Goal: Task Accomplishment & Management: Manage account settings

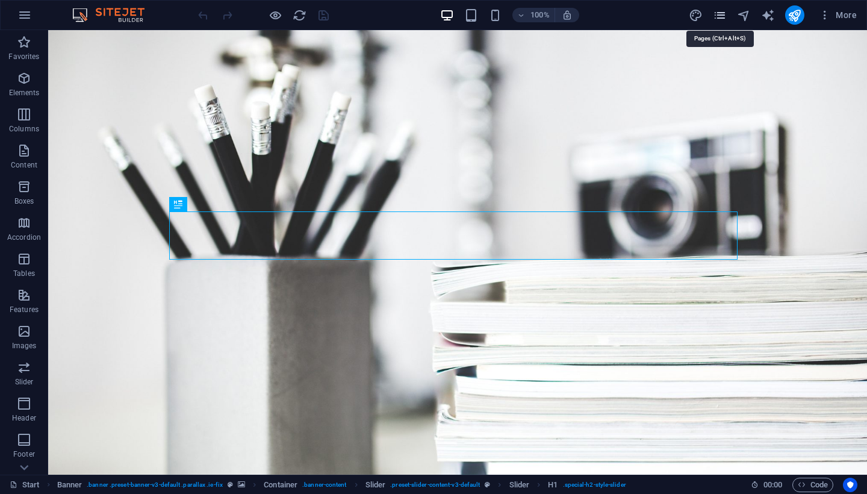
click at [720, 16] on icon "pages" at bounding box center [720, 15] width 14 height 14
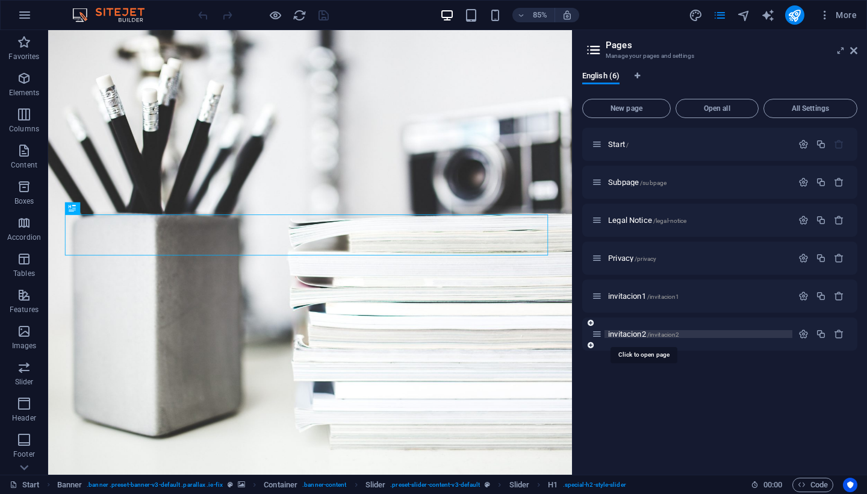
click at [615, 332] on span "invitacion2 /invitacion2" at bounding box center [643, 333] width 71 height 9
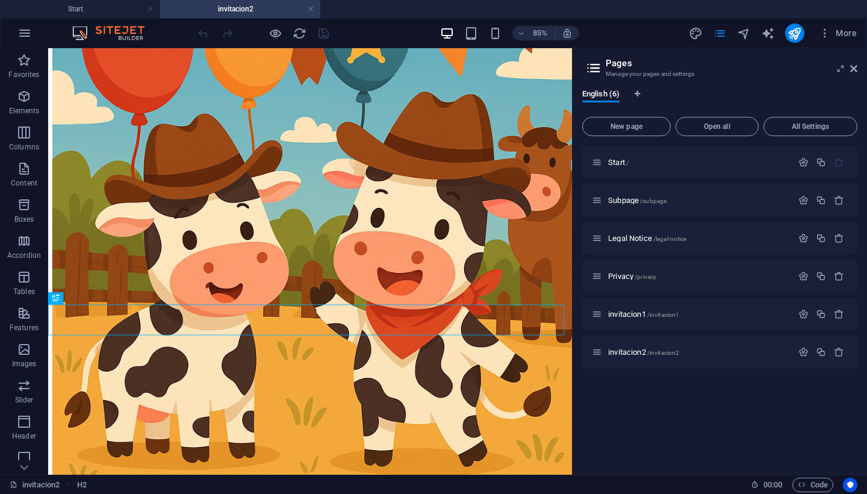
scroll to position [126, 0]
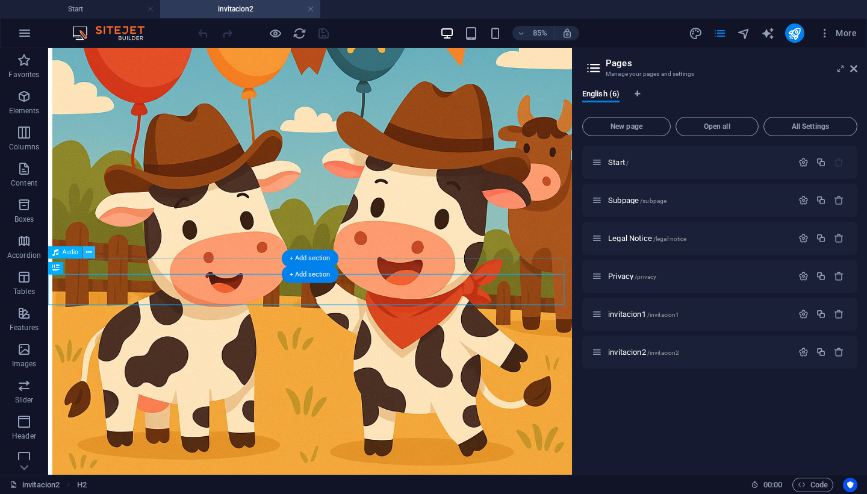
click at [88, 252] on icon at bounding box center [88, 251] width 5 height 11
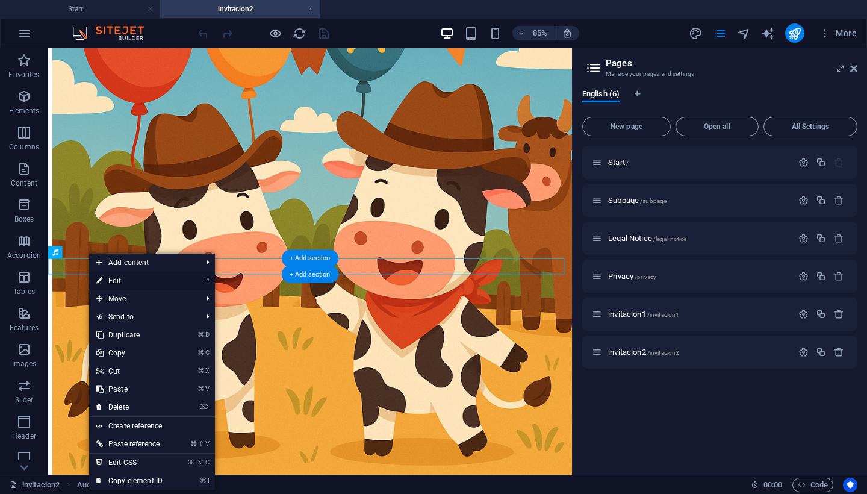
click at [108, 281] on link "⏎ Edit" at bounding box center [129, 281] width 81 height 18
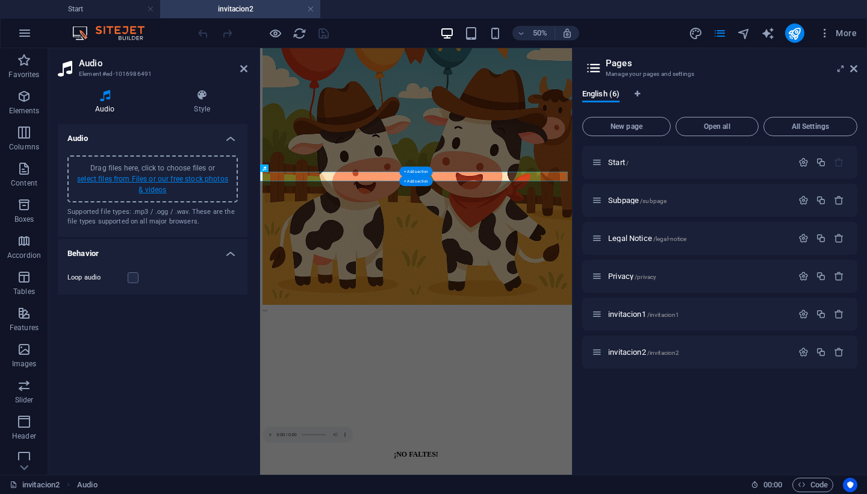
click at [116, 177] on link "select files from Files or our free stock photos & videos" at bounding box center [152, 184] width 151 height 19
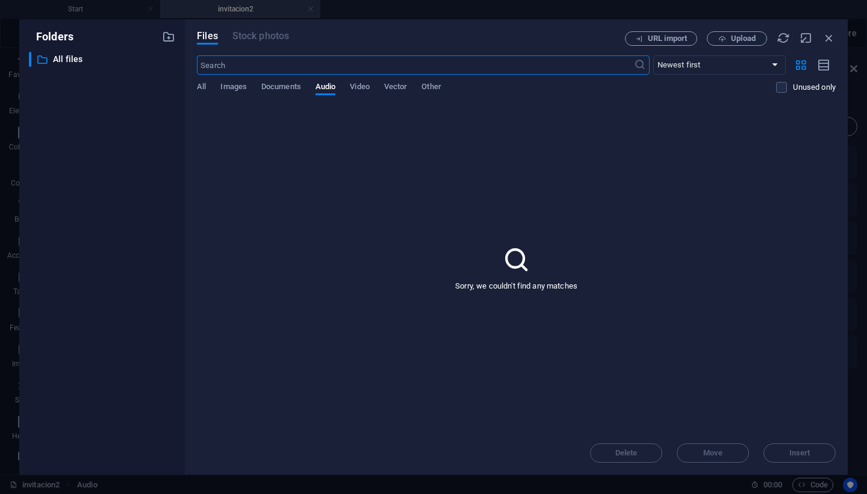
scroll to position [0, 0]
click at [744, 42] on span "Upload" at bounding box center [743, 38] width 25 height 7
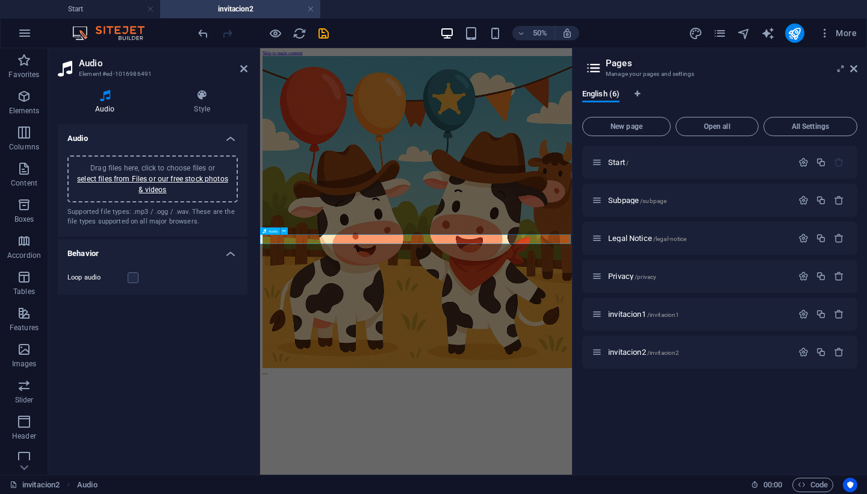
click at [326, 33] on icon "save" at bounding box center [324, 33] width 14 height 14
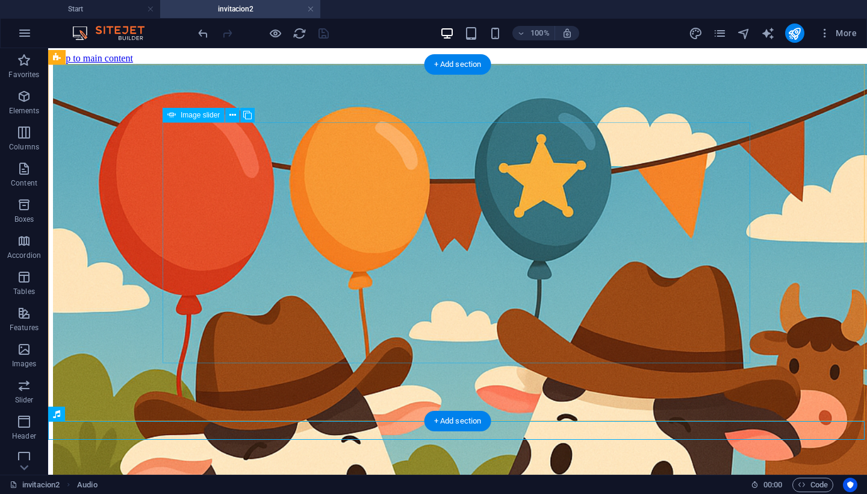
click at [194, 117] on span "Image slider" at bounding box center [200, 114] width 39 height 7
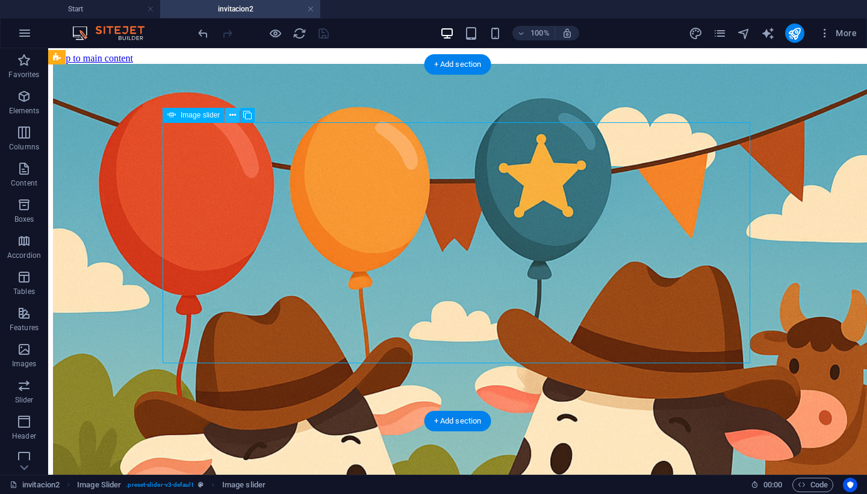
click at [234, 115] on icon at bounding box center [232, 115] width 7 height 13
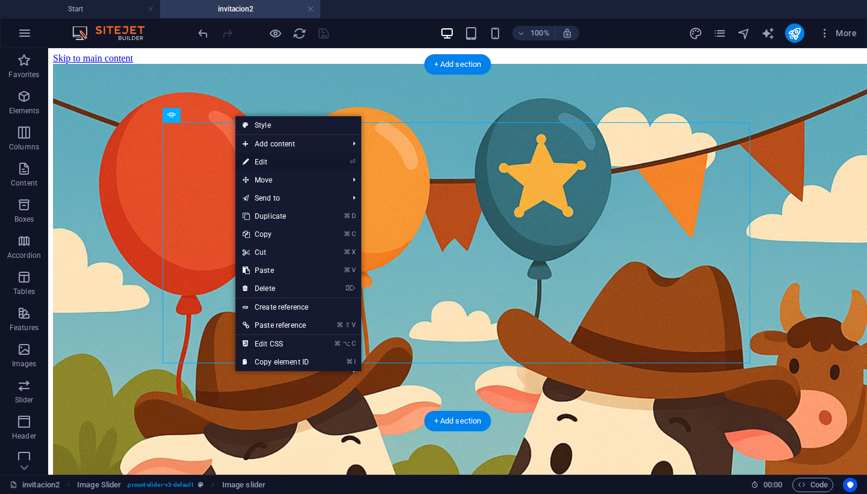
click at [264, 162] on link "⏎ Edit" at bounding box center [275, 162] width 81 height 18
select select "px"
select select "ms"
select select "s"
select select "progressive"
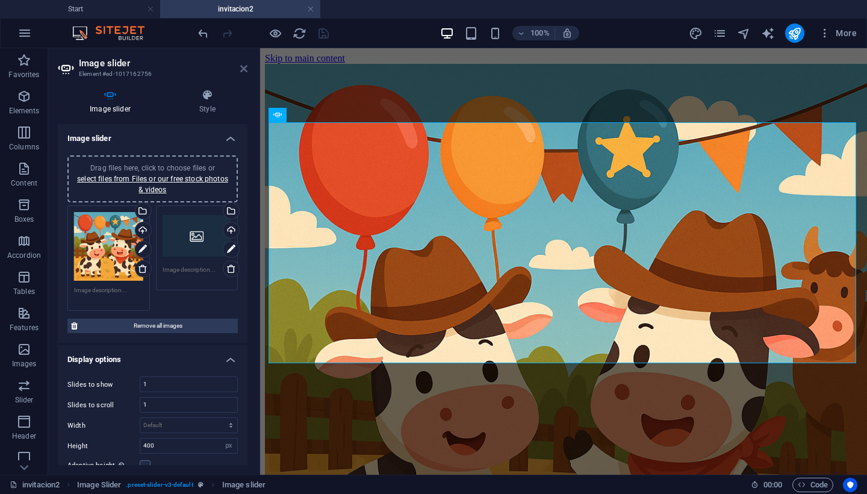
click at [244, 69] on icon at bounding box center [243, 69] width 7 height 10
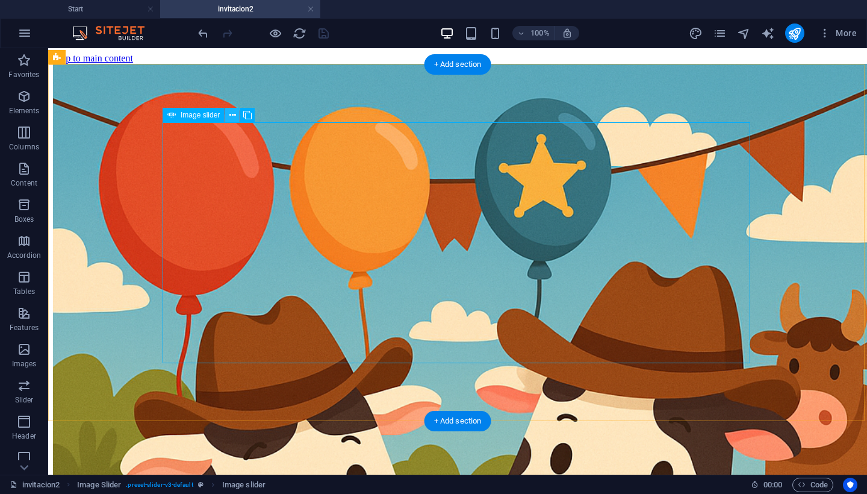
click at [233, 113] on icon at bounding box center [232, 115] width 7 height 13
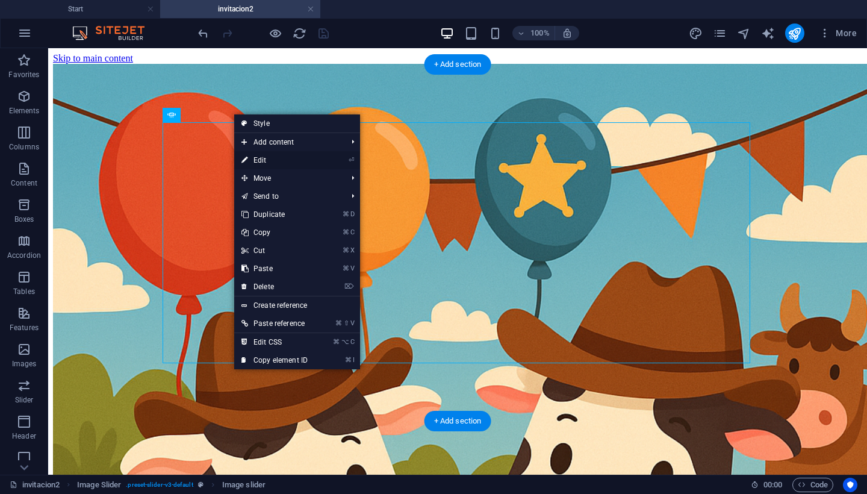
click at [284, 158] on link "⏎ Edit" at bounding box center [274, 160] width 81 height 18
select select "px"
select select "ms"
select select "s"
select select "progressive"
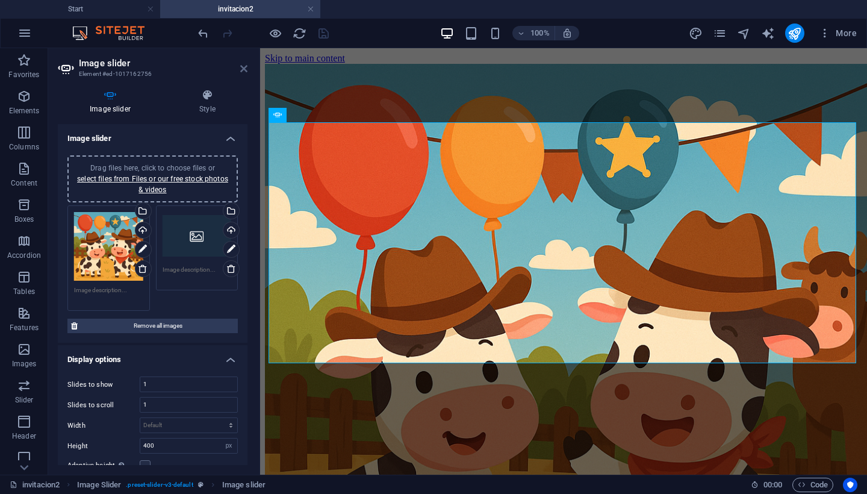
click at [243, 67] on icon at bounding box center [243, 69] width 7 height 10
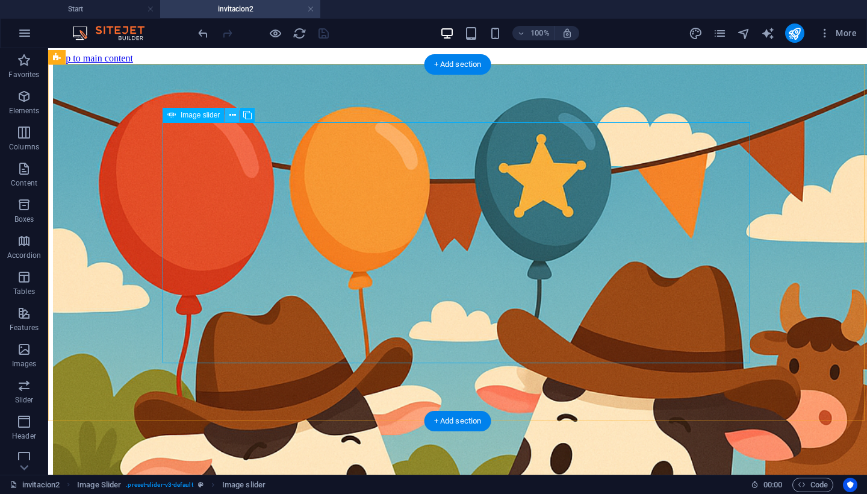
click at [234, 115] on icon at bounding box center [232, 115] width 7 height 13
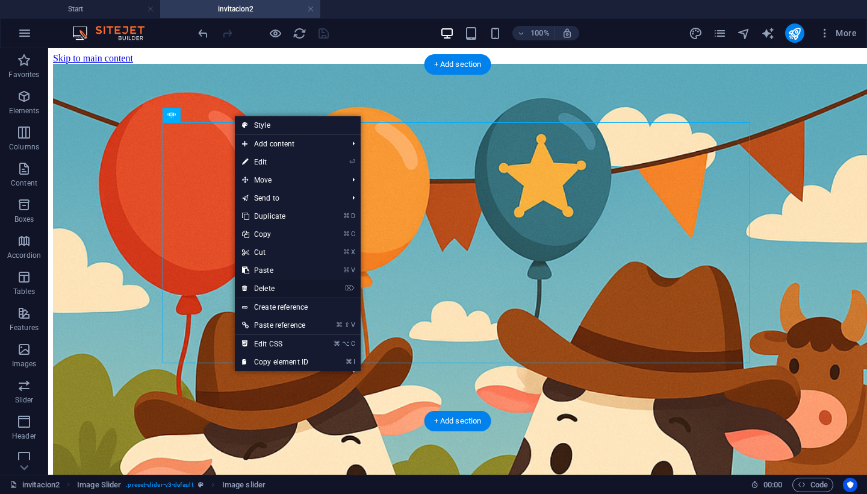
click at [266, 292] on link "⌦ Delete" at bounding box center [275, 288] width 81 height 18
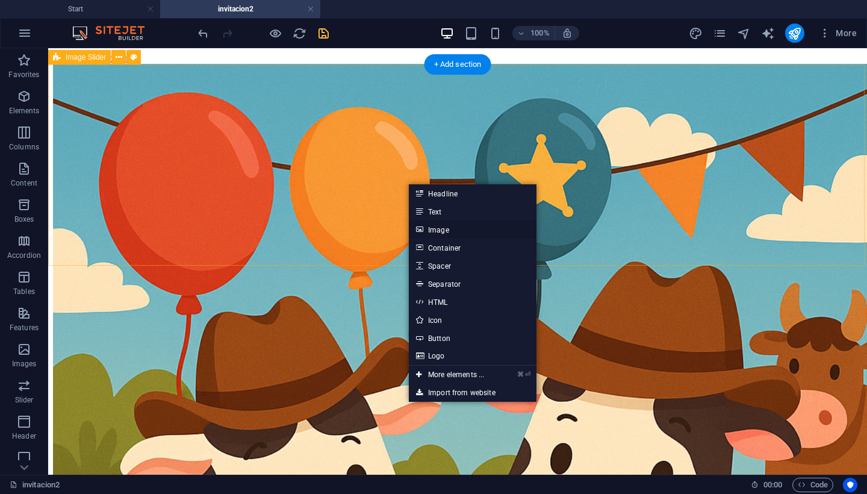
click at [434, 231] on link "Image" at bounding box center [473, 229] width 128 height 18
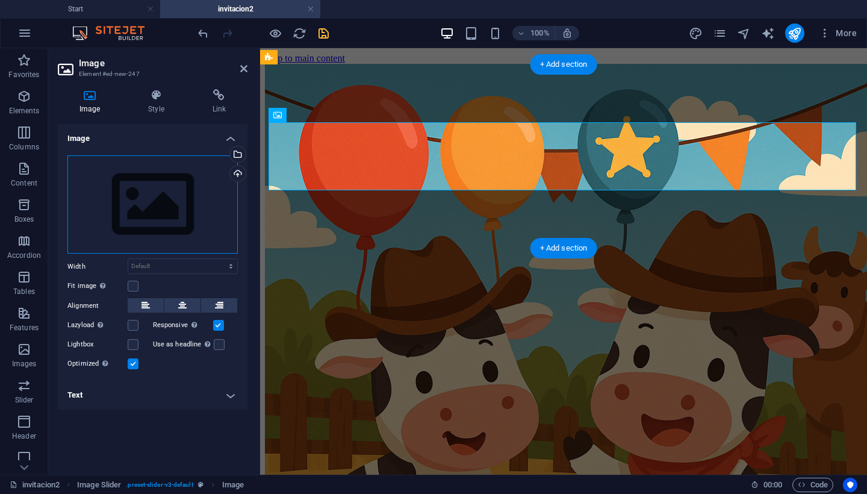
click at [140, 215] on div "Drag files here, click to choose files or select files from Files or our free s…" at bounding box center [152, 204] width 170 height 99
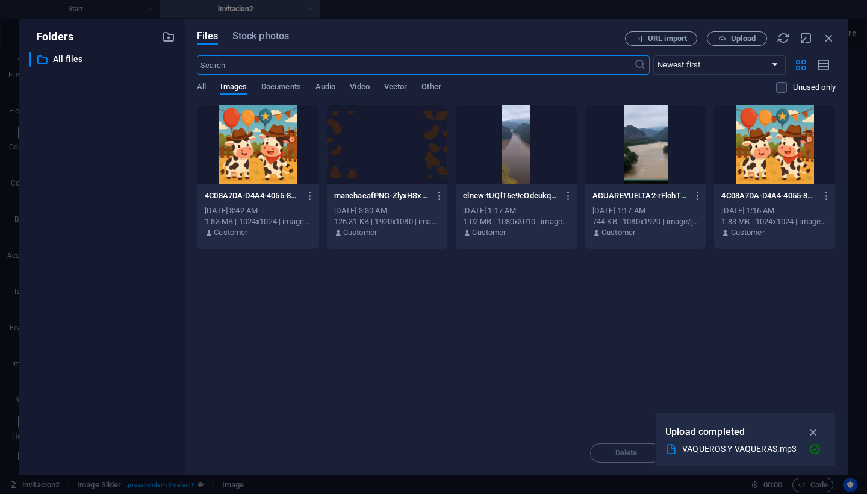
click at [778, 151] on div at bounding box center [774, 144] width 121 height 78
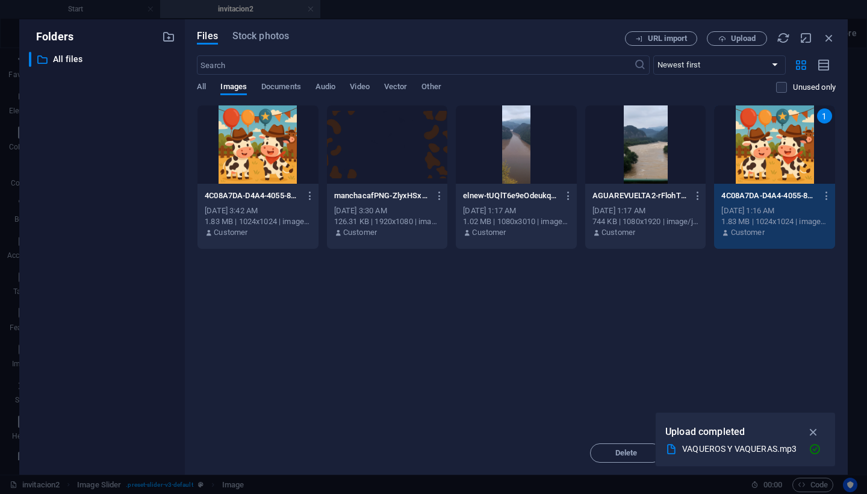
click at [760, 157] on div "1" at bounding box center [774, 144] width 121 height 78
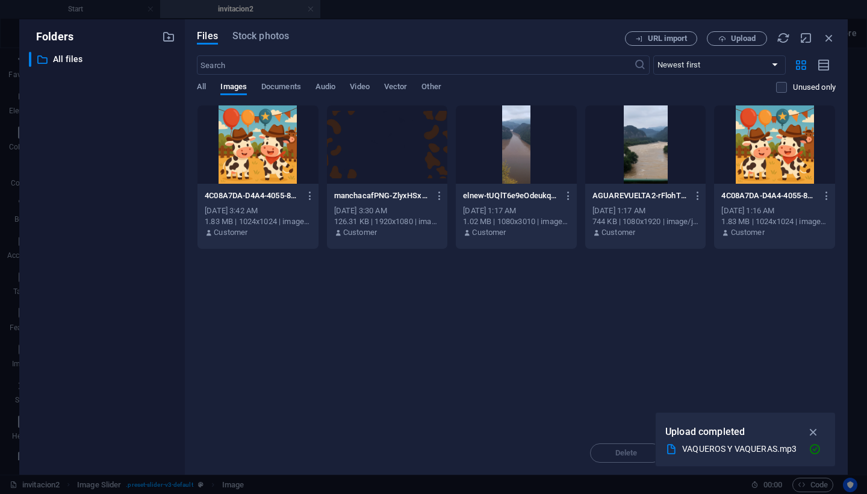
click at [760, 157] on div at bounding box center [774, 144] width 121 height 78
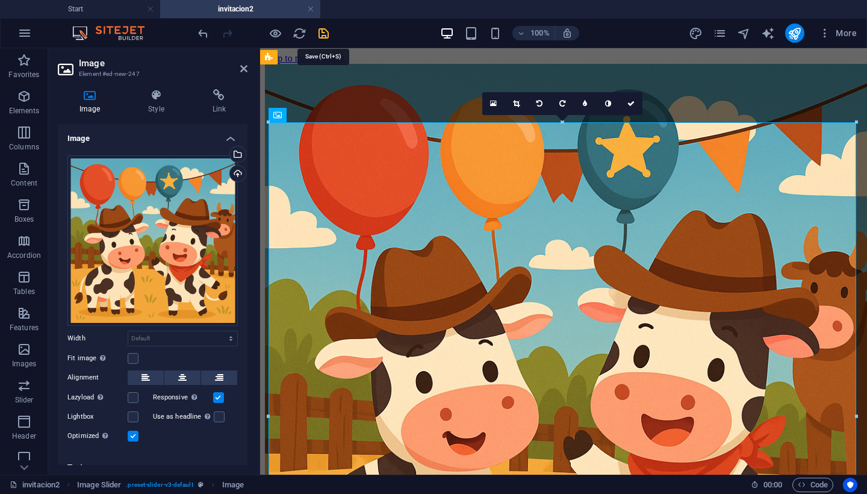
click at [321, 34] on icon "save" at bounding box center [324, 33] width 14 height 14
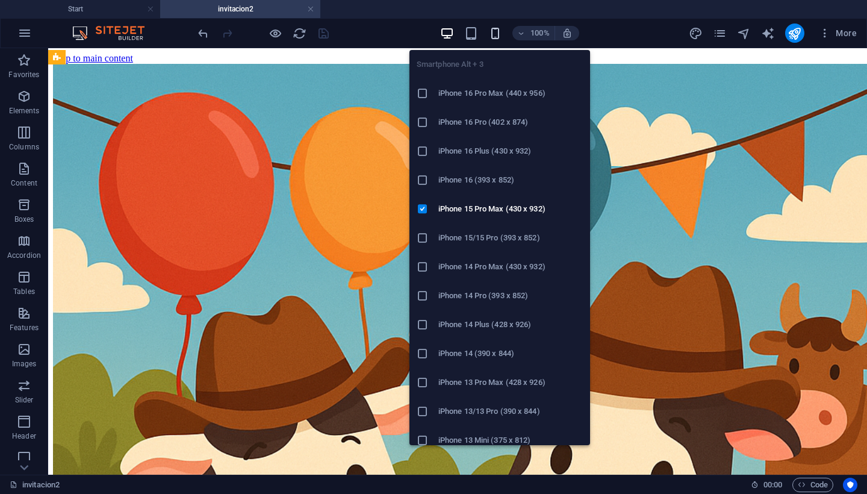
click at [494, 36] on icon "button" at bounding box center [495, 33] width 14 height 14
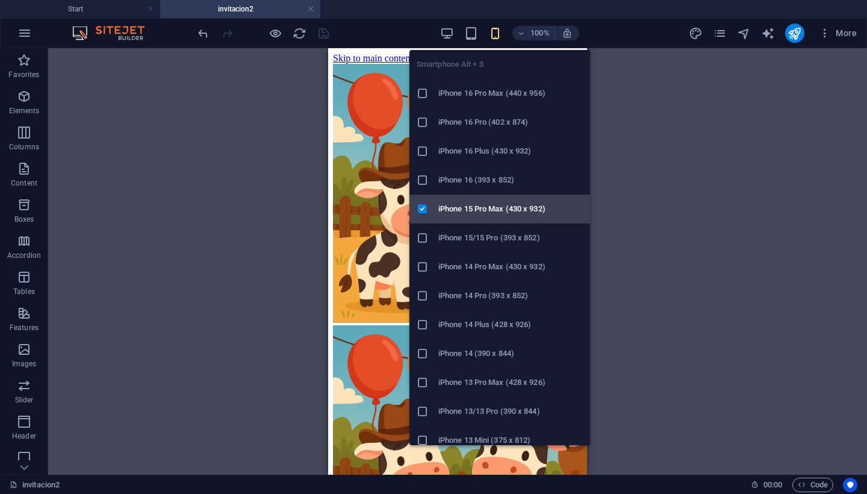
click at [498, 207] on h6 "iPhone 15 Pro Max (430 x 932)" at bounding box center [510, 209] width 145 height 14
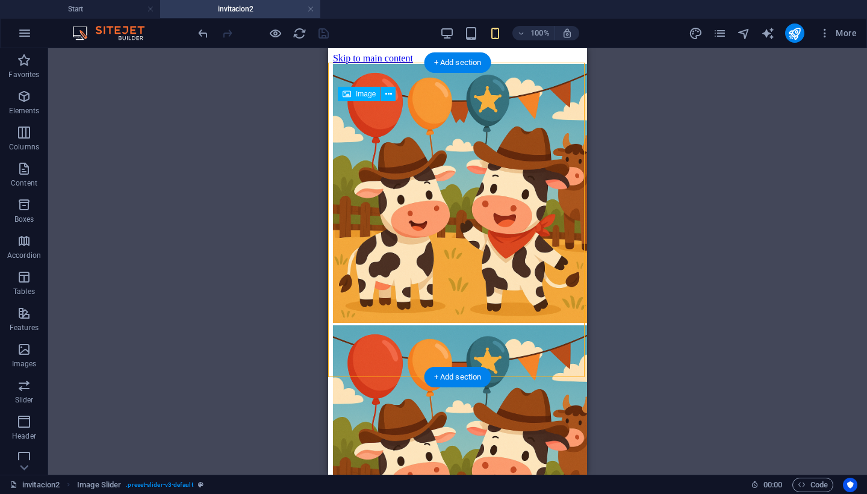
drag, startPoint x: 463, startPoint y: 248, endPoint x: 465, endPoint y: 190, distance: 57.9
click at [465, 325] on figure "Image Slider" at bounding box center [457, 455] width 249 height 261
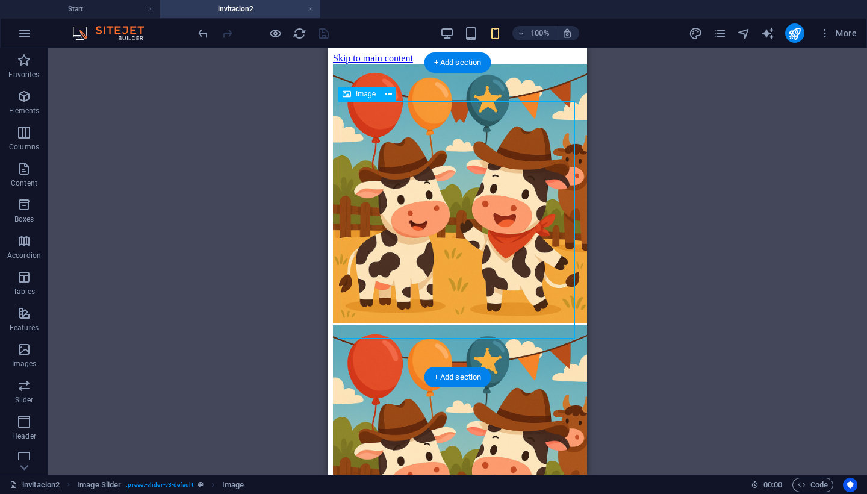
drag, startPoint x: 465, startPoint y: 190, endPoint x: 465, endPoint y: 166, distance: 24.7
click at [465, 325] on figure "Image Slider" at bounding box center [457, 455] width 249 height 261
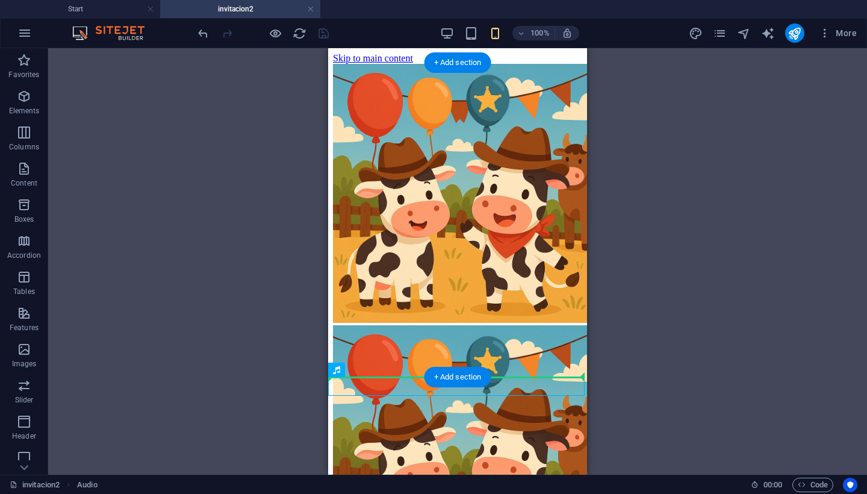
drag, startPoint x: 366, startPoint y: 391, endPoint x: 368, endPoint y: 338, distance: 53.0
drag, startPoint x: 368, startPoint y: 390, endPoint x: 368, endPoint y: 326, distance: 64.4
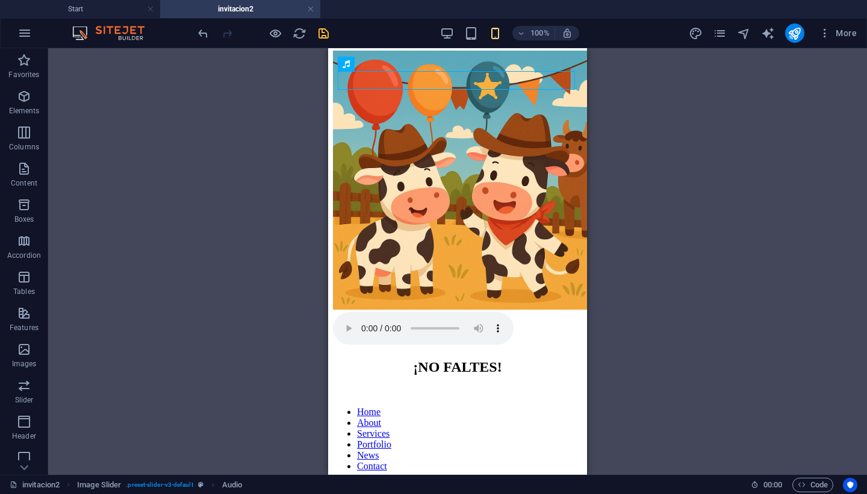
scroll to position [277, 0]
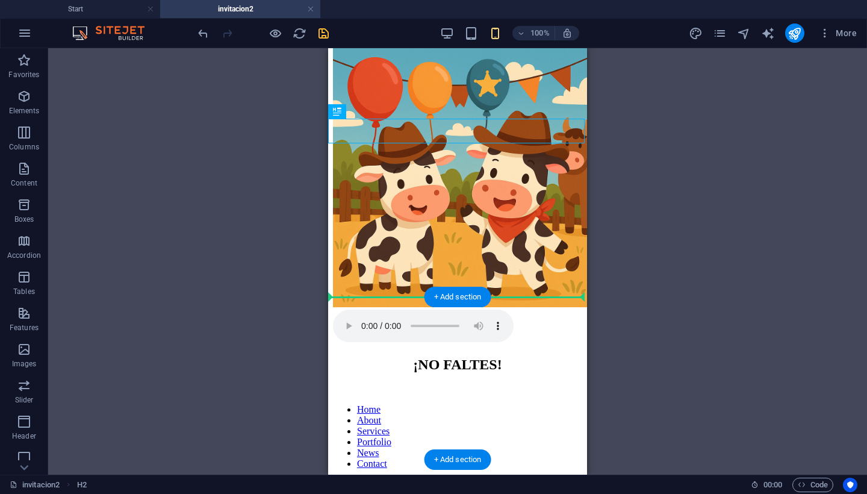
drag, startPoint x: 394, startPoint y: 126, endPoint x: 404, endPoint y: 320, distance: 194.2
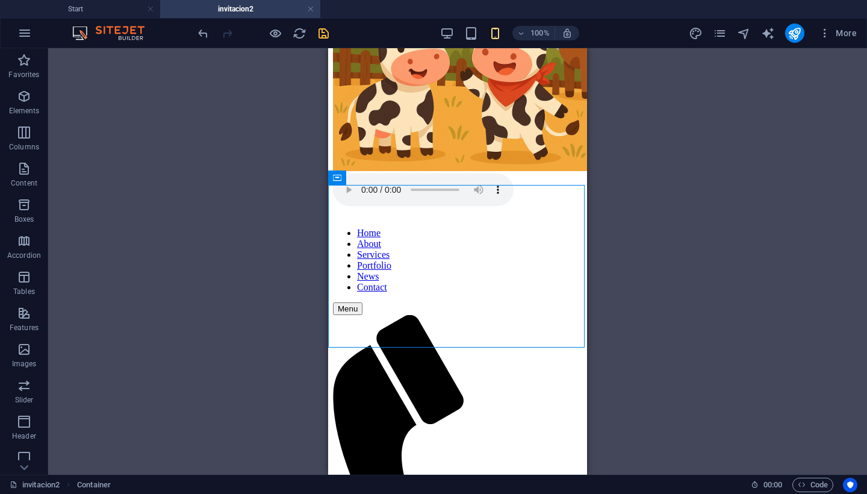
scroll to position [437, 0]
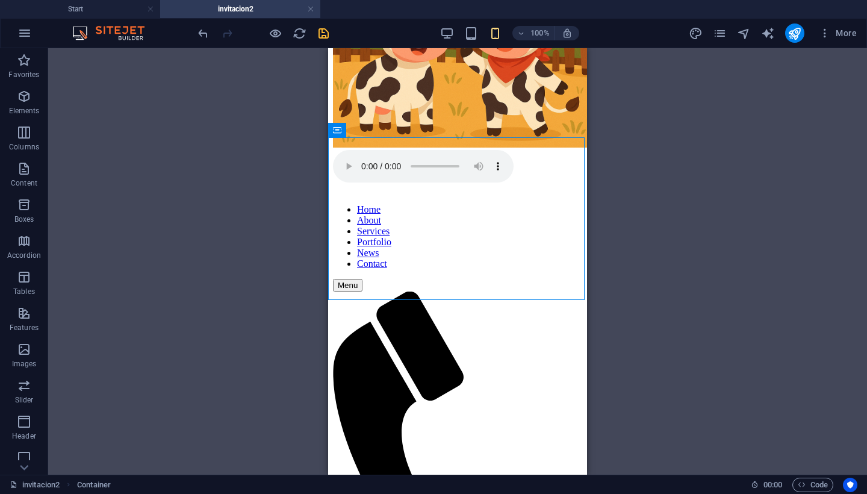
drag, startPoint x: 396, startPoint y: 371, endPoint x: 406, endPoint y: 320, distance: 51.6
drag, startPoint x: 583, startPoint y: 275, endPoint x: 586, endPoint y: 172, distance: 102.4
drag, startPoint x: 584, startPoint y: 274, endPoint x: 583, endPoint y: 209, distance: 65.0
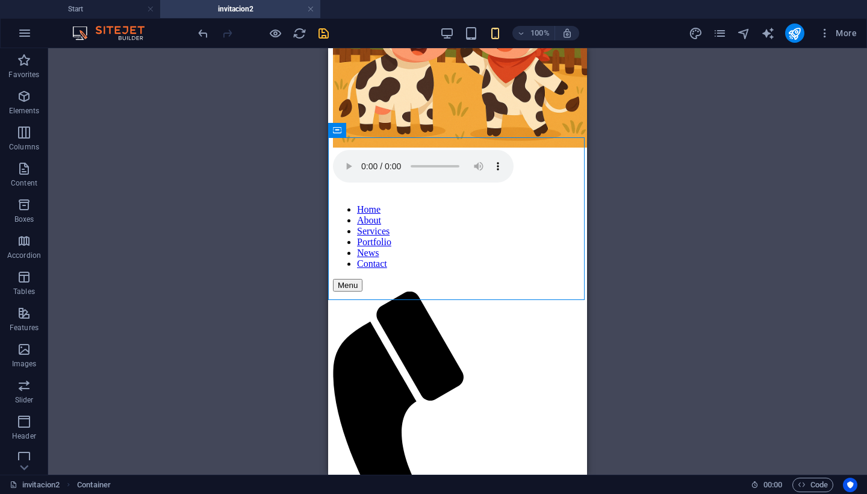
drag, startPoint x: 587, startPoint y: 272, endPoint x: 587, endPoint y: 214, distance: 57.2
click at [587, 214] on div "Drag here to replace the existing content. Press “Ctrl” if you want to create a…" at bounding box center [457, 261] width 819 height 426
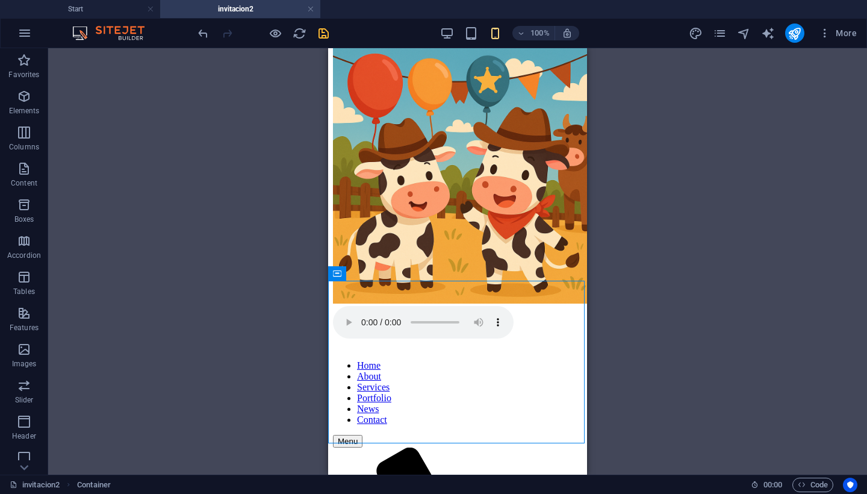
scroll to position [263, 0]
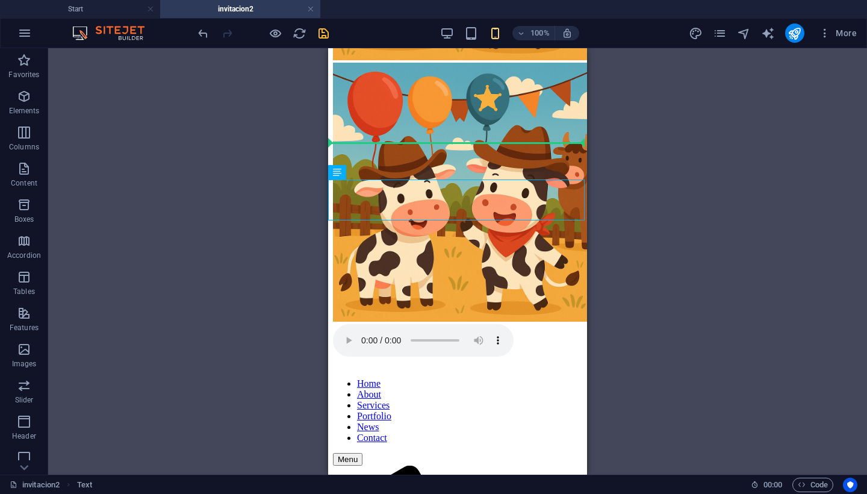
drag, startPoint x: 387, startPoint y: 199, endPoint x: 387, endPoint y: 138, distance: 60.8
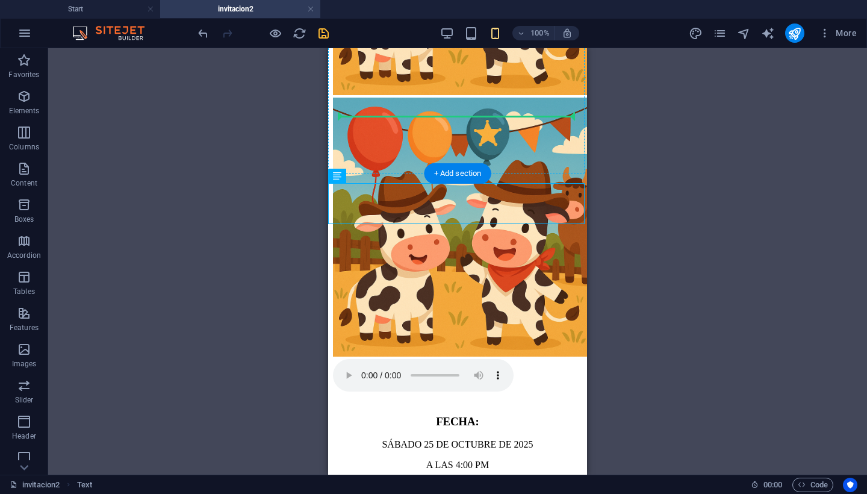
drag, startPoint x: 391, startPoint y: 157, endPoint x: 391, endPoint y: 111, distance: 45.8
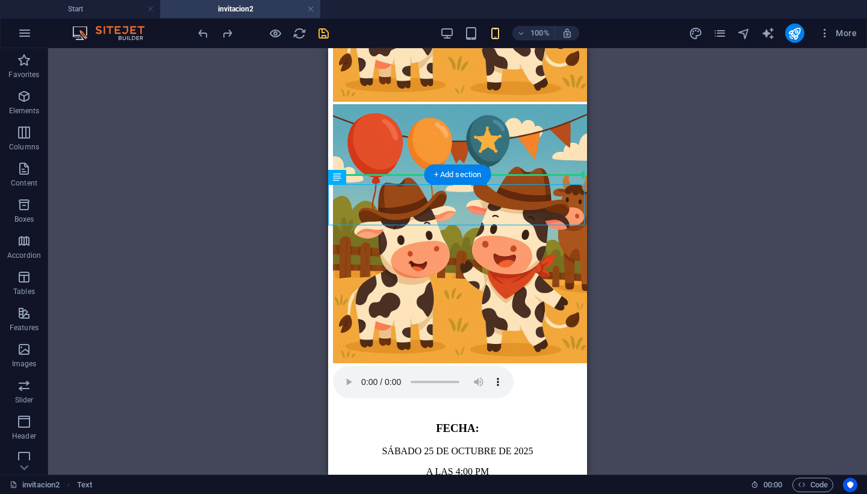
drag, startPoint x: 388, startPoint y: 200, endPoint x: 390, endPoint y: 163, distance: 36.8
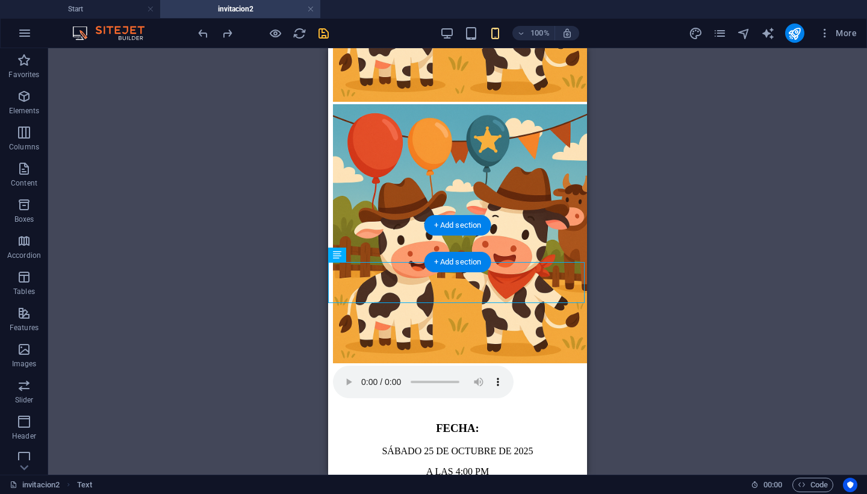
drag, startPoint x: 411, startPoint y: 276, endPoint x: 411, endPoint y: 246, distance: 30.1
click at [668, 216] on div "Drag here to replace the existing content. Press “Ctrl” if you want to create a…" at bounding box center [457, 261] width 819 height 426
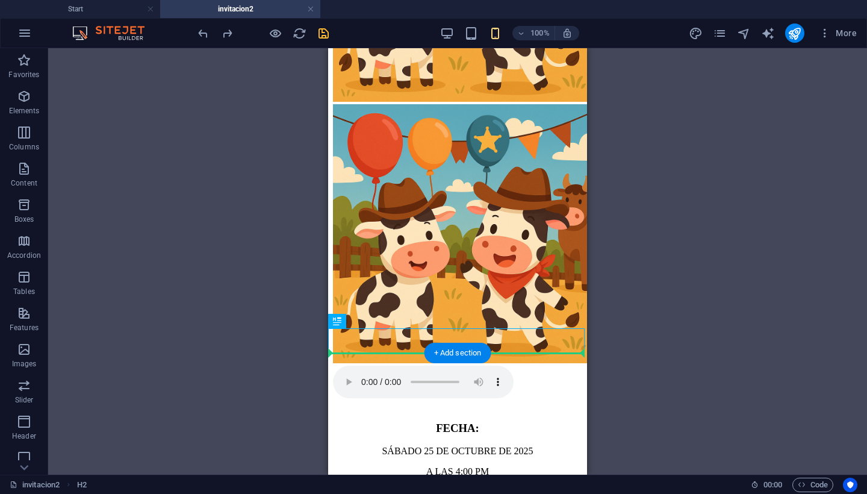
drag, startPoint x: 520, startPoint y: 342, endPoint x: 512, endPoint y: 370, distance: 29.4
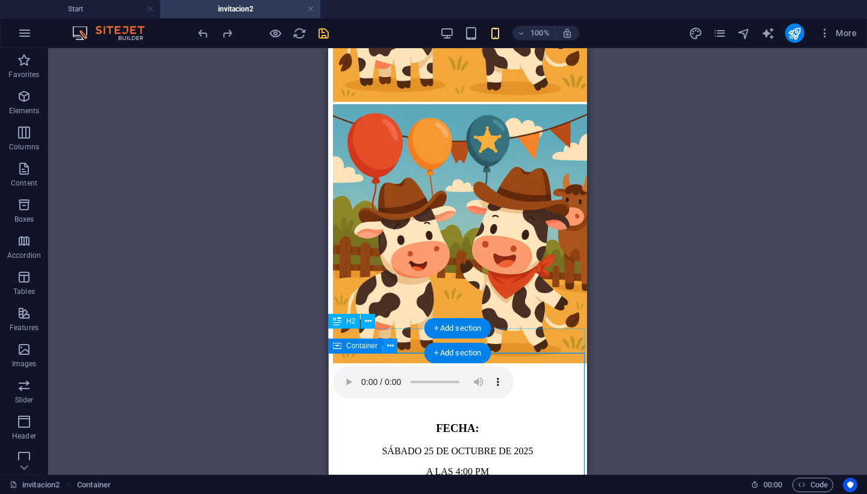
click at [391, 344] on icon at bounding box center [390, 346] width 7 height 13
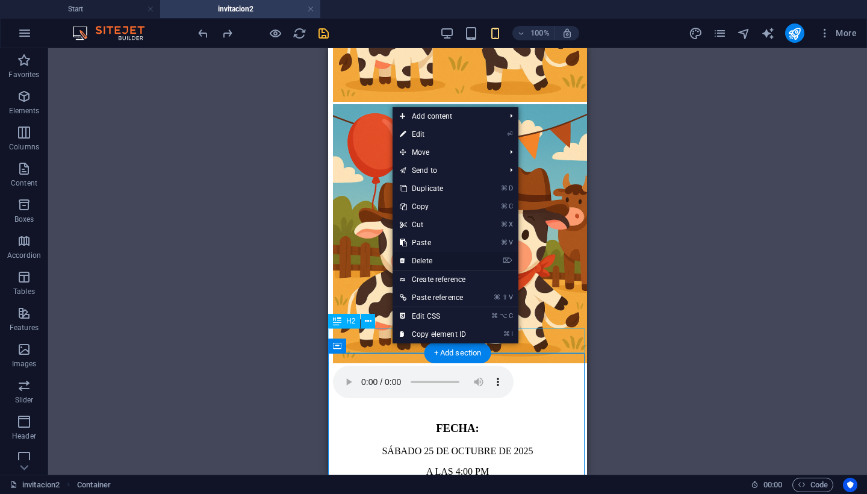
click at [433, 260] on link "⌦ Delete" at bounding box center [433, 261] width 81 height 18
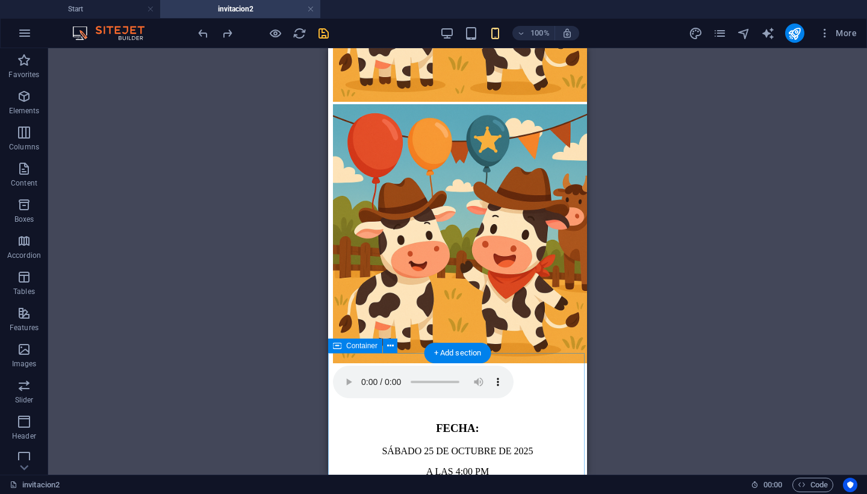
drag, startPoint x: 587, startPoint y: 332, endPoint x: 587, endPoint y: 375, distance: 43.4
click at [587, 382] on div "Drag here to replace the existing content. Press “Ctrl” if you want to create a…" at bounding box center [457, 261] width 819 height 426
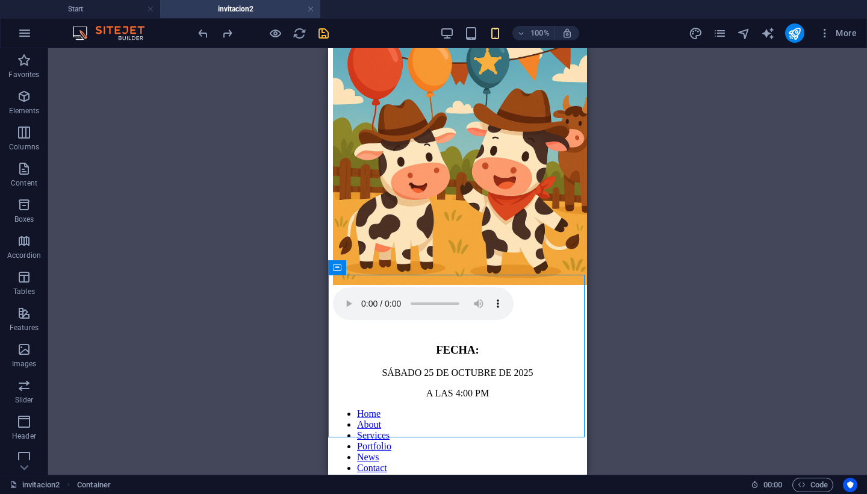
scroll to position [297, 0]
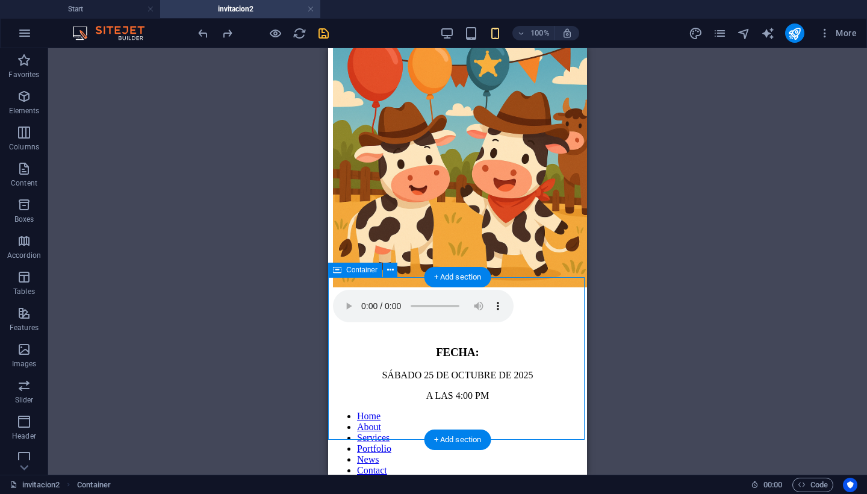
click at [390, 272] on icon at bounding box center [390, 270] width 7 height 13
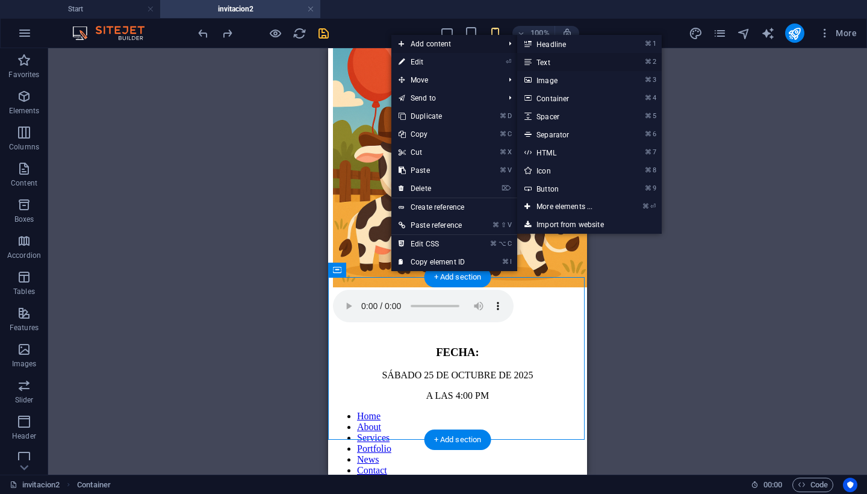
click at [549, 62] on link "⌘ 2 Text" at bounding box center [566, 62] width 99 height 18
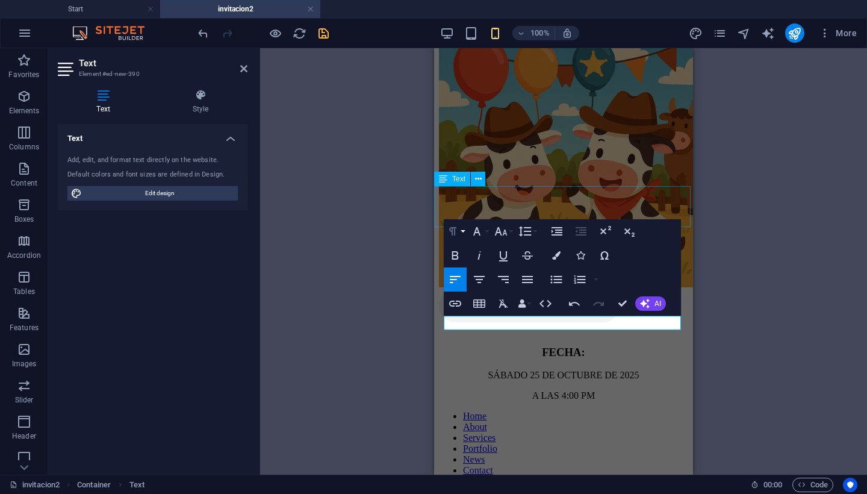
click at [460, 232] on button "Paragraph Format" at bounding box center [455, 231] width 23 height 24
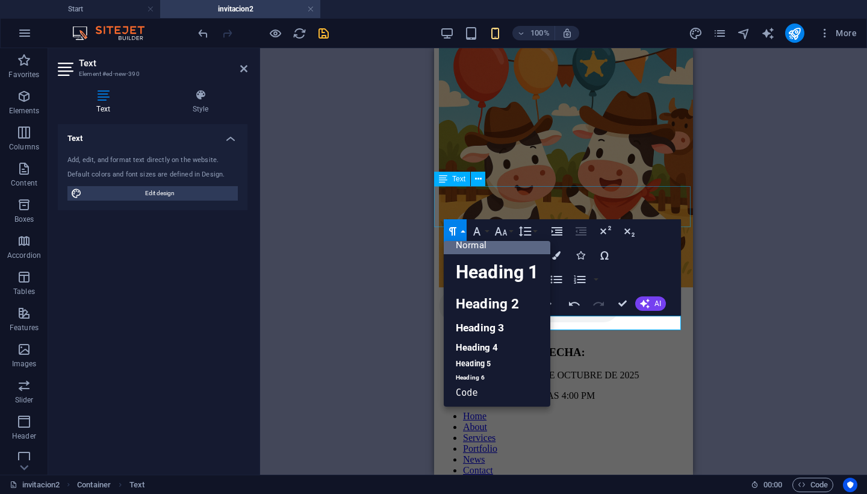
scroll to position [9, 0]
click at [473, 313] on link "Heading 2" at bounding box center [497, 304] width 107 height 27
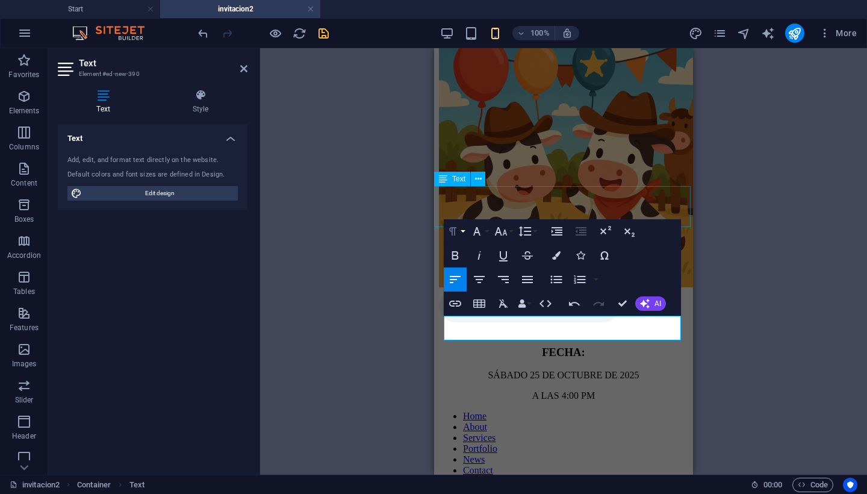
click at [463, 229] on button "Paragraph Format" at bounding box center [455, 231] width 23 height 24
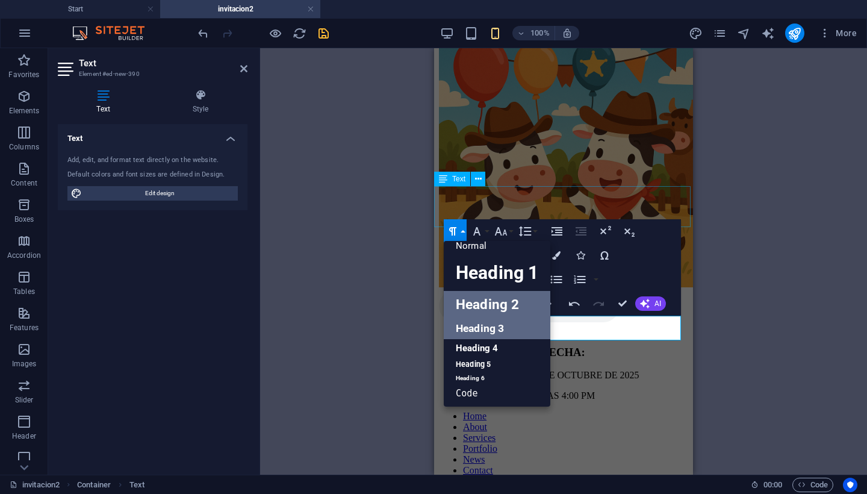
click at [475, 328] on link "Heading 3" at bounding box center [497, 328] width 107 height 21
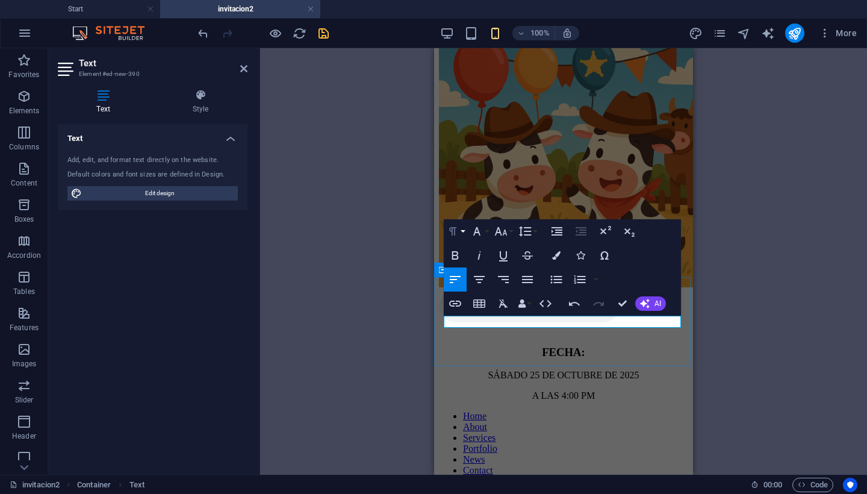
click at [461, 231] on button "Paragraph Format" at bounding box center [455, 231] width 23 height 24
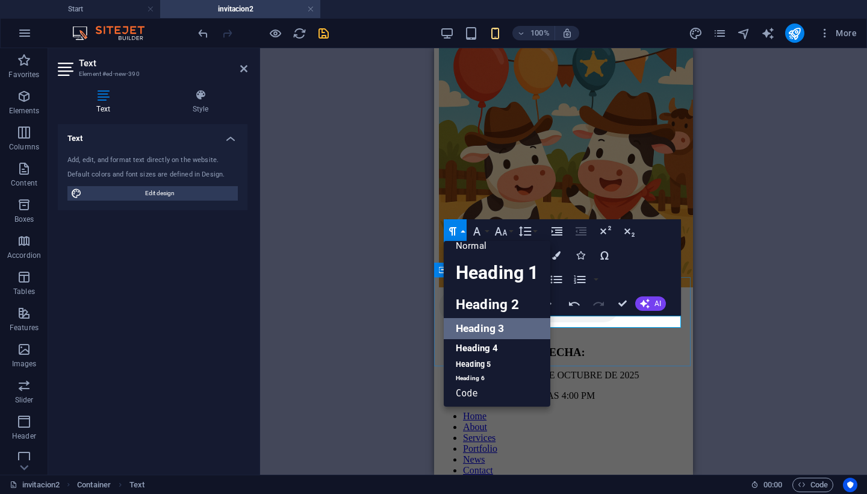
click at [476, 331] on link "Heading 3" at bounding box center [497, 328] width 107 height 21
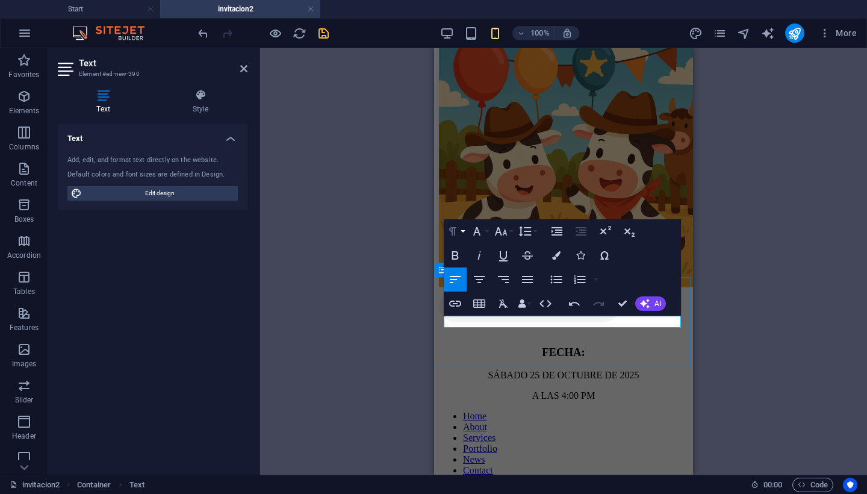
click at [461, 233] on button "Paragraph Format" at bounding box center [455, 231] width 23 height 24
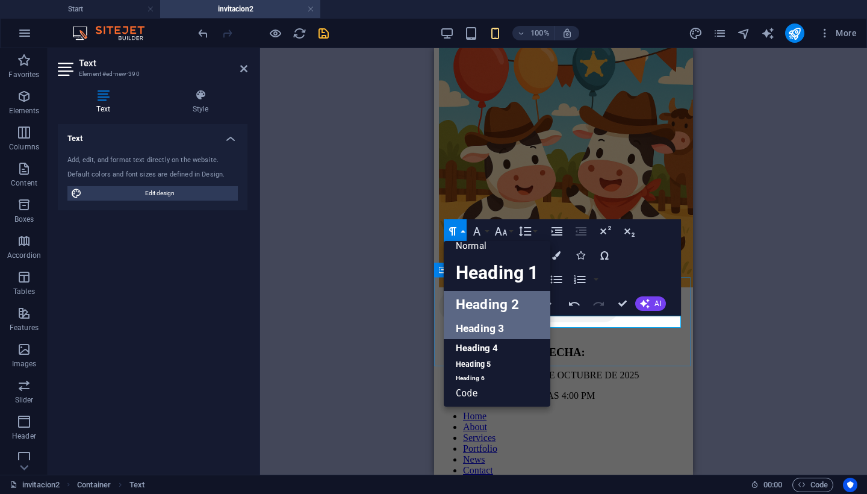
click at [465, 300] on link "Heading 2" at bounding box center [497, 304] width 107 height 27
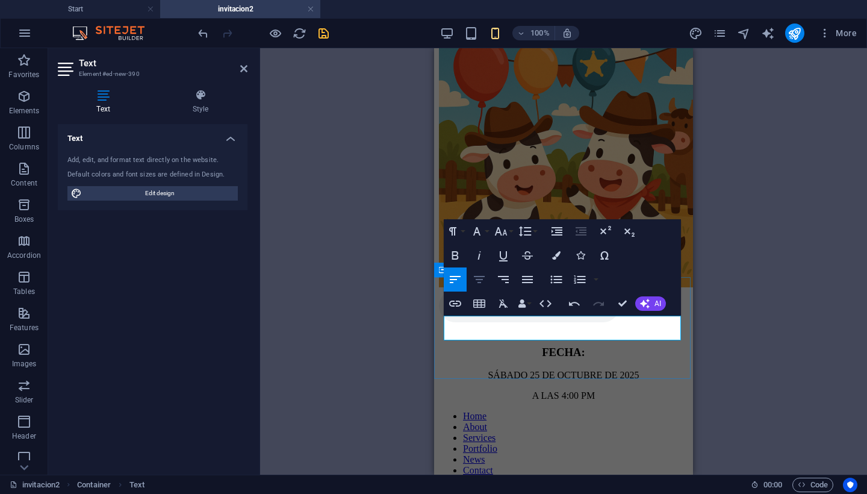
click at [481, 278] on icon "button" at bounding box center [479, 279] width 14 height 14
click at [410, 263] on div "H2 Image slider Image Slider Audio Image Container Placeholder Placeholder Imag…" at bounding box center [563, 261] width 607 height 426
drag, startPoint x: 502, startPoint y: 326, endPoint x: 640, endPoint y: 325, distance: 138.5
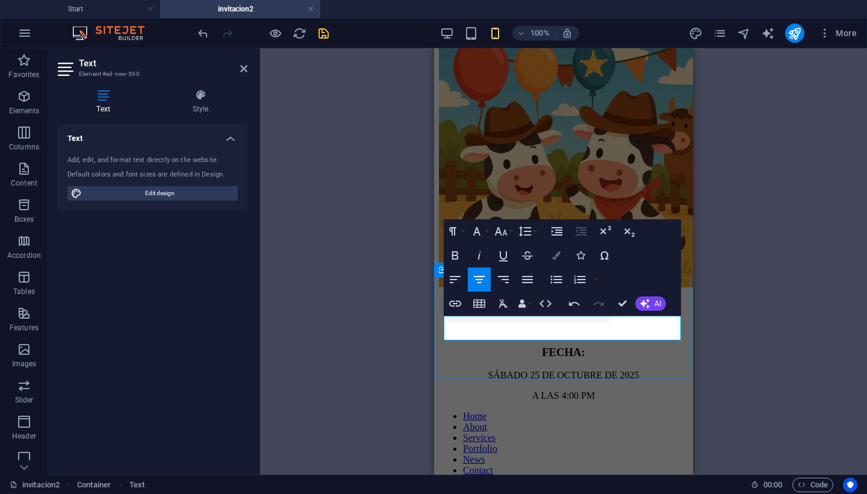
click at [557, 255] on icon "button" at bounding box center [556, 255] width 8 height 8
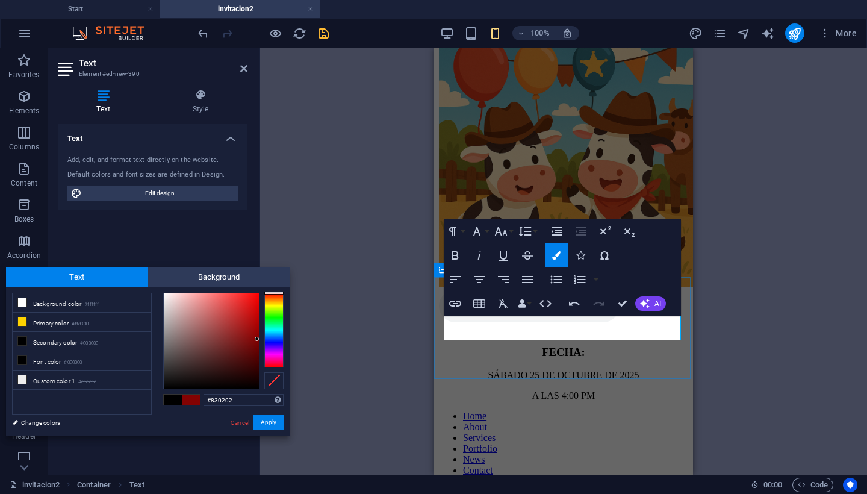
drag, startPoint x: 243, startPoint y: 314, endPoint x: 257, endPoint y: 339, distance: 28.8
click at [257, 339] on div at bounding box center [211, 340] width 95 height 95
drag, startPoint x: 257, startPoint y: 339, endPoint x: 219, endPoint y: 354, distance: 40.8
click at [219, 354] on div at bounding box center [219, 354] width 4 height 4
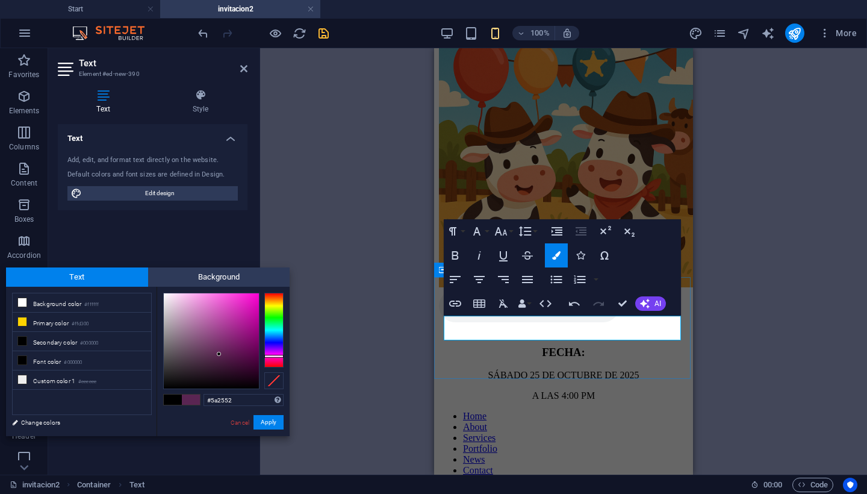
click at [270, 356] on div at bounding box center [273, 330] width 19 height 75
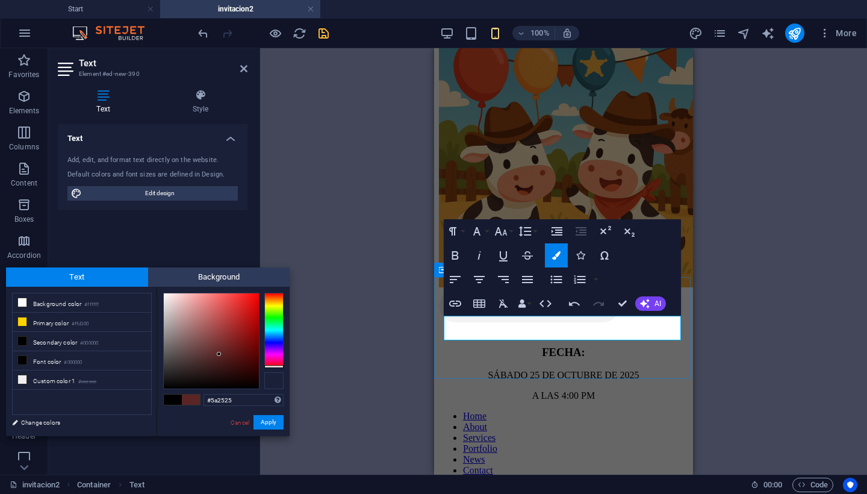
drag, startPoint x: 270, startPoint y: 355, endPoint x: 268, endPoint y: 381, distance: 25.4
click at [268, 381] on div at bounding box center [223, 341] width 120 height 96
click at [272, 364] on div at bounding box center [273, 364] width 19 height 3
type input "#591d26"
drag, startPoint x: 220, startPoint y: 353, endPoint x: 227, endPoint y: 355, distance: 7.3
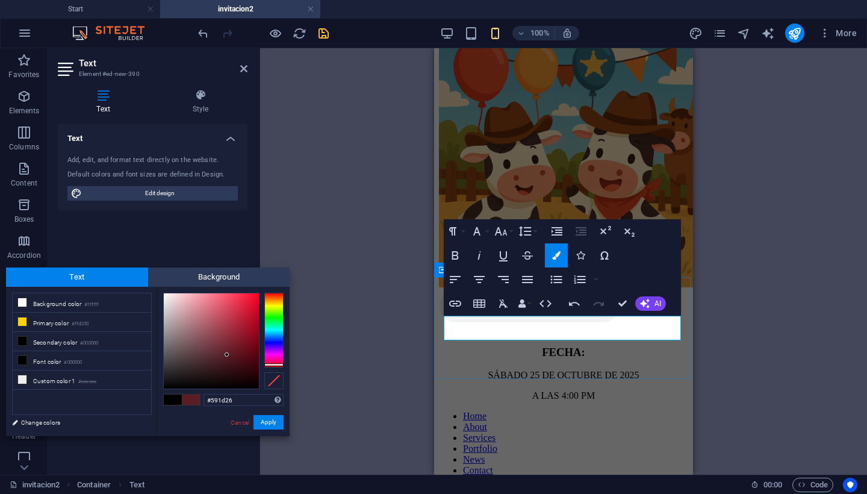
click at [227, 355] on div at bounding box center [227, 354] width 4 height 4
click at [267, 423] on button "Apply" at bounding box center [269, 422] width 30 height 14
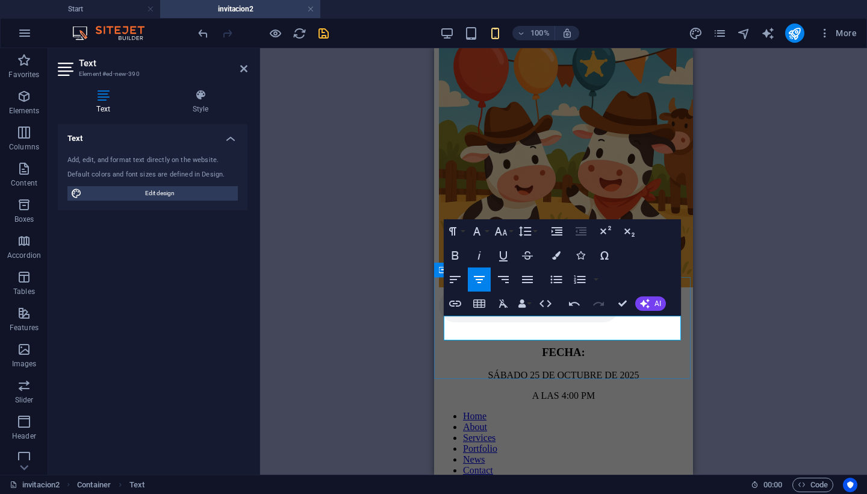
click at [372, 318] on div "H2 Image slider Image Slider Audio Image Container Placeholder Placeholder Imag…" at bounding box center [563, 261] width 607 height 426
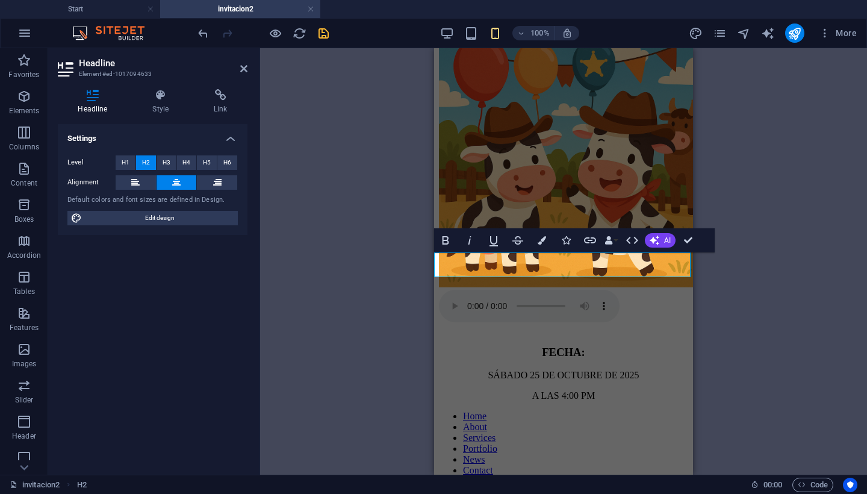
click at [358, 246] on div "H2 Image slider Image Slider Audio Image Container Placeholder Image Slider Pla…" at bounding box center [563, 261] width 607 height 426
click at [773, 155] on div "H2 Image slider Image Slider Audio Image Container Placeholder Image Slider Pla…" at bounding box center [563, 261] width 607 height 426
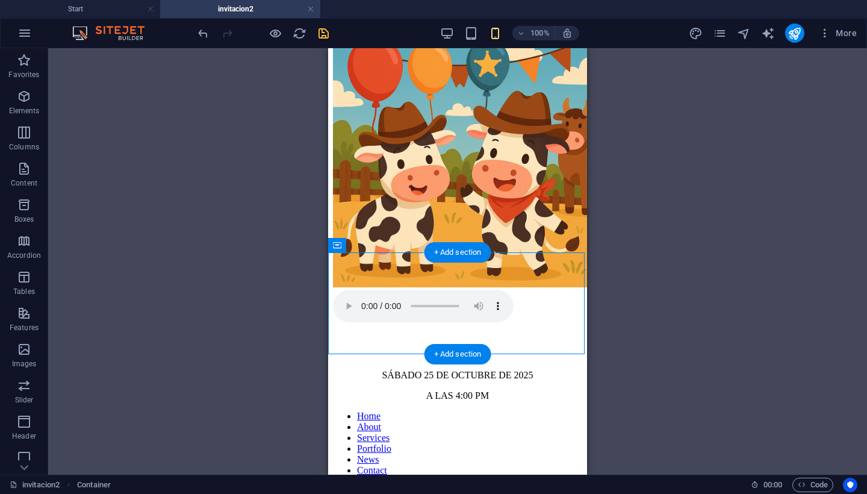
drag, startPoint x: 475, startPoint y: 300, endPoint x: 475, endPoint y: 289, distance: 10.8
click at [633, 279] on div "H2 Image slider Image Slider Audio Image Container Placeholder Image Slider Pla…" at bounding box center [457, 261] width 819 height 426
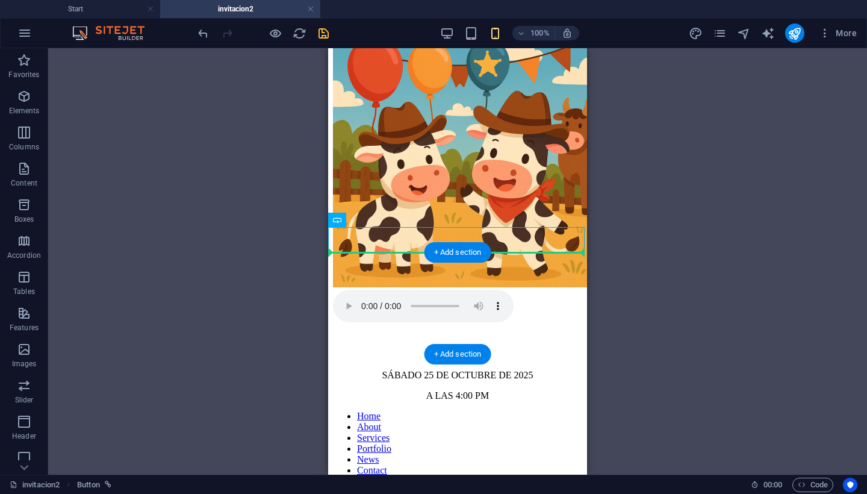
drag, startPoint x: 479, startPoint y: 240, endPoint x: 478, endPoint y: 282, distance: 42.2
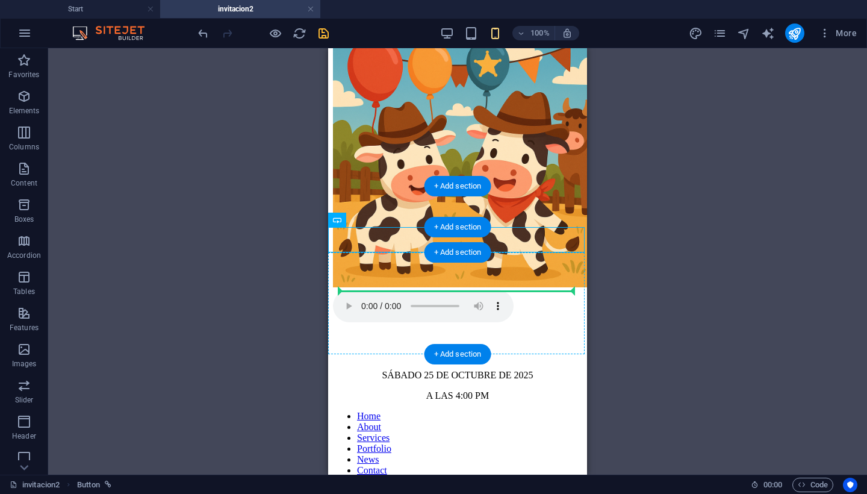
drag, startPoint x: 505, startPoint y: 243, endPoint x: 502, endPoint y: 293, distance: 50.1
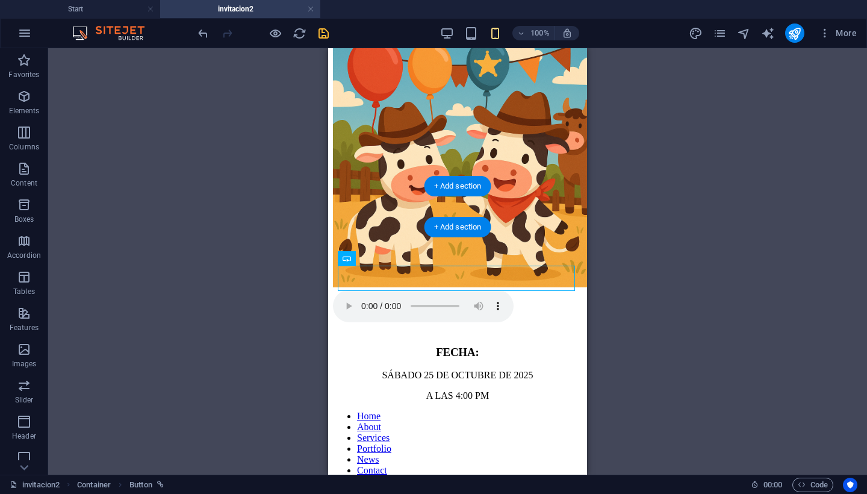
click at [624, 237] on div "H2 Image slider Image Slider Audio Image Container Placeholder Image Slider Pla…" at bounding box center [457, 261] width 819 height 426
click at [270, 246] on div "H2 Image slider Image Slider Audio Image Container Placeholder Image Slider Pla…" at bounding box center [457, 261] width 819 height 426
click at [606, 232] on div "H2 Image slider Image Slider Audio Image Container Placeholder Image Slider Pla…" at bounding box center [457, 261] width 819 height 426
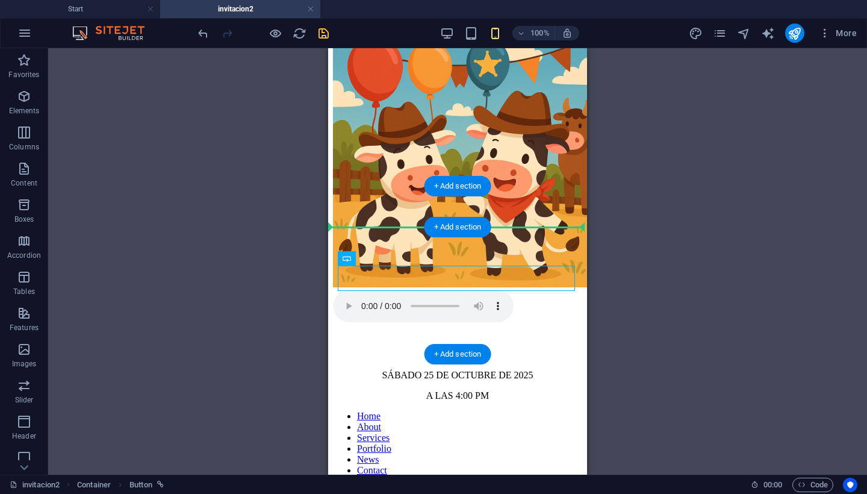
drag, startPoint x: 500, startPoint y: 275, endPoint x: 500, endPoint y: 247, distance: 28.3
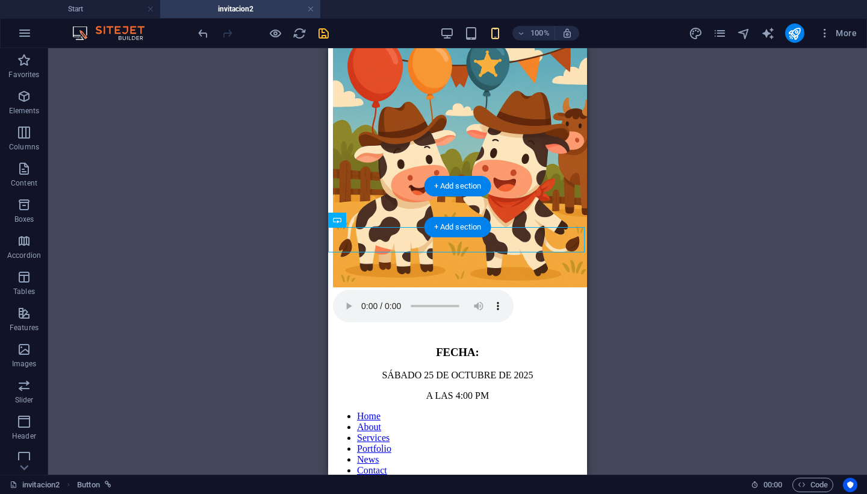
click at [639, 196] on div "H2 Image slider Image Slider Audio Image Container Placeholder Image Slider Pla…" at bounding box center [457, 261] width 819 height 426
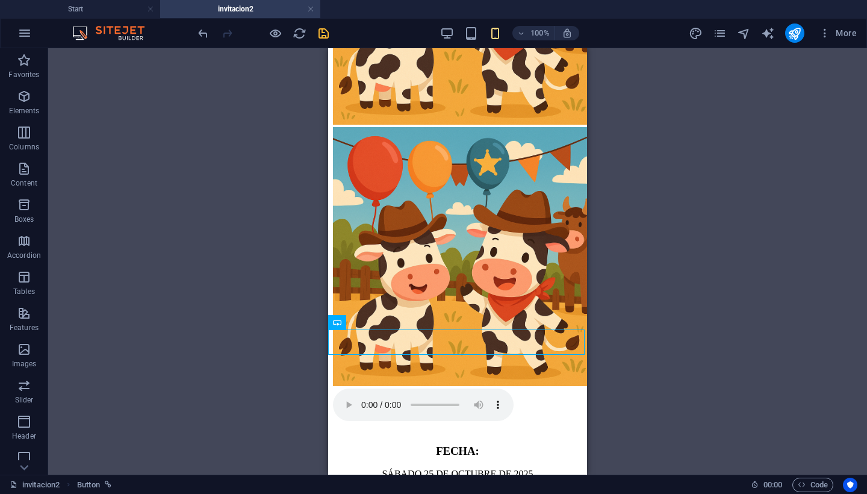
scroll to position [185, 0]
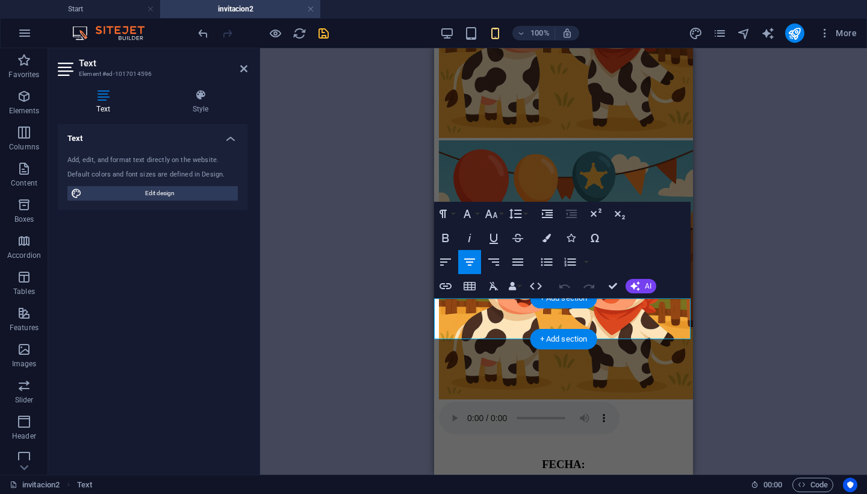
drag, startPoint x: 517, startPoint y: 305, endPoint x: 682, endPoint y: 334, distance: 167.6
copy div "DIRECCIÓN: CALLE FRANCISCO VILLA S/N COL. AVIACION, VILLA ÁVILA CAMACHO, PUEBLA."
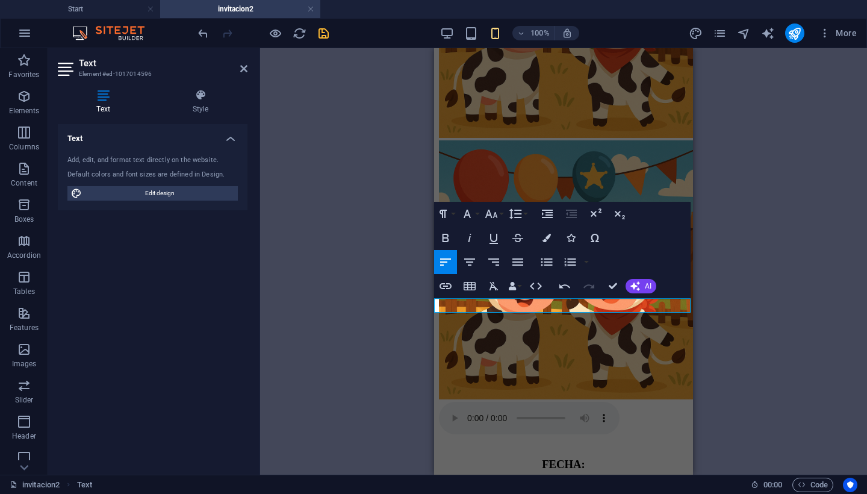
click at [334, 321] on div "H2 Image slider Image Slider Audio Image Container Placeholder Image Slider Pla…" at bounding box center [563, 261] width 607 height 426
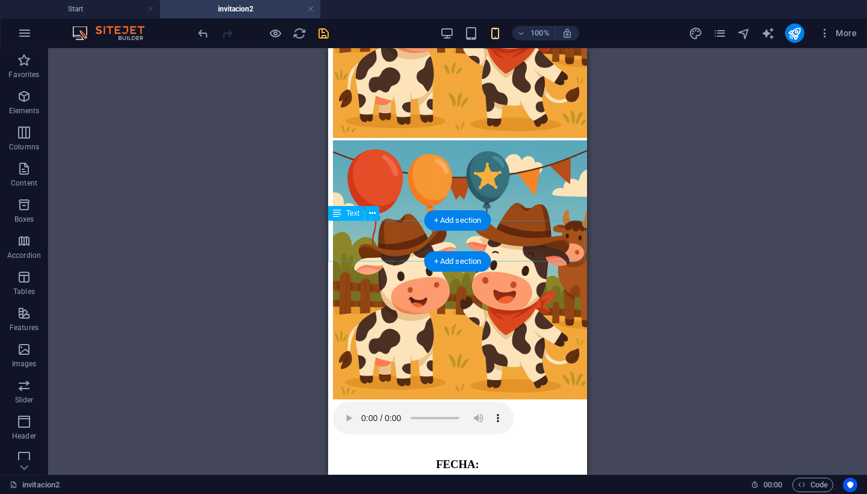
click at [503, 458] on div "FECHA: SÁBADO 25 DE OCTUBRE DE 2025 A LAS 4:00 PM" at bounding box center [457, 486] width 249 height 56
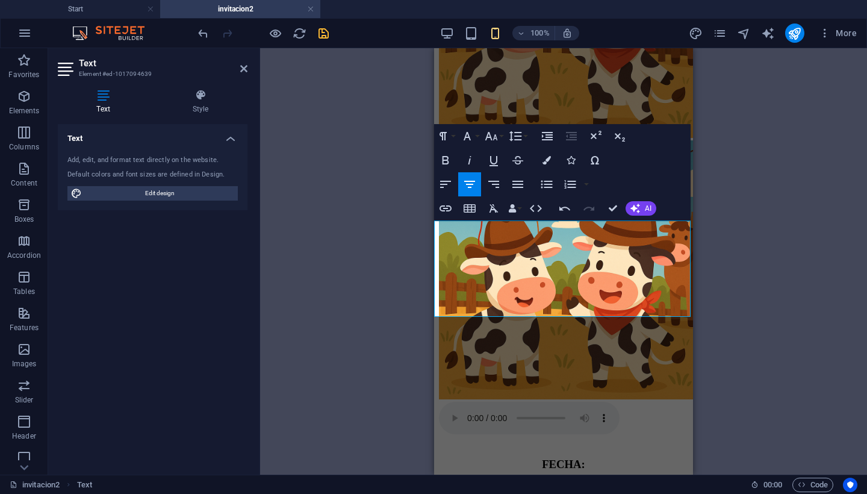
click at [346, 323] on div "Drag here to replace the existing content. Press “Ctrl” if you want to create a…" at bounding box center [563, 261] width 607 height 426
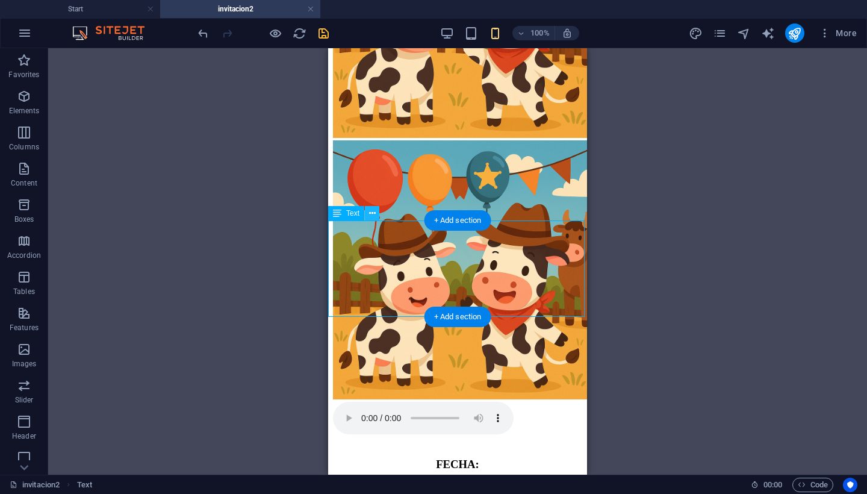
click at [373, 216] on icon at bounding box center [372, 213] width 7 height 13
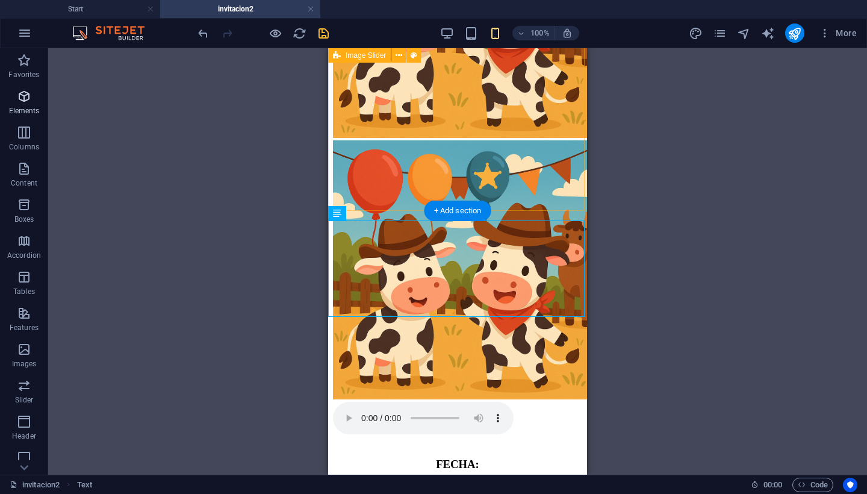
click at [22, 98] on icon "button" at bounding box center [24, 96] width 14 height 14
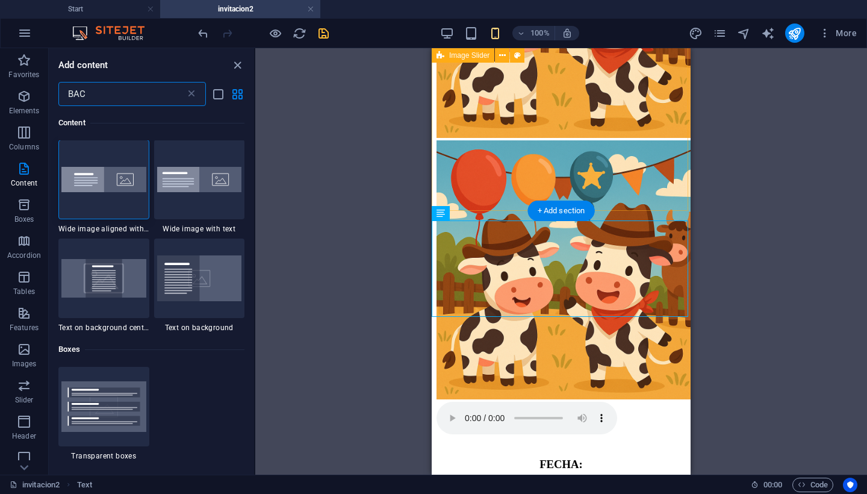
scroll to position [0, 0]
type input "B"
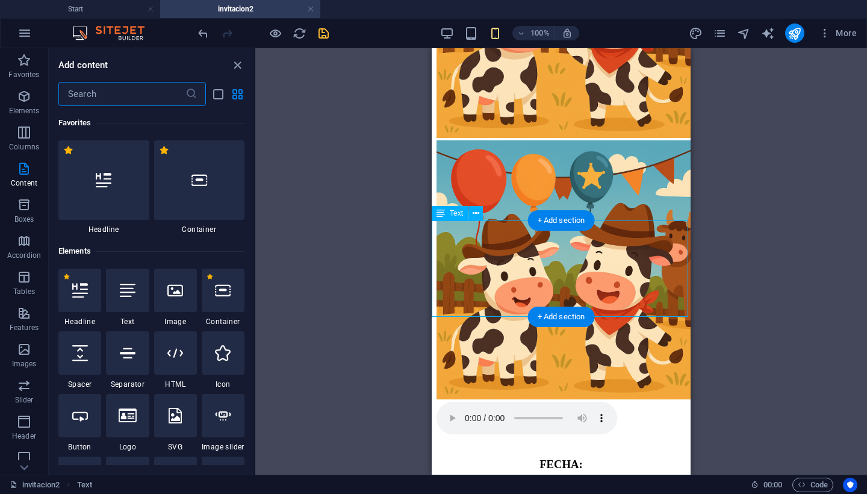
click at [560, 222] on div "+ Add section" at bounding box center [561, 220] width 67 height 20
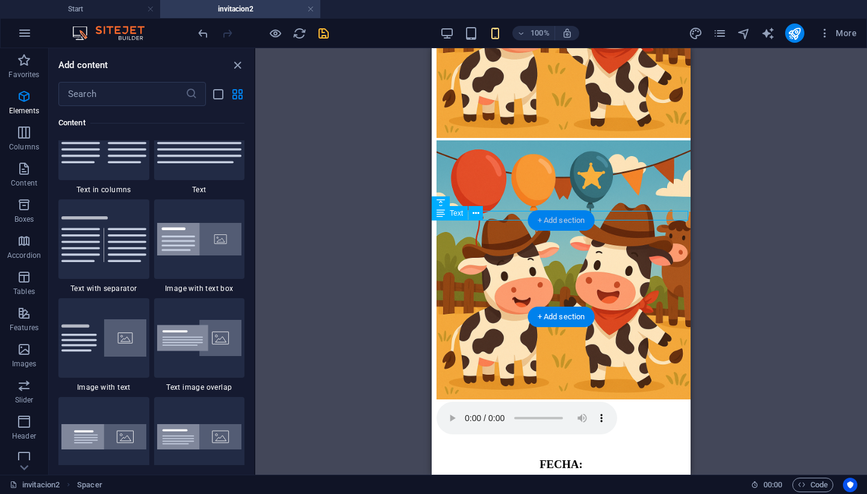
scroll to position [2147, 0]
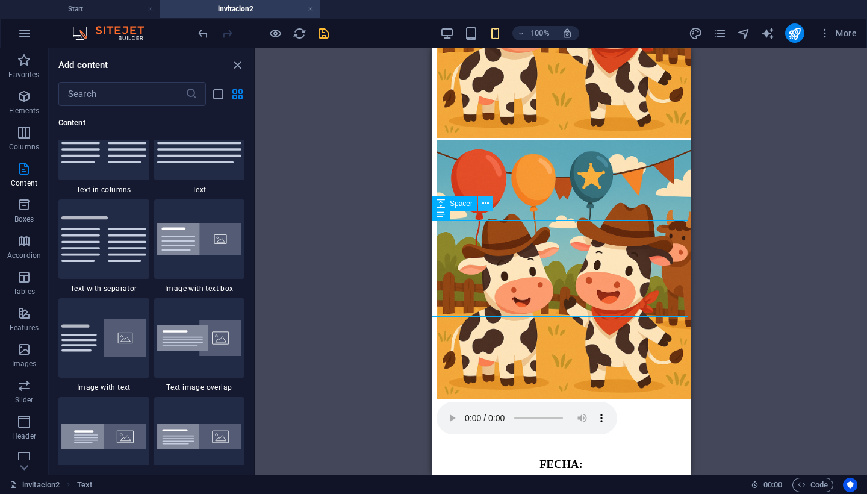
click at [484, 204] on icon at bounding box center [485, 204] width 7 height 13
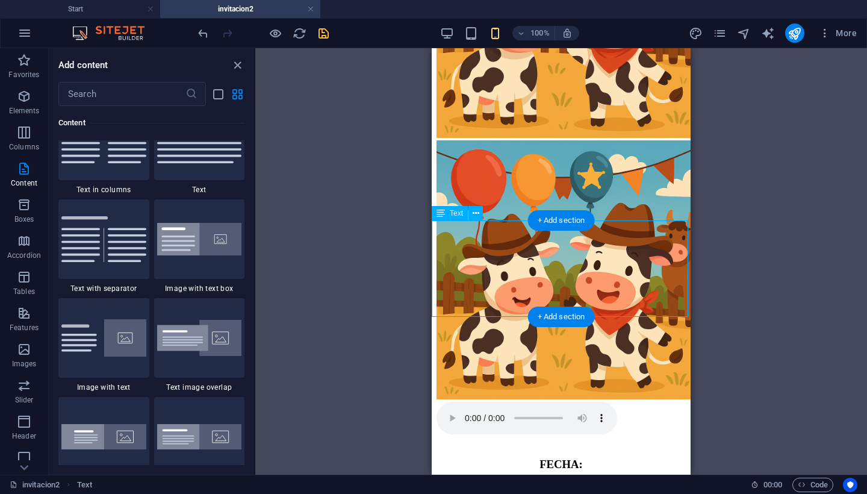
click at [474, 218] on icon at bounding box center [476, 213] width 7 height 13
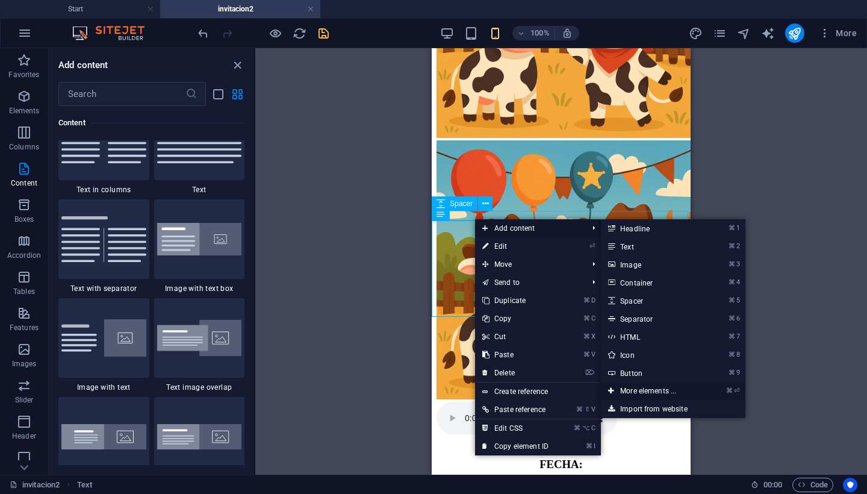
click at [657, 391] on link "⌘ ⏎ More elements ..." at bounding box center [650, 391] width 99 height 18
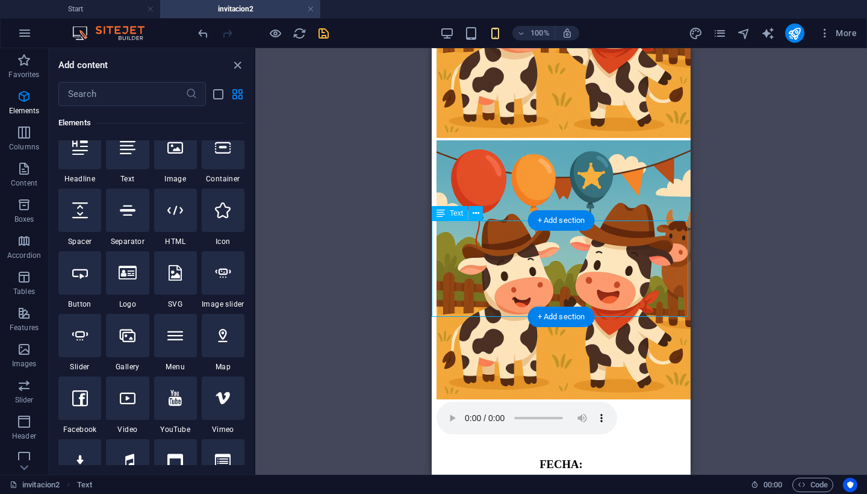
scroll to position [122, 0]
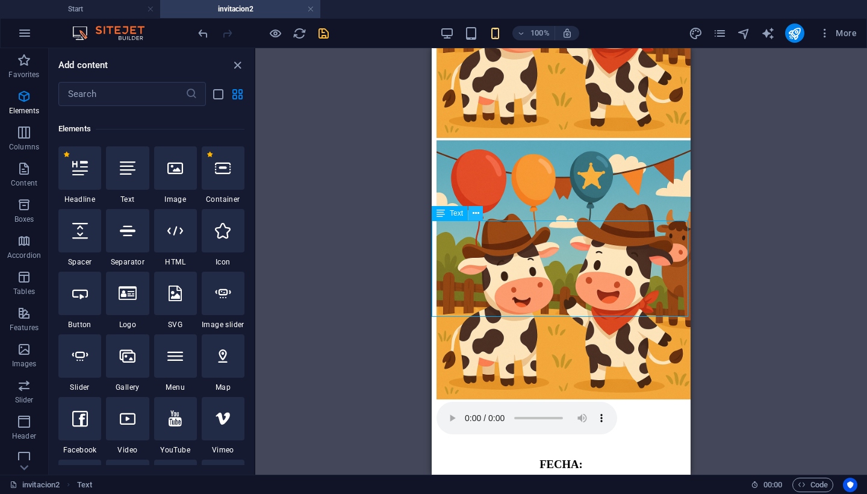
click at [476, 217] on icon at bounding box center [476, 213] width 7 height 13
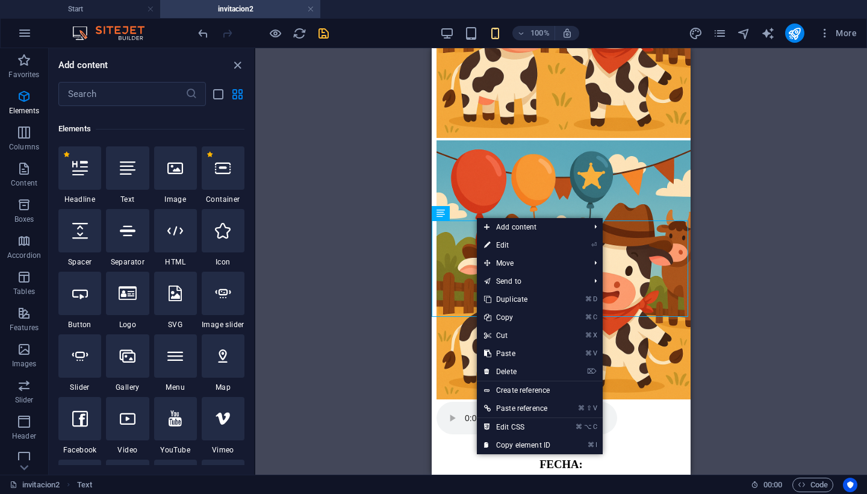
click at [373, 284] on div "Drag here to replace the existing content. Press “Ctrl” if you want to create a…" at bounding box center [561, 261] width 612 height 426
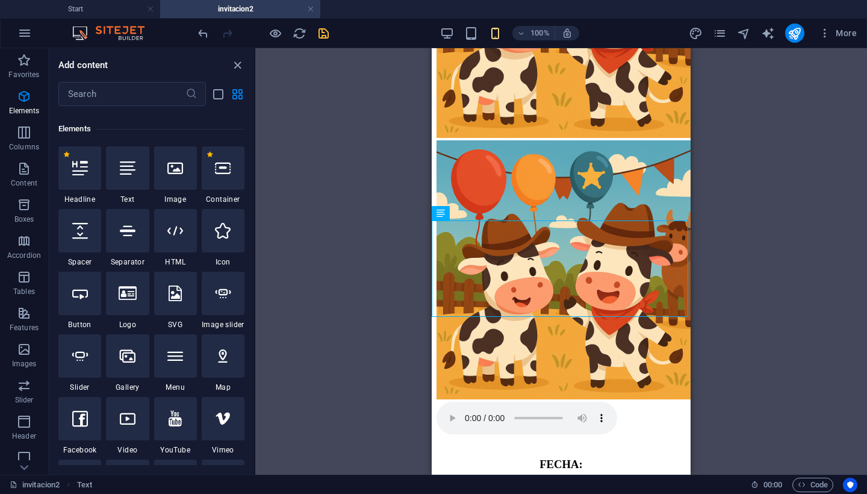
click at [725, 291] on div "Drag here to replace the existing content. Press “Ctrl” if you want to create a…" at bounding box center [561, 261] width 612 height 426
click at [320, 245] on div "Drag here to replace the existing content. Press “Ctrl” if you want to create a…" at bounding box center [561, 261] width 612 height 426
click at [363, 210] on div "Drag here to replace the existing content. Press “Ctrl” if you want to create a…" at bounding box center [561, 261] width 612 height 426
click at [451, 199] on div at bounding box center [561, 288] width 249 height 296
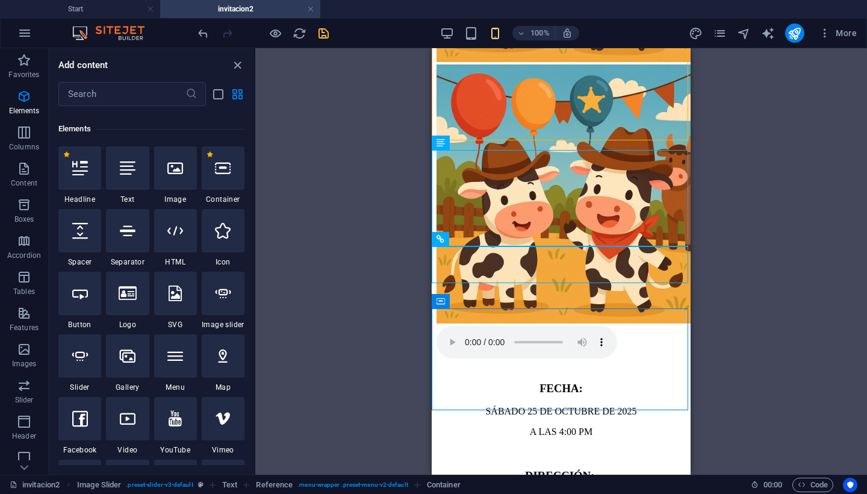
scroll to position [266, 0]
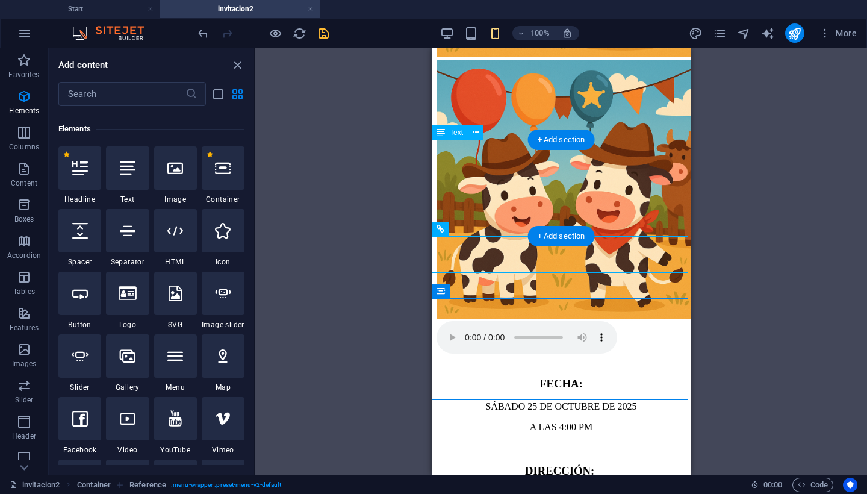
click at [458, 377] on div "FECHA: SÁBADO 25 DE OCTUBRE DE 2025 A LAS 4:00 PM DIRECCIÓN: CALLE FRANCISCO VI…" at bounding box center [561, 454] width 249 height 154
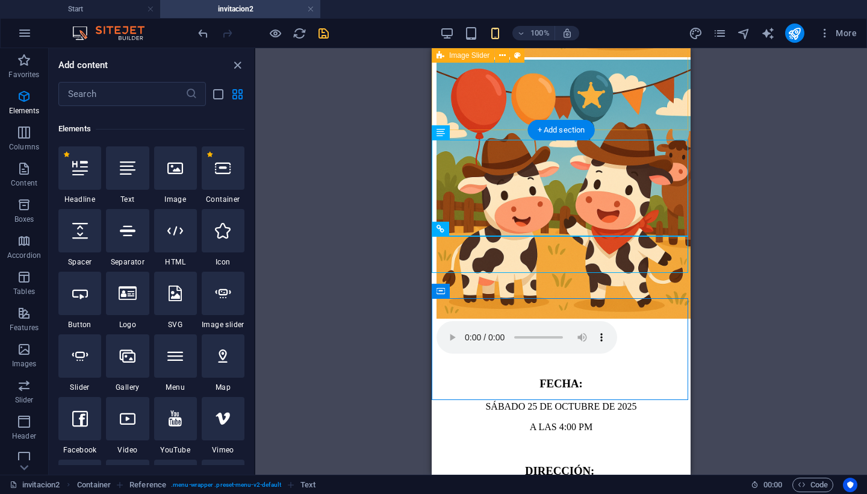
click at [466, 116] on div at bounding box center [561, 208] width 249 height 296
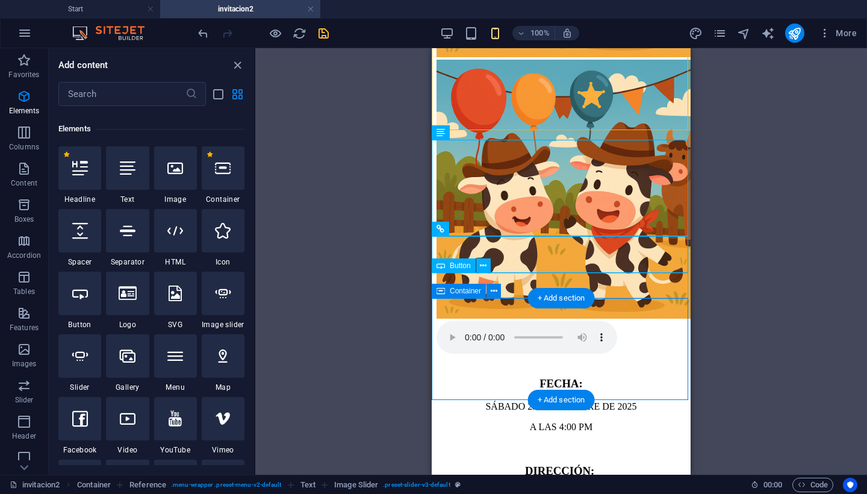
click at [452, 293] on span "Container" at bounding box center [465, 290] width 31 height 7
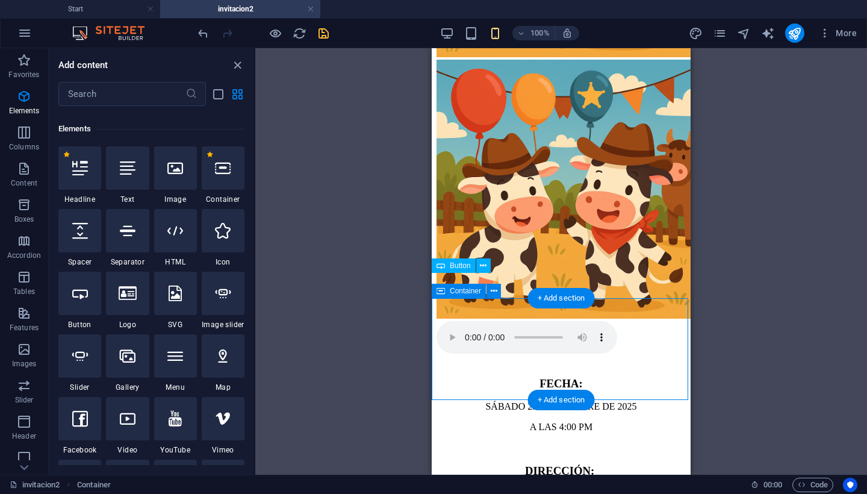
click at [462, 293] on span "Container" at bounding box center [465, 290] width 31 height 7
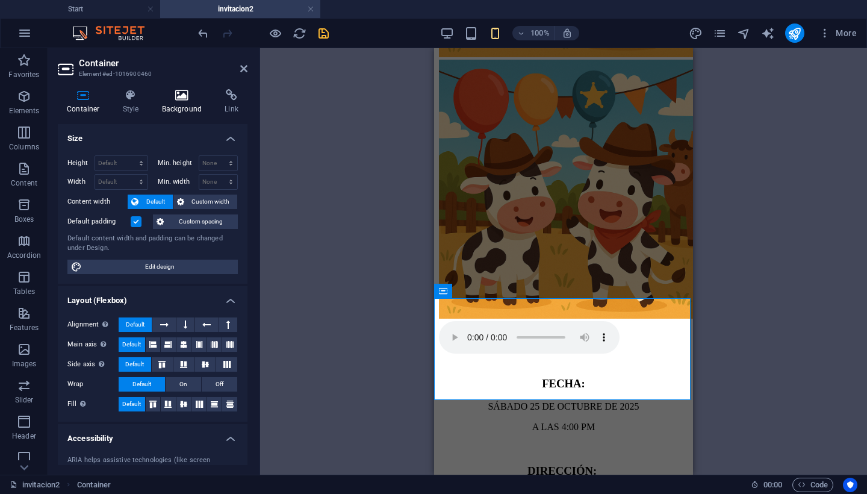
click at [177, 101] on icon at bounding box center [182, 95] width 58 height 12
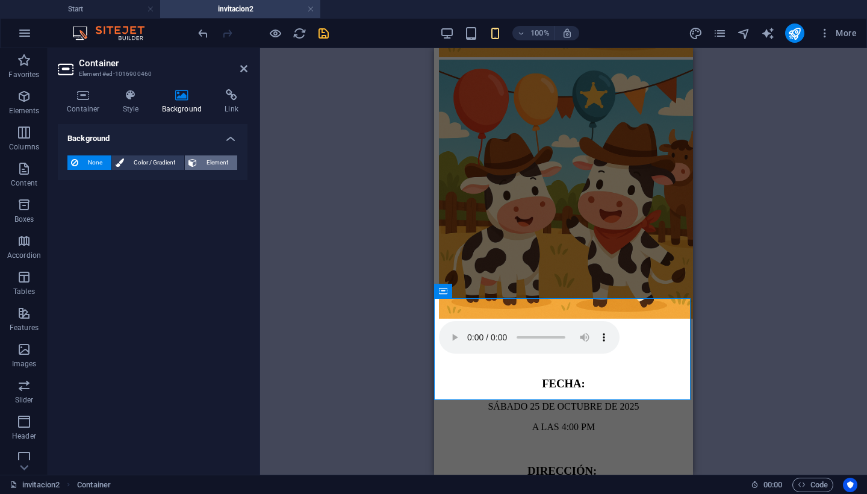
click at [210, 161] on span "Element" at bounding box center [217, 162] width 33 height 14
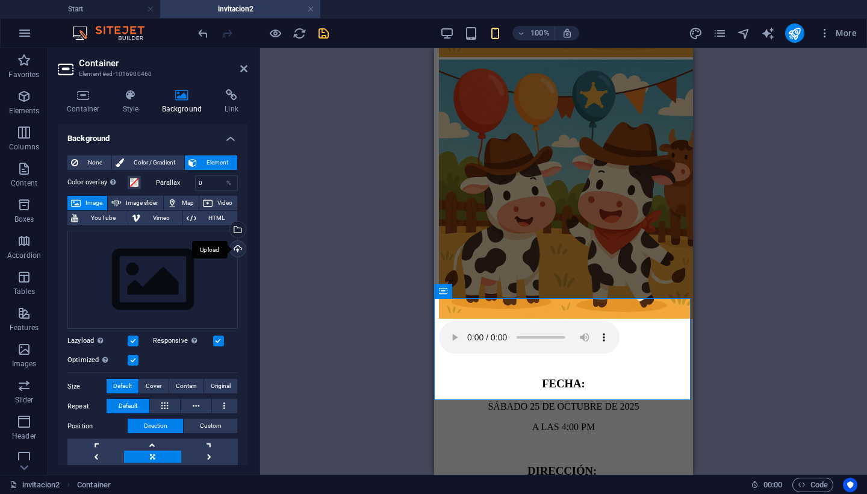
click at [236, 247] on div "Upload" at bounding box center [237, 250] width 18 height 18
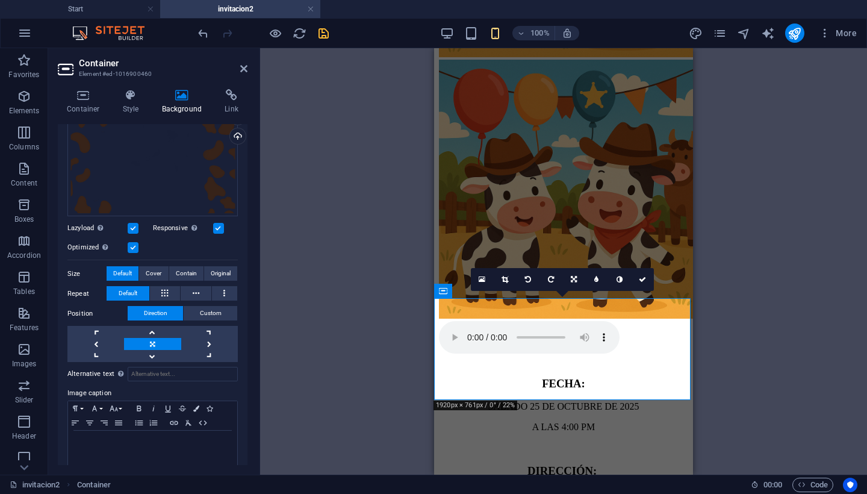
scroll to position [114, 0]
drag, startPoint x: 182, startPoint y: 343, endPoint x: 188, endPoint y: 343, distance: 6.6
click at [188, 343] on link at bounding box center [209, 343] width 57 height 12
click at [210, 340] on link at bounding box center [209, 343] width 57 height 12
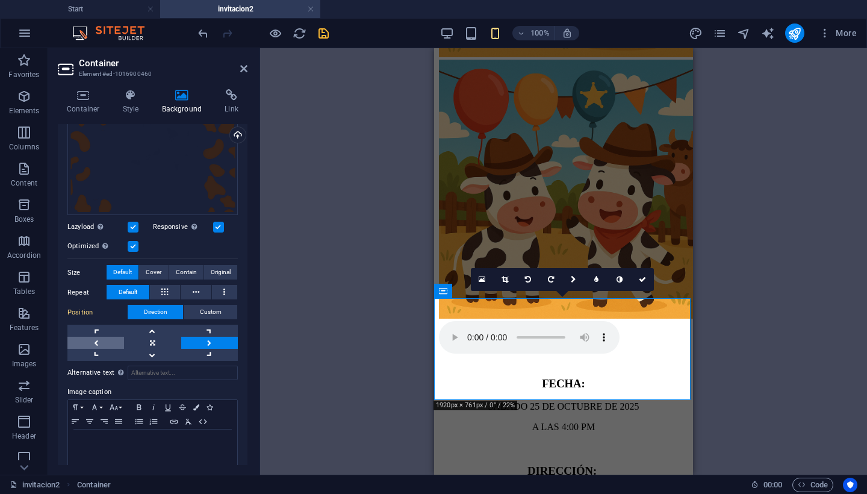
click at [96, 337] on link at bounding box center [95, 343] width 57 height 12
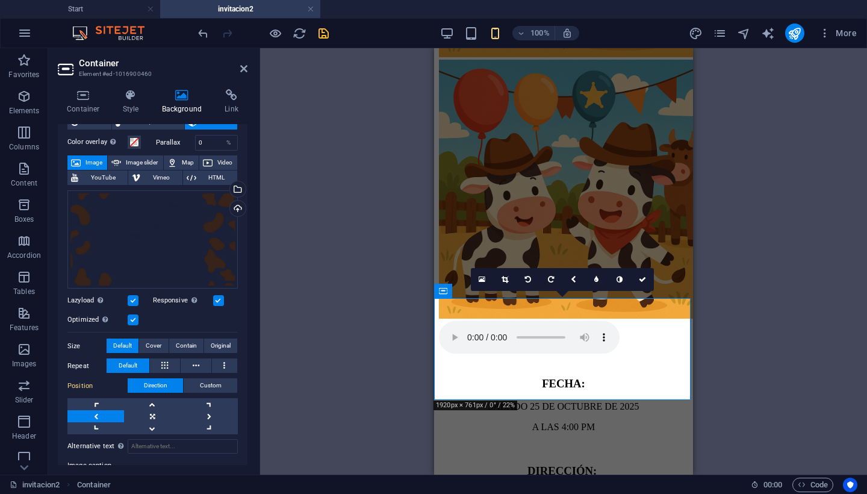
scroll to position [0, 0]
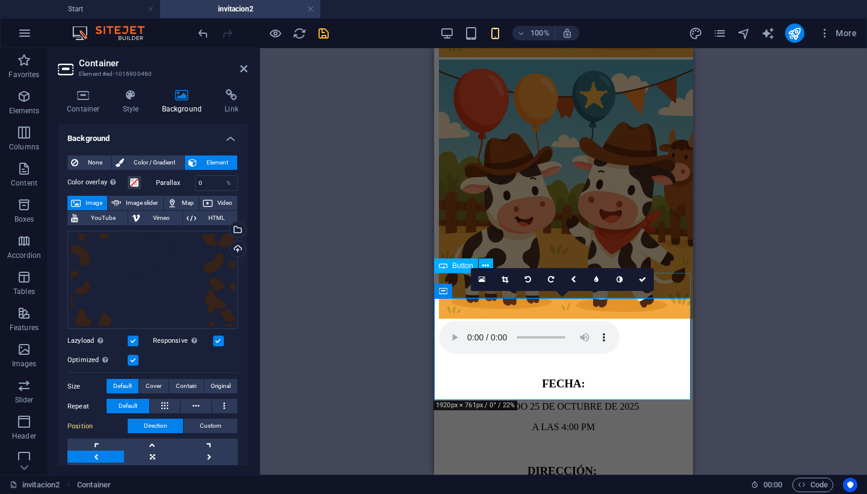
drag, startPoint x: 454, startPoint y: 316, endPoint x: 452, endPoint y: 287, distance: 29.6
click at [326, 31] on icon "save" at bounding box center [324, 33] width 14 height 14
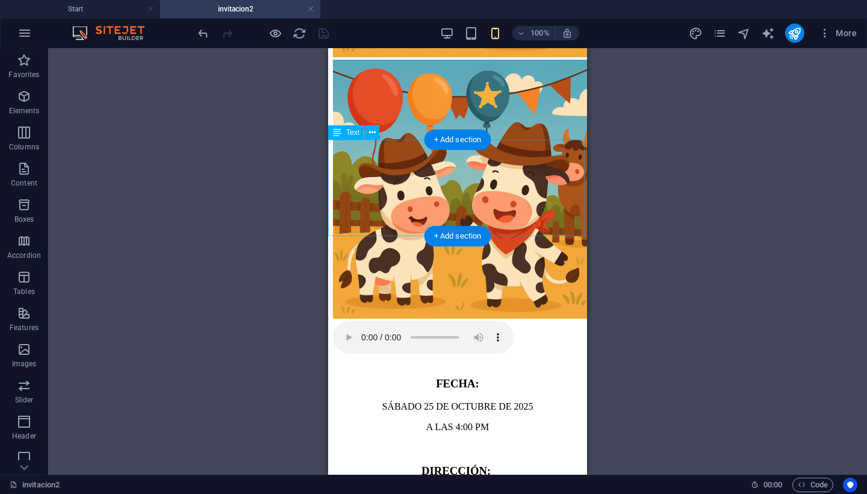
click at [340, 377] on div "FECHA: SÁBADO 25 DE OCTUBRE DE 2025 A LAS 4:00 PM DIRECCIÓN: CALLE FRANCISCO VI…" at bounding box center [457, 454] width 249 height 154
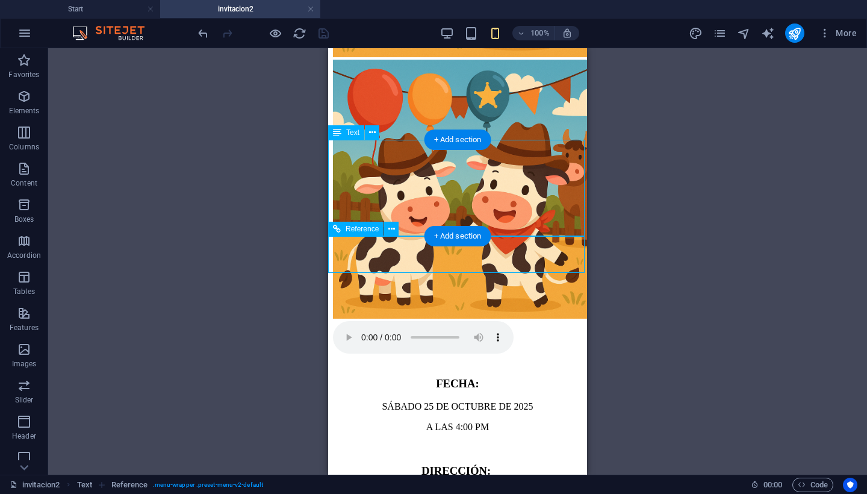
click at [338, 231] on icon at bounding box center [337, 229] width 8 height 14
click at [353, 230] on span "Reference" at bounding box center [362, 228] width 33 height 7
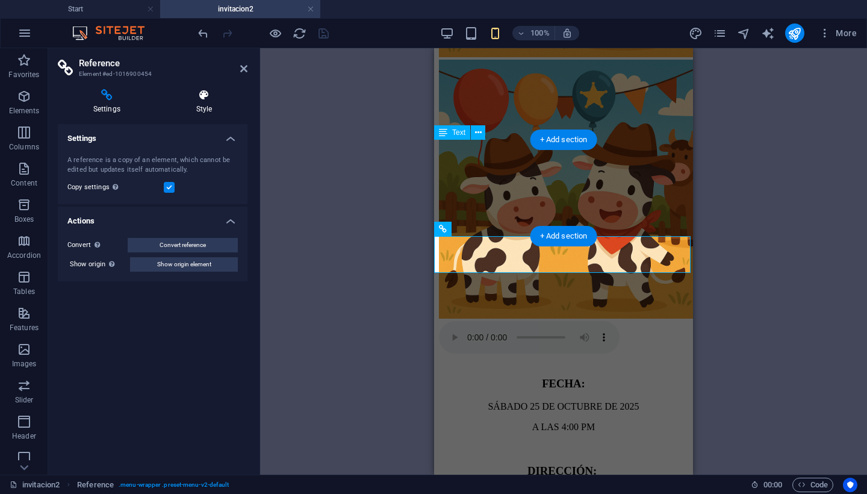
click at [203, 98] on icon at bounding box center [204, 95] width 87 height 12
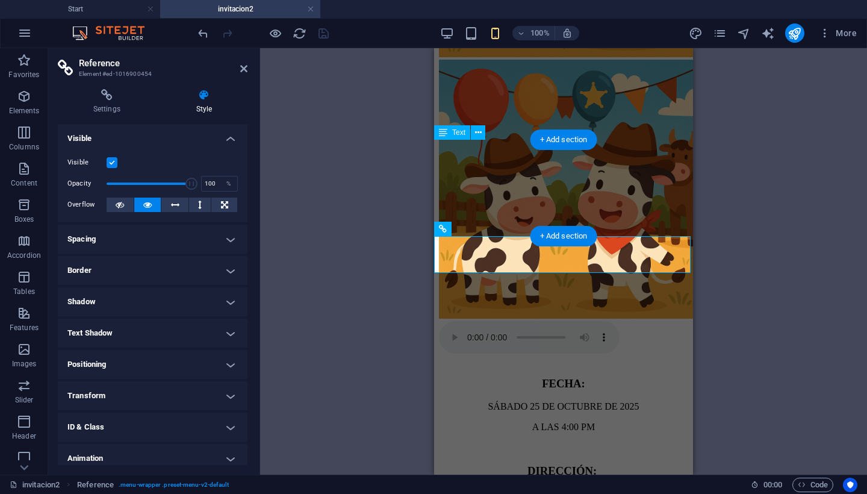
click at [104, 86] on div "Settings Style Settings A reference is a copy of an element, which cannot be ed…" at bounding box center [152, 276] width 209 height 395
click at [105, 99] on icon at bounding box center [107, 95] width 98 height 12
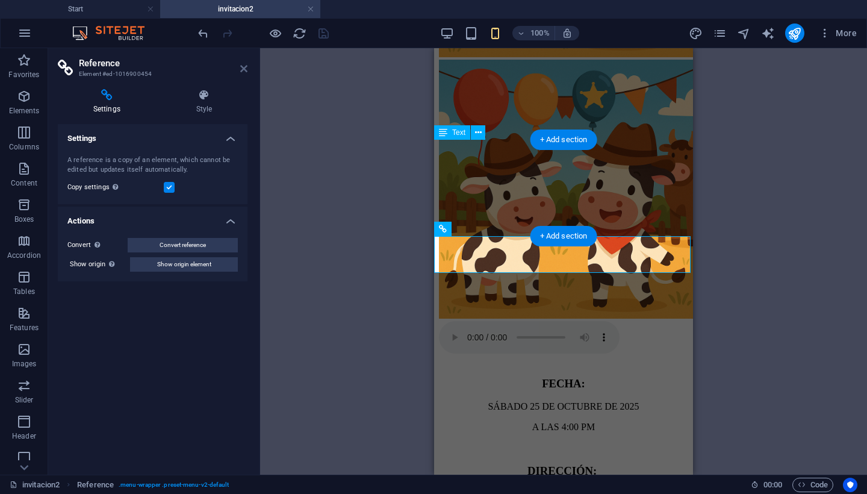
click at [241, 66] on icon at bounding box center [243, 69] width 7 height 10
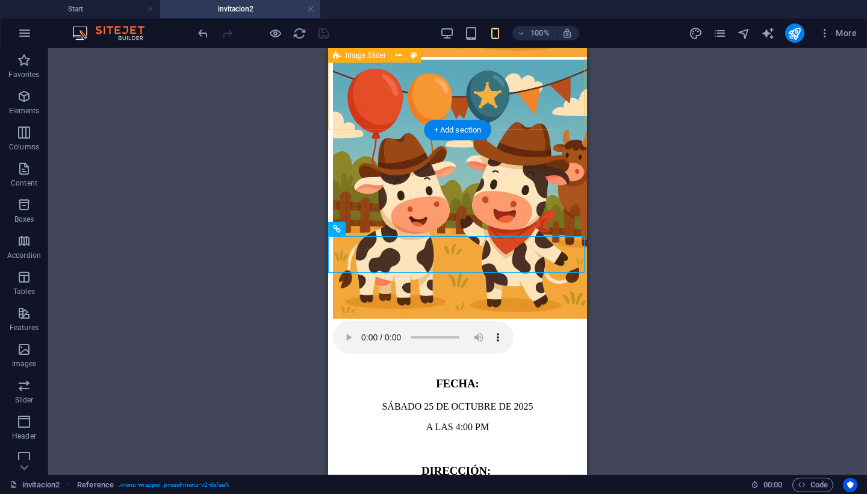
click at [362, 111] on div at bounding box center [457, 208] width 249 height 296
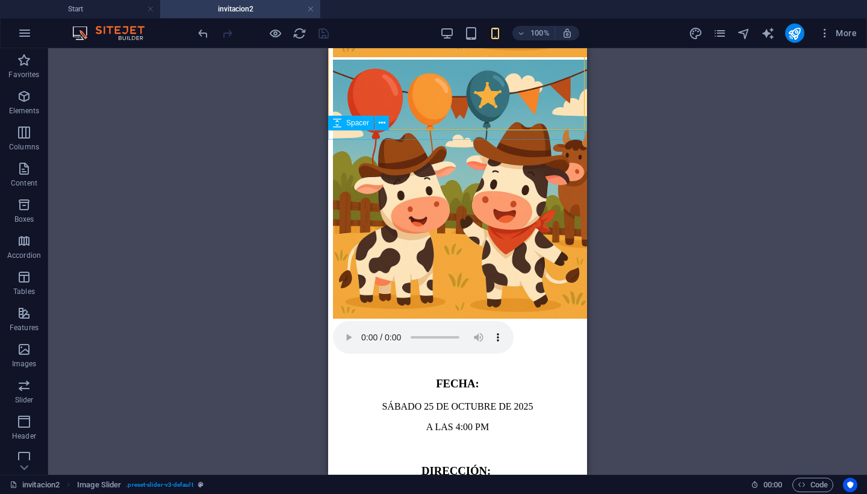
click at [353, 356] on div at bounding box center [457, 361] width 249 height 10
click at [382, 124] on icon at bounding box center [382, 123] width 7 height 13
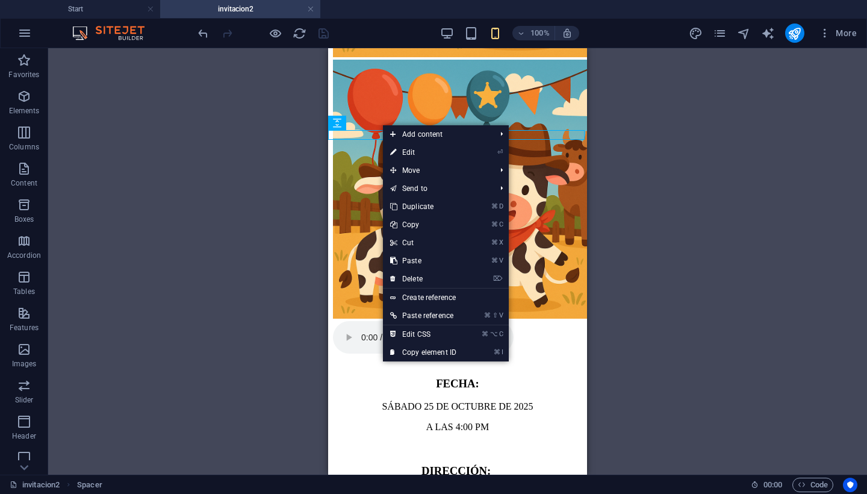
click at [363, 377] on div "FECHA: SÁBADO 25 DE OCTUBRE DE 2025 A LAS 4:00 PM DIRECCIÓN: CALLE FRANCISCO VI…" at bounding box center [457, 454] width 249 height 154
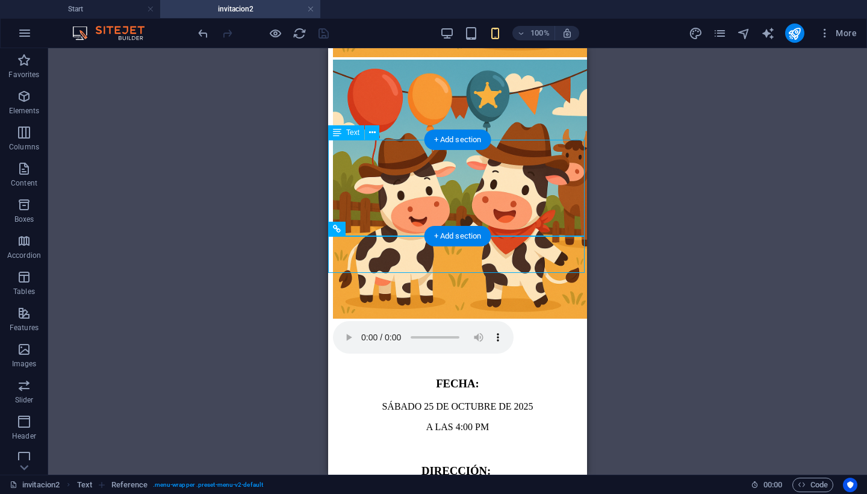
click at [354, 377] on div "FECHA: SÁBADO 25 DE OCTUBRE DE 2025 A LAS 4:00 PM DIRECCIÓN: CALLE FRANCISCO VI…" at bounding box center [457, 454] width 249 height 154
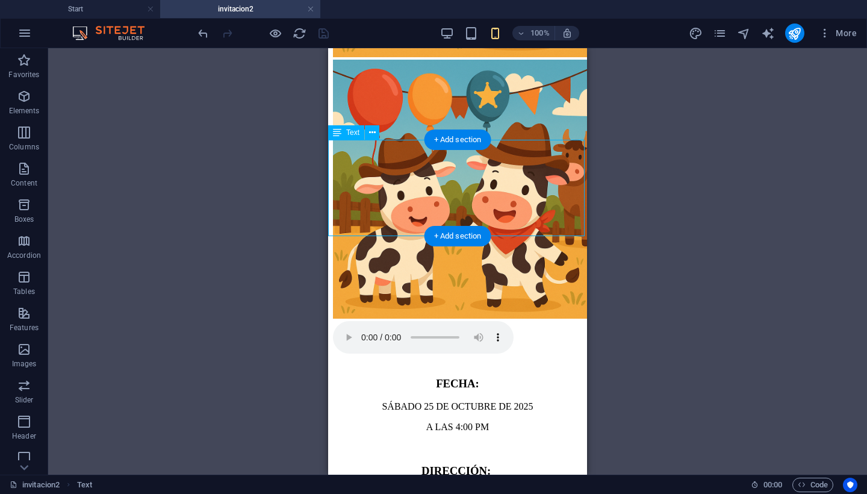
click at [336, 377] on div "FECHA: SÁBADO 25 DE OCTUBRE DE 2025 A LAS 4:00 PM DIRECCIÓN: CALLE FRANCISCO VI…" at bounding box center [457, 454] width 249 height 154
click at [339, 377] on div "FECHA: SÁBADO 25 DE OCTUBRE DE 2025 A LAS 4:00 PM DIRECCIÓN: CALLE FRANCISCO VI…" at bounding box center [457, 454] width 249 height 154
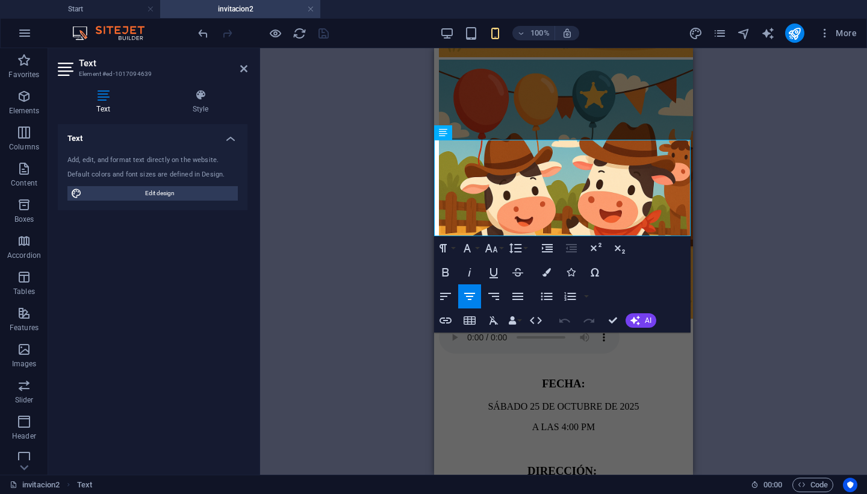
click at [331, 217] on div "Drag here to replace the existing content. Press “Ctrl” if you want to create a…" at bounding box center [563, 261] width 607 height 426
click at [240, 69] on icon at bounding box center [243, 69] width 7 height 10
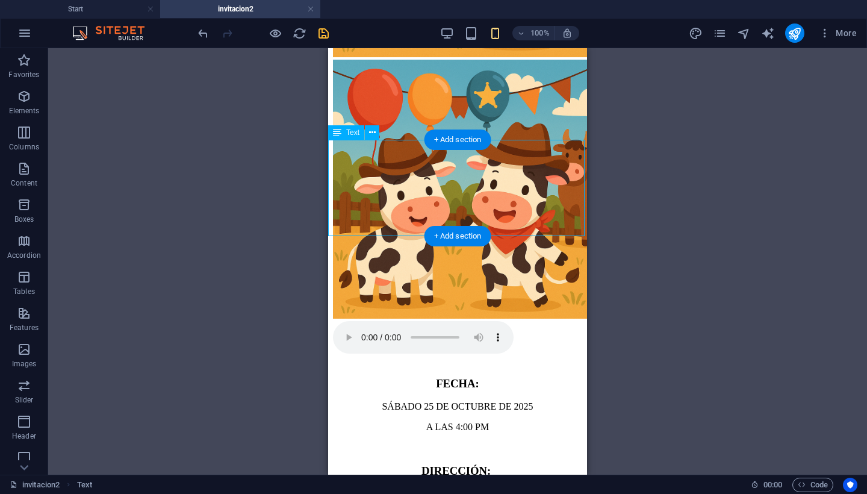
drag, startPoint x: 584, startPoint y: 205, endPoint x: 582, endPoint y: 180, distance: 25.4
click at [582, 377] on div "FECHA: SÁBADO 25 DE OCTUBRE DE 2025 A LAS 4:00 PM DIRECCIÓN: CALLE FRANCISCO VI…" at bounding box center [457, 454] width 249 height 154
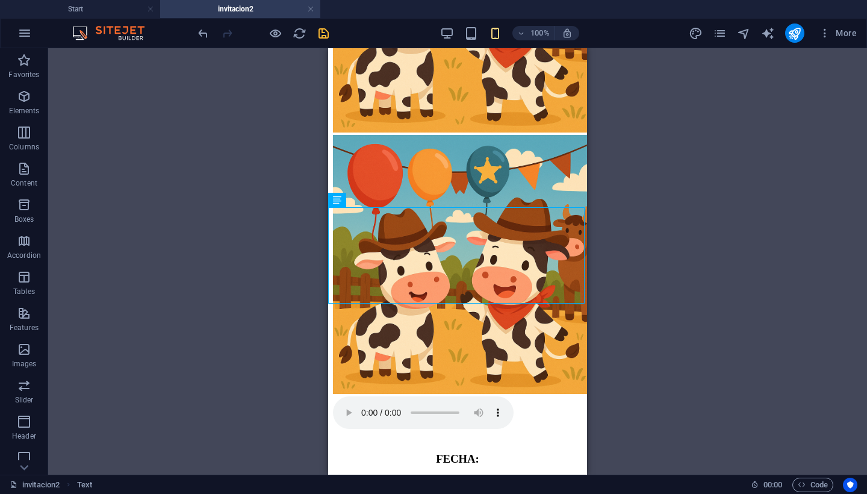
scroll to position [188, 0]
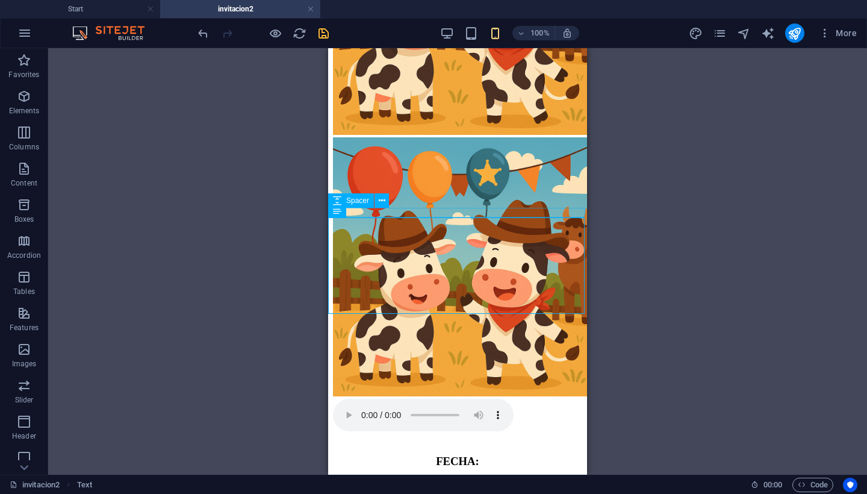
click at [347, 200] on span "Spacer" at bounding box center [357, 200] width 23 height 7
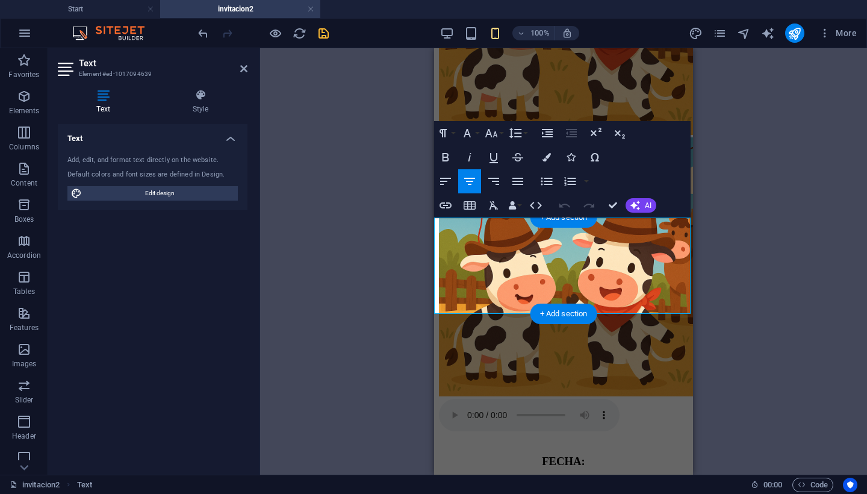
click at [338, 249] on div "Drag here to replace the existing content. Press “Ctrl” if you want to create a…" at bounding box center [563, 261] width 607 height 426
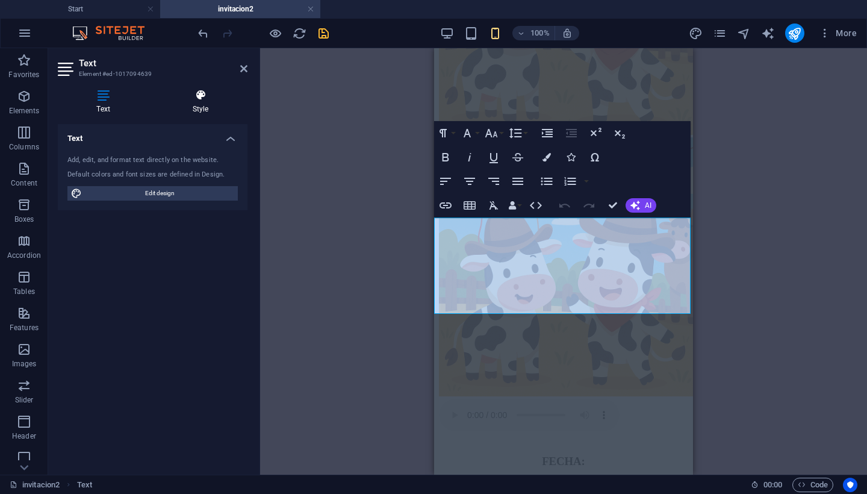
click at [204, 102] on h4 "Style" at bounding box center [201, 101] width 94 height 25
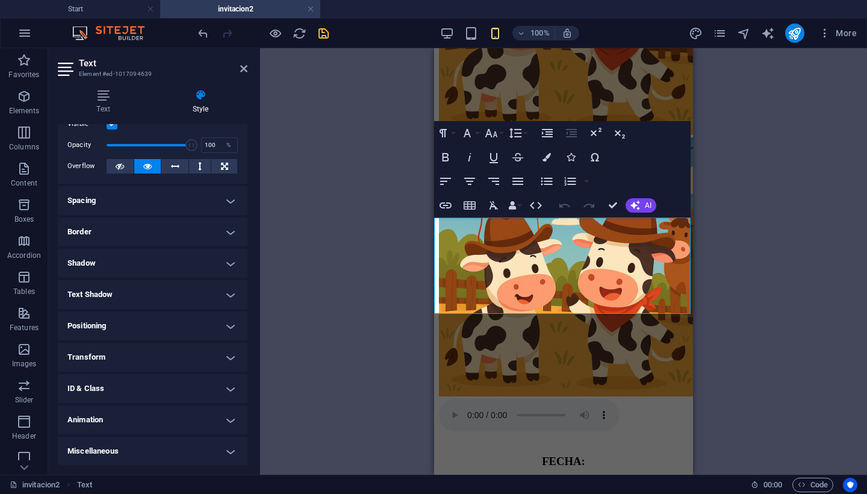
scroll to position [0, 0]
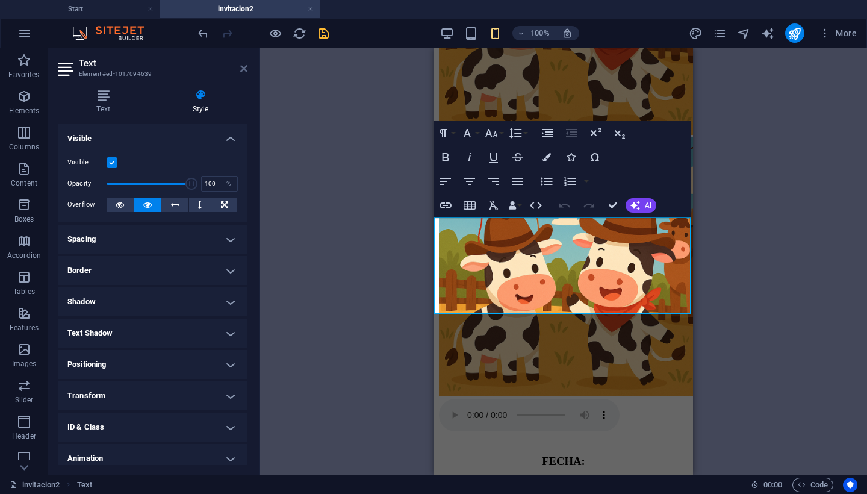
click at [247, 70] on icon at bounding box center [243, 69] width 7 height 10
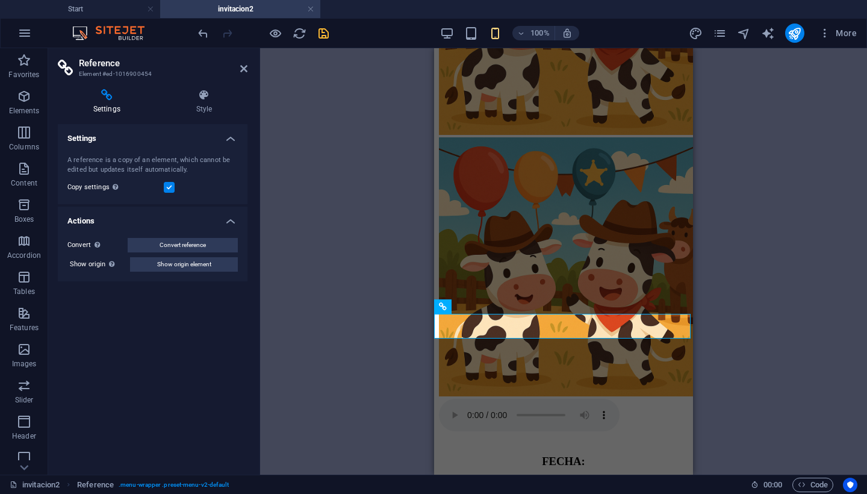
click at [385, 282] on div "H2 Image slider Image Slider Audio Image Container Placeholder Image Slider Pla…" at bounding box center [563, 261] width 607 height 426
click at [244, 69] on icon at bounding box center [243, 69] width 7 height 10
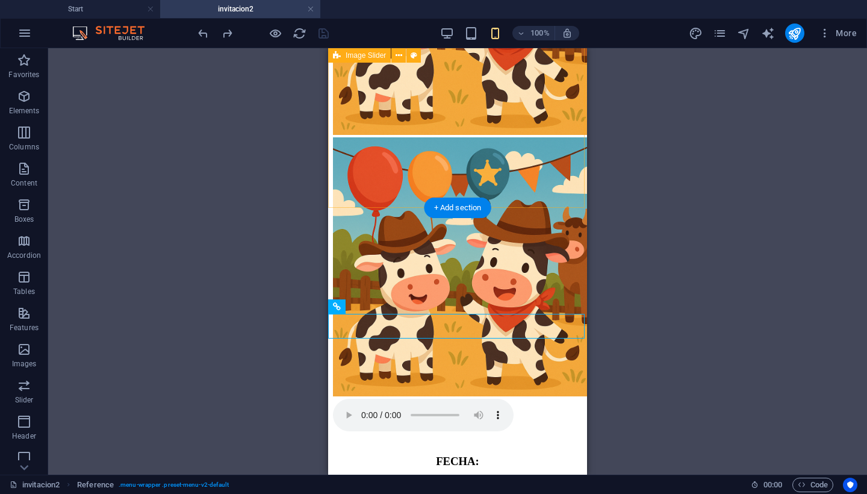
click at [555, 186] on div at bounding box center [457, 285] width 249 height 296
click at [568, 191] on div at bounding box center [457, 285] width 249 height 296
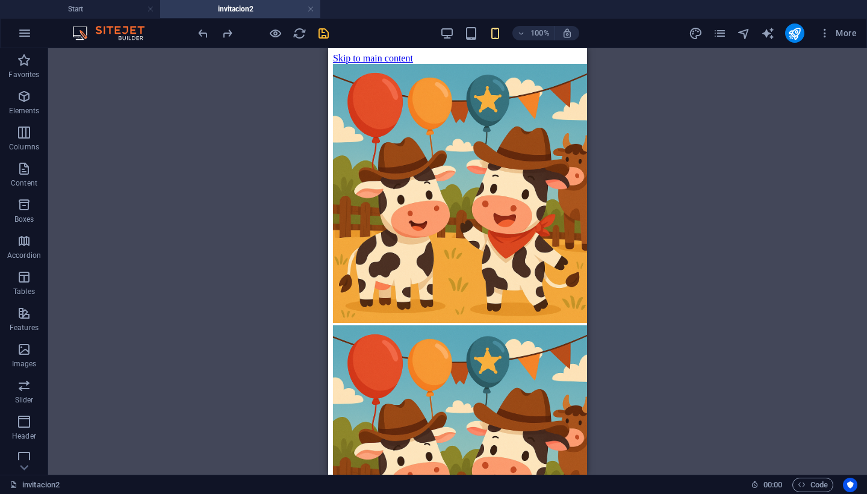
drag, startPoint x: 368, startPoint y: 76, endPoint x: 408, endPoint y: 260, distance: 188.5
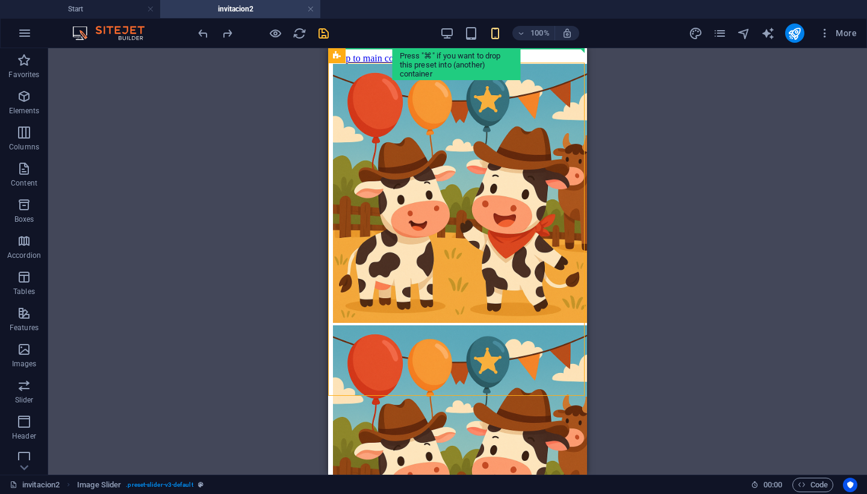
drag, startPoint x: 495, startPoint y: 95, endPoint x: 501, endPoint y: 22, distance: 72.5
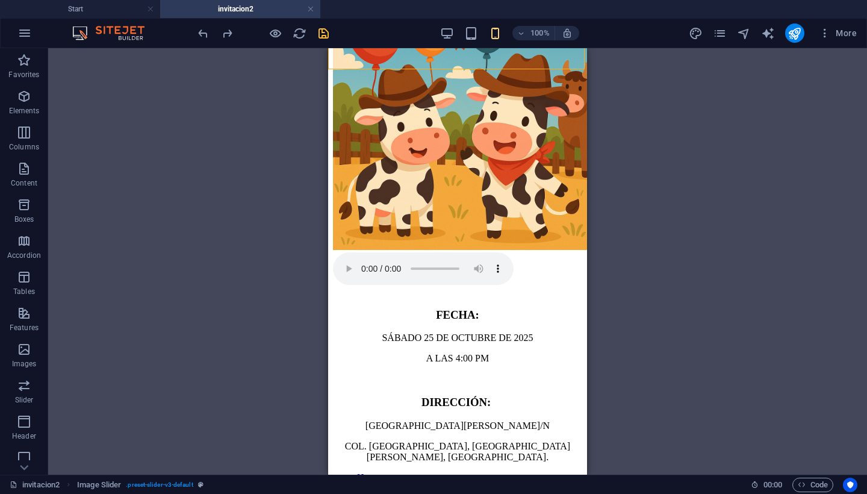
scroll to position [354, 0]
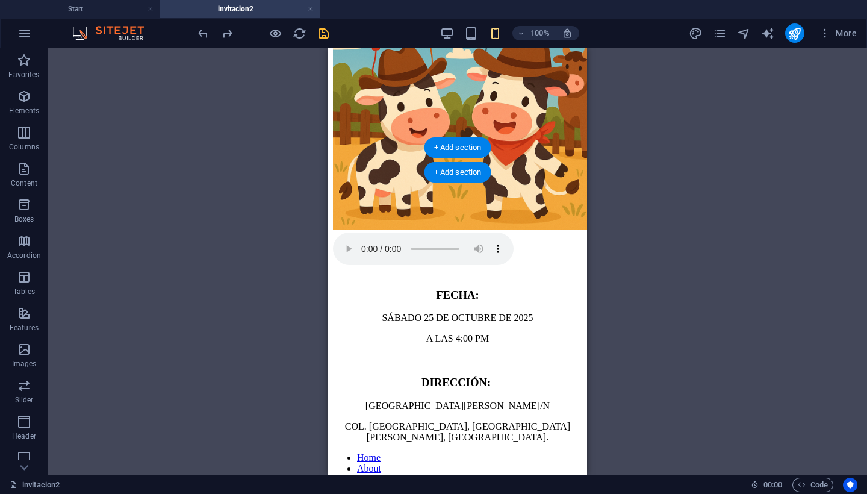
click at [350, 452] on nav "Home About Services Portfolio News Contact" at bounding box center [457, 484] width 249 height 65
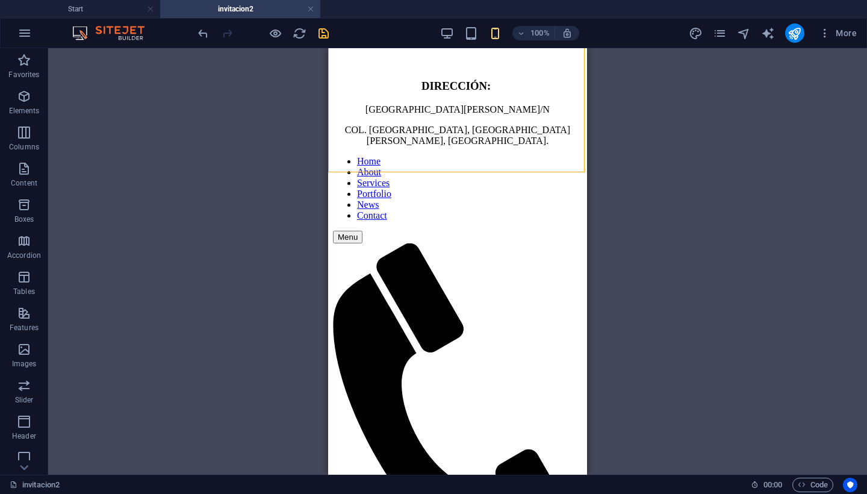
click at [350, 221] on nav "Home About Services Portfolio News Contact" at bounding box center [457, 188] width 249 height 65
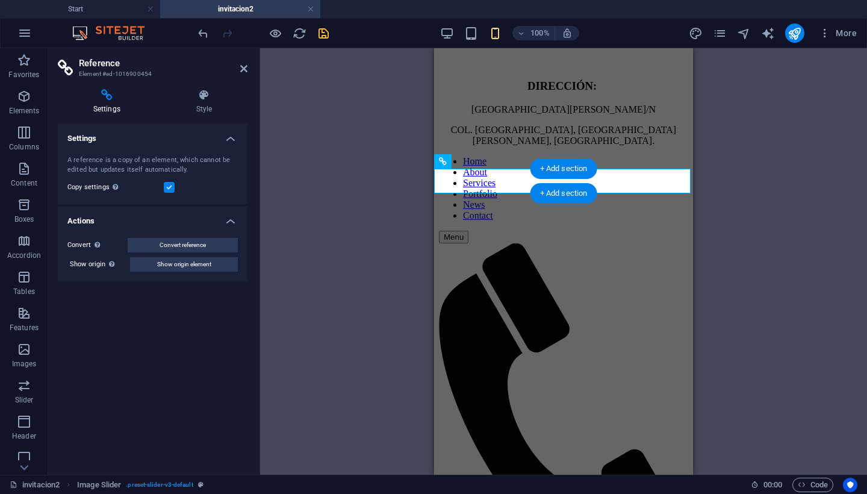
scroll to position [0, 0]
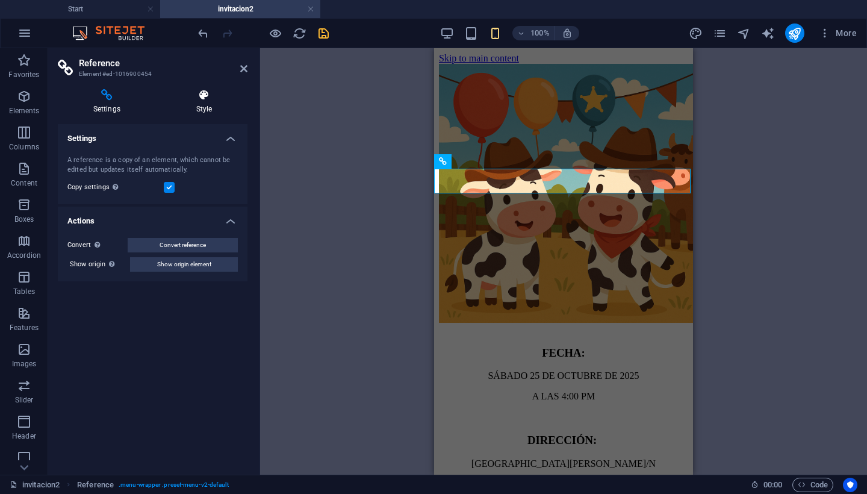
click at [204, 98] on icon at bounding box center [204, 95] width 87 height 12
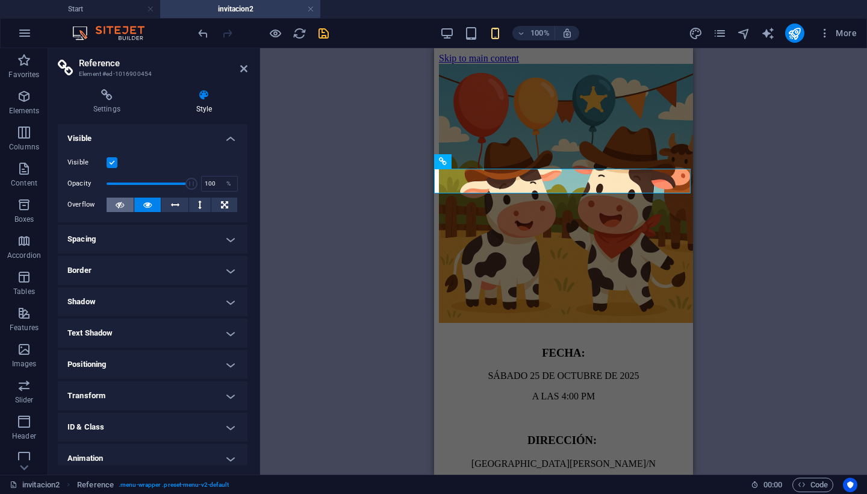
click at [123, 203] on icon at bounding box center [120, 205] width 8 height 14
click at [119, 202] on icon at bounding box center [120, 205] width 8 height 14
click at [249, 61] on aside "Reference Element #ed-1016900454 Settings Style Settings A reference is a copy …" at bounding box center [154, 261] width 212 height 426
click at [243, 70] on icon at bounding box center [243, 69] width 7 height 10
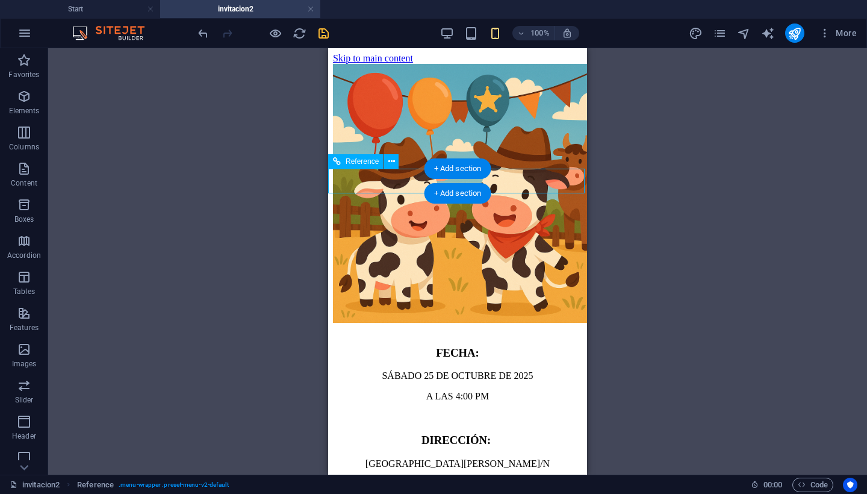
click at [390, 161] on icon at bounding box center [391, 161] width 7 height 13
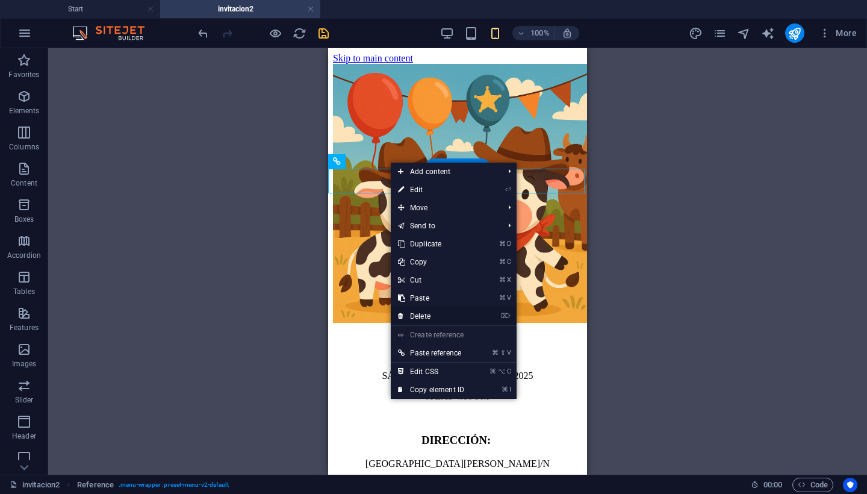
click at [416, 314] on link "⌦ Delete" at bounding box center [431, 316] width 81 height 18
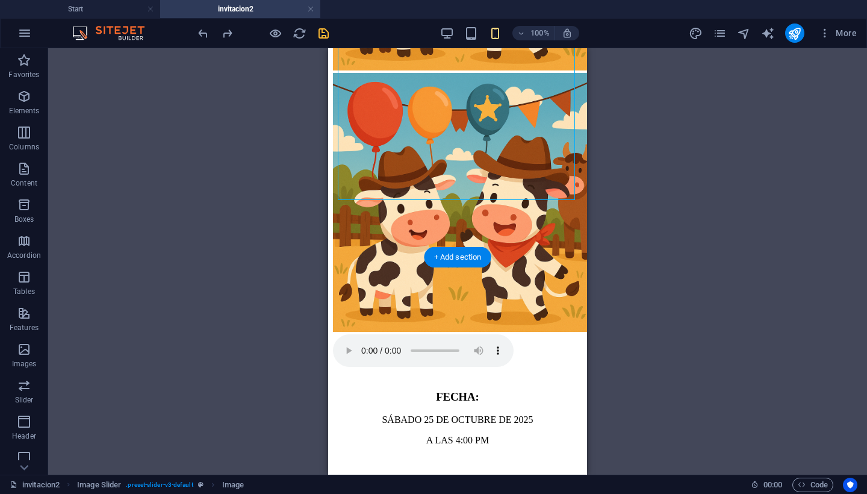
scroll to position [341, 0]
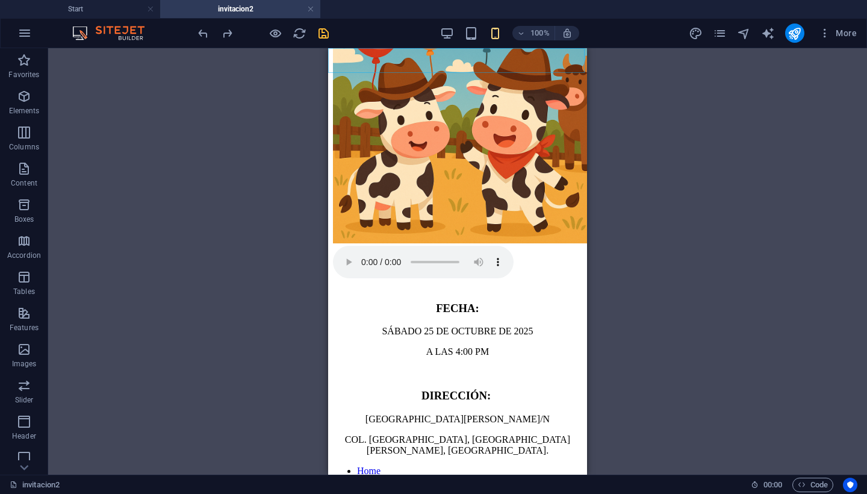
click at [364, 465] on nav "Home About Services Portfolio News Contact" at bounding box center [457, 497] width 249 height 65
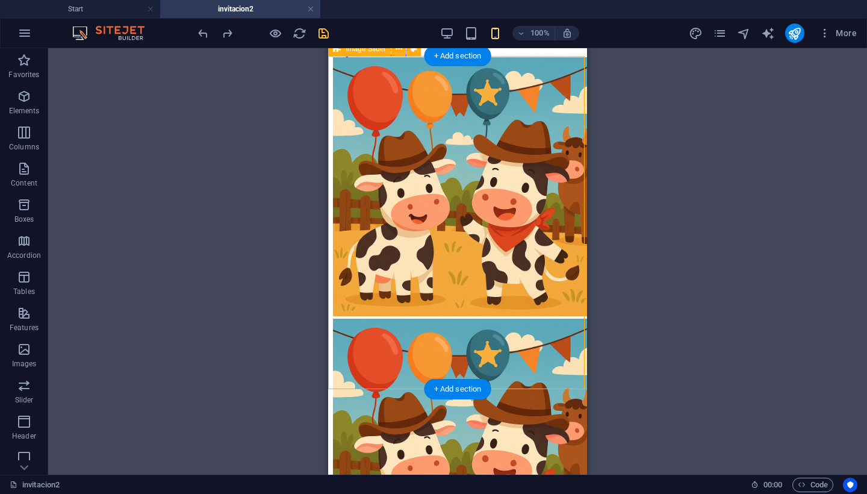
scroll to position [0, 0]
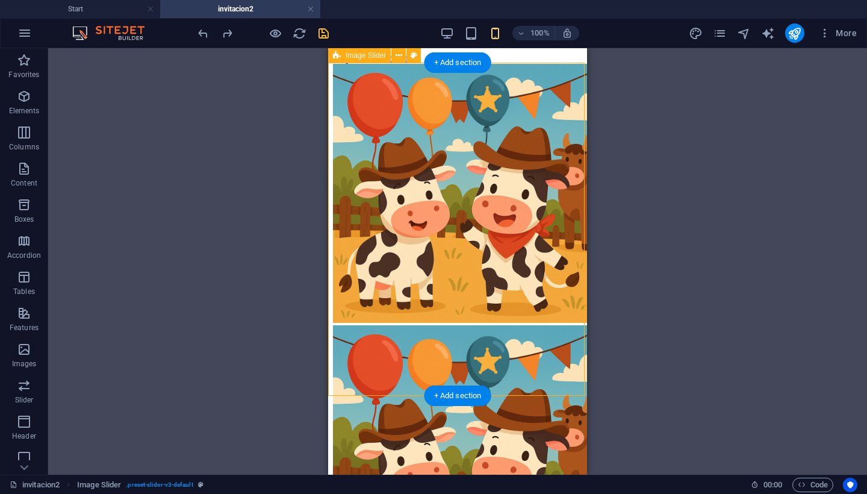
drag, startPoint x: 583, startPoint y: 95, endPoint x: 583, endPoint y: 200, distance: 104.8
click at [582, 325] on div at bounding box center [457, 473] width 249 height 296
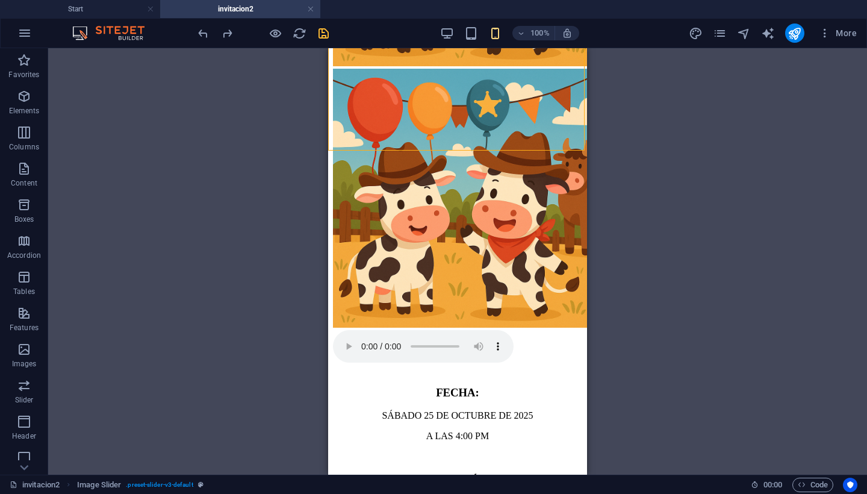
scroll to position [280, 0]
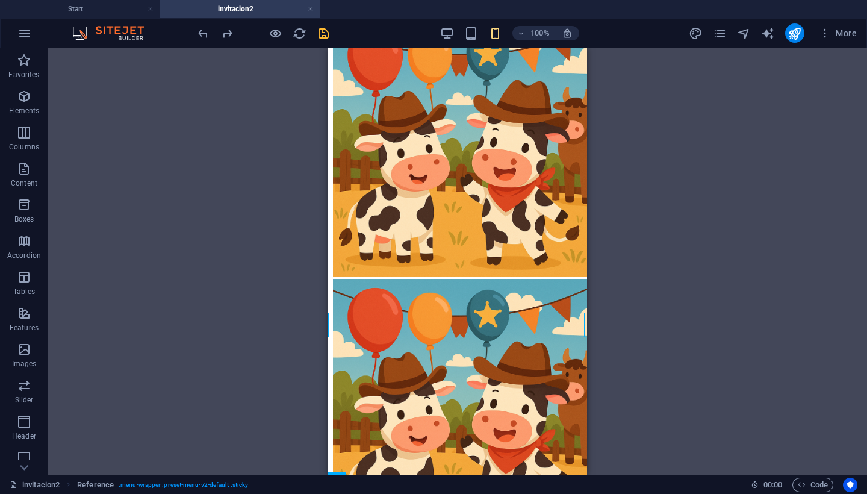
scroll to position [0, 0]
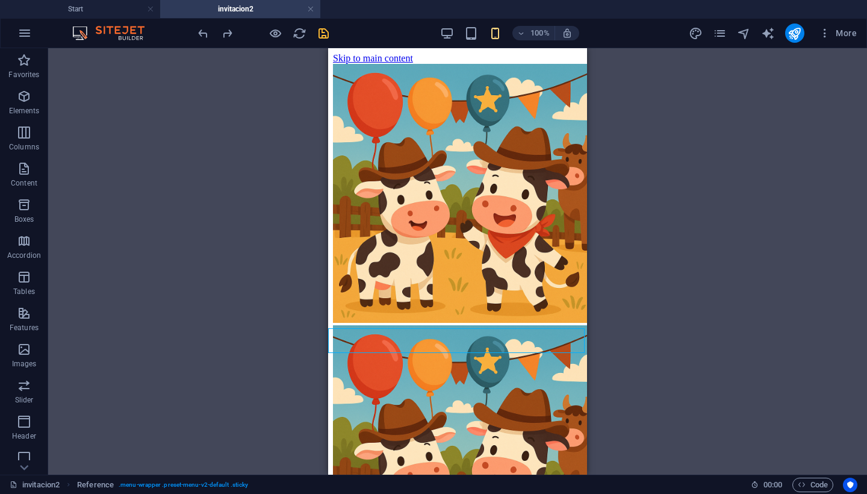
drag, startPoint x: 584, startPoint y: 307, endPoint x: 915, endPoint y: 130, distance: 375.5
click at [277, 77] on div "H2 Image slider Image Slider Audio Image Container Placeholder Image Slider Pla…" at bounding box center [457, 261] width 819 height 426
click at [316, 63] on div "H2 Image slider Image Slider Audio Image Container Placeholder Image Slider Pla…" at bounding box center [457, 261] width 819 height 426
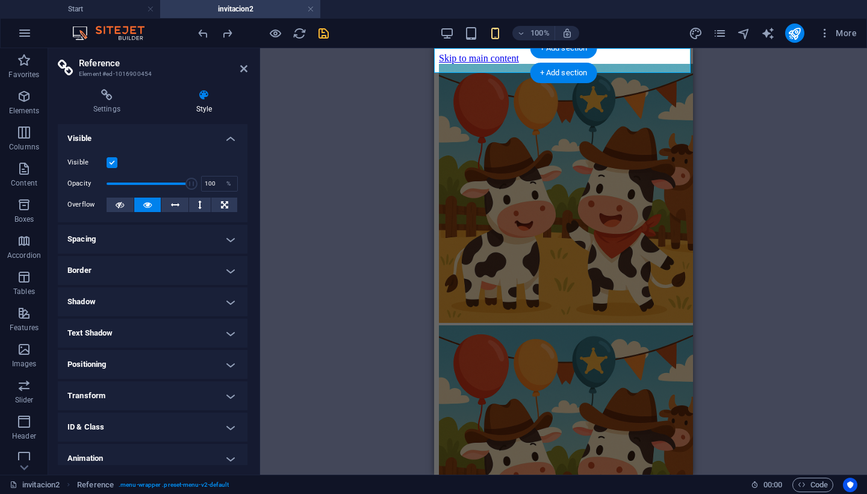
scroll to position [252, 0]
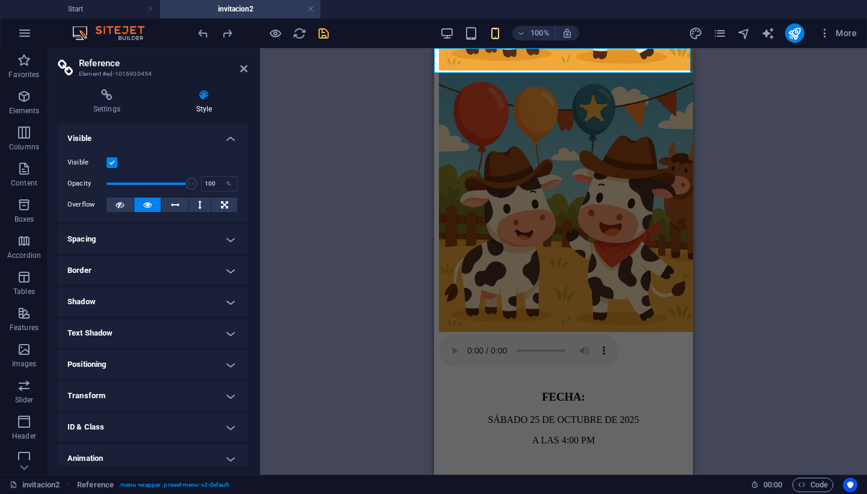
click at [240, 67] on icon at bounding box center [243, 69] width 7 height 10
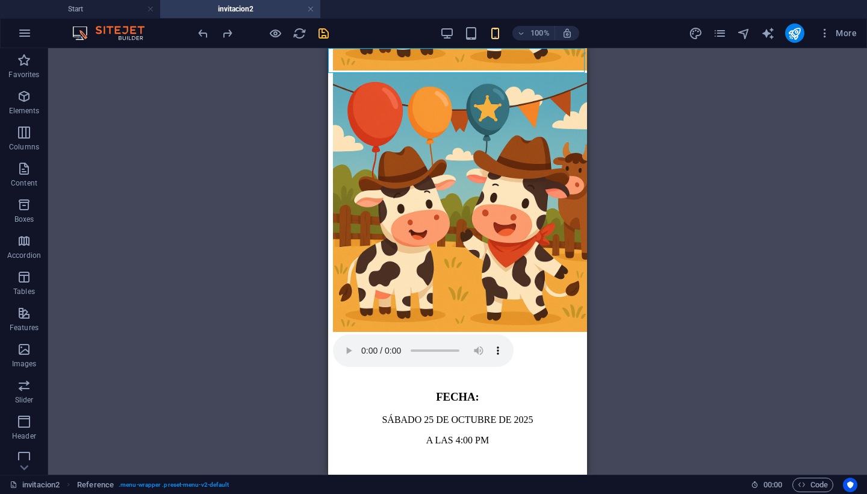
drag, startPoint x: 902, startPoint y: 96, endPoint x: 352, endPoint y: 51, distance: 551.6
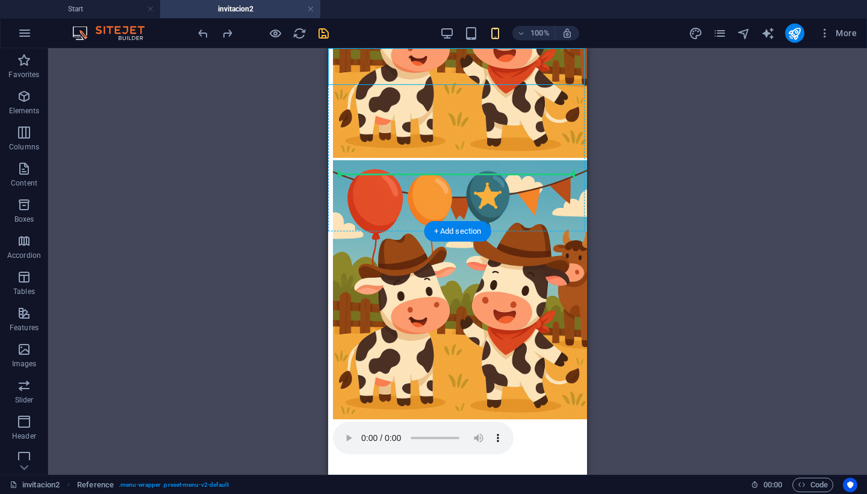
scroll to position [164, 0]
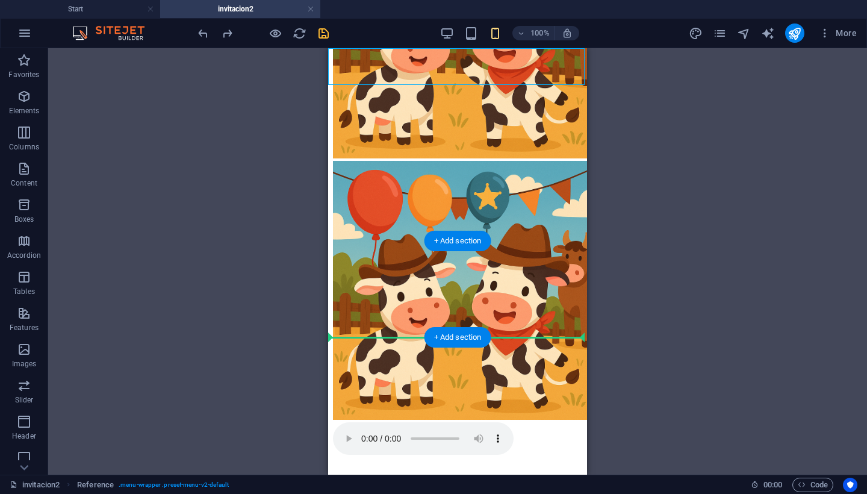
drag, startPoint x: 333, startPoint y: 65, endPoint x: 333, endPoint y: 296, distance: 230.6
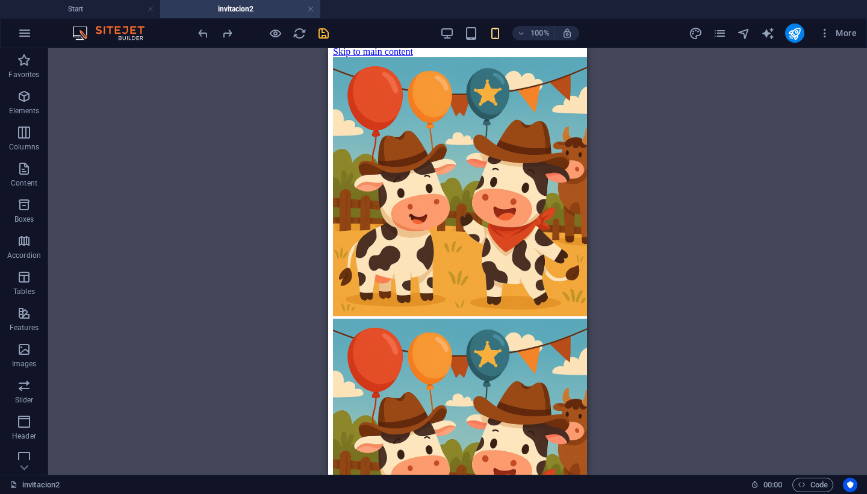
scroll to position [0, 0]
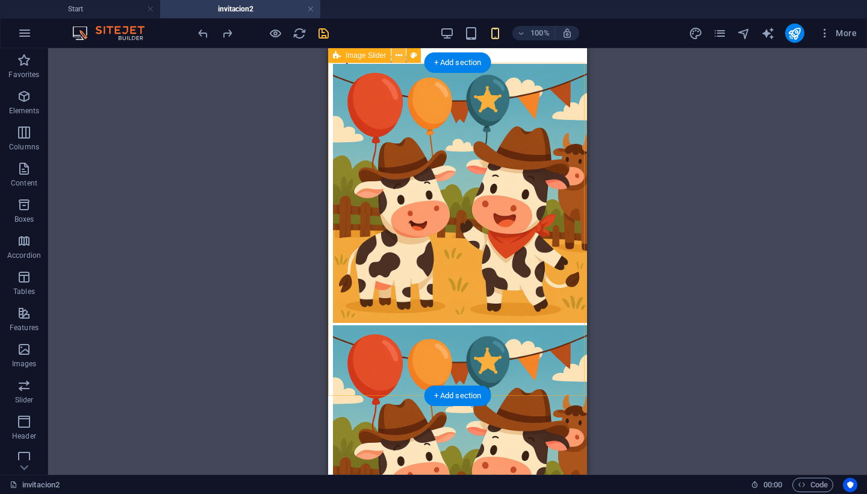
click at [399, 56] on icon at bounding box center [399, 55] width 7 height 13
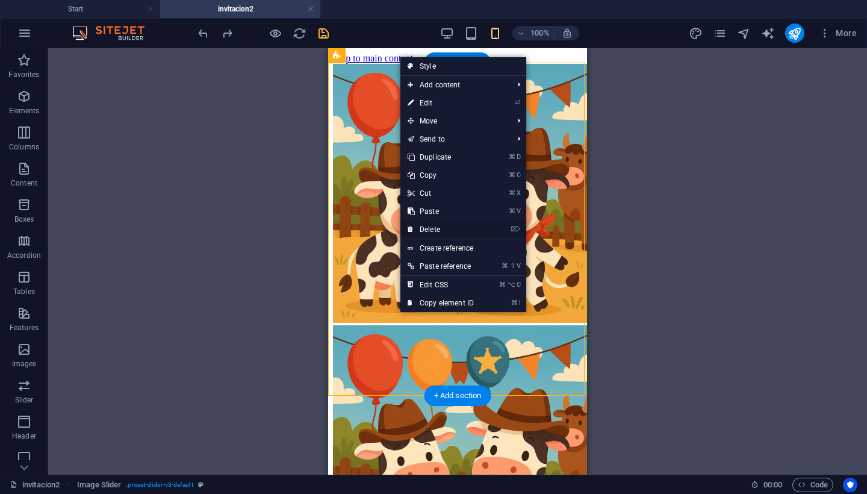
click at [432, 228] on link "⌦ Delete" at bounding box center [440, 229] width 81 height 18
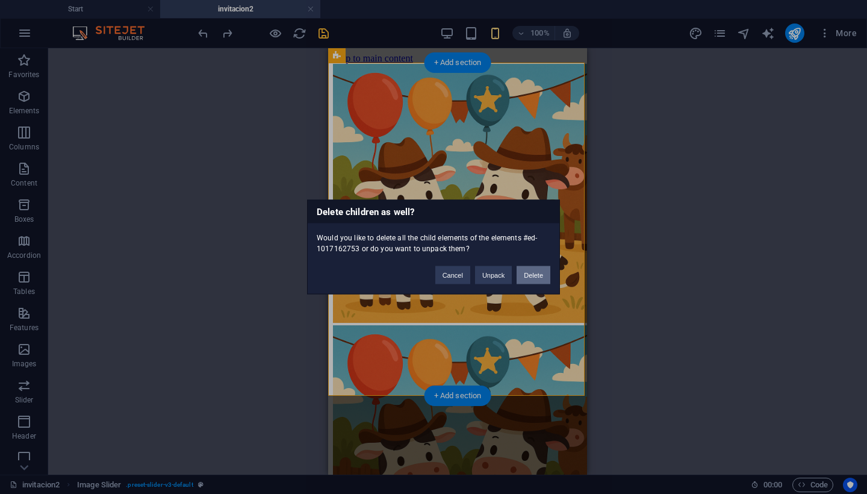
click at [518, 276] on button "Delete" at bounding box center [534, 275] width 34 height 18
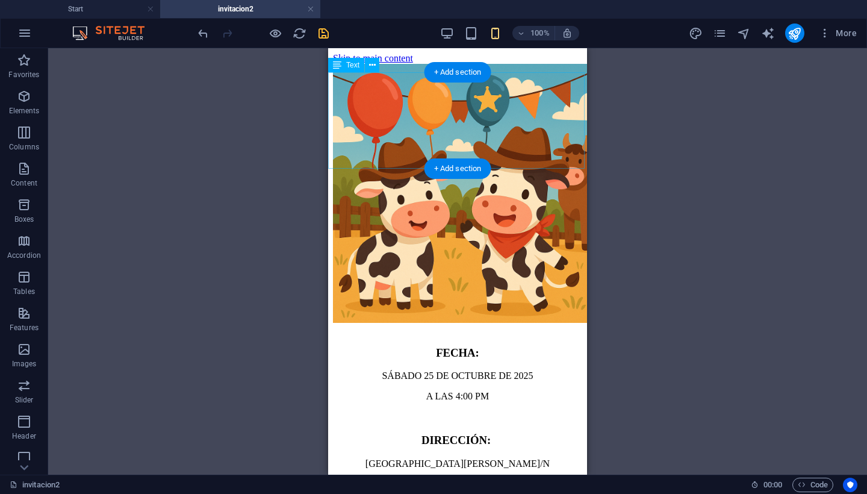
drag, startPoint x: 583, startPoint y: 232, endPoint x: 584, endPoint y: 156, distance: 76.5
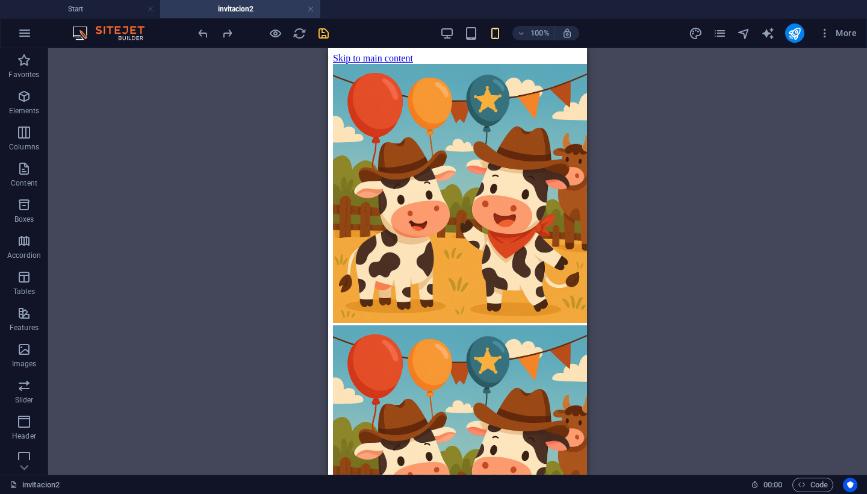
click at [656, 179] on div "Drag here to replace the existing content. Press “Ctrl” if you want to create a…" at bounding box center [457, 261] width 819 height 426
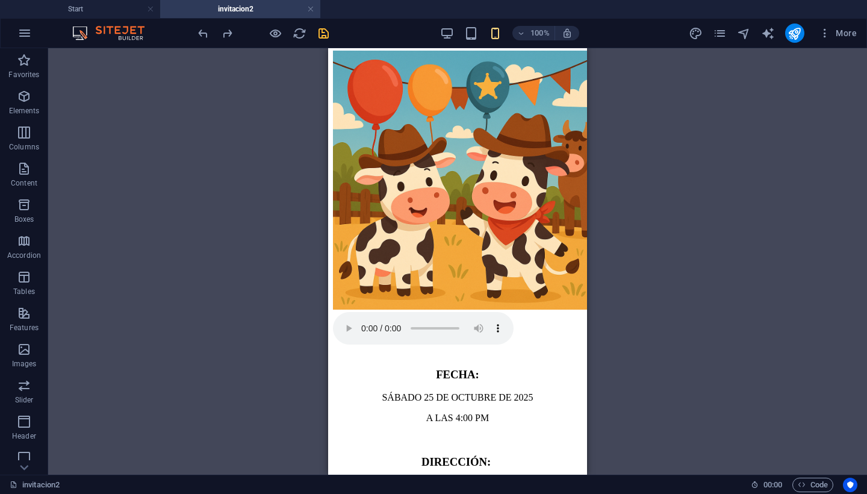
scroll to position [308, 0]
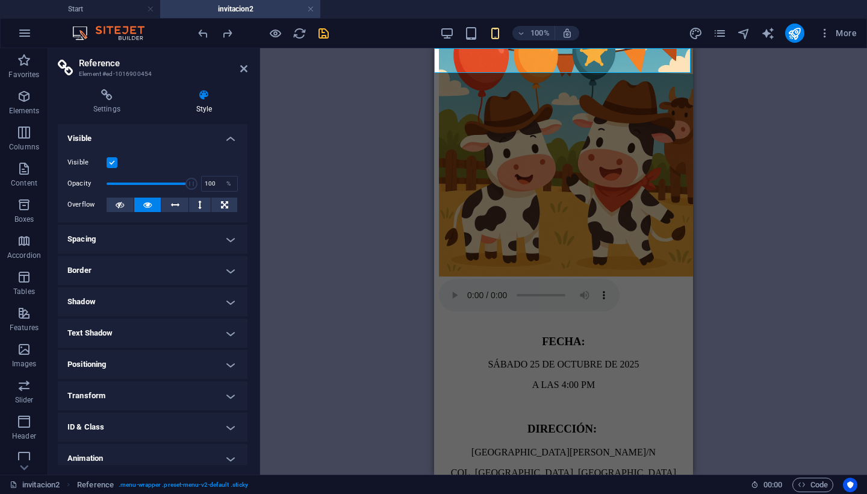
click at [366, 436] on div "H2 Image slider Image Slider Audio Image Container Placeholder Image Slider Pla…" at bounding box center [563, 261] width 607 height 426
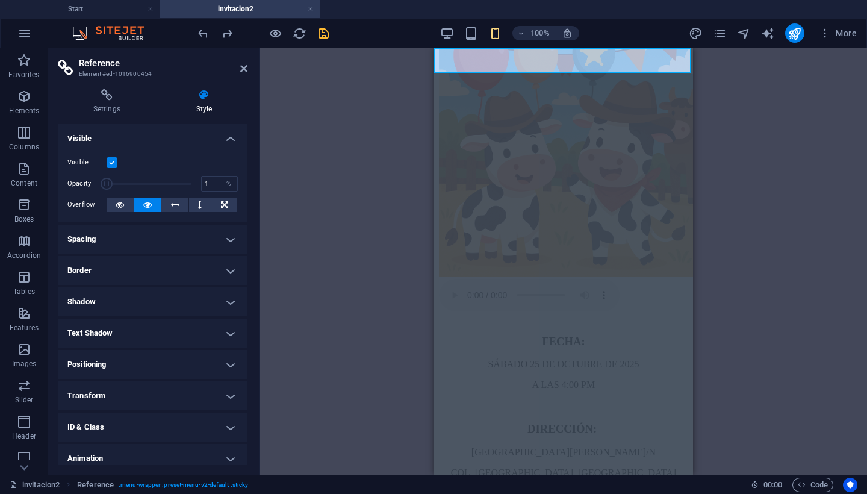
drag, startPoint x: 187, startPoint y: 184, endPoint x: 76, endPoint y: 178, distance: 110.3
click at [76, 178] on div "Opacity 1 %" at bounding box center [152, 184] width 170 height 18
click at [390, 78] on div "H2 Image slider Image Slider Audio Image Container Placeholder Image Slider Pla…" at bounding box center [563, 261] width 607 height 426
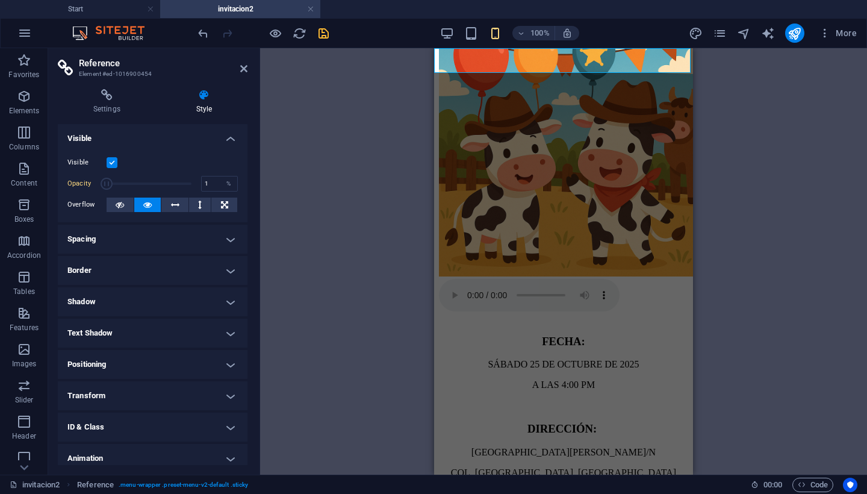
drag, startPoint x: 244, startPoint y: 198, endPoint x: 237, endPoint y: 313, distance: 114.6
click at [237, 313] on ul "Layout How this element expands within the layout (Flexbox). Size Default auto …" at bounding box center [153, 314] width 190 height 380
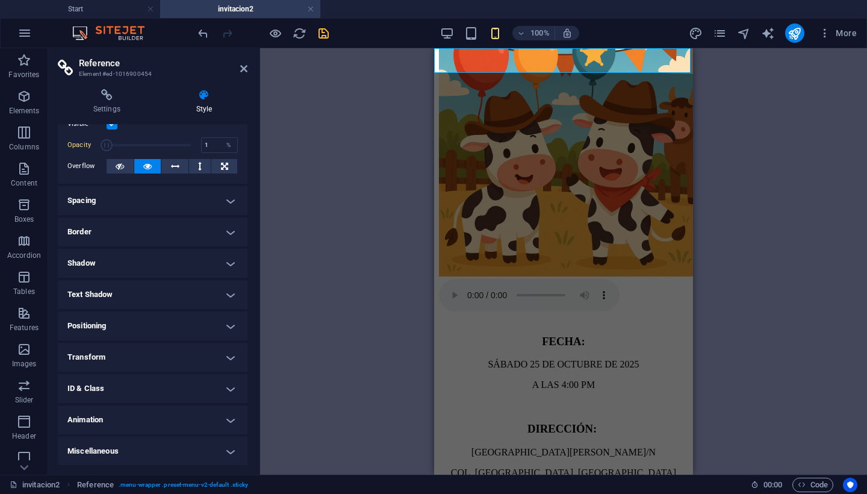
scroll to position [0, 0]
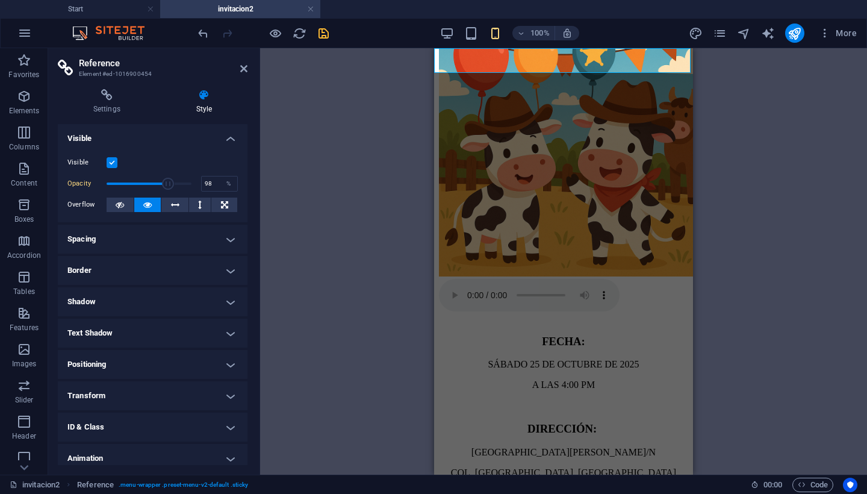
type input "100"
drag, startPoint x: 135, startPoint y: 182, endPoint x: 199, endPoint y: 182, distance: 63.2
click at [199, 182] on div "Opacity 100 %" at bounding box center [152, 184] width 170 height 18
click at [384, 124] on div "H2 Image slider Image Slider Audio Image Container Placeholder Image Slider Pla…" at bounding box center [563, 261] width 607 height 426
click at [246, 73] on link at bounding box center [243, 69] width 7 height 10
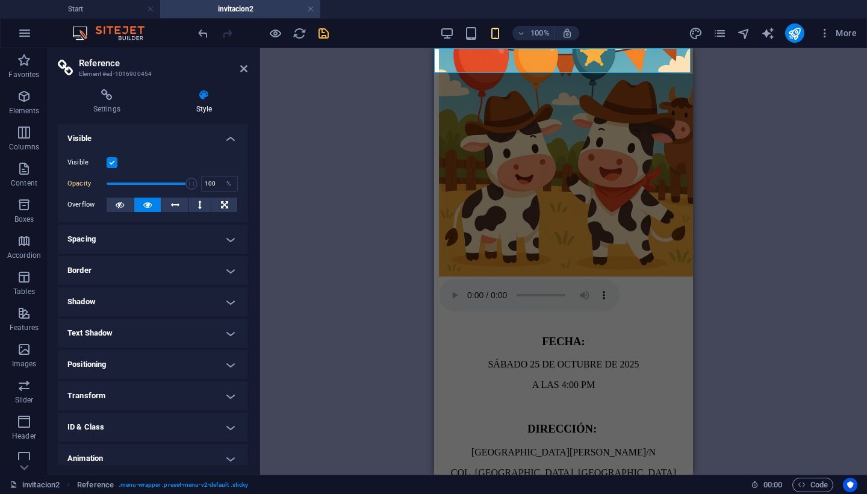
click at [382, 414] on div "H2 Image slider Image Slider Audio Image Container Placeholder Image Slider Pla…" at bounding box center [563, 261] width 607 height 426
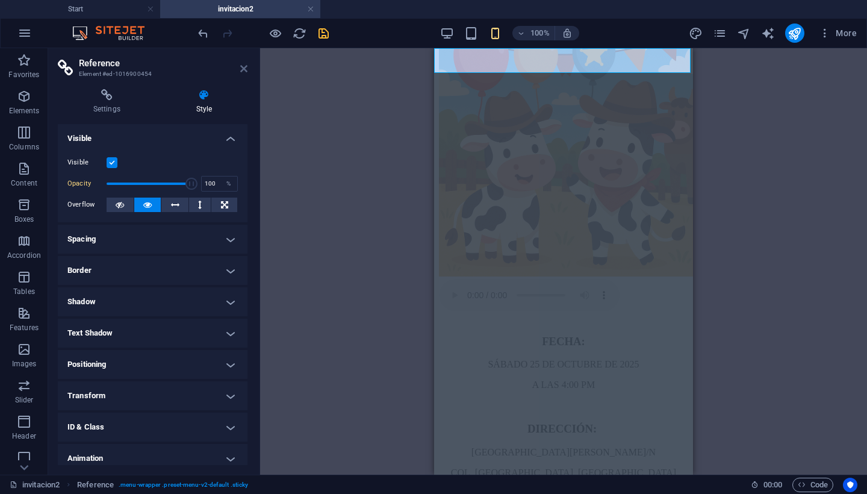
click at [243, 67] on icon at bounding box center [243, 69] width 7 height 10
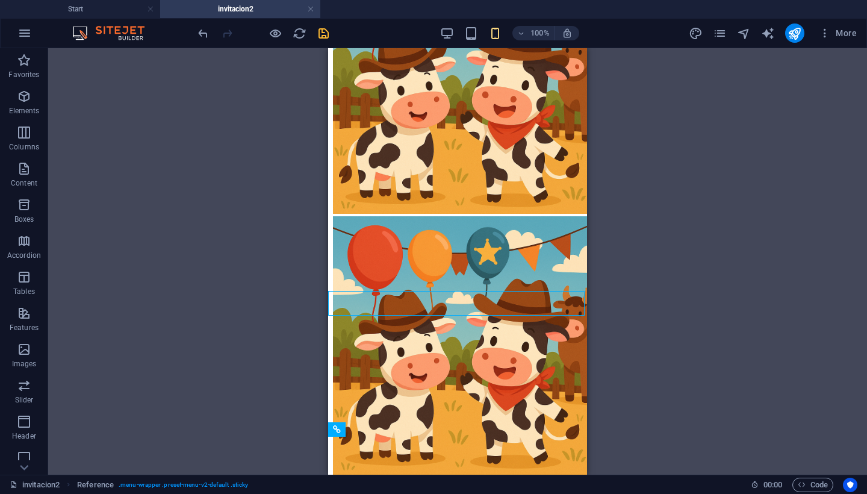
scroll to position [65, 0]
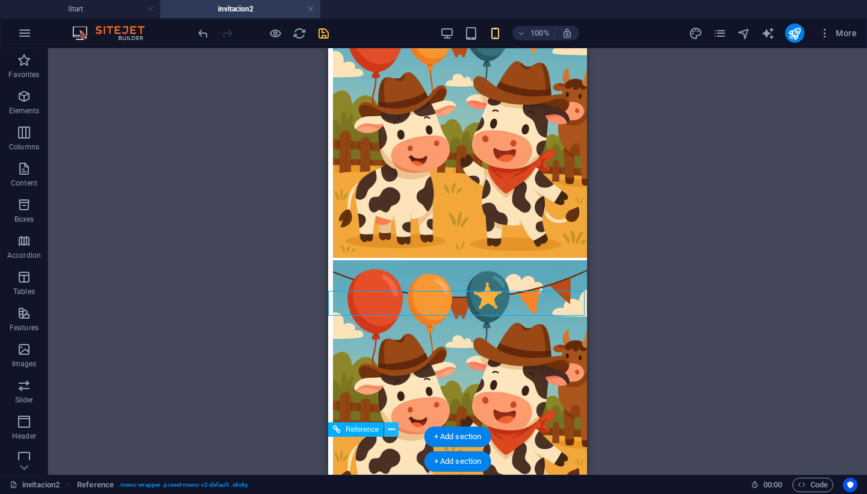
click at [390, 432] on icon at bounding box center [391, 429] width 7 height 13
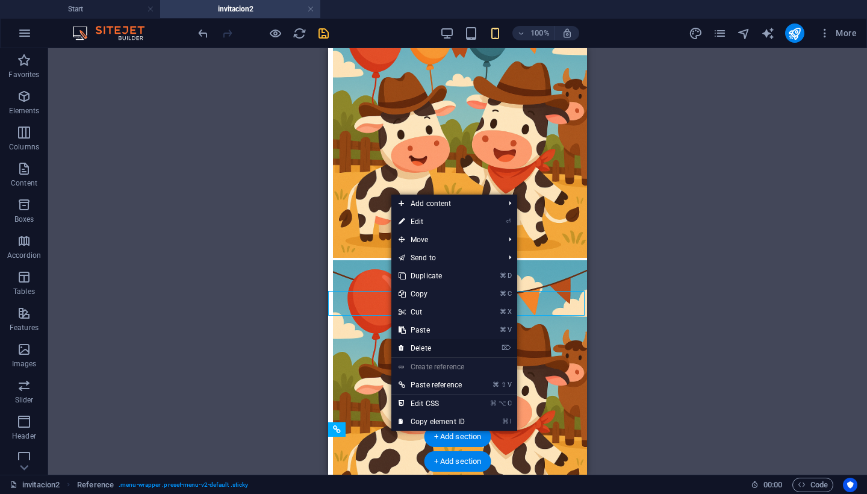
click at [432, 350] on link "⌦ Delete" at bounding box center [431, 348] width 81 height 18
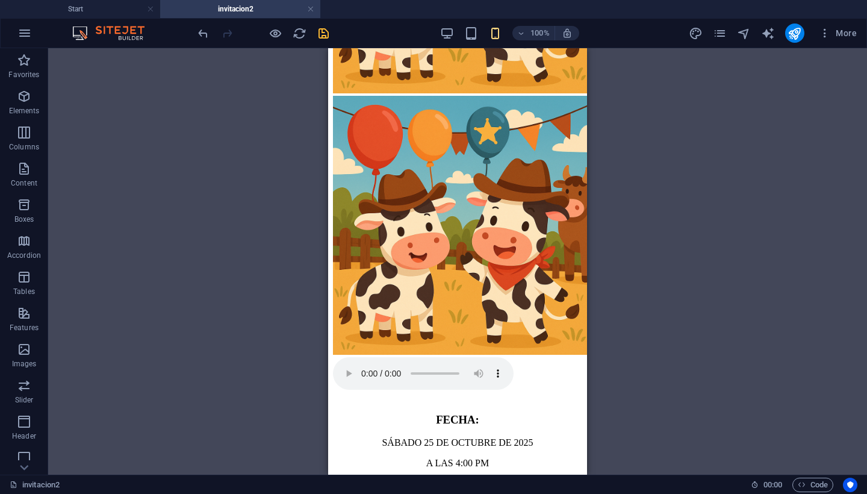
scroll to position [228, 0]
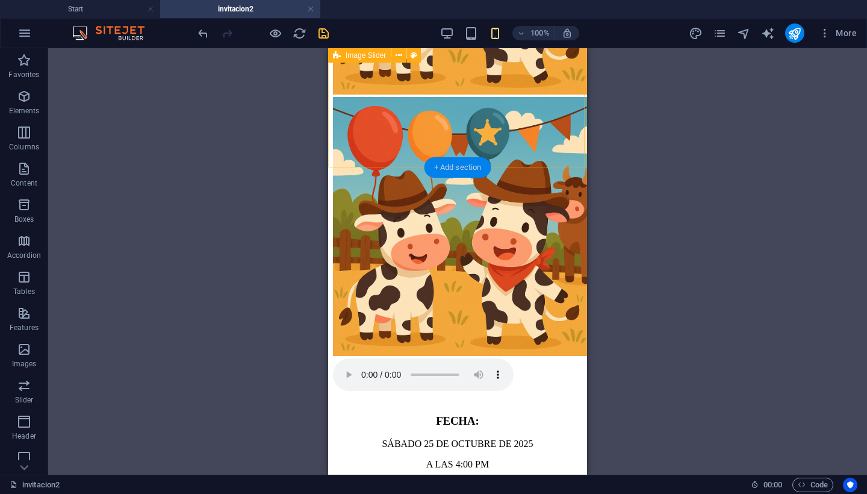
click at [440, 162] on div "+ Add section" at bounding box center [458, 167] width 67 height 20
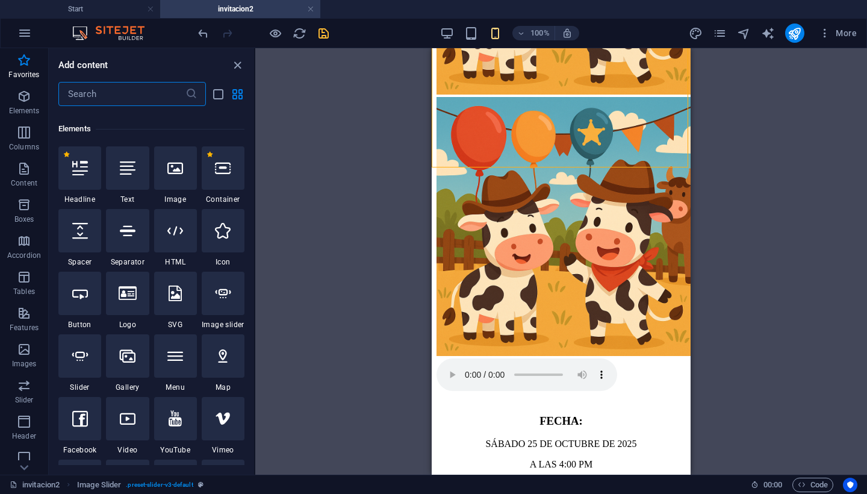
scroll to position [0, 0]
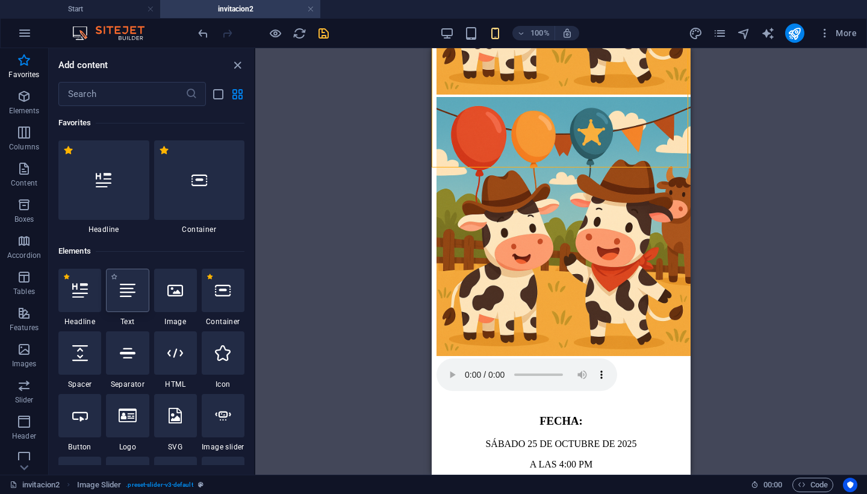
click at [122, 291] on icon at bounding box center [128, 290] width 16 height 16
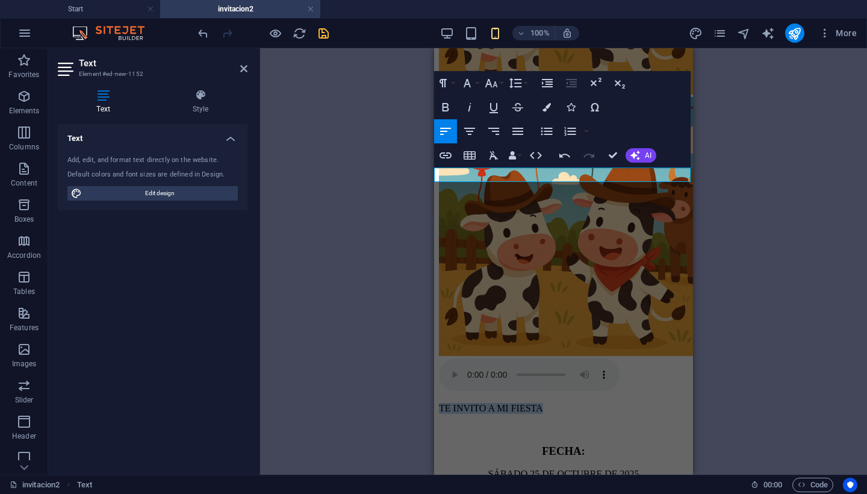
drag, startPoint x: 538, startPoint y: 173, endPoint x: 427, endPoint y: 169, distance: 111.5
click at [547, 107] on icon "button" at bounding box center [547, 107] width 8 height 8
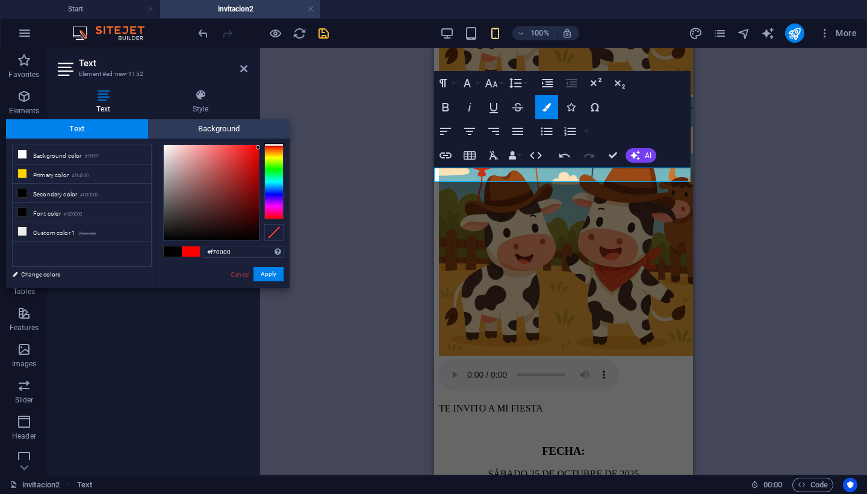
drag, startPoint x: 245, startPoint y: 188, endPoint x: 261, endPoint y: 148, distance: 43.3
click at [261, 148] on div at bounding box center [223, 193] width 120 height 96
click at [446, 85] on icon "button" at bounding box center [443, 83] width 14 height 14
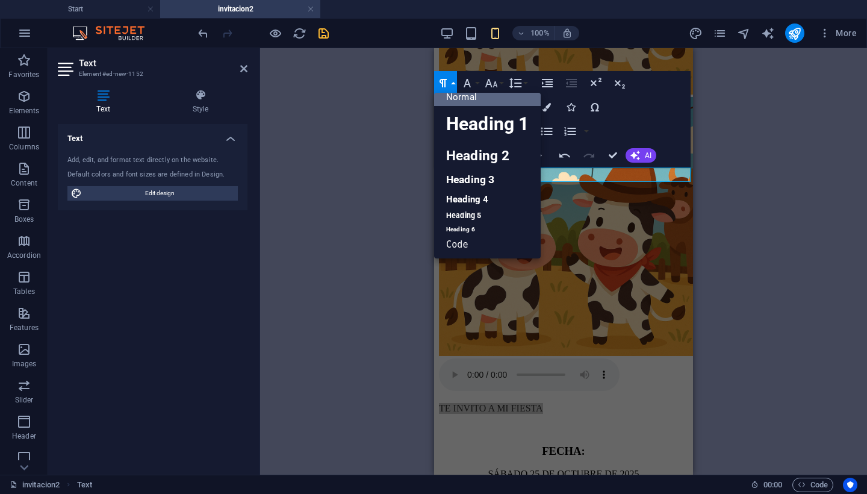
scroll to position [9, 0]
click at [464, 155] on link "Heading 2" at bounding box center [487, 156] width 107 height 27
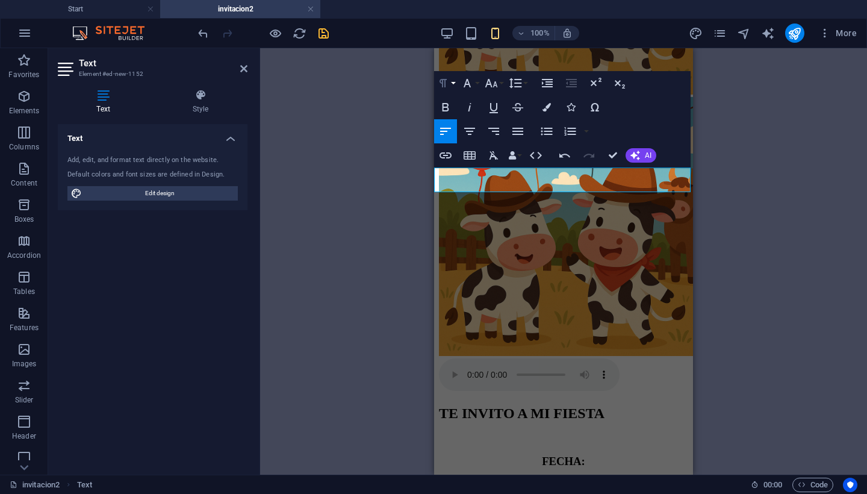
click at [448, 82] on icon "button" at bounding box center [443, 83] width 14 height 14
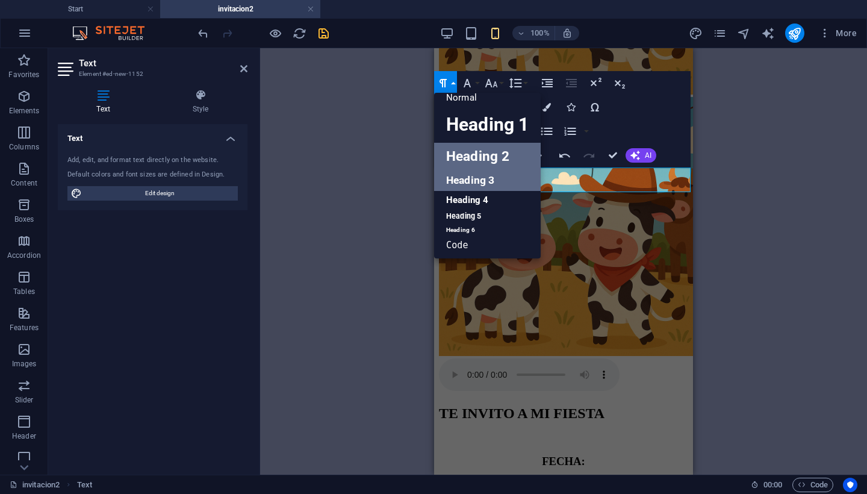
click at [456, 178] on link "Heading 3" at bounding box center [487, 180] width 107 height 21
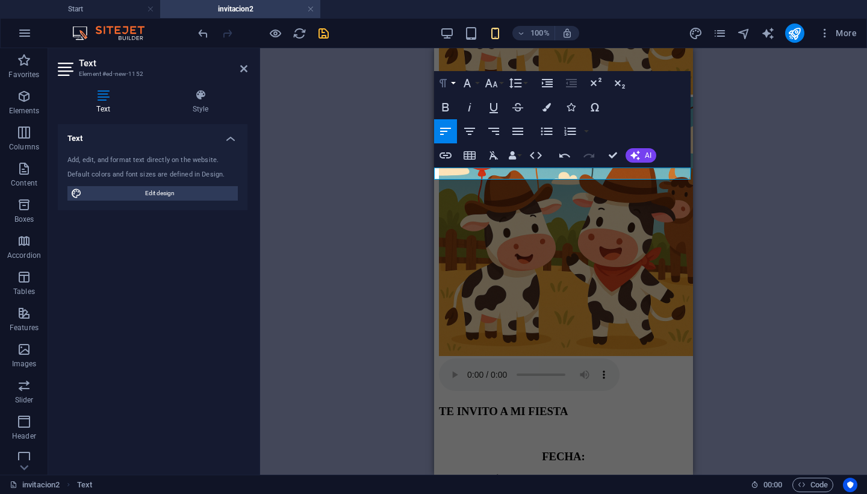
click at [449, 82] on icon "button" at bounding box center [443, 83] width 14 height 14
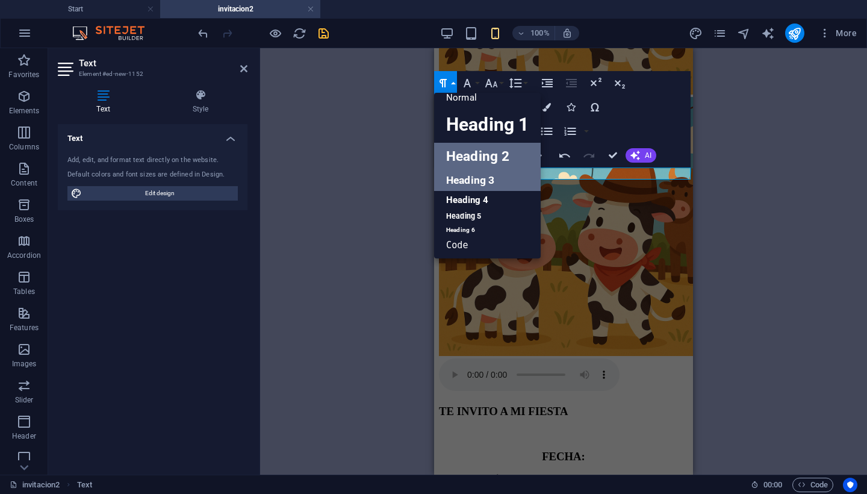
click at [462, 155] on link "Heading 2" at bounding box center [487, 156] width 107 height 27
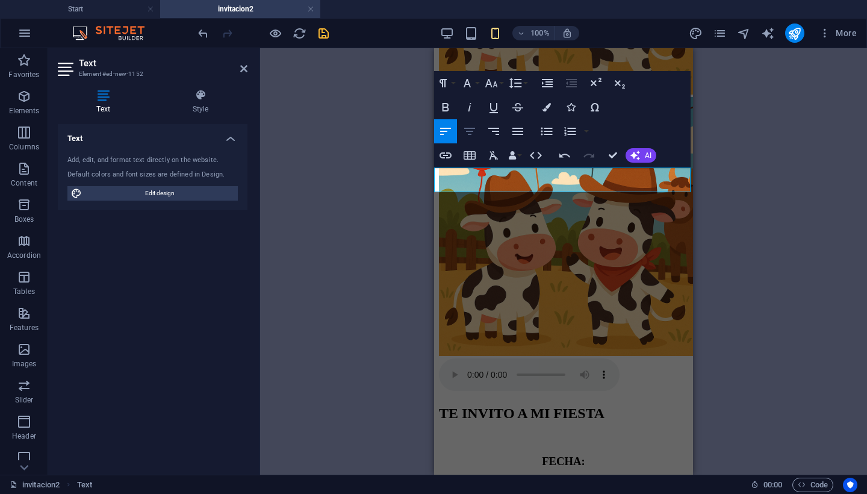
click at [469, 131] on icon "button" at bounding box center [469, 131] width 11 height 7
click at [659, 181] on div "H2 Image slider Image Slider Audio Image Container Placeholder Image Slider Pla…" at bounding box center [563, 261] width 259 height 426
click at [673, 405] on h2 "TE INVITO A MI FIESTA" at bounding box center [563, 413] width 249 height 16
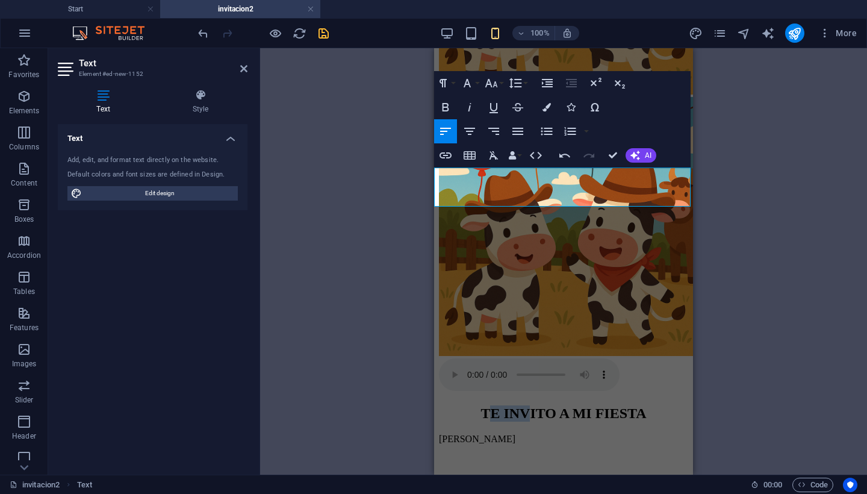
drag, startPoint x: 519, startPoint y: 190, endPoint x: 463, endPoint y: 174, distance: 58.3
click at [463, 405] on h2 "TE INVITO A MI FIESTA" at bounding box center [563, 413] width 249 height 16
drag, startPoint x: 449, startPoint y: 176, endPoint x: 479, endPoint y: 205, distance: 41.7
click at [479, 405] on div "TE INVITO A MI FIESTA ​IVANNA" at bounding box center [563, 424] width 249 height 39
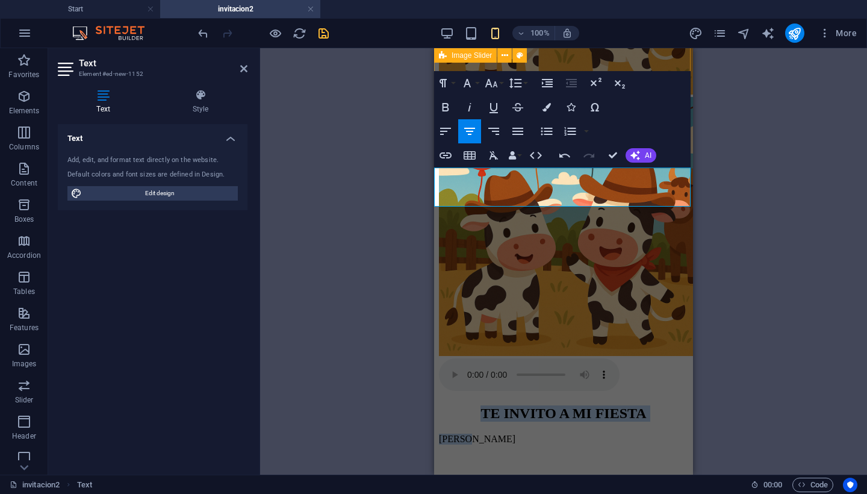
click at [475, 131] on icon "button" at bounding box center [469, 131] width 14 height 14
click at [594, 434] on p "​IVANNA" at bounding box center [563, 439] width 249 height 11
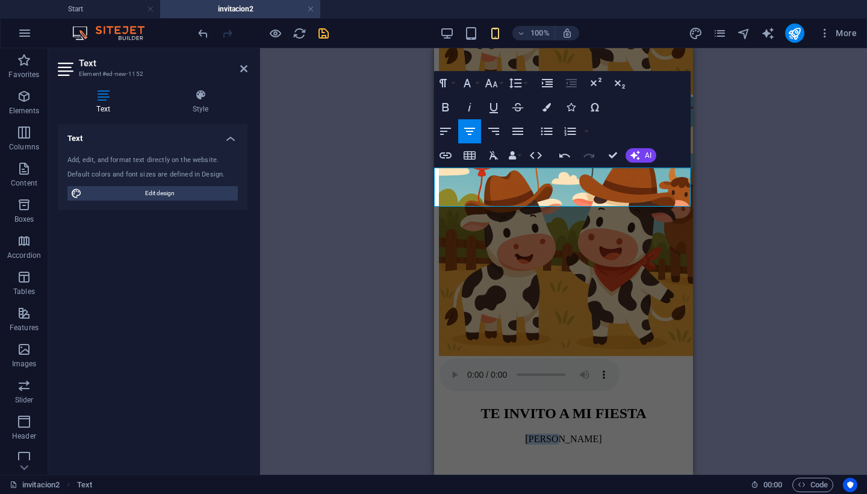
drag, startPoint x: 542, startPoint y: 199, endPoint x: 585, endPoint y: 199, distance: 42.8
click at [585, 434] on p "​IVANNA" at bounding box center [563, 439] width 249 height 11
click at [571, 434] on p "​IVANNA" at bounding box center [563, 439] width 249 height 11
drag, startPoint x: 543, startPoint y: 201, endPoint x: 605, endPoint y: 201, distance: 62.6
click at [605, 434] on p "[PERSON_NAME]" at bounding box center [563, 439] width 249 height 11
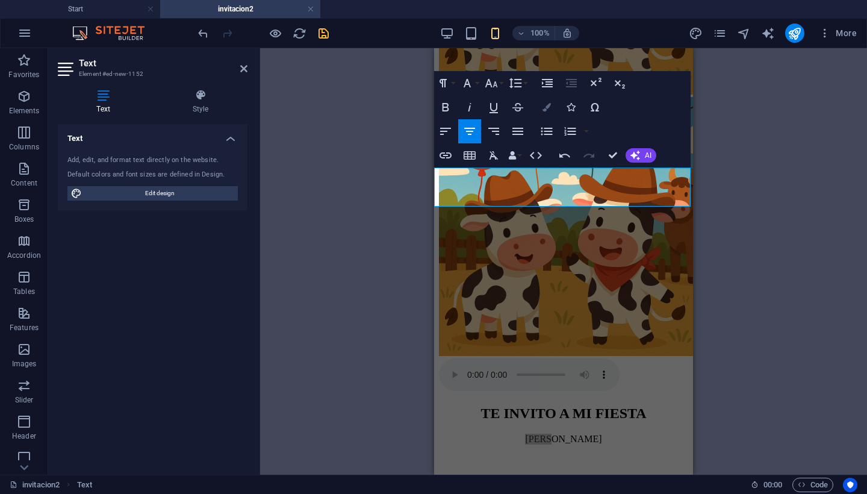
click at [544, 108] on icon "button" at bounding box center [547, 107] width 8 height 8
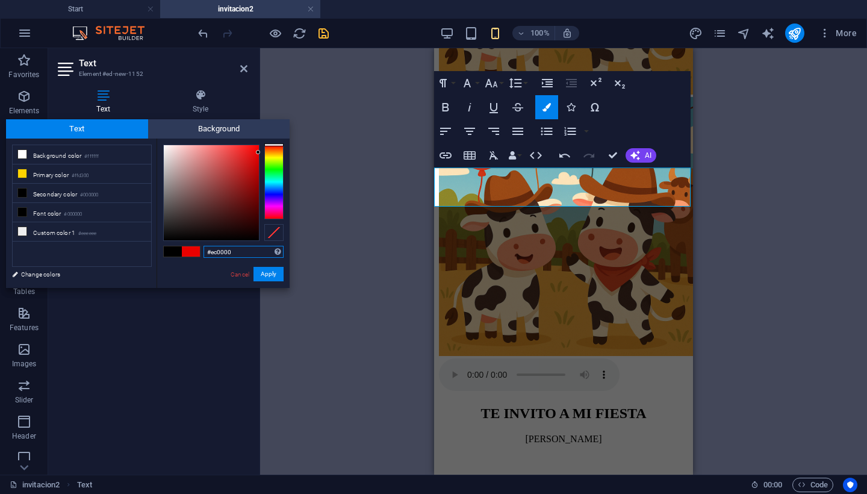
drag, startPoint x: 253, startPoint y: 165, endPoint x: 264, endPoint y: 152, distance: 17.1
click at [264, 152] on div at bounding box center [223, 193] width 120 height 96
type input "#c80000"
click at [396, 165] on div "H2 Image slider Image Slider Audio Image Container Placeholder Image Slider Pla…" at bounding box center [563, 261] width 607 height 426
click at [270, 274] on button "Apply" at bounding box center [269, 274] width 30 height 14
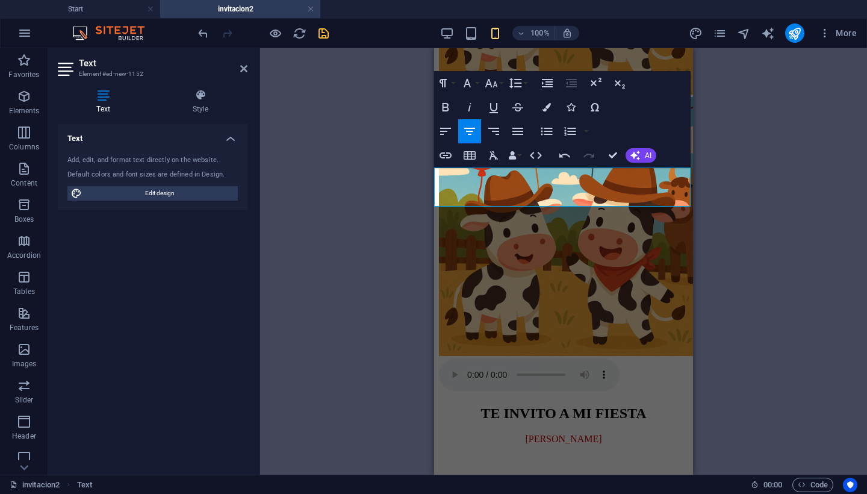
click at [382, 207] on div "H2 Image slider Image Slider Audio Image Container Placeholder Image Slider Pla…" at bounding box center [563, 261] width 607 height 426
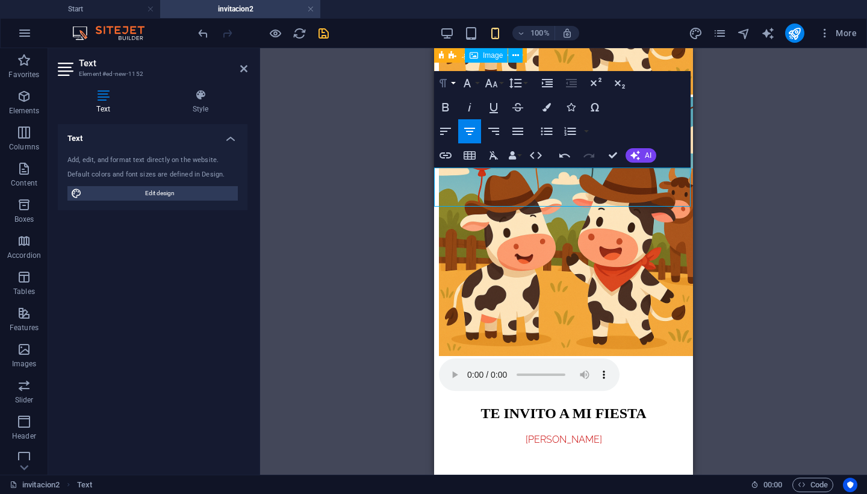
click at [452, 86] on button "Paragraph Format" at bounding box center [445, 83] width 23 height 24
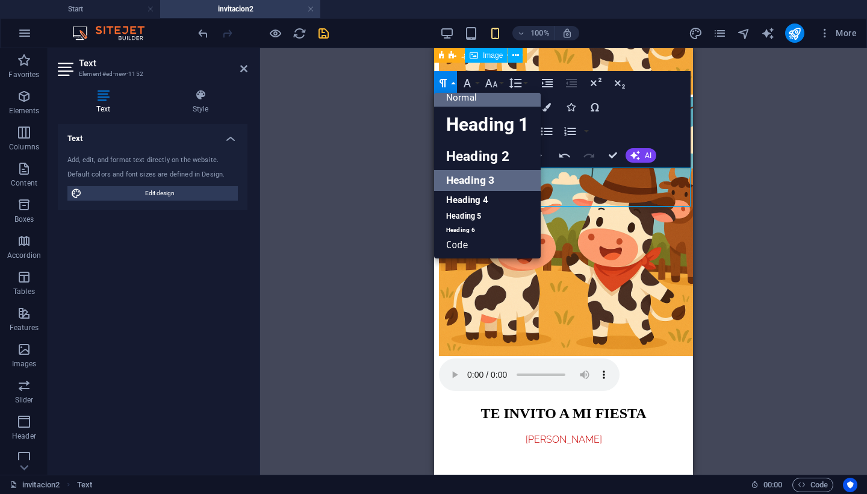
click at [468, 177] on link "Heading 3" at bounding box center [487, 180] width 107 height 21
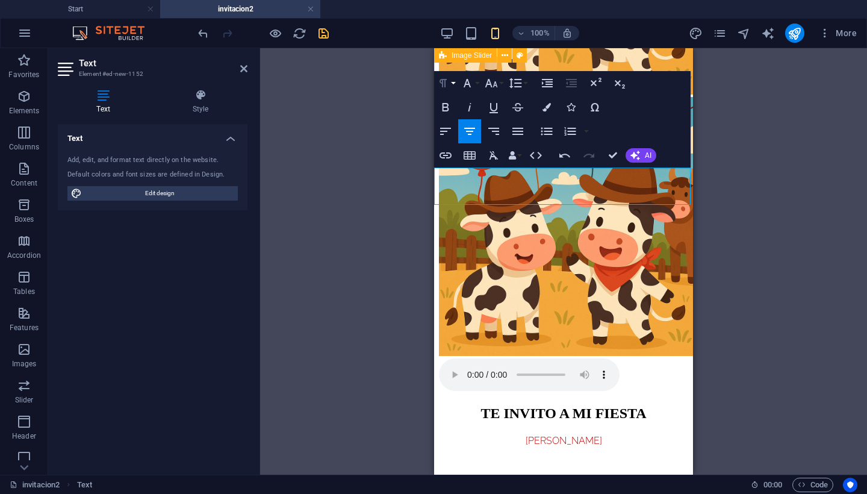
click at [453, 87] on button "Paragraph Format" at bounding box center [445, 83] width 23 height 24
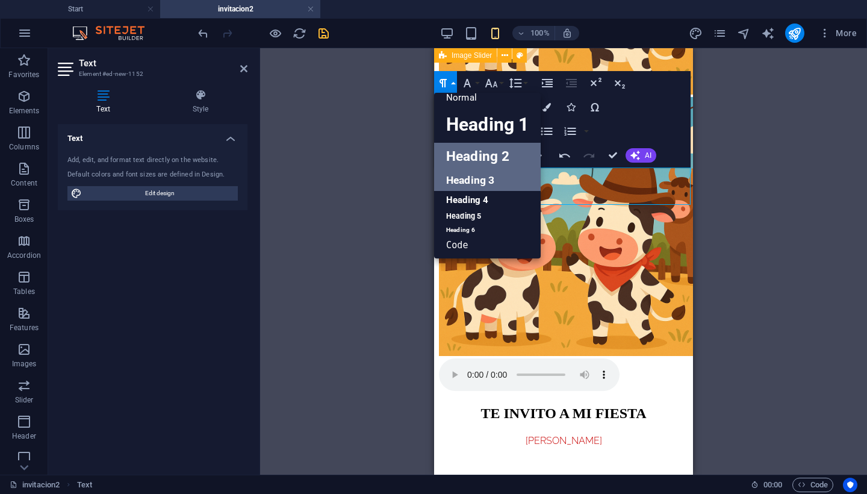
click at [467, 162] on link "Heading 2" at bounding box center [487, 156] width 107 height 27
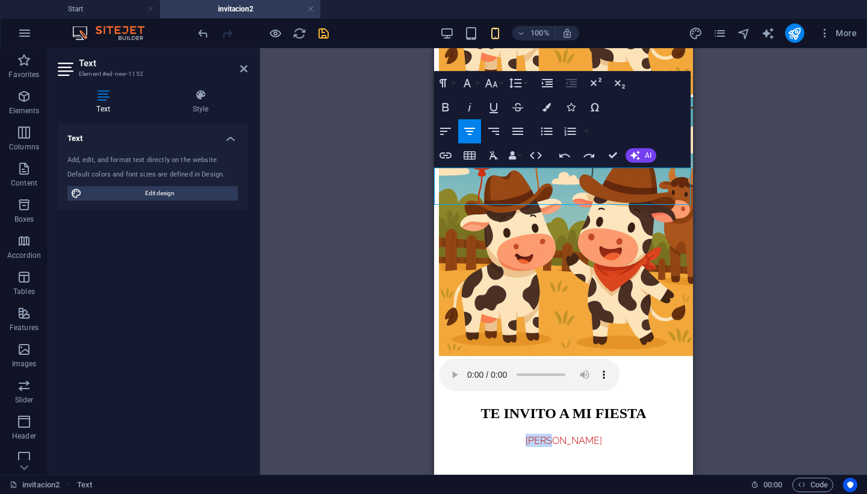
drag, startPoint x: 549, startPoint y: 198, endPoint x: 583, endPoint y: 198, distance: 34.9
click at [583, 434] on h3 "[PERSON_NAME]" at bounding box center [563, 440] width 249 height 13
click at [520, 157] on button "Data Bindings" at bounding box center [514, 155] width 17 height 24
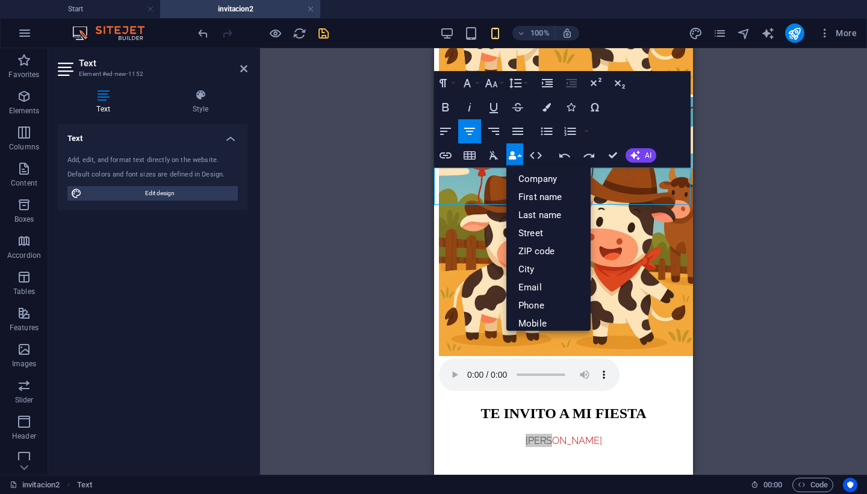
click at [521, 157] on button "Data Bindings" at bounding box center [514, 155] width 17 height 24
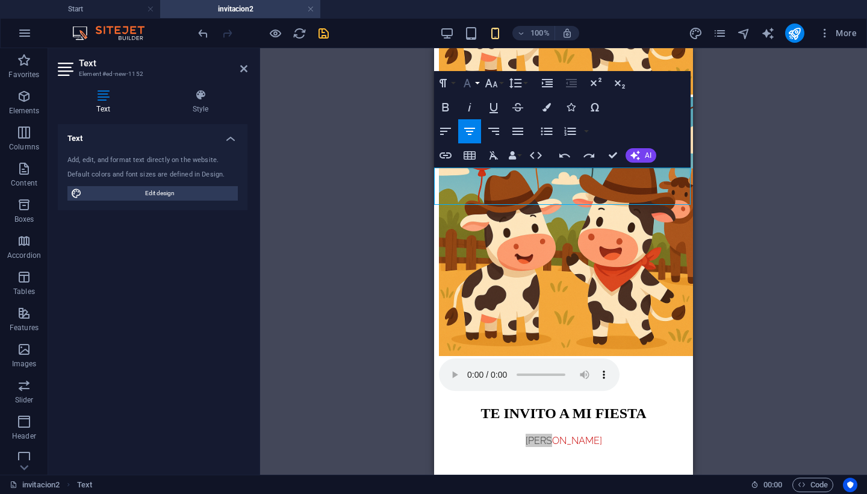
click at [475, 85] on button "Font Family" at bounding box center [469, 83] width 23 height 24
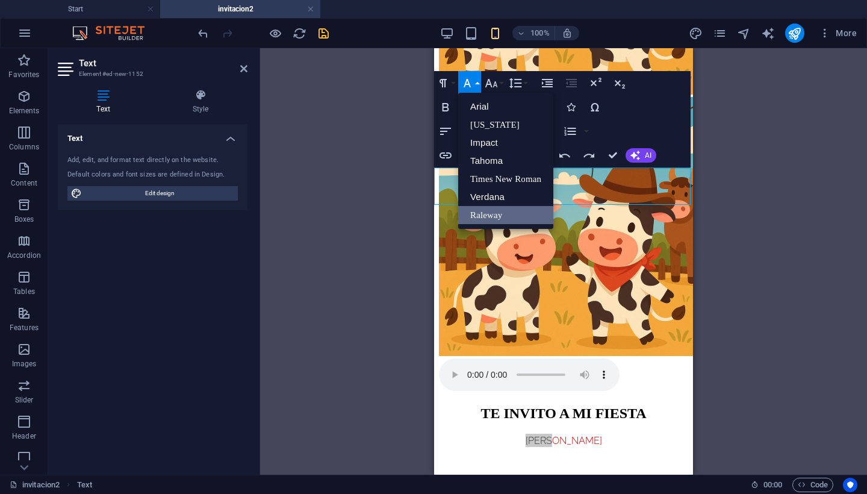
scroll to position [0, 0]
click at [497, 125] on link "Georgia" at bounding box center [505, 125] width 95 height 18
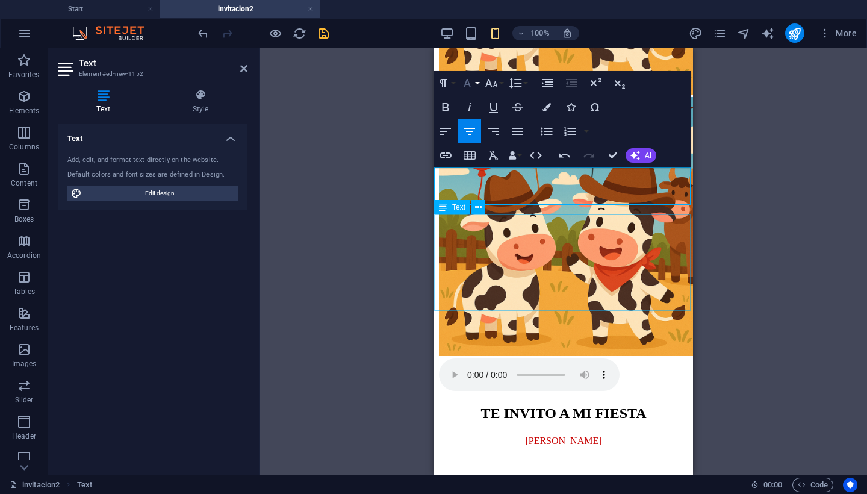
click at [473, 84] on icon "button" at bounding box center [467, 83] width 14 height 14
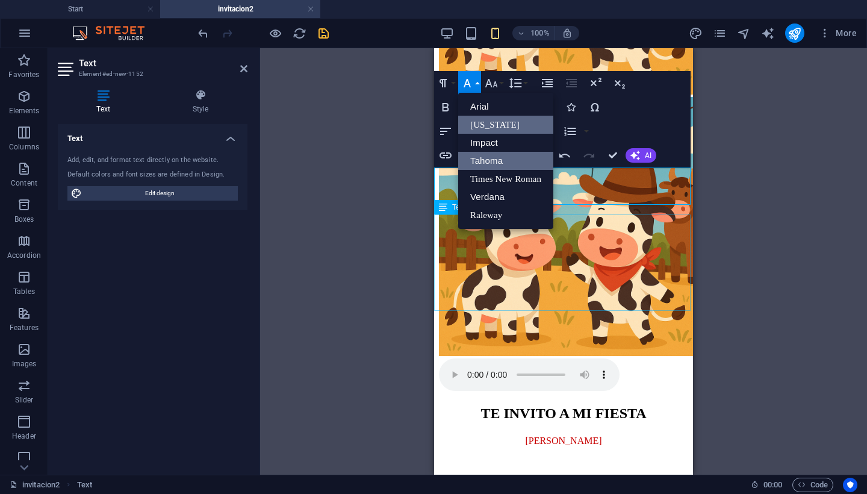
click at [485, 163] on link "Tahoma" at bounding box center [505, 161] width 95 height 18
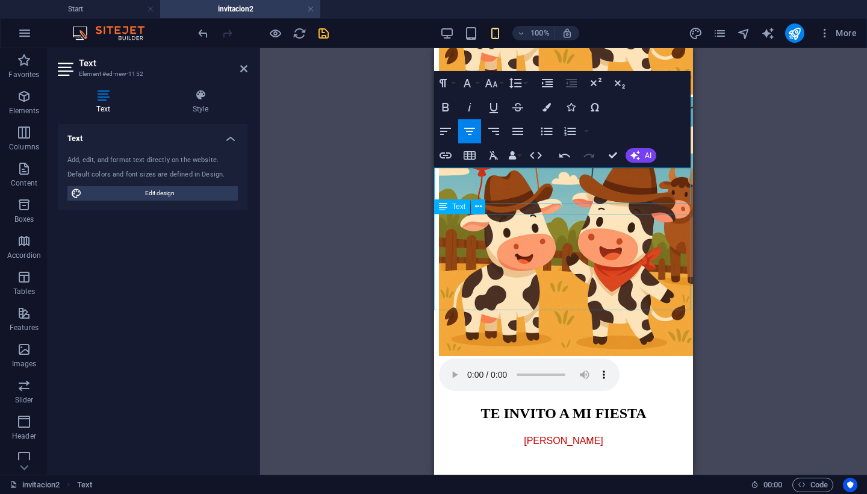
click at [384, 211] on div "H2 Image slider Image Slider Audio Image Container Placeholder Image Slider Pla…" at bounding box center [563, 261] width 607 height 426
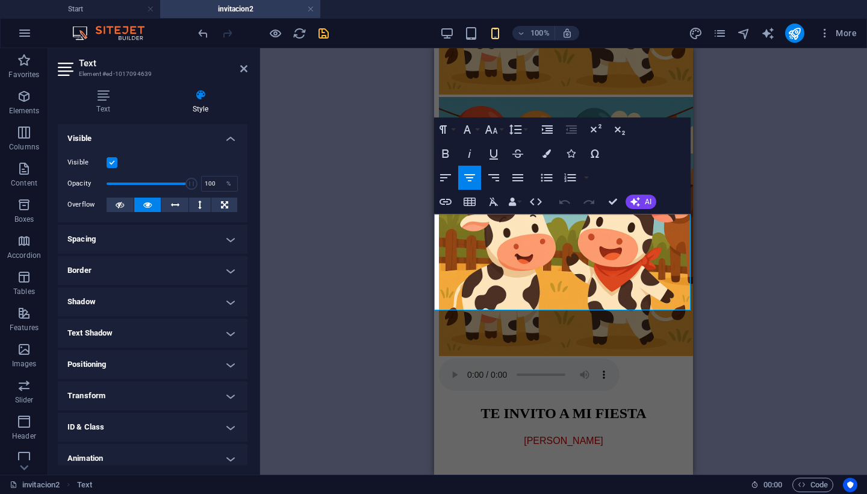
click at [396, 301] on div "Drag here to replace the existing content. Press “Ctrl” if you want to create a…" at bounding box center [563, 261] width 607 height 426
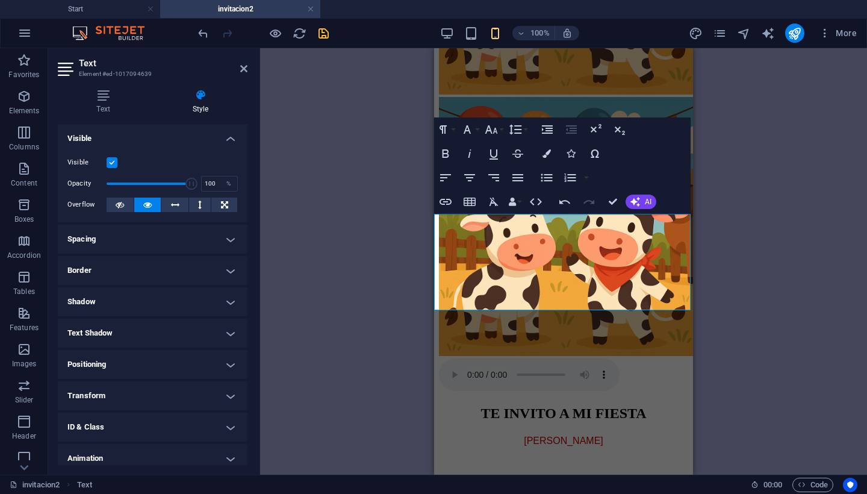
click at [396, 301] on div "Drag here to replace the existing content. Press “Ctrl” if you want to create a…" at bounding box center [563, 261] width 607 height 426
click at [787, 189] on div "Drag here to replace the existing content. Press “Ctrl” if you want to create a…" at bounding box center [563, 261] width 607 height 426
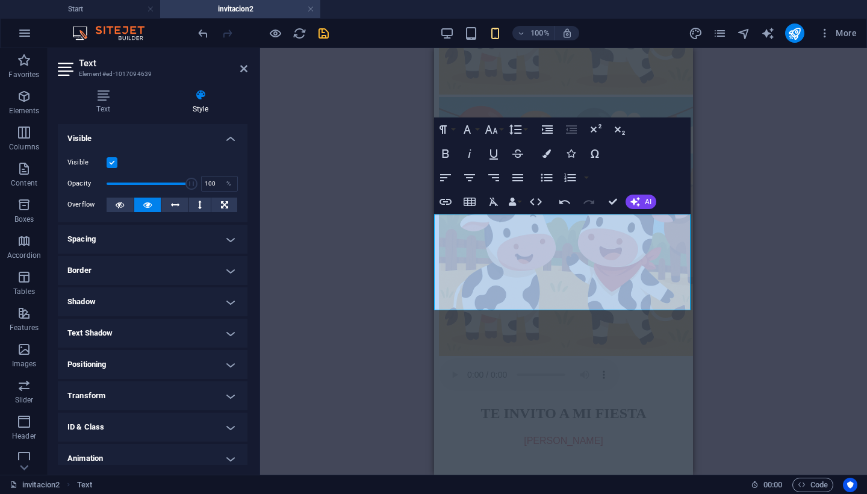
click at [384, 109] on div "Drag here to replace the existing content. Press “Ctrl” if you want to create a…" at bounding box center [563, 261] width 607 height 426
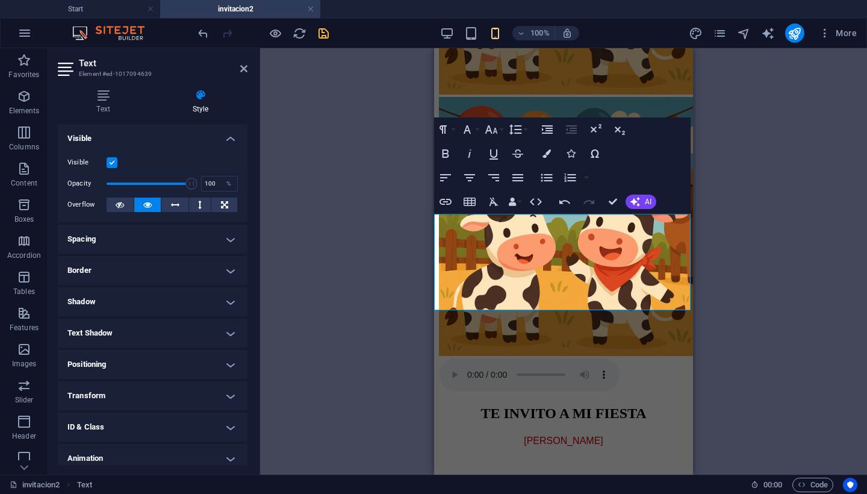
click at [384, 109] on div "Drag here to replace the existing content. Press “Ctrl” if you want to create a…" at bounding box center [563, 261] width 607 height 426
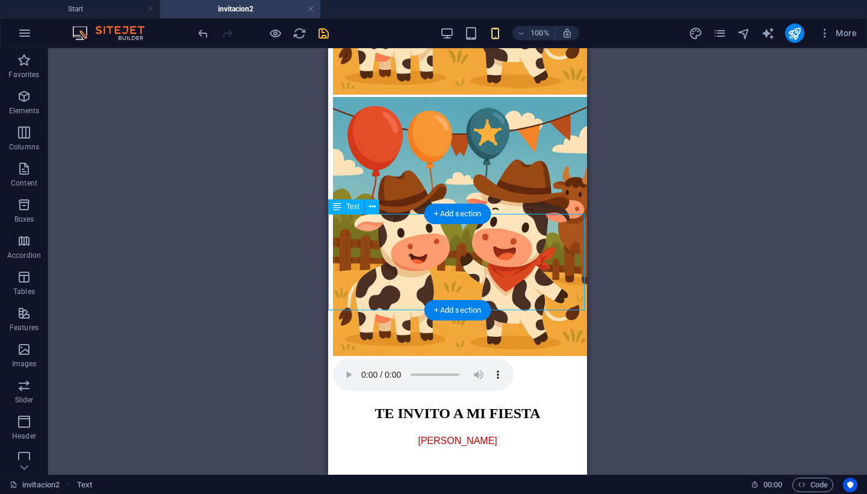
click at [338, 208] on icon at bounding box center [337, 206] width 8 height 14
click at [375, 208] on icon at bounding box center [372, 207] width 7 height 13
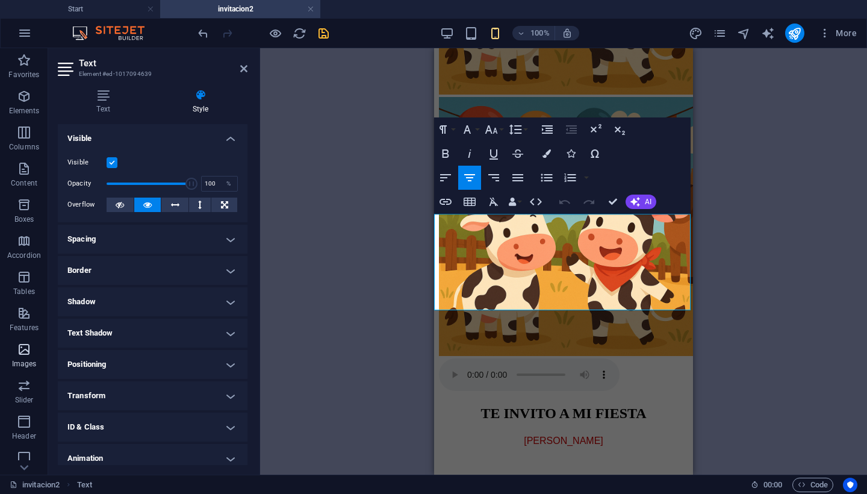
click at [22, 349] on icon "button" at bounding box center [24, 349] width 14 height 14
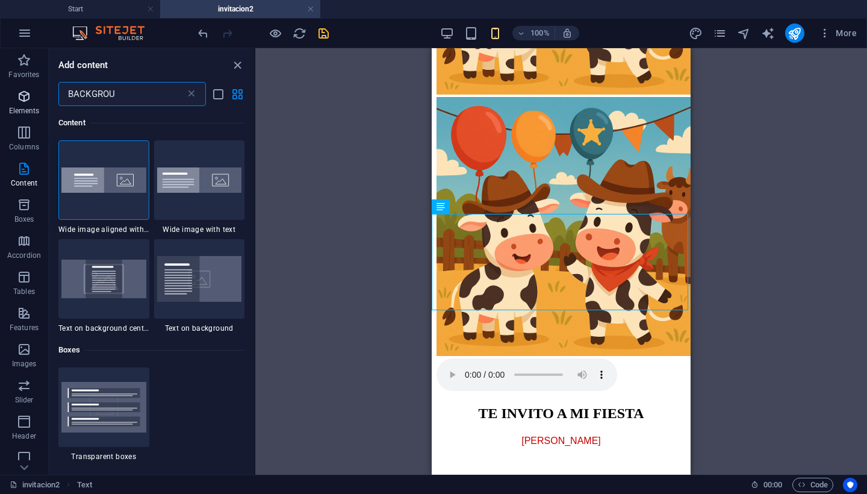
type input "BACKGROU"
click at [8, 92] on span "Elements" at bounding box center [24, 103] width 48 height 29
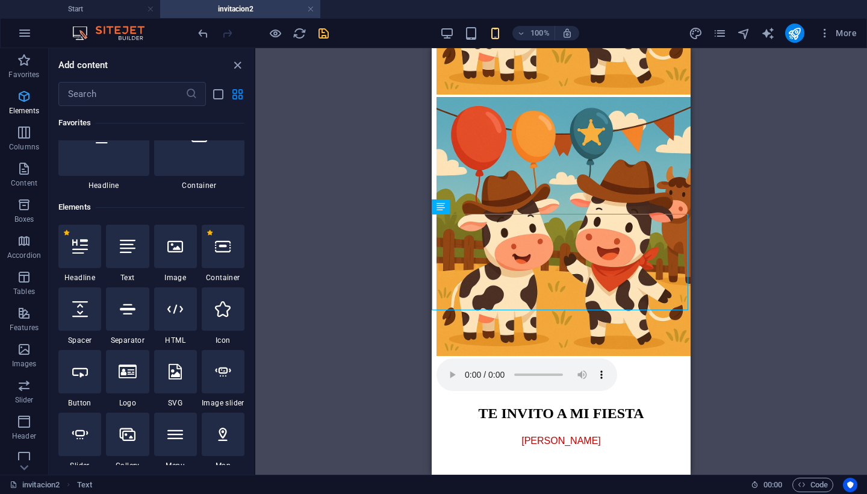
scroll to position [128, 0]
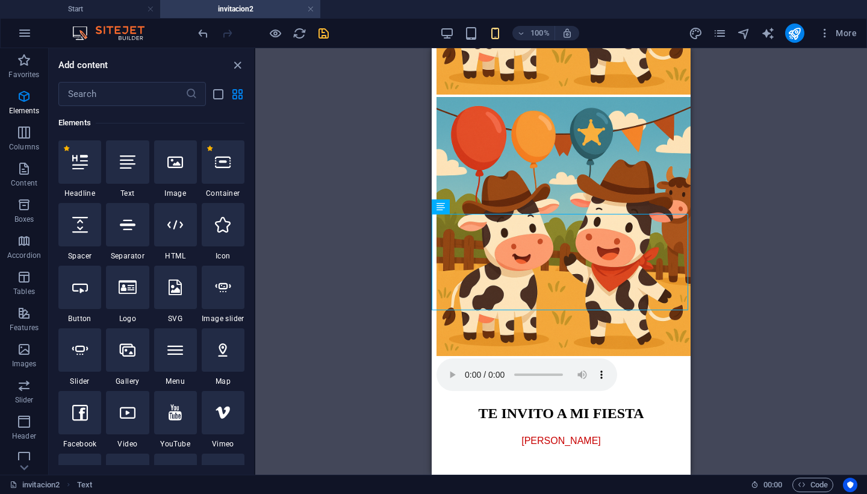
click at [341, 118] on div "Drag here to replace the existing content. Press “Ctrl” if you want to create a…" at bounding box center [561, 261] width 612 height 426
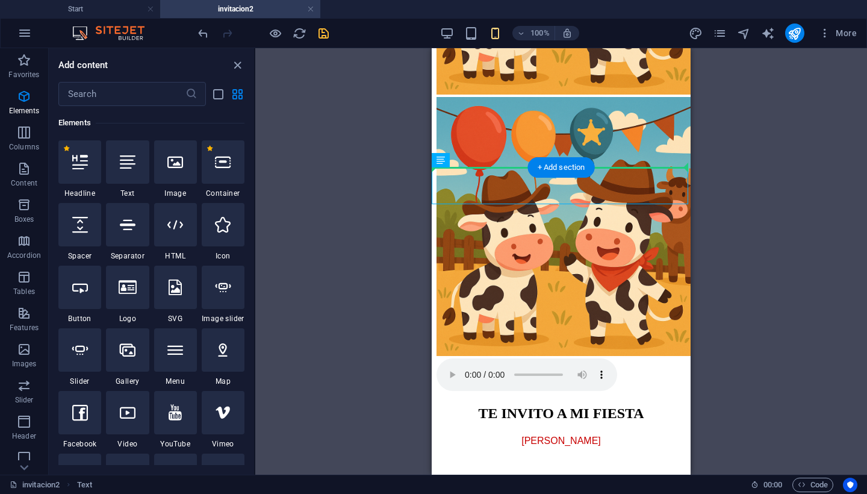
drag, startPoint x: 603, startPoint y: 181, endPoint x: 602, endPoint y: 143, distance: 37.9
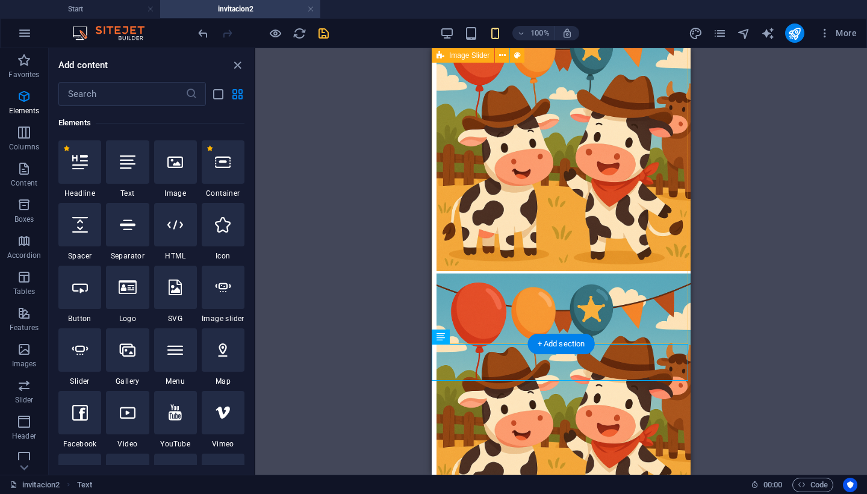
scroll to position [49, 0]
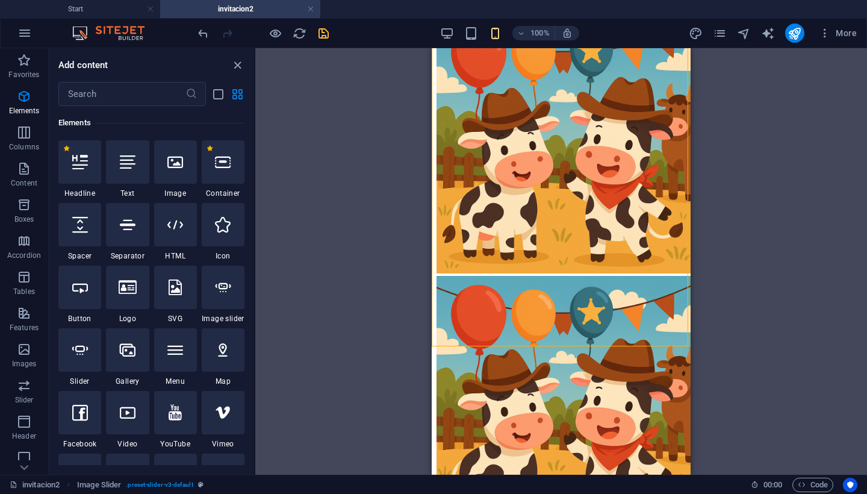
drag, startPoint x: 1122, startPoint y: 246, endPoint x: 688, endPoint y: 133, distance: 448.5
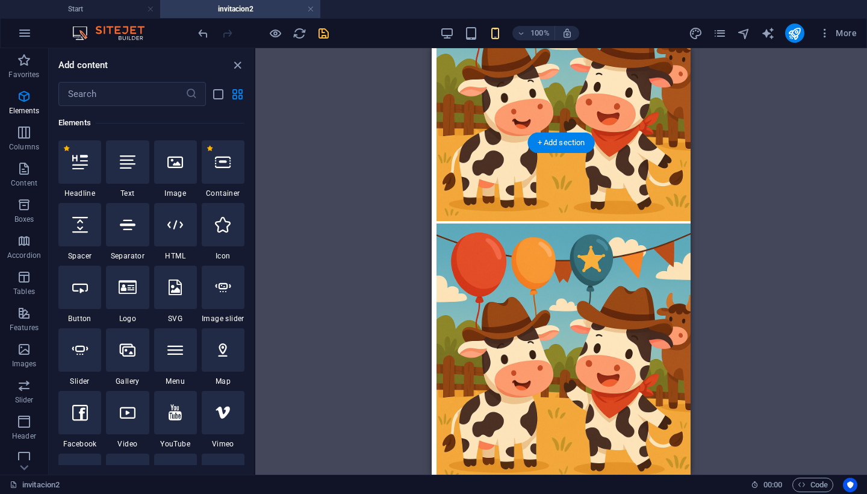
scroll to position [0, 0]
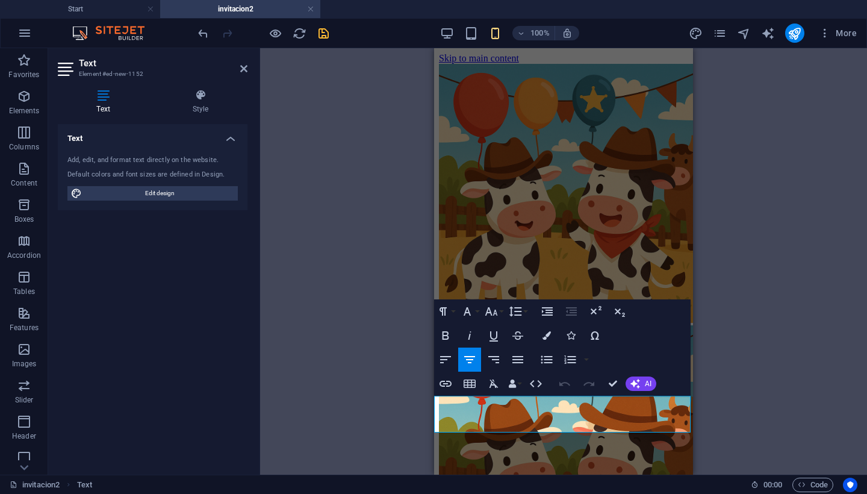
click at [397, 393] on div "H2 Image slider Image Slider Audio Image Container Placeholder Image Slider Pla…" at bounding box center [563, 261] width 607 height 426
click at [721, 298] on div "H2 Image slider Image Slider Audio Image Container Placeholder Image Slider Pla…" at bounding box center [563, 261] width 607 height 426
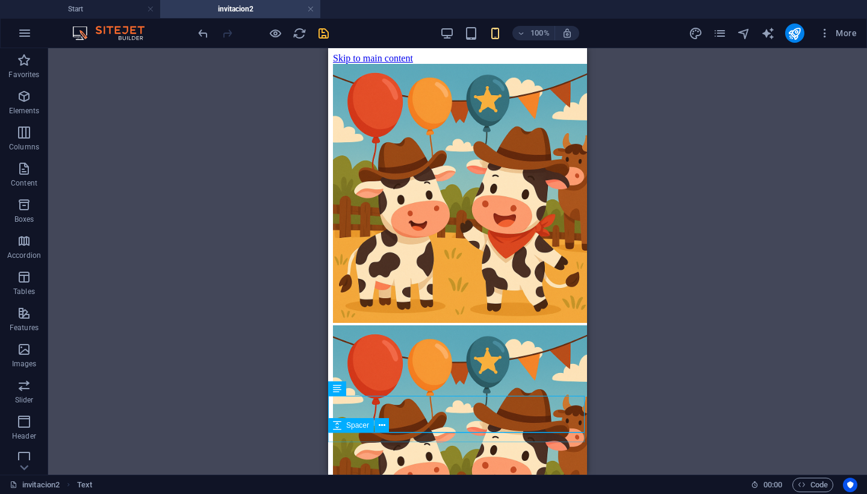
click at [341, 426] on icon at bounding box center [337, 425] width 8 height 14
select select "rem"
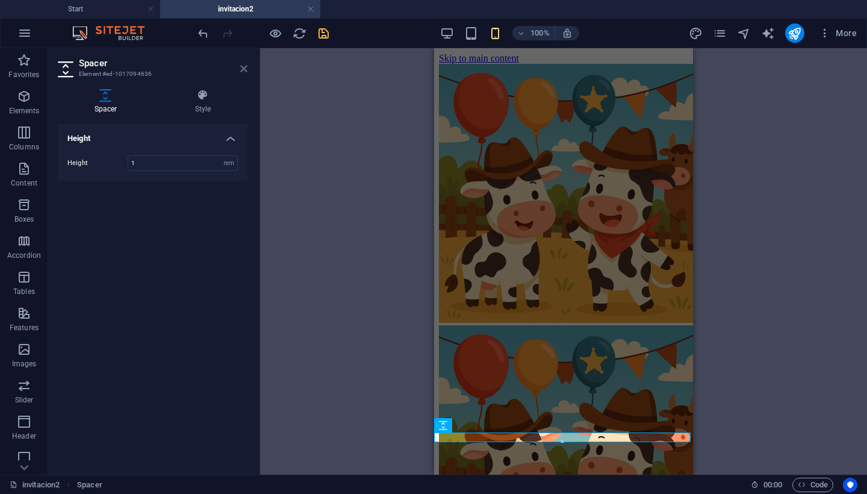
click at [245, 66] on icon at bounding box center [243, 69] width 7 height 10
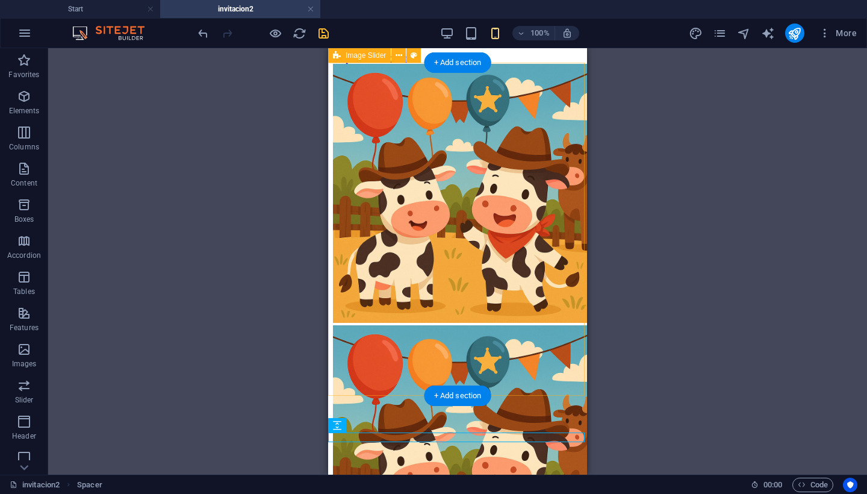
drag, startPoint x: 915, startPoint y: 311, endPoint x: 580, endPoint y: 325, distance: 335.1
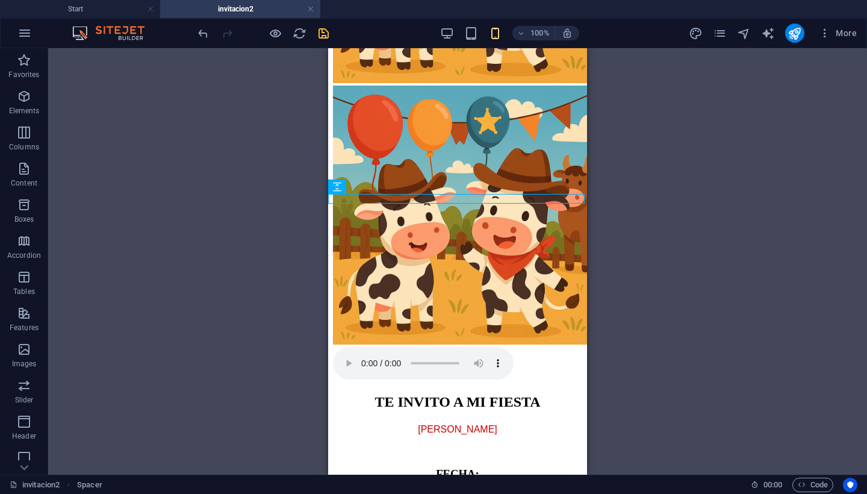
scroll to position [241, 0]
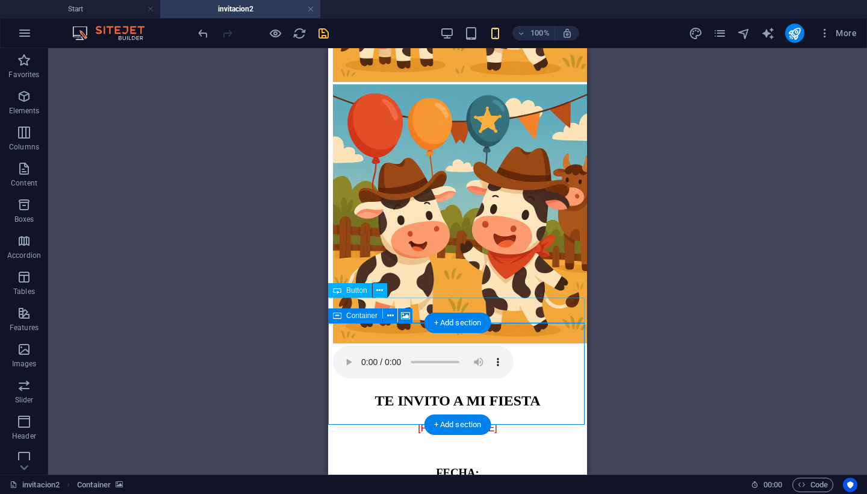
click at [359, 314] on span "Container" at bounding box center [361, 315] width 31 height 7
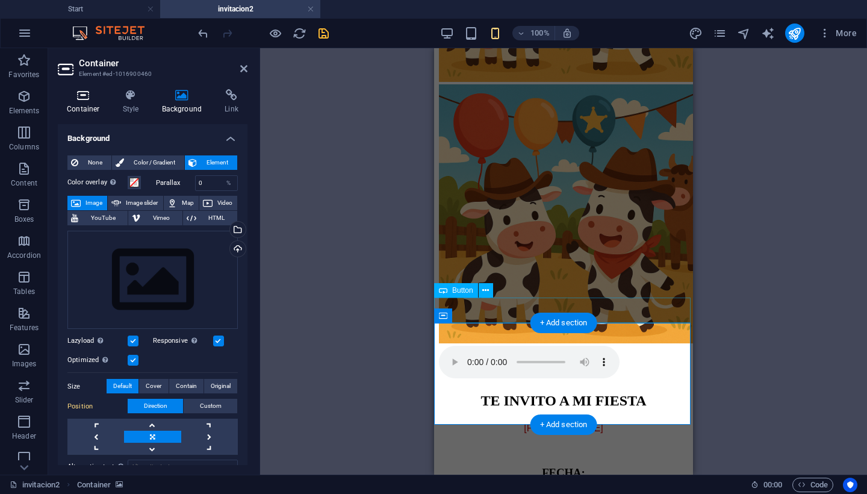
click at [78, 99] on icon at bounding box center [83, 95] width 51 height 12
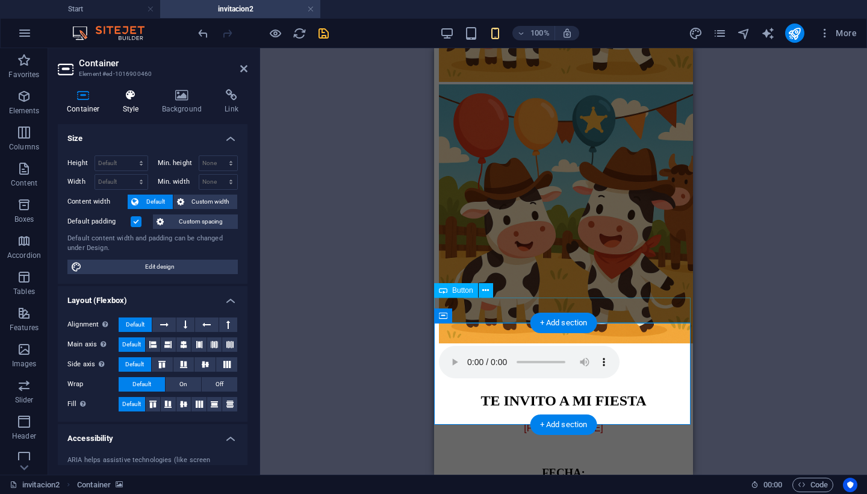
click at [134, 103] on h4 "Style" at bounding box center [133, 101] width 39 height 25
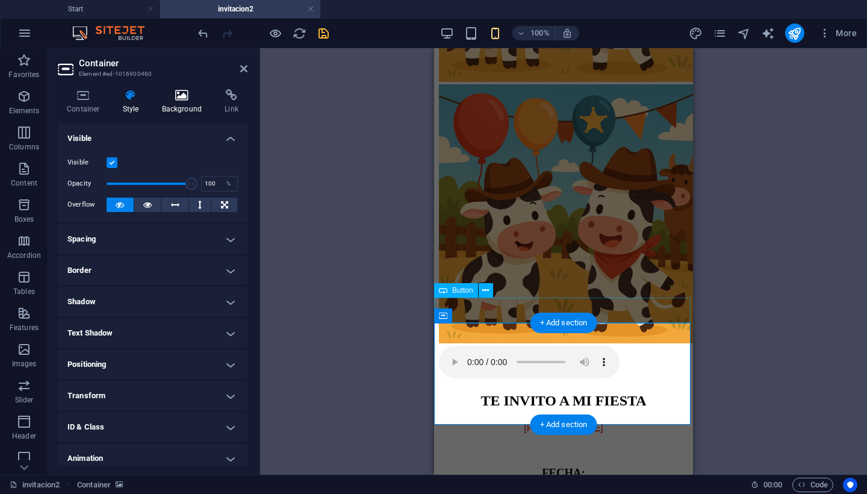
click at [178, 99] on icon at bounding box center [182, 95] width 58 height 12
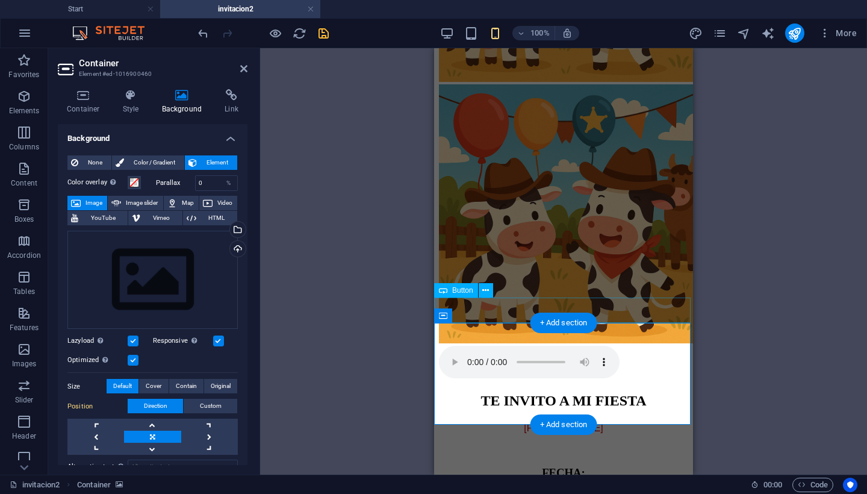
drag, startPoint x: 243, startPoint y: 163, endPoint x: 243, endPoint y: 325, distance: 162.0
click at [243, 325] on div "None Color / Gradient Element Stretch background to full-width Color overlay Pl…" at bounding box center [153, 358] width 190 height 425
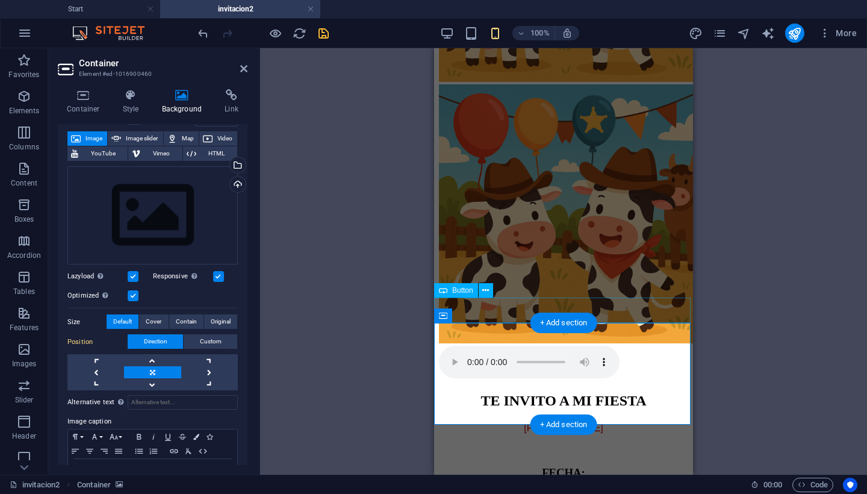
scroll to position [64, 0]
click at [356, 285] on div "Drag here to replace the existing content. Press “Ctrl” if you want to create a…" at bounding box center [563, 261] width 607 height 426
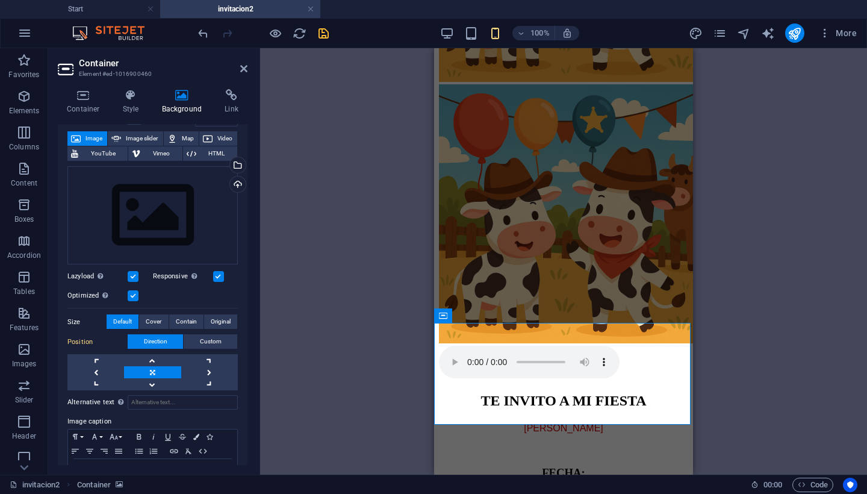
click at [356, 147] on div "Drag here to replace the existing content. Press “Ctrl” if you want to create a…" at bounding box center [563, 261] width 607 height 426
click at [325, 37] on icon "save" at bounding box center [324, 33] width 14 height 14
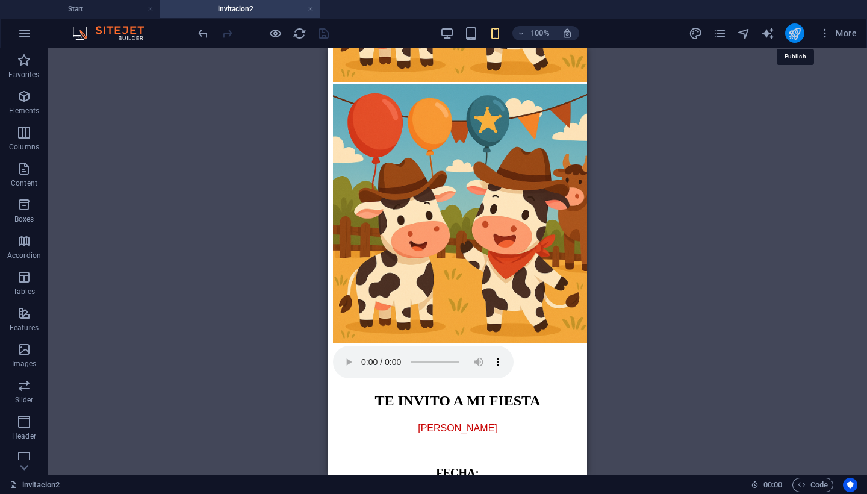
click at [796, 36] on icon "publish" at bounding box center [795, 33] width 14 height 14
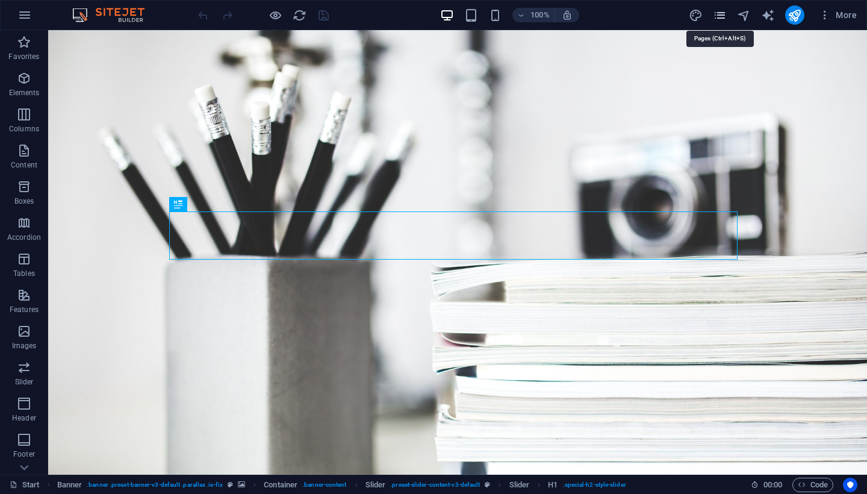
click at [720, 13] on icon "pages" at bounding box center [720, 15] width 14 height 14
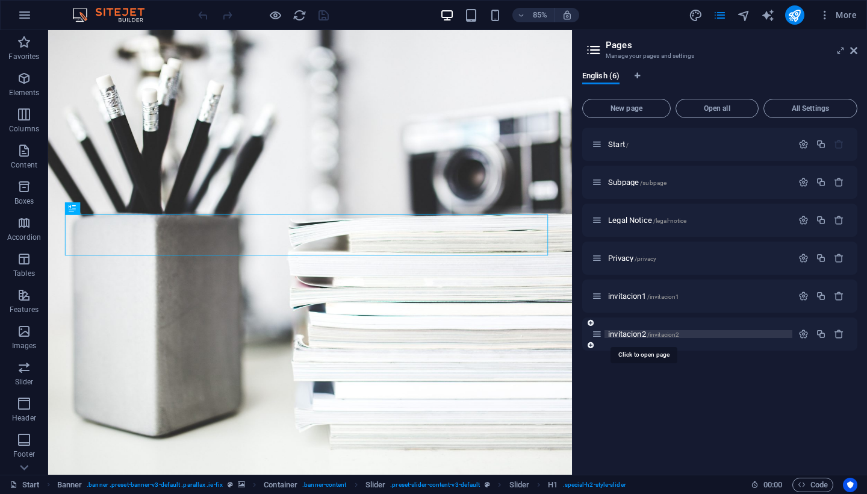
click at [631, 335] on span "invitacion2 /invitacion2" at bounding box center [643, 333] width 71 height 9
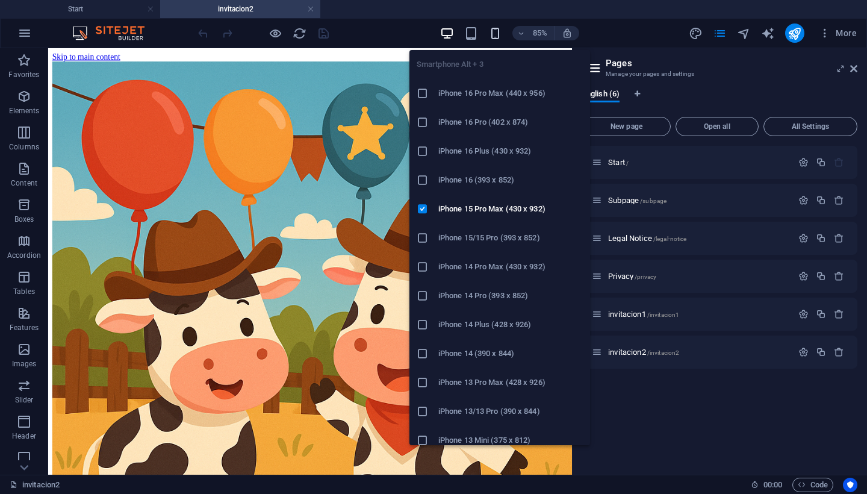
click at [491, 34] on icon "button" at bounding box center [495, 33] width 14 height 14
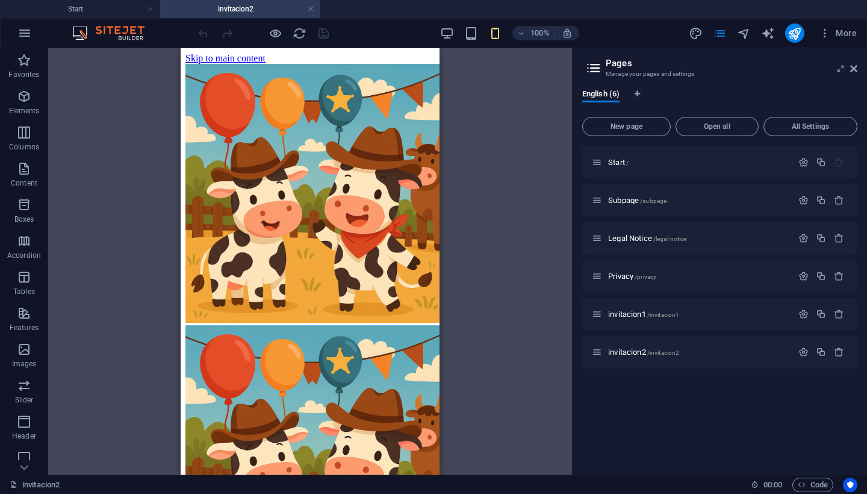
click at [135, 157] on div "Drag here to replace the existing content. Press “Ctrl” if you want to create a…" at bounding box center [310, 261] width 524 height 426
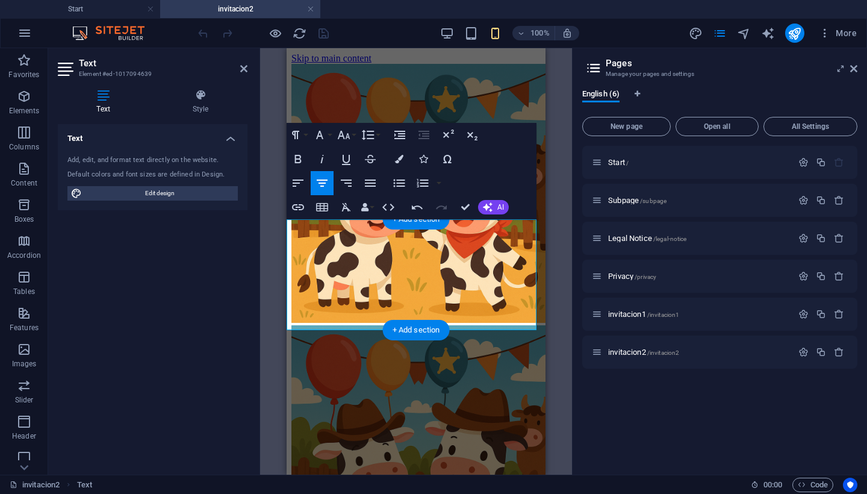
drag, startPoint x: 396, startPoint y: 254, endPoint x: 443, endPoint y: 252, distance: 47.6
click at [302, 136] on icon "button" at bounding box center [295, 135] width 14 height 14
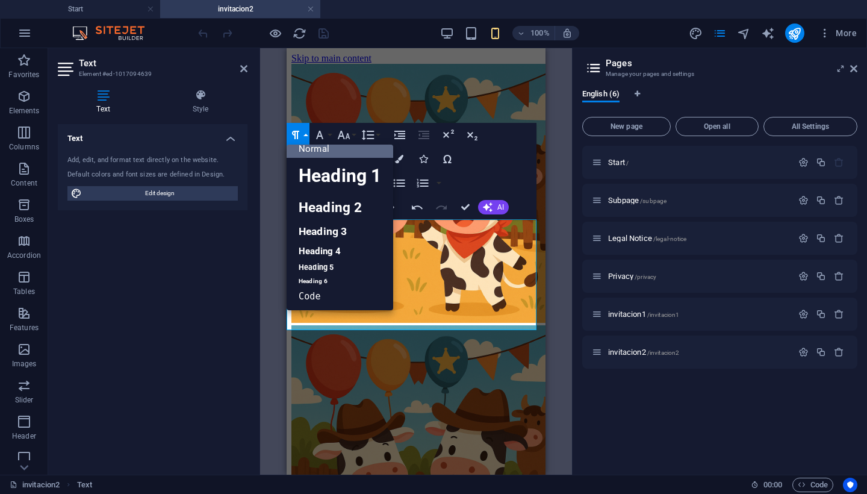
scroll to position [9, 0]
click at [321, 226] on link "Heading 3" at bounding box center [340, 232] width 107 height 21
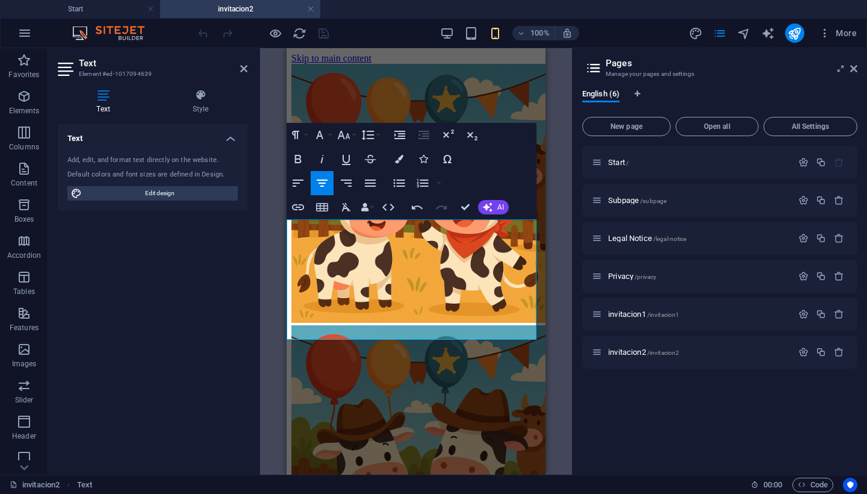
click at [559, 243] on div "Drag here to replace the existing content. Press “Ctrl” if you want to create a…" at bounding box center [416, 261] width 312 height 426
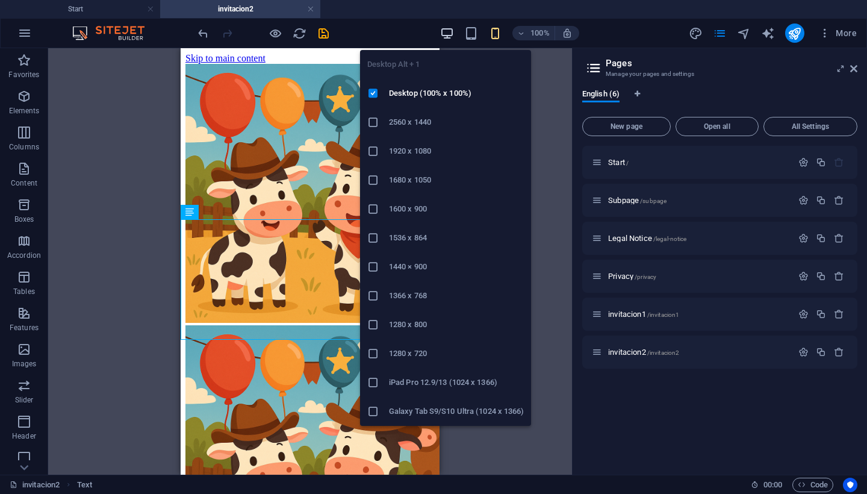
click at [450, 34] on icon "button" at bounding box center [447, 33] width 14 height 14
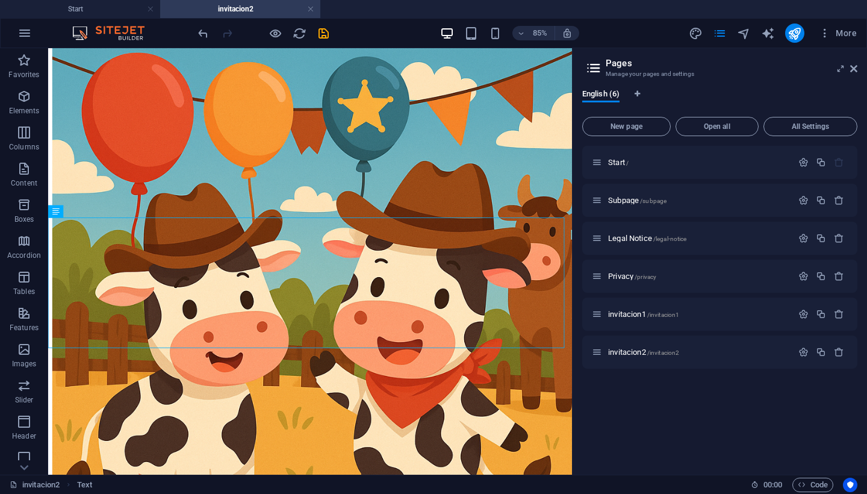
scroll to position [0, 0]
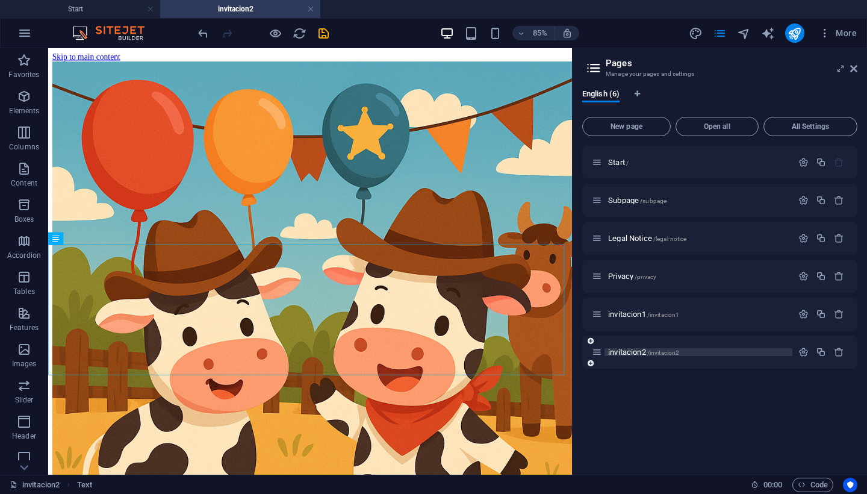
click at [624, 352] on span "invitacion2 /invitacion2" at bounding box center [643, 351] width 71 height 9
click at [69, 56] on span "Image" at bounding box center [72, 54] width 17 height 6
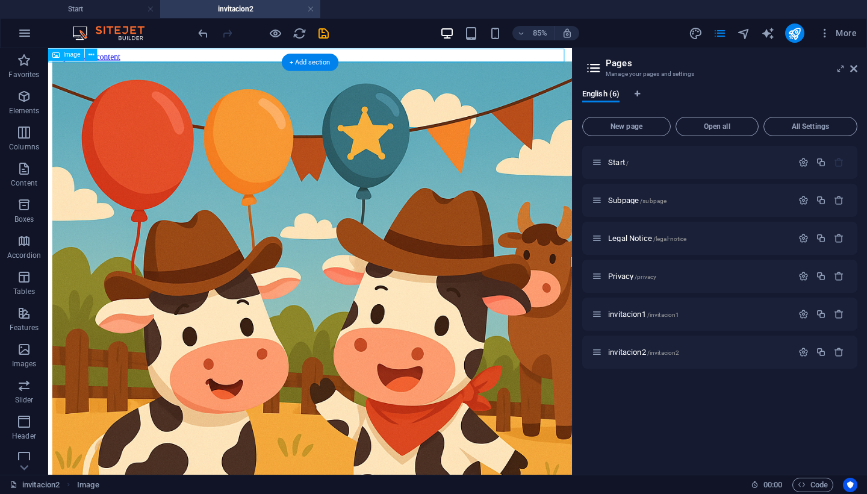
click at [69, 54] on span "Image" at bounding box center [72, 54] width 17 height 6
click at [93, 55] on icon at bounding box center [91, 54] width 5 height 11
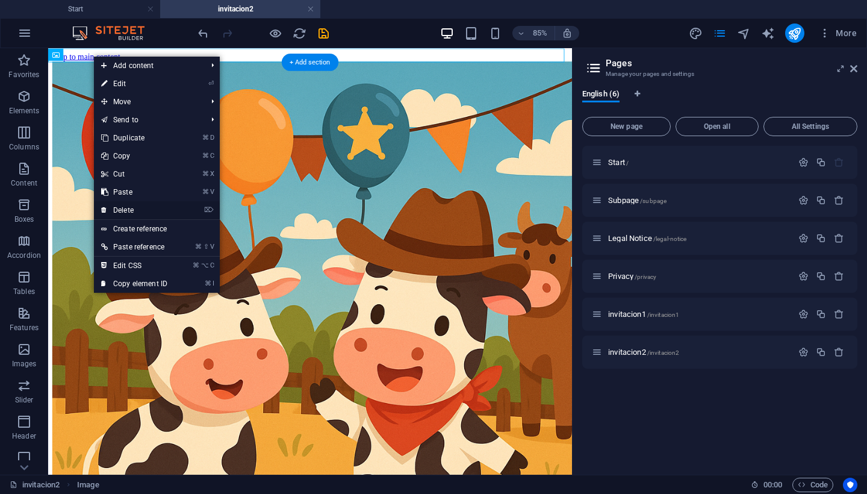
click at [137, 214] on link "⌦ Delete" at bounding box center [134, 210] width 81 height 18
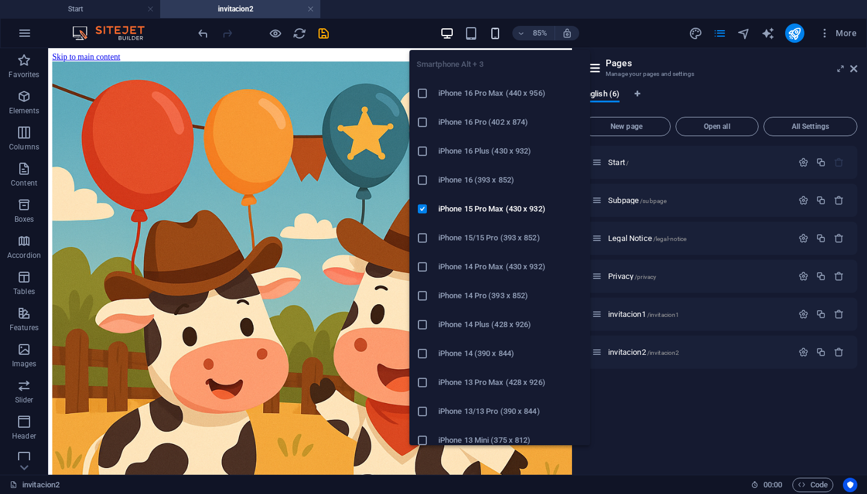
click at [494, 33] on icon "button" at bounding box center [495, 33] width 14 height 14
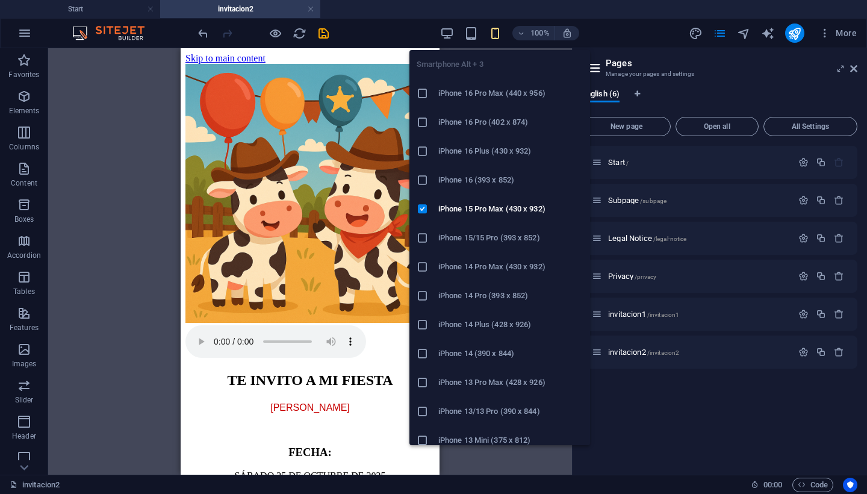
click at [496, 31] on icon "button" at bounding box center [495, 33] width 14 height 14
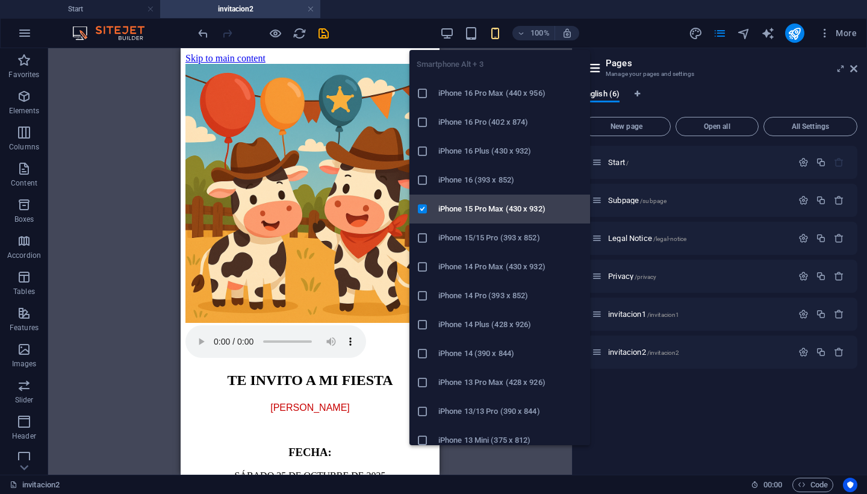
click at [473, 214] on h6 "iPhone 15 Pro Max (430 x 932)" at bounding box center [510, 209] width 145 height 14
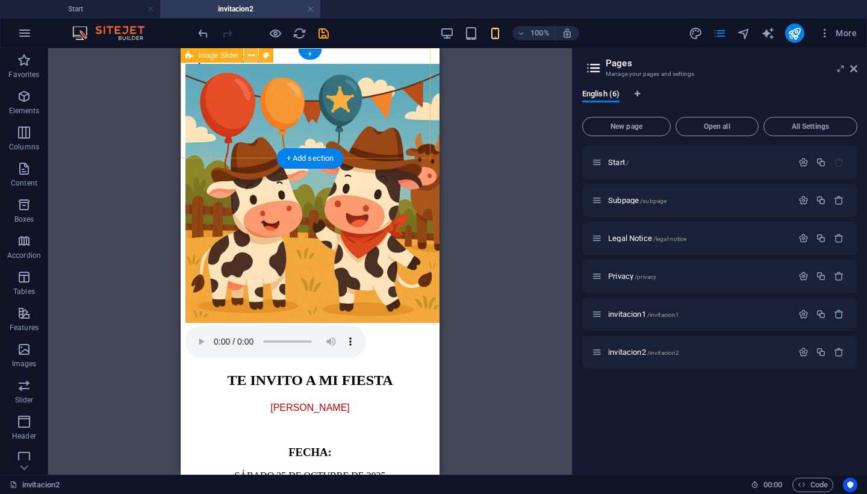
click at [254, 57] on icon at bounding box center [251, 55] width 7 height 13
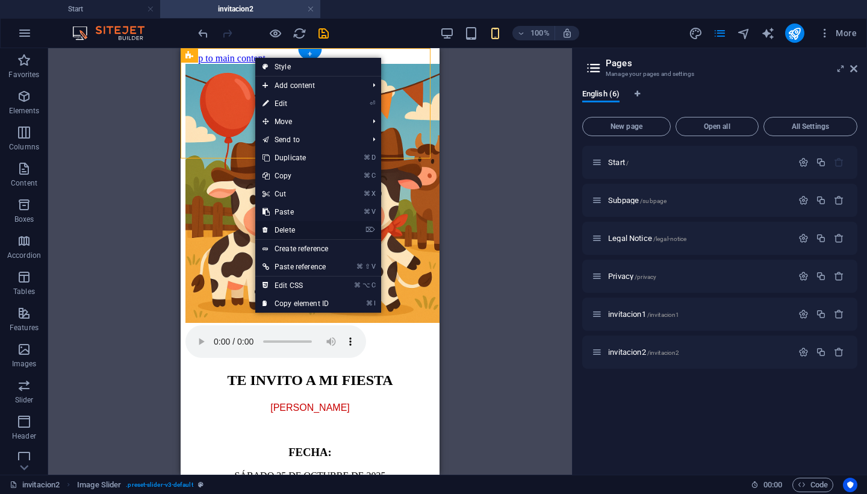
click at [296, 230] on link "⌦ Delete" at bounding box center [295, 230] width 81 height 18
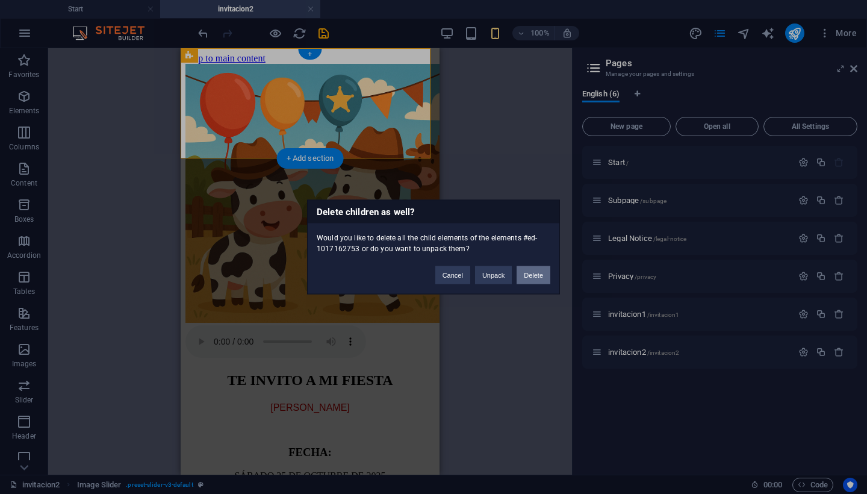
click at [533, 275] on button "Delete" at bounding box center [534, 275] width 34 height 18
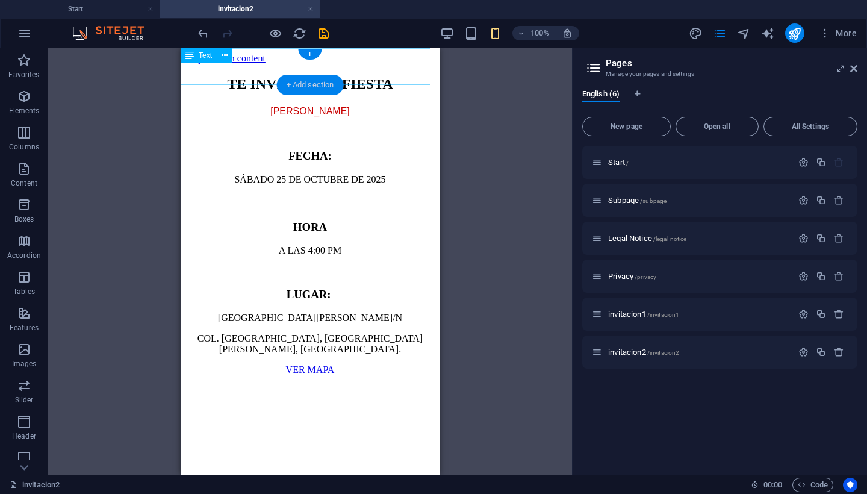
click at [319, 90] on div "+ Add section" at bounding box center [310, 85] width 67 height 20
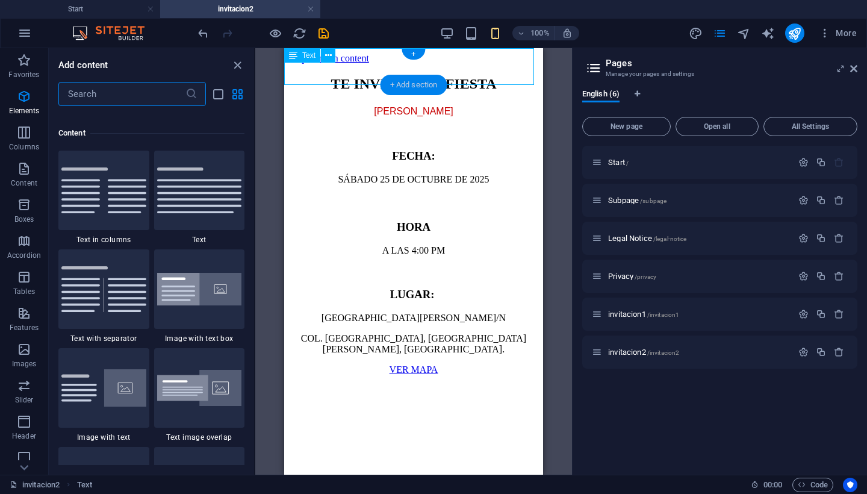
scroll to position [2107, 0]
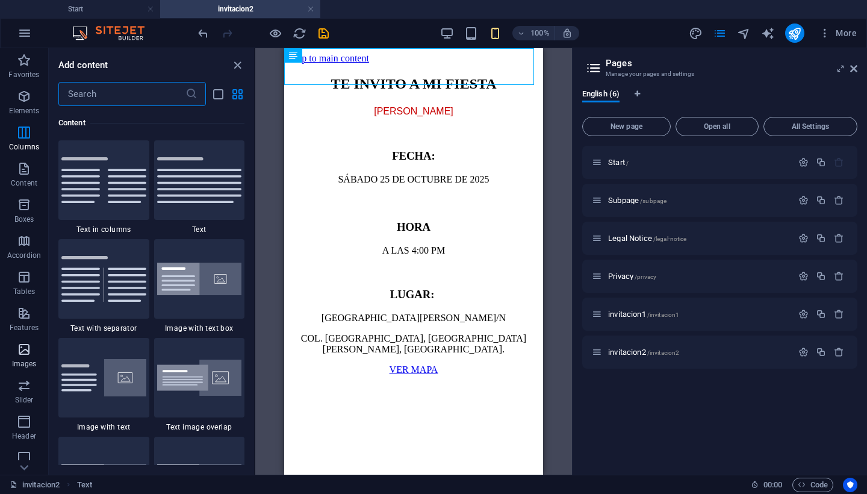
click at [22, 352] on icon "button" at bounding box center [24, 349] width 14 height 14
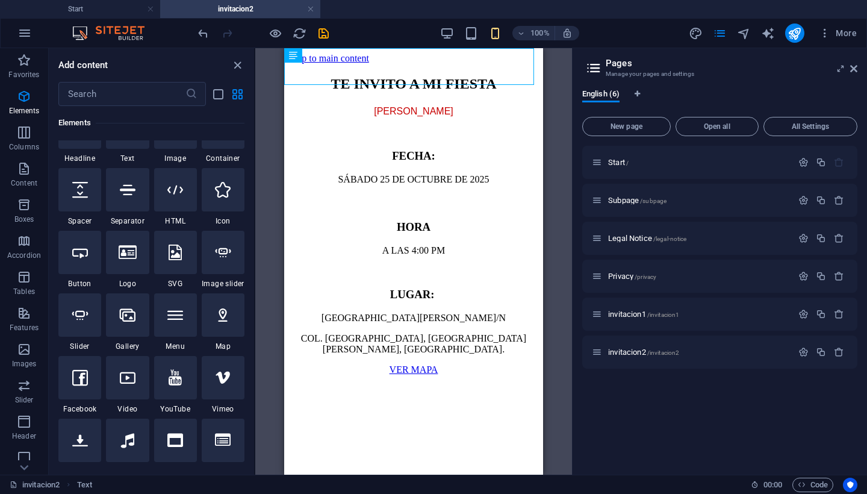
scroll to position [122, 0]
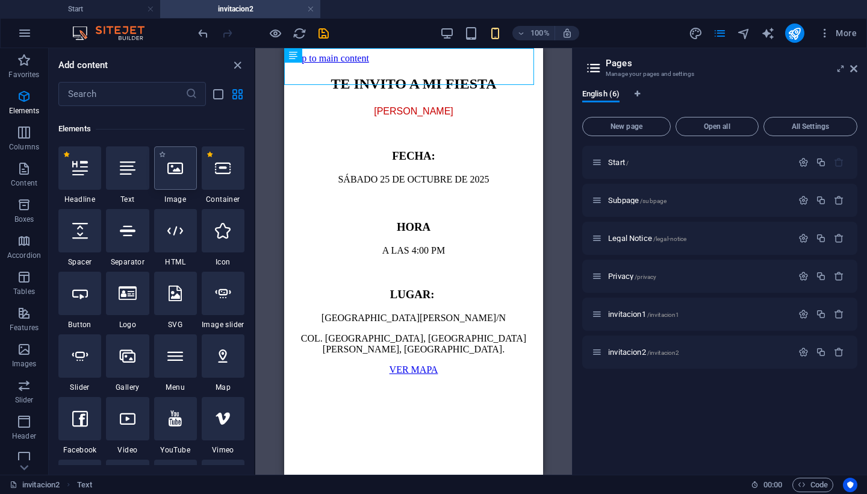
click at [179, 179] on div at bounding box center [175, 167] width 43 height 43
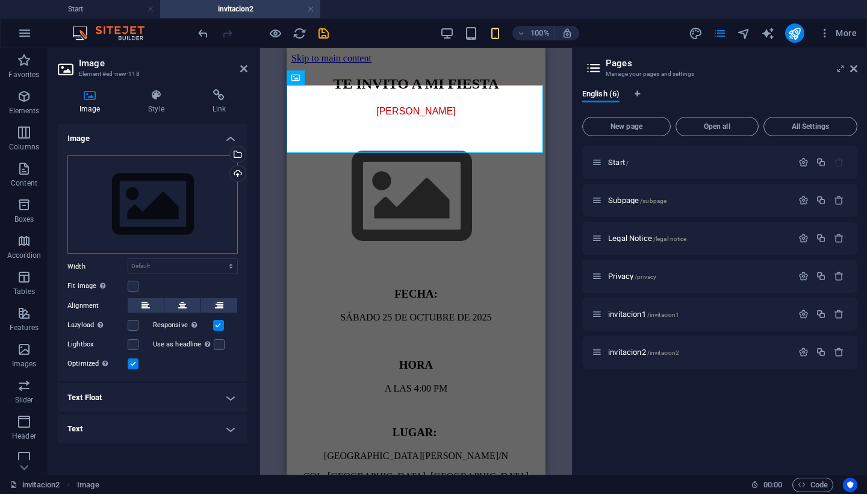
click at [123, 206] on div "Drag files here, click to choose files or select files from Files or our free s…" at bounding box center [152, 204] width 170 height 99
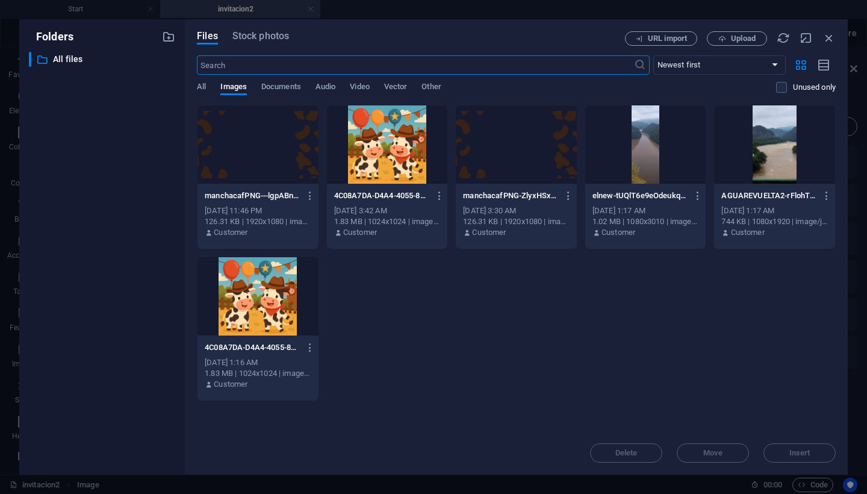
click at [272, 277] on div at bounding box center [258, 296] width 121 height 78
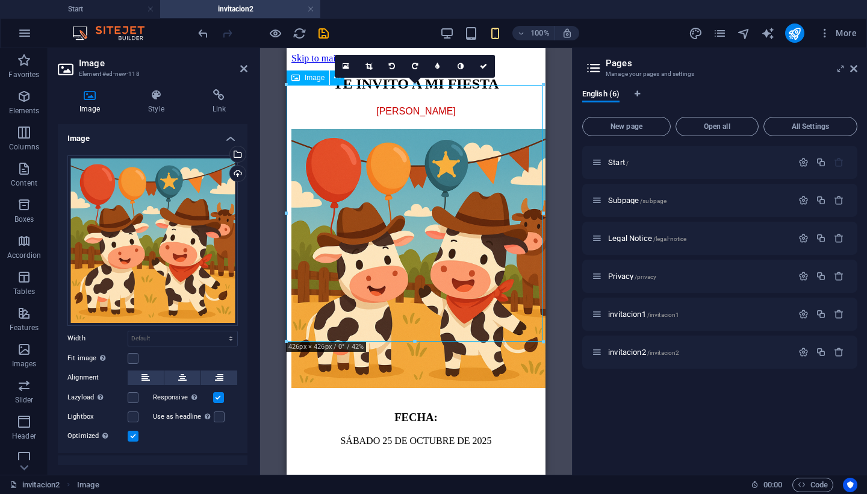
drag, startPoint x: 330, startPoint y: 138, endPoint x: 330, endPoint y: 87, distance: 51.2
click at [330, 129] on figure at bounding box center [415, 259] width 249 height 261
drag, startPoint x: 331, startPoint y: 149, endPoint x: 331, endPoint y: 101, distance: 47.6
click at [331, 129] on figure at bounding box center [415, 259] width 249 height 261
click at [324, 34] on icon "save" at bounding box center [324, 33] width 14 height 14
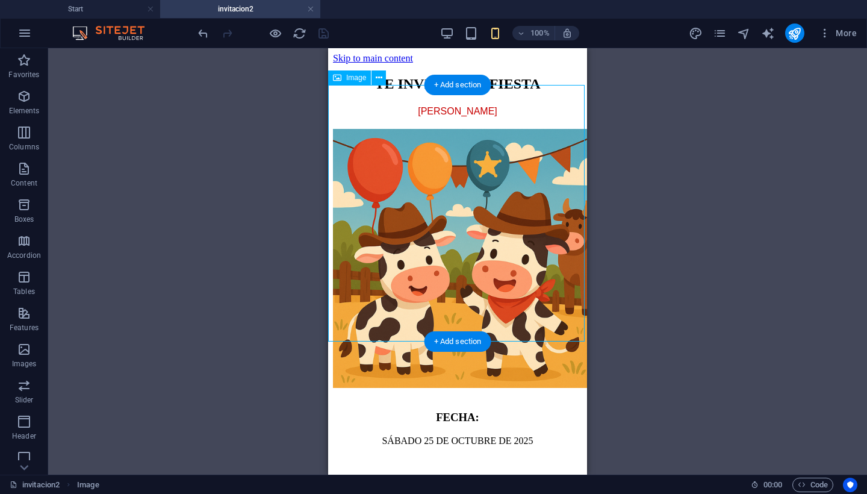
drag, startPoint x: 402, startPoint y: 178, endPoint x: 399, endPoint y: 160, distance: 17.6
click at [399, 160] on figure at bounding box center [457, 259] width 249 height 261
click at [379, 75] on icon at bounding box center [379, 78] width 7 height 13
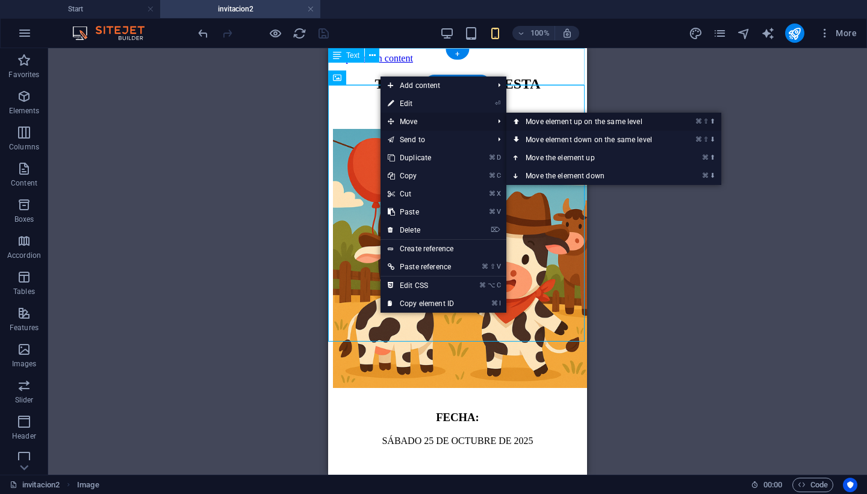
click at [531, 122] on link "⌘ ⇧ ⬆ Move element up on the same level" at bounding box center [591, 122] width 170 height 18
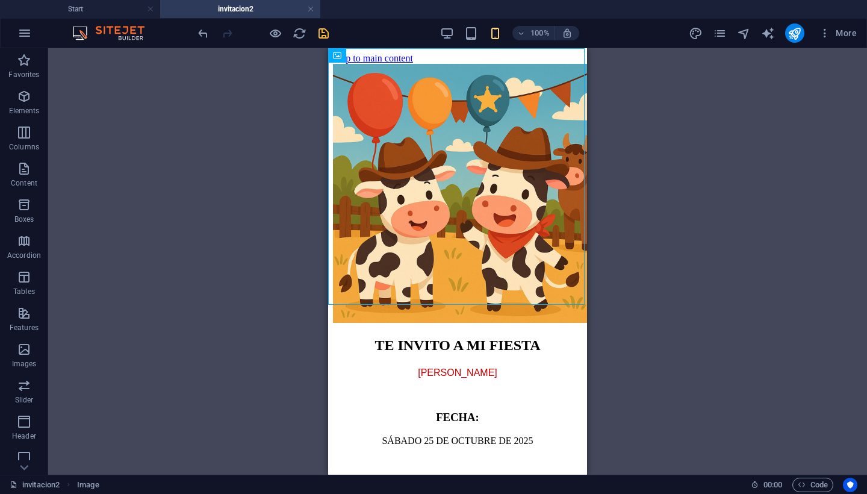
click at [609, 226] on div "Drag here to replace the existing content. Press “Ctrl” if you want to create a…" at bounding box center [457, 261] width 819 height 426
click at [444, 300] on div "+ Add section" at bounding box center [458, 304] width 67 height 20
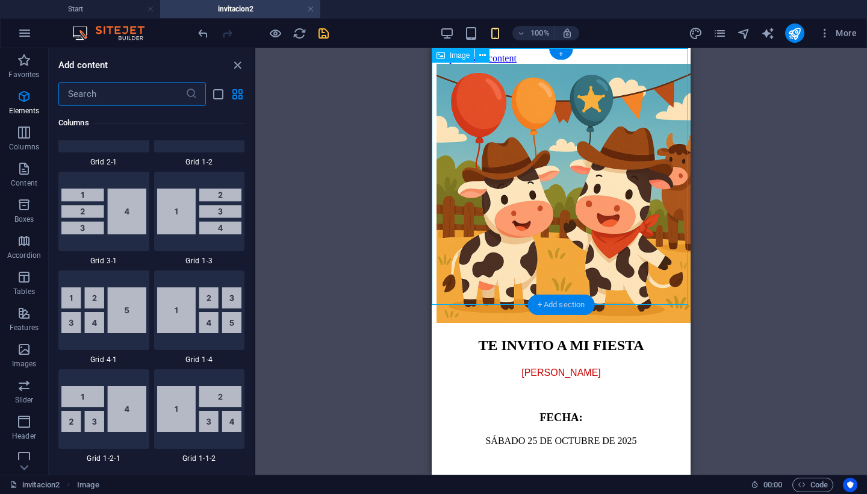
scroll to position [2107, 0]
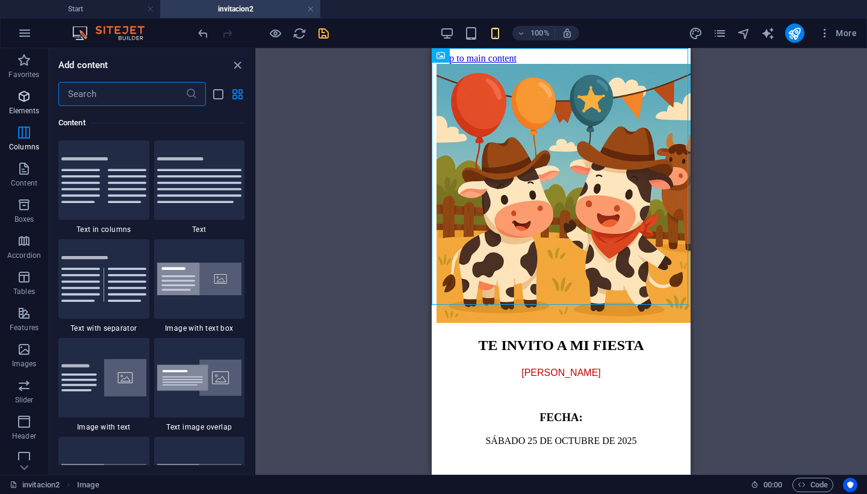
click at [25, 99] on icon "button" at bounding box center [24, 96] width 14 height 14
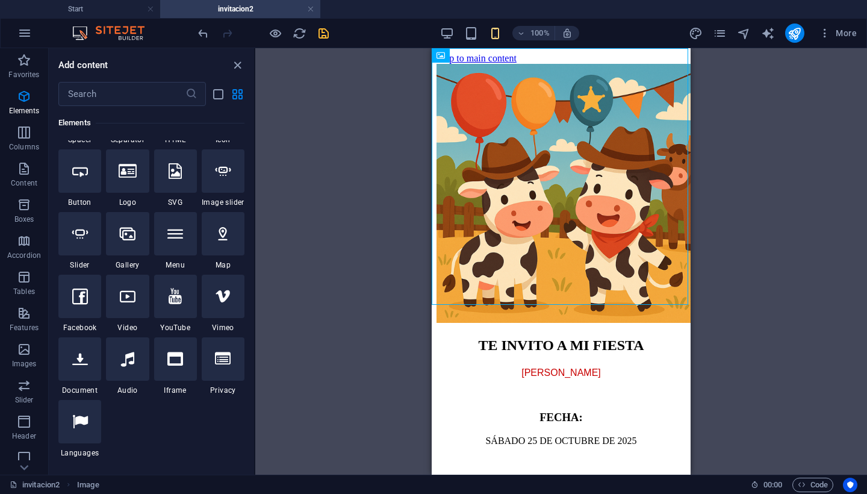
scroll to position [265, 0]
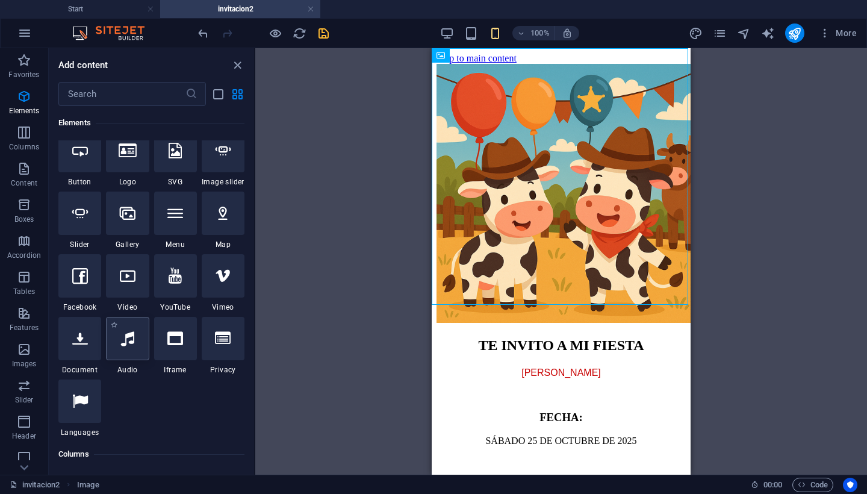
click at [117, 350] on div at bounding box center [127, 338] width 43 height 43
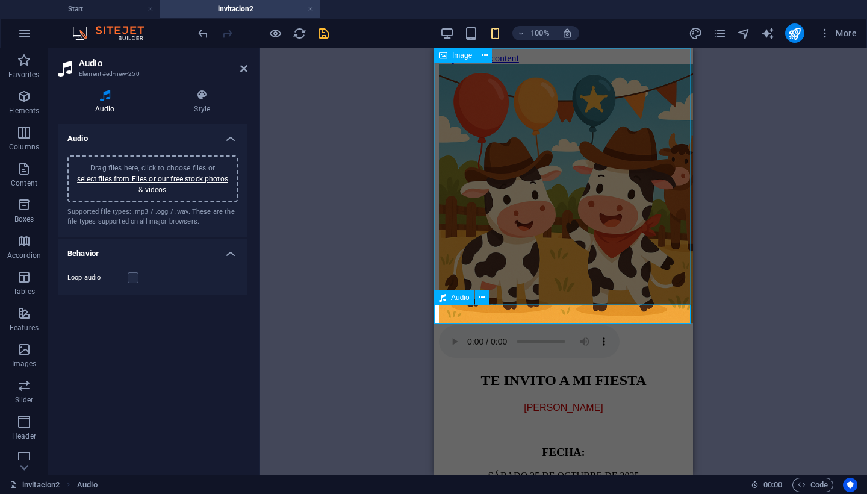
click at [453, 299] on span "Audio" at bounding box center [460, 297] width 19 height 7
click at [482, 297] on icon at bounding box center [482, 297] width 7 height 13
click at [153, 178] on link "select files from Files or our free stock photos & videos" at bounding box center [152, 184] width 151 height 19
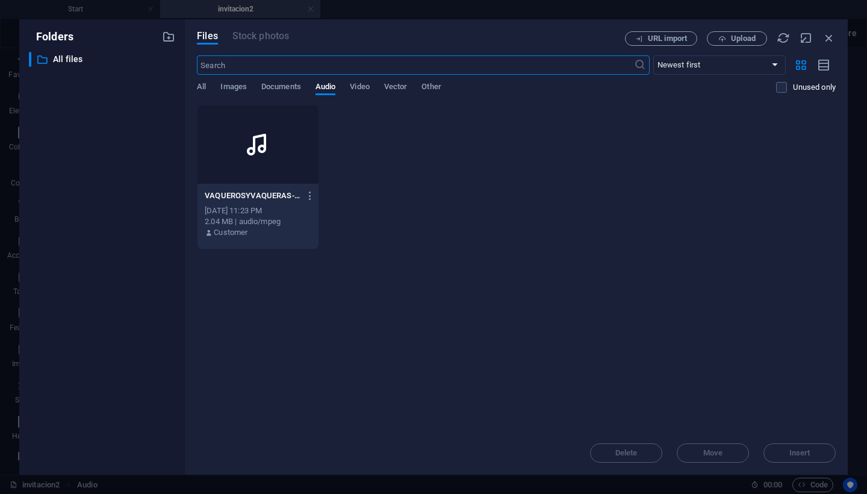
click at [244, 158] on icon at bounding box center [257, 144] width 29 height 29
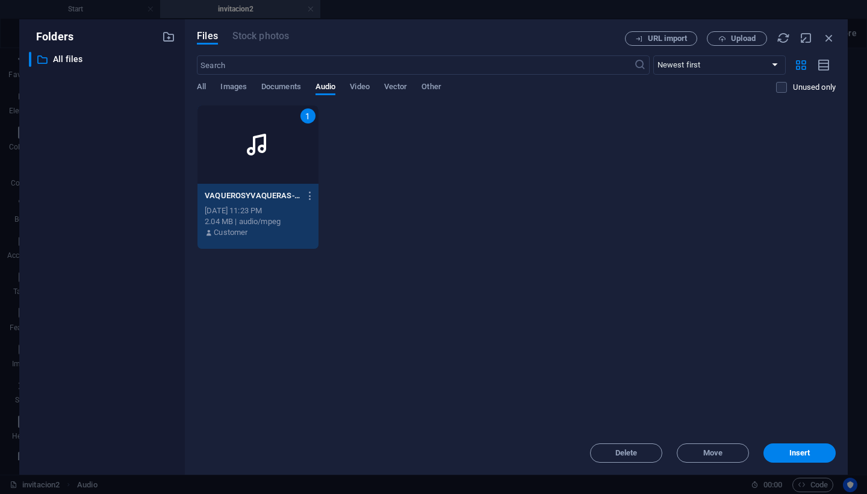
click at [244, 158] on icon at bounding box center [257, 144] width 29 height 29
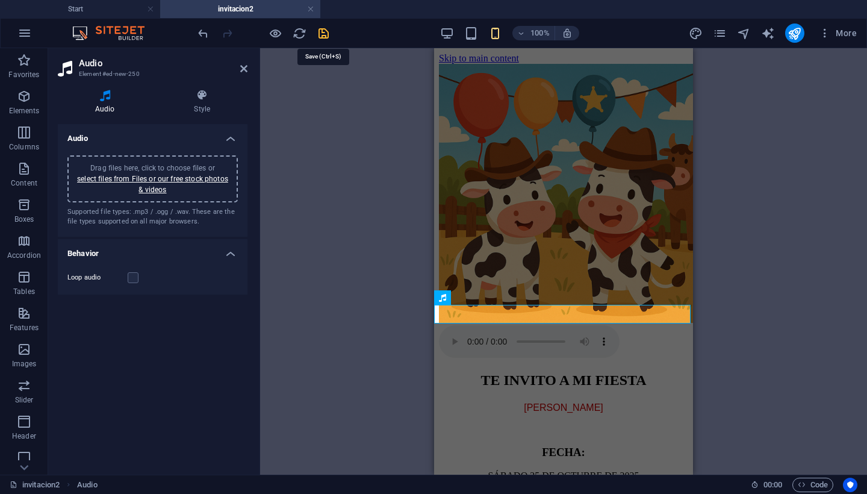
click at [322, 31] on icon "save" at bounding box center [324, 33] width 14 height 14
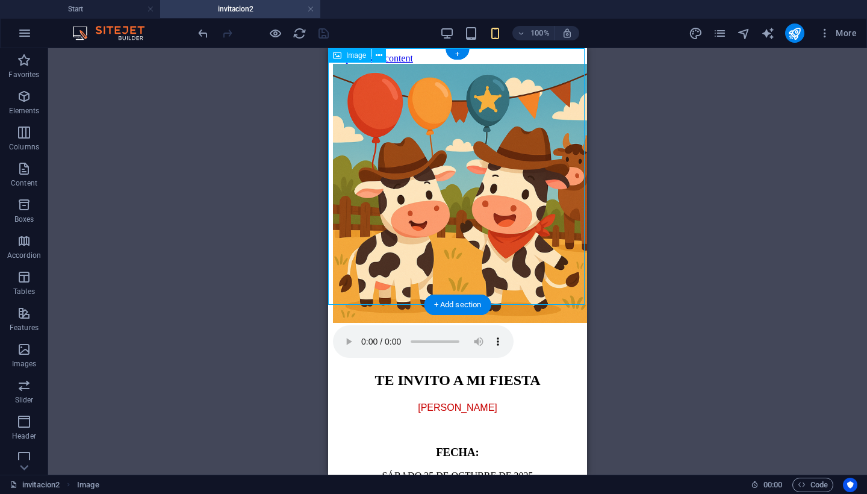
drag, startPoint x: 584, startPoint y: 207, endPoint x: 583, endPoint y: 263, distance: 55.4
click at [582, 263] on figure at bounding box center [457, 194] width 249 height 261
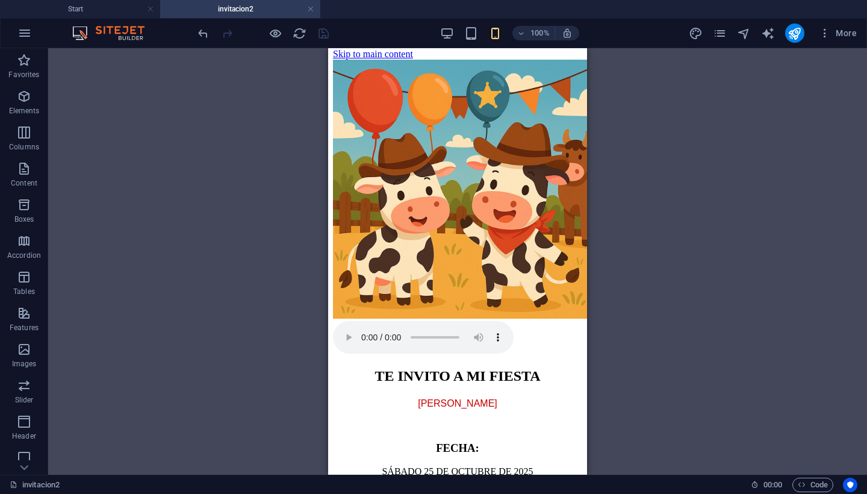
scroll to position [0, 0]
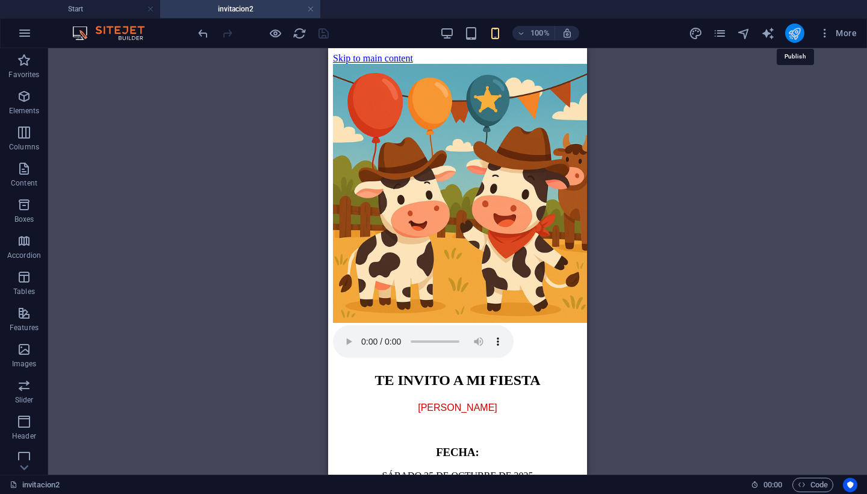
click at [793, 39] on icon "publish" at bounding box center [795, 33] width 14 height 14
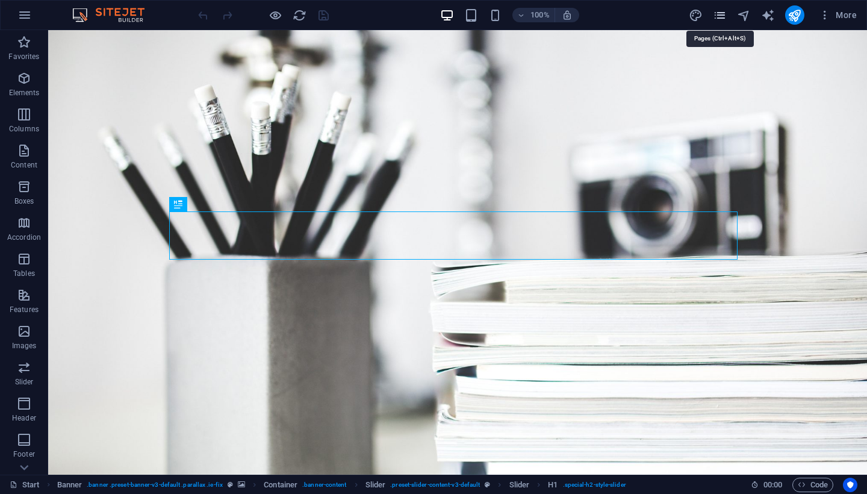
click at [721, 14] on icon "pages" at bounding box center [720, 15] width 14 height 14
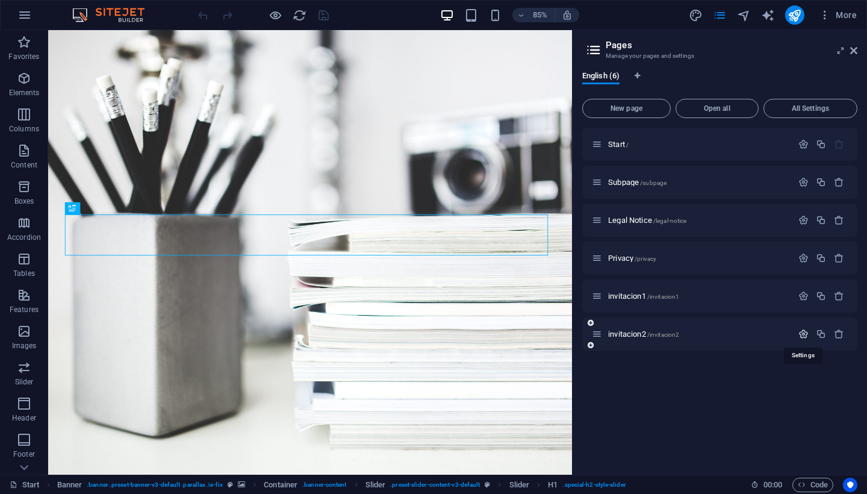
click at [804, 333] on icon "button" at bounding box center [803, 334] width 10 height 10
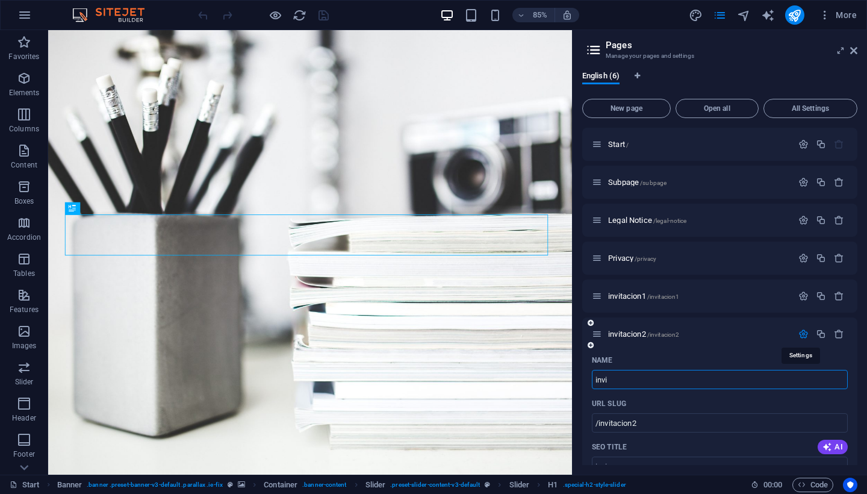
type input "invi"
type input "/invi"
type input "i"
type input "/"
type input "C"
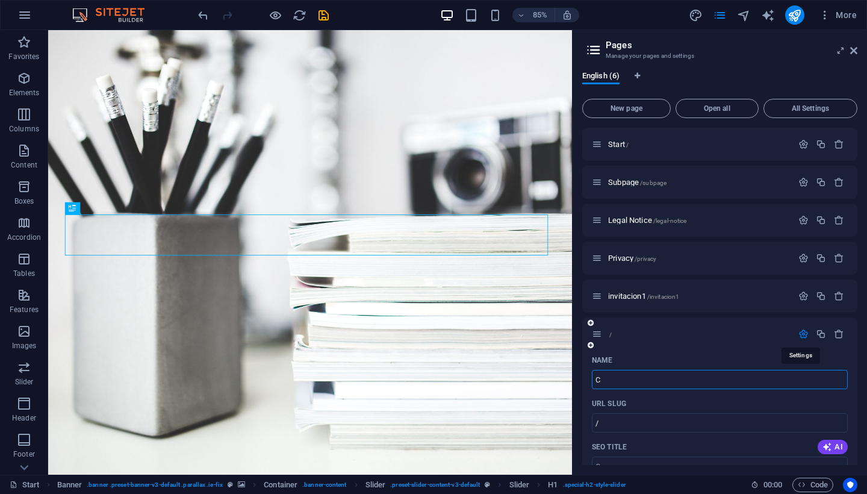
type input "/c"
type input "C"
type input "CU"
type input "/cu"
type input "CU"
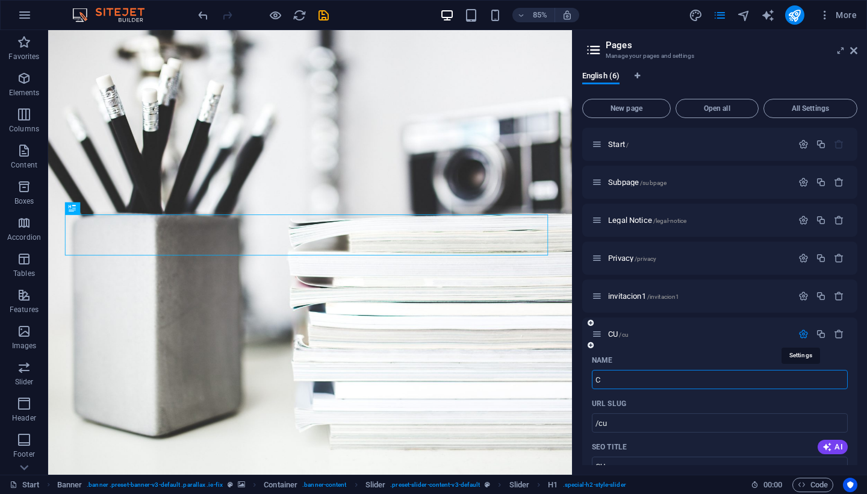
type input "C"
type input "/c"
type input "C"
type input "Cumpleaños"
type input "/cumpleanos"
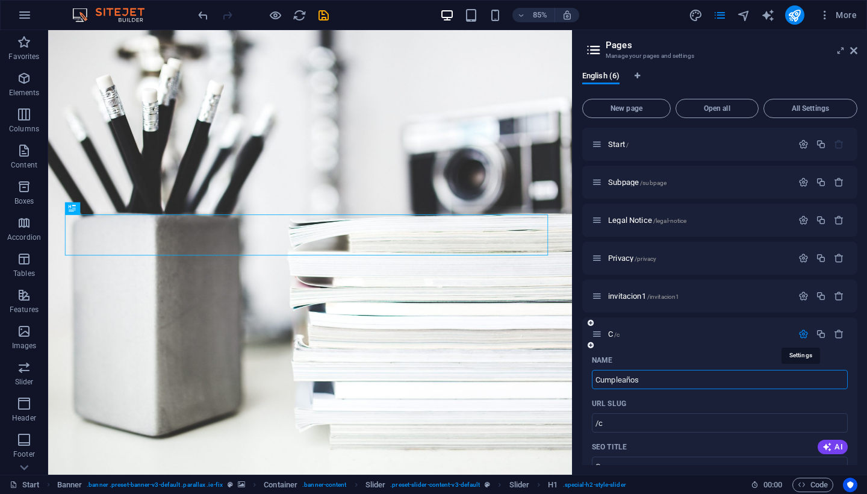
type input "Cumpleaños"
type input "Cumple"
type input "/cumple"
type input "Cumple"
type input "Cumpl"
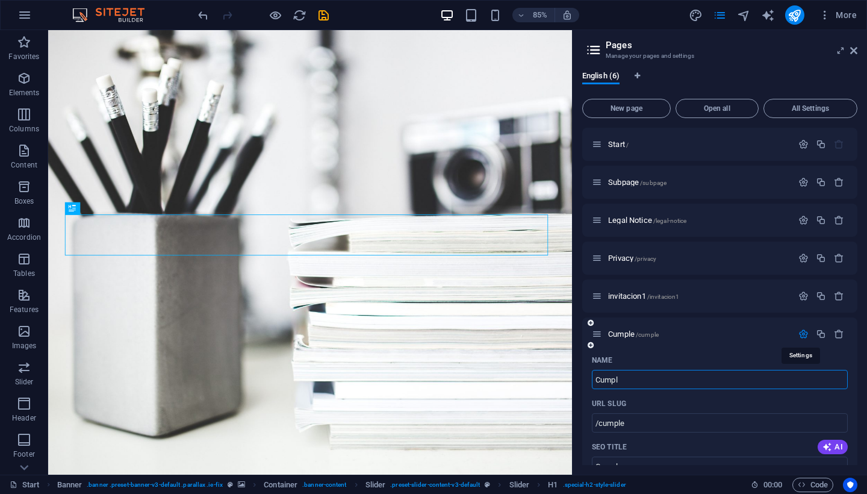
type input "/cumpl"
type input "Cumpl"
type input "C"
type input "/"
type input "i"
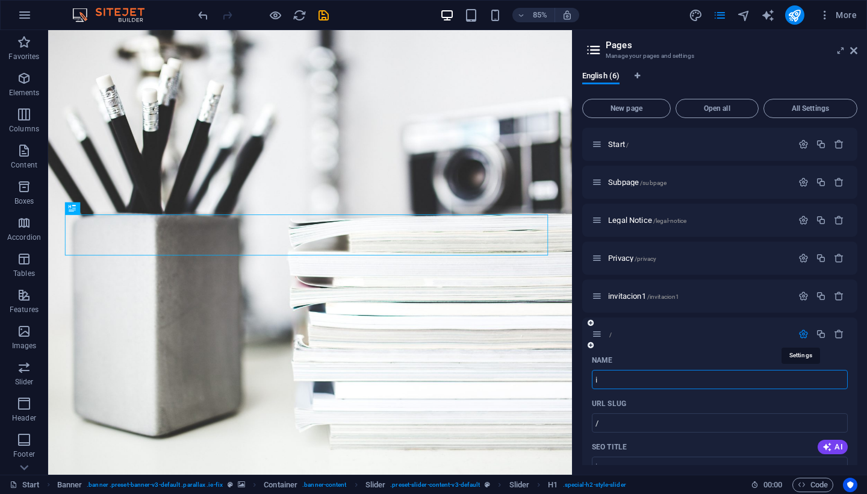
type input "/i"
type input "i"
type input "/"
type input "Invitaci"
type input "/invitaci"
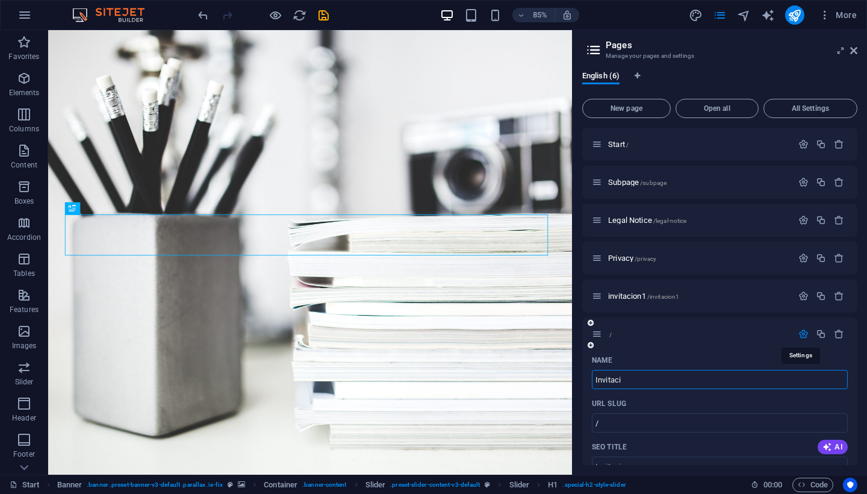
type input "Invitaci"
type input "Invitación"
type input "/invitacion"
type input "Invitación"
type input "InvitaciónI"
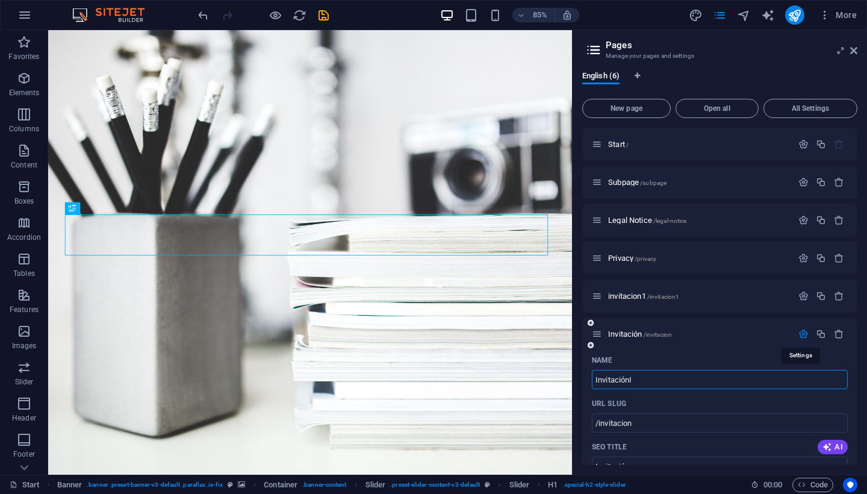
type input "/invitacioni"
type input "InvitaciónI"
type input "InvitaciónIvana"
type input "/invitacionivana"
type input "InvitaciónIvana"
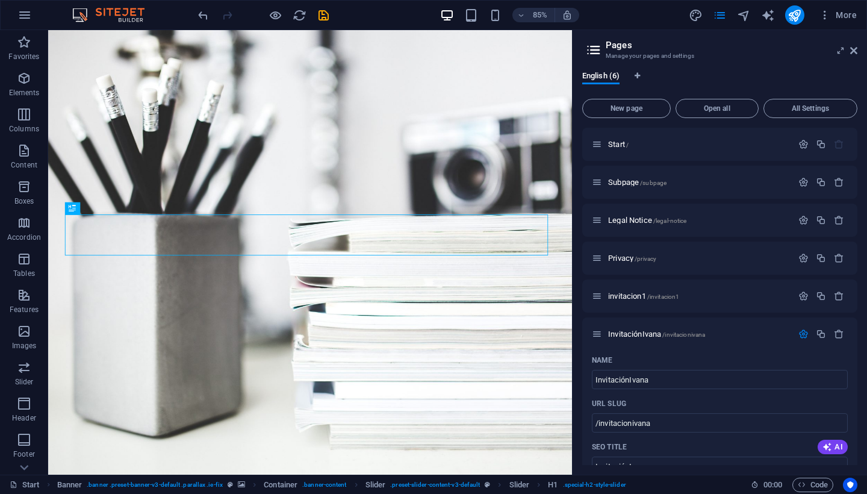
drag, startPoint x: 854, startPoint y: 275, endPoint x: 857, endPoint y: 311, distance: 36.2
click at [857, 311] on div "Start / Subpage /subpage Legal Notice /legal-notice Privacy /privacy invitacion…" at bounding box center [719, 296] width 275 height 337
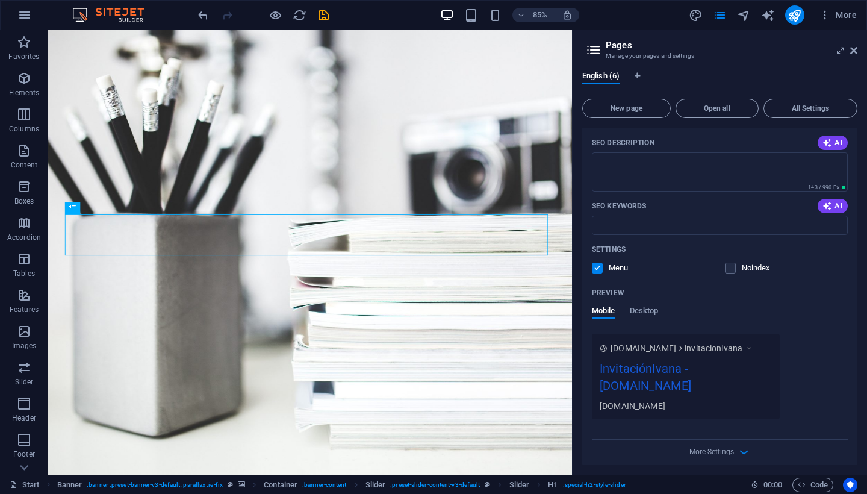
scroll to position [355, 0]
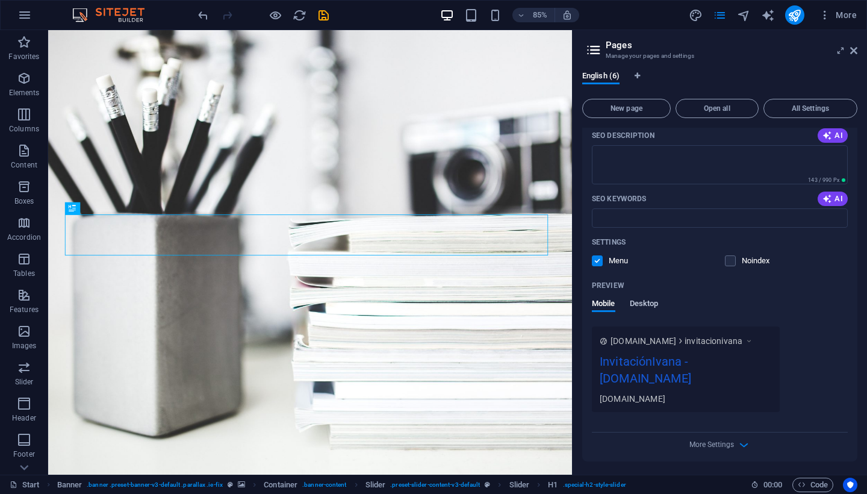
click at [646, 303] on span "Desktop" at bounding box center [644, 304] width 29 height 17
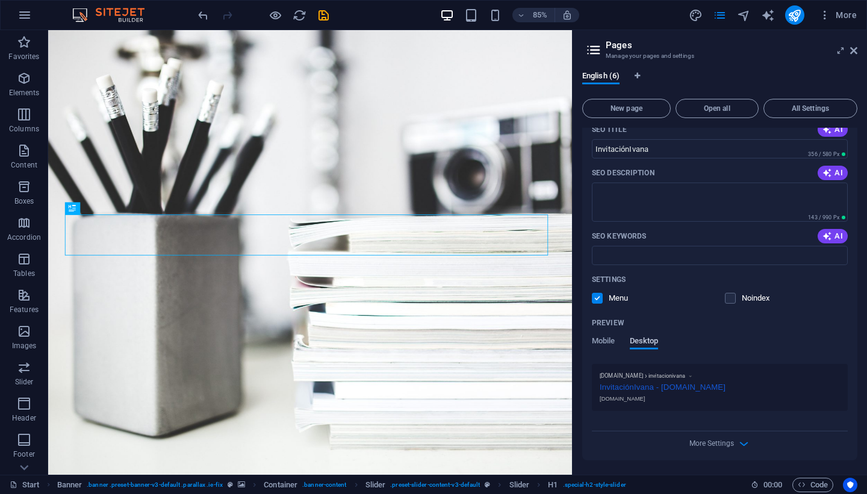
scroll to position [315, 0]
click at [605, 341] on span "Mobile" at bounding box center [603, 344] width 23 height 17
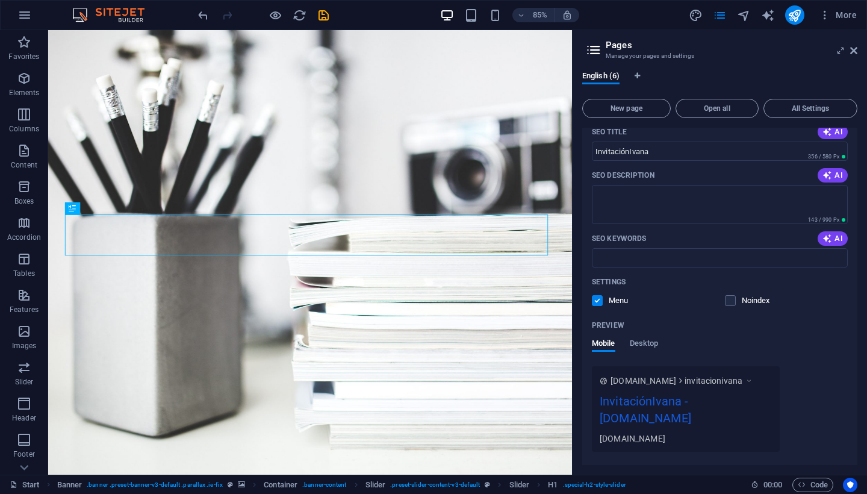
drag, startPoint x: 864, startPoint y: 354, endPoint x: 863, endPoint y: 372, distance: 18.1
click at [863, 372] on div "English (6) New page Open all All Settings Start / Subpage /subpage Legal Notic…" at bounding box center [720, 267] width 294 height 413
drag, startPoint x: 857, startPoint y: 370, endPoint x: 857, endPoint y: 335, distance: 34.3
click at [857, 335] on div "English (6) New page Open all All Settings Start / Subpage /subpage Legal Notic…" at bounding box center [720, 267] width 294 height 413
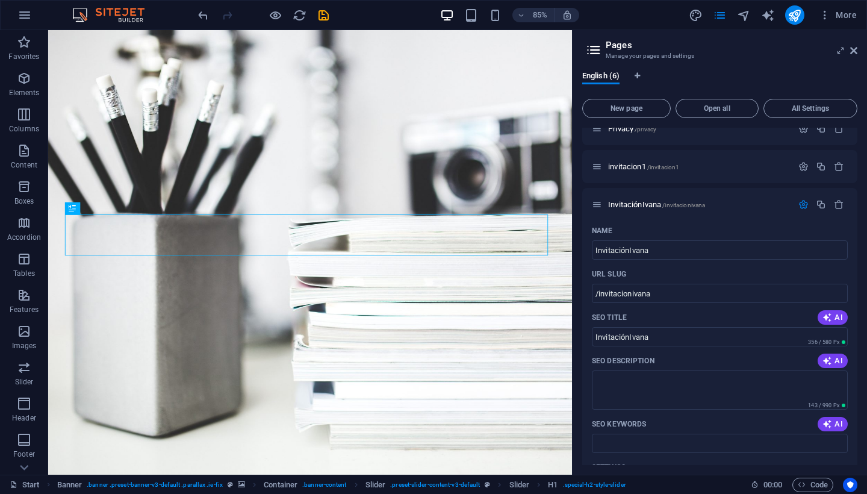
scroll to position [127, 0]
click at [799, 207] on icon "button" at bounding box center [803, 207] width 10 height 10
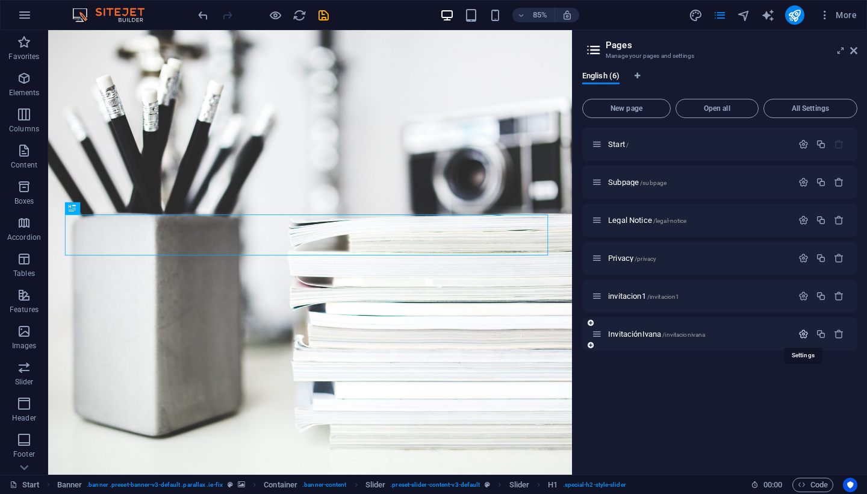
click at [804, 335] on icon "button" at bounding box center [803, 334] width 10 height 10
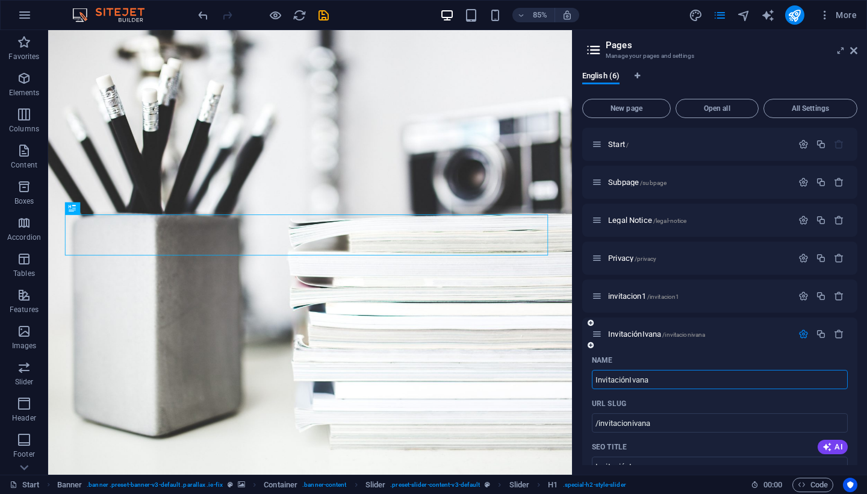
click at [597, 335] on icon at bounding box center [597, 334] width 10 height 10
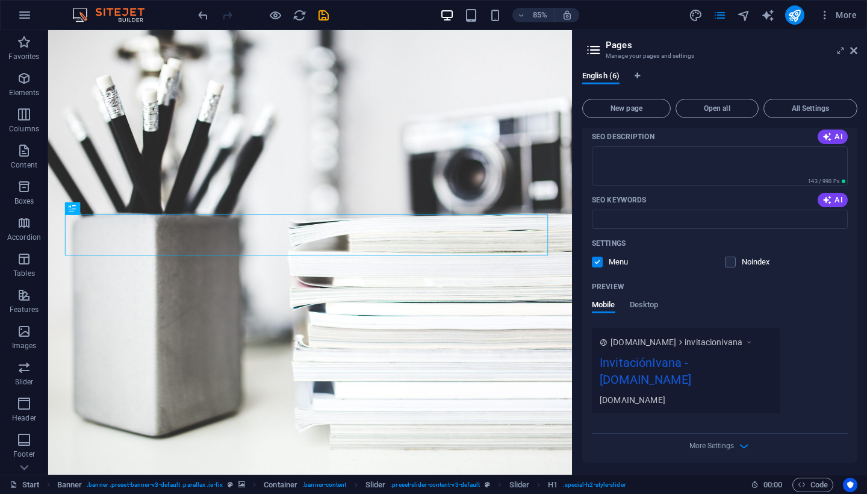
scroll to position [355, 0]
click at [726, 447] on span "More Settings" at bounding box center [711, 444] width 45 height 8
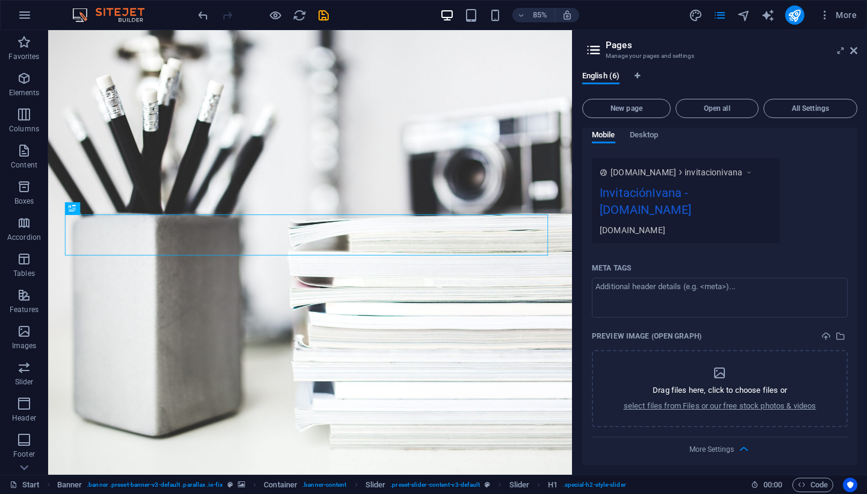
scroll to position [526, 0]
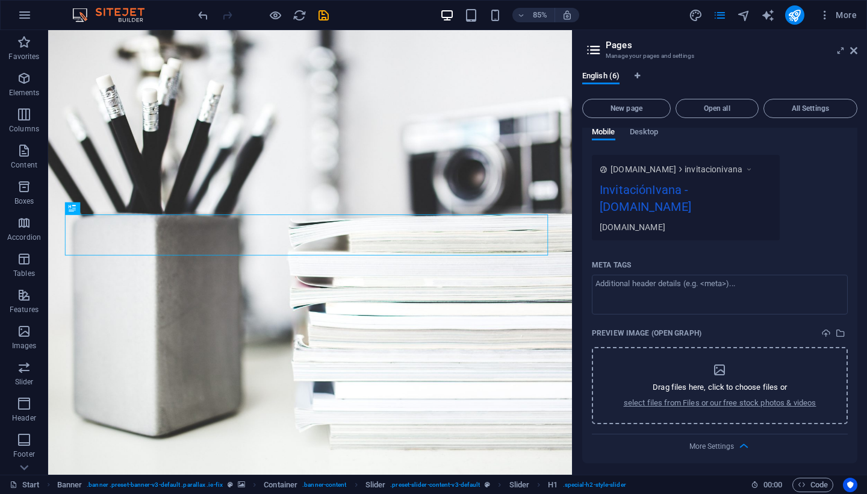
click at [720, 370] on icon "dropzone" at bounding box center [719, 370] width 14 height 14
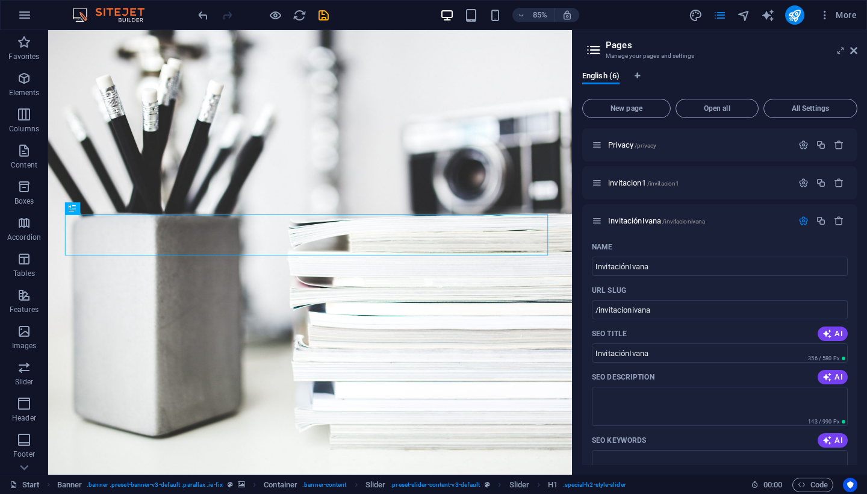
scroll to position [93, 0]
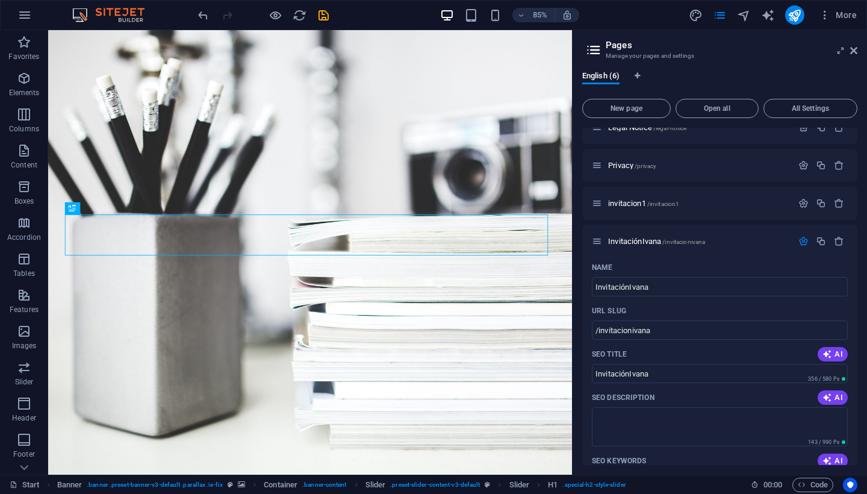
drag, startPoint x: 857, startPoint y: 224, endPoint x: 866, endPoint y: 363, distance: 138.8
click at [866, 364] on div "English (6) New page Open all All Settings Start / Subpage /subpage Legal Notic…" at bounding box center [720, 267] width 294 height 413
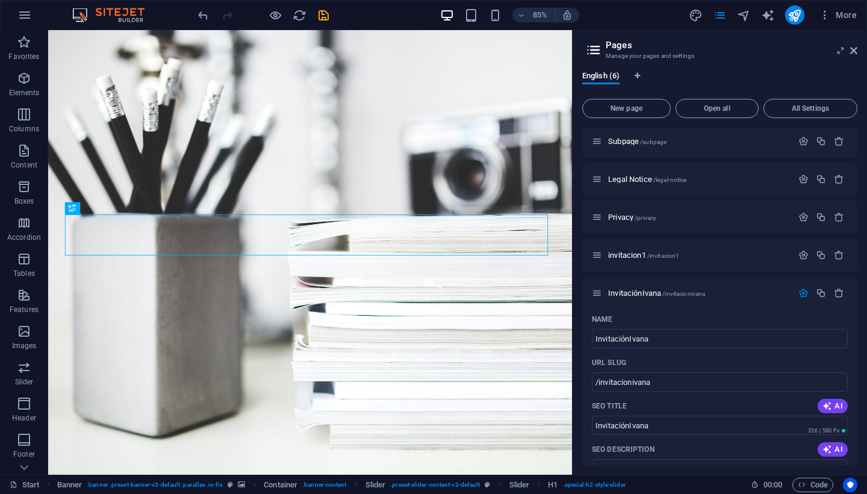
scroll to position [37, 0]
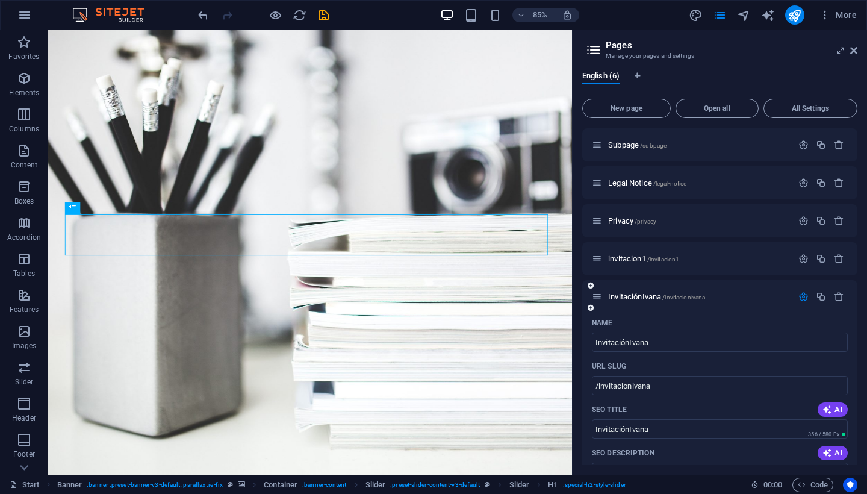
click at [803, 296] on icon "button" at bounding box center [803, 296] width 10 height 10
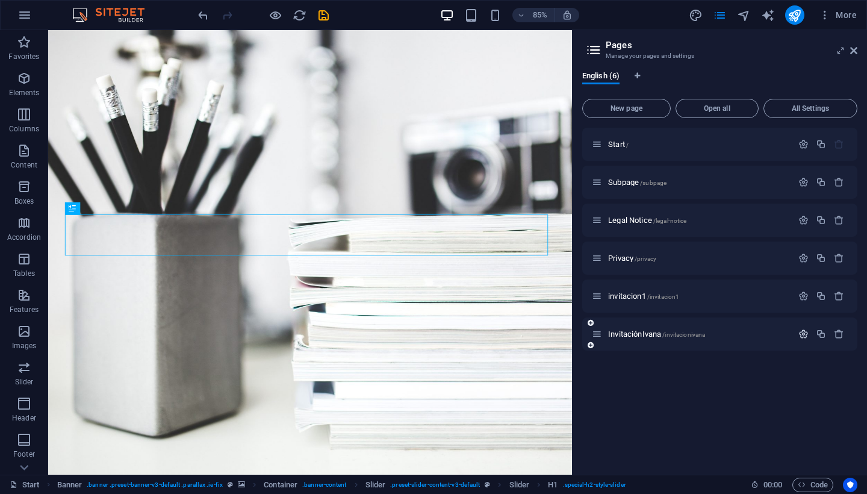
scroll to position [0, 0]
click at [664, 336] on span "/invitacionivana" at bounding box center [683, 334] width 43 height 7
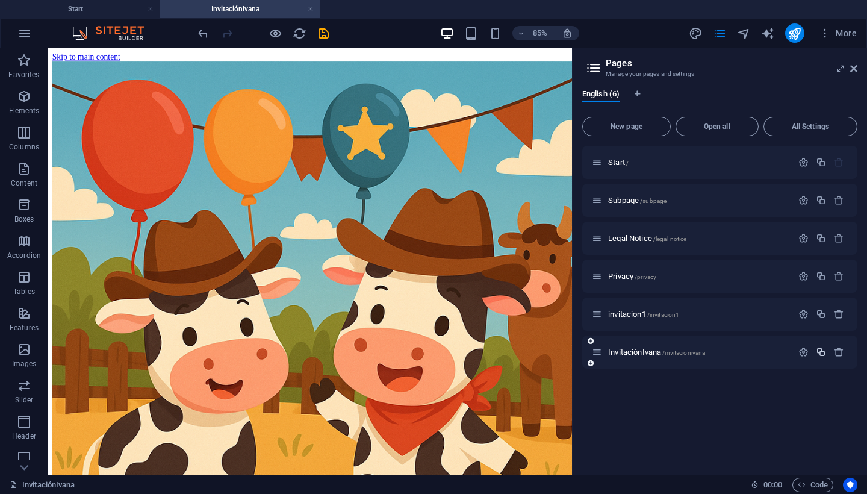
click at [820, 352] on icon "button" at bounding box center [821, 352] width 10 height 10
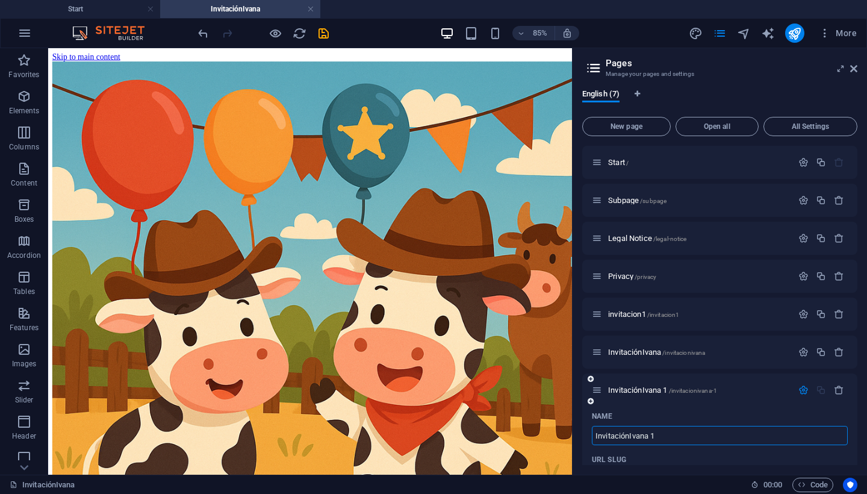
click at [688, 440] on input "InvitaciónIvana 1" at bounding box center [720, 435] width 256 height 19
click at [644, 355] on span "InvitaciónIvana /invitacionivana" at bounding box center [656, 351] width 97 height 9
click at [643, 352] on span "InvitaciónIvana /invitacionivana" at bounding box center [656, 351] width 97 height 9
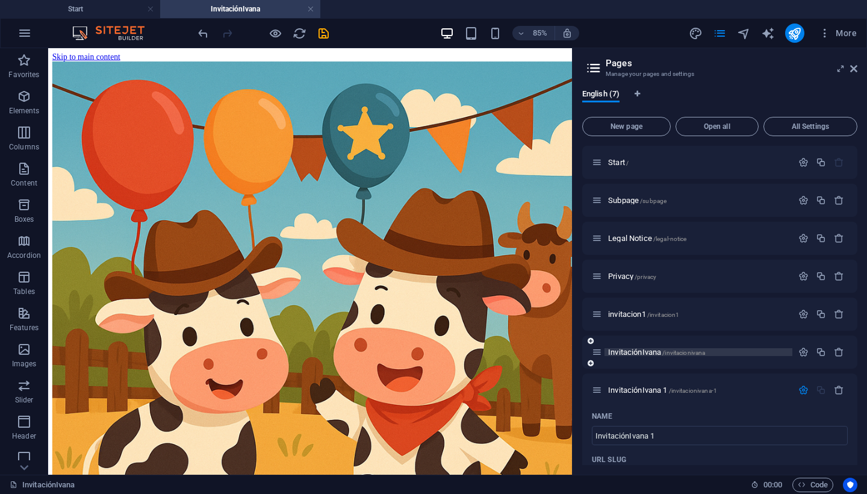
click at [700, 352] on span "/invitacionivana" at bounding box center [683, 352] width 43 height 7
click at [622, 351] on span "InvitaciónIvana /invitacionivana" at bounding box center [656, 351] width 97 height 9
click at [641, 49] on header "Pages Manage your pages and settings" at bounding box center [721, 63] width 273 height 31
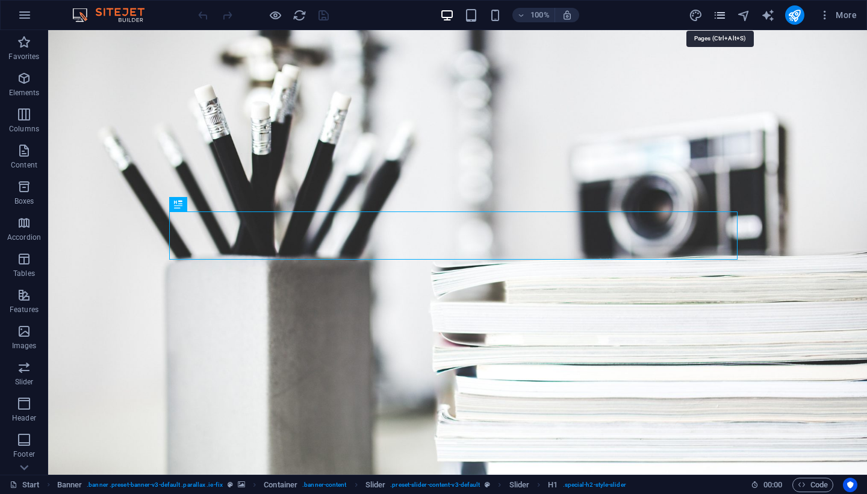
click at [721, 15] on icon "pages" at bounding box center [720, 15] width 14 height 14
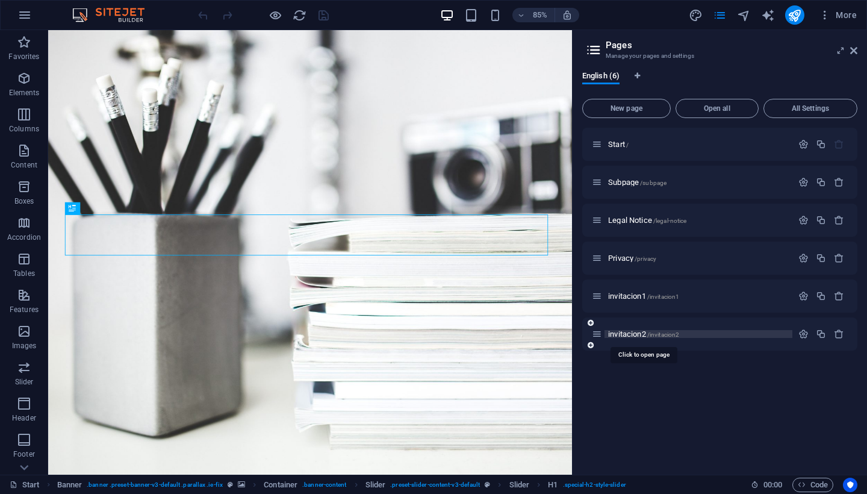
click at [643, 332] on span "invitacion2 /invitacion2" at bounding box center [643, 333] width 71 height 9
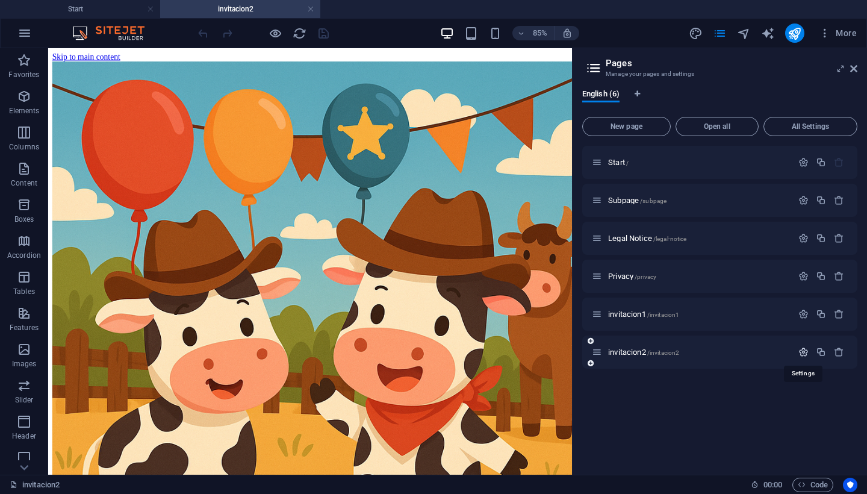
click at [803, 352] on icon "button" at bounding box center [803, 352] width 10 height 10
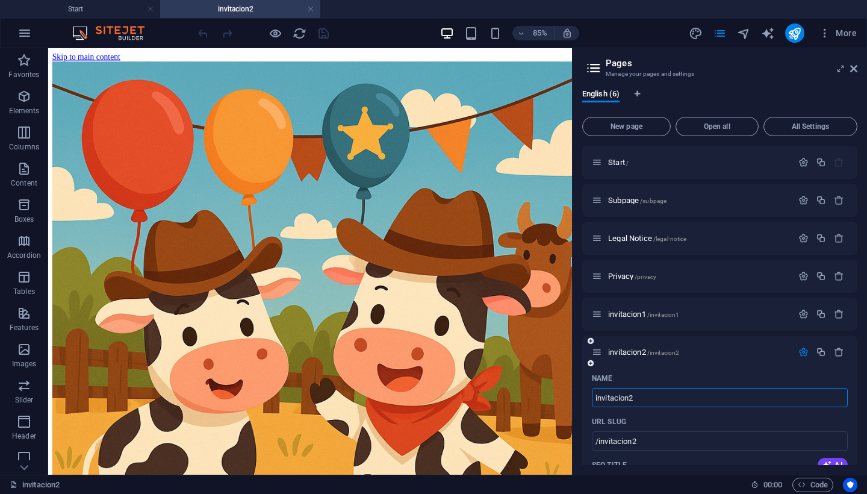
click at [600, 354] on icon at bounding box center [597, 352] width 10 height 10
click at [630, 354] on span "invitacion2 /invitacion2" at bounding box center [643, 351] width 71 height 9
type input "invitacion"
type input "/invitacion"
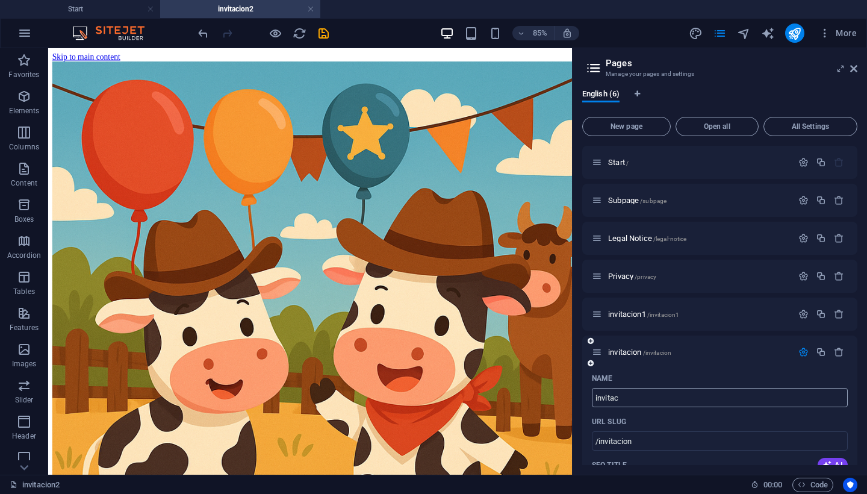
type input "invitac"
type input "/invitac"
type input "invitaco"
type input "/invitaco"
type input "invitac"
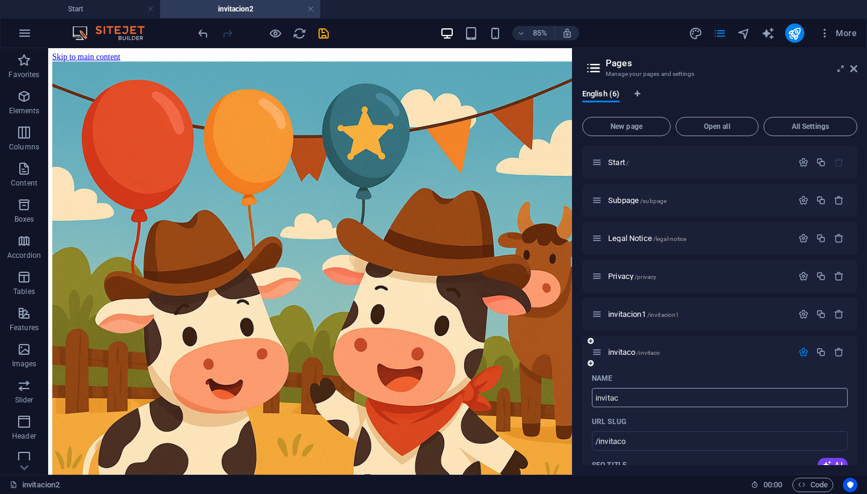
type input "/invitac"
type input "invitacion"
type input "/invitacion"
type input "invitacionI"
type input "/invitacioni"
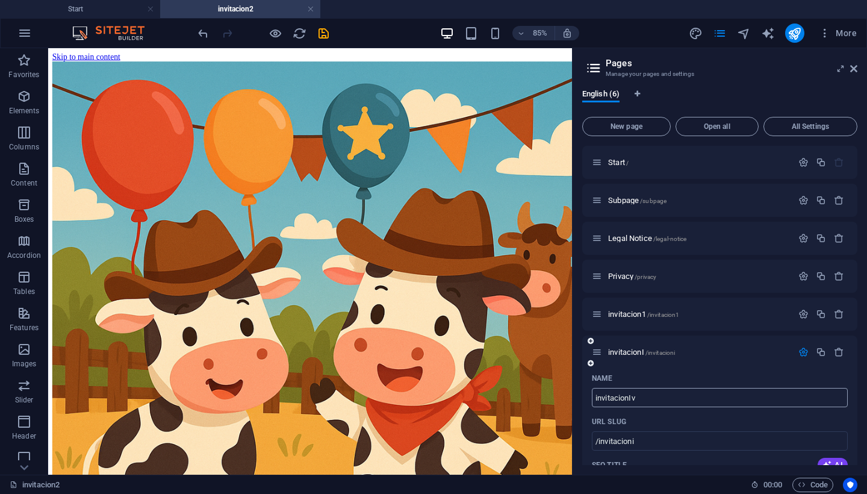
type input "invitacionIv"
type input "/invitacioniv"
type input "invitacionIvana"
type input "/invitacionivana"
drag, startPoint x: 854, startPoint y: 243, endPoint x: 853, endPoint y: 358, distance: 115.0
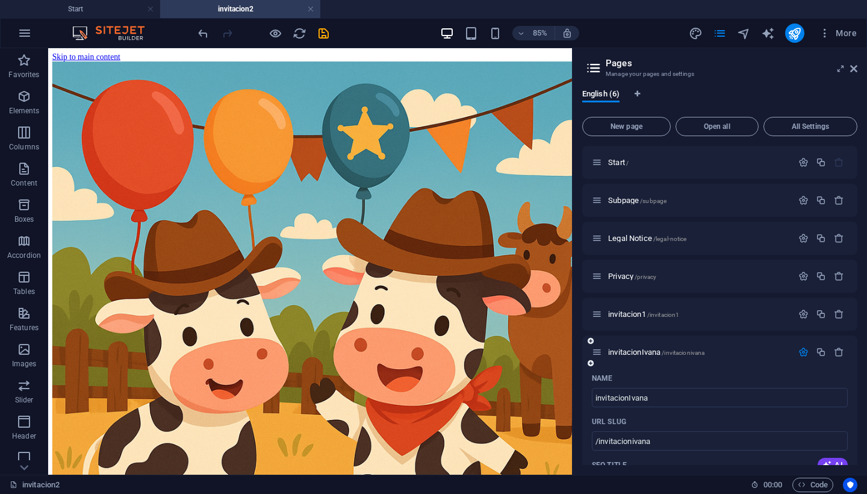
click at [853, 358] on div "Start / Subpage /subpage Legal Notice /legal-notice Privacy /privacy invitacion…" at bounding box center [719, 490] width 275 height 688
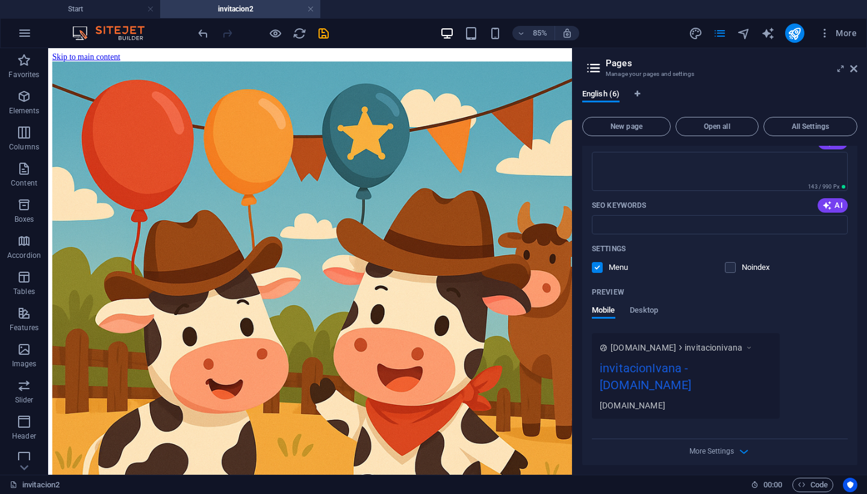
scroll to position [373, 0]
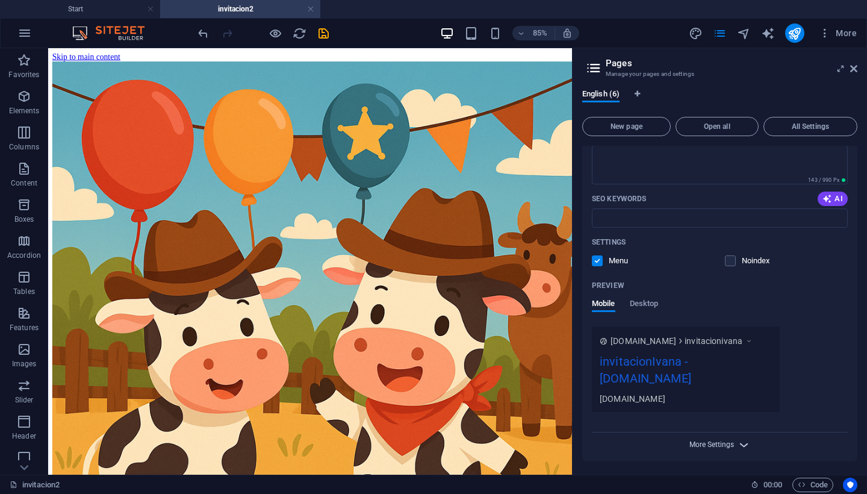
click at [731, 444] on span "More Settings" at bounding box center [711, 444] width 45 height 8
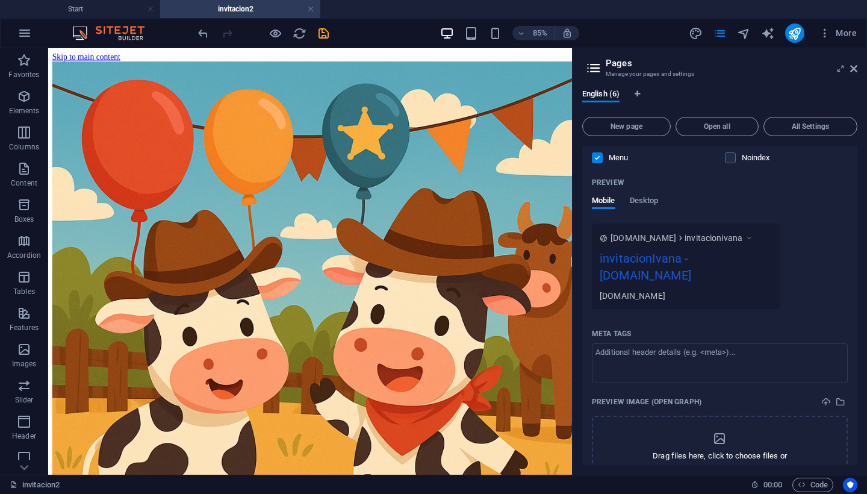
scroll to position [544, 0]
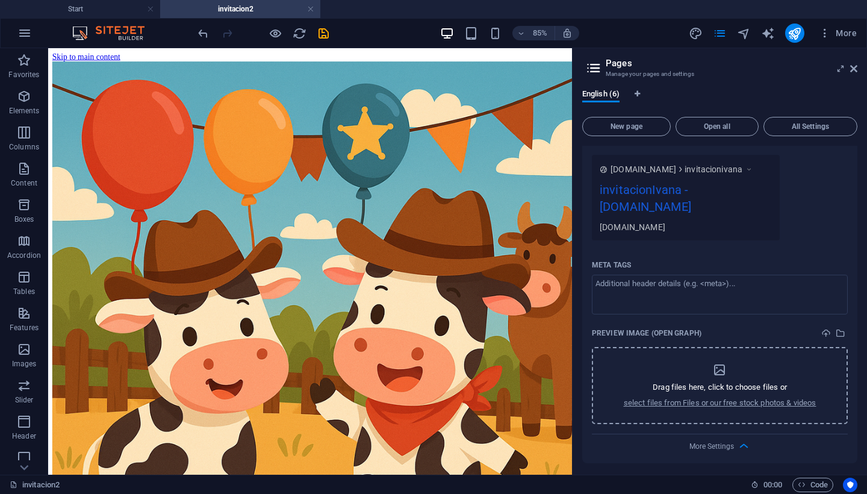
click at [720, 369] on icon "dropzone" at bounding box center [719, 370] width 14 height 14
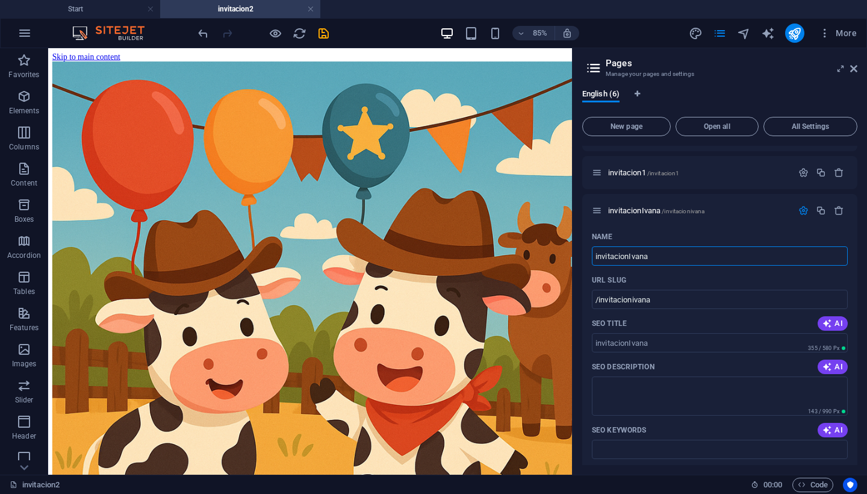
scroll to position [63, 0]
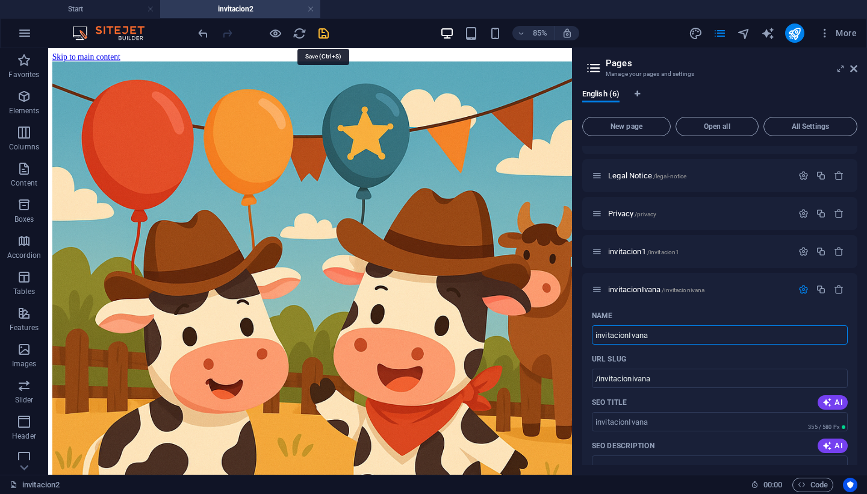
click at [323, 33] on icon "save" at bounding box center [324, 33] width 14 height 14
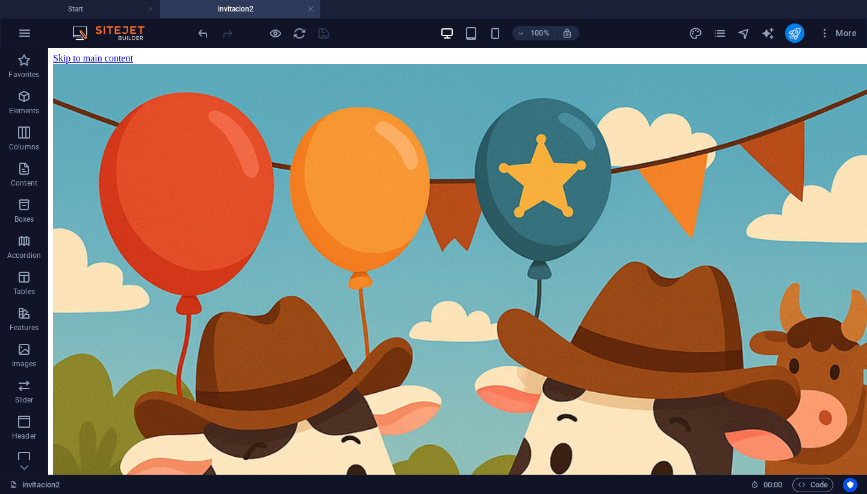
click at [803, 37] on button "publish" at bounding box center [794, 32] width 19 height 19
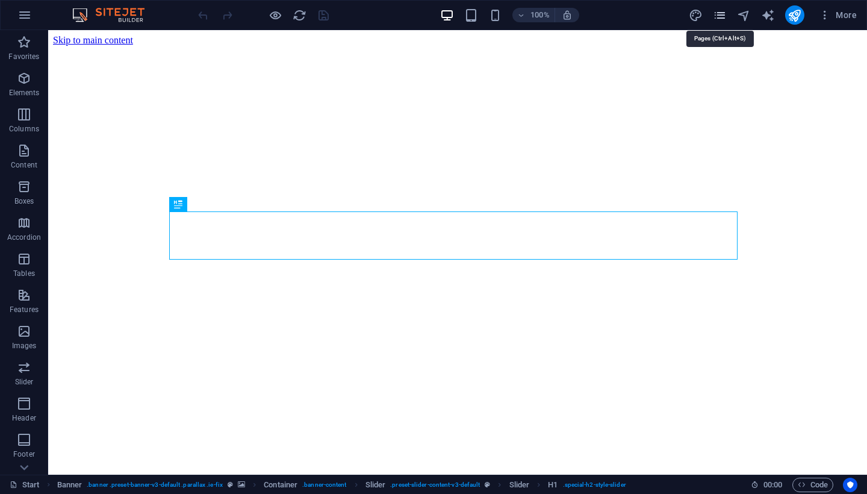
click at [721, 13] on icon "pages" at bounding box center [720, 15] width 14 height 14
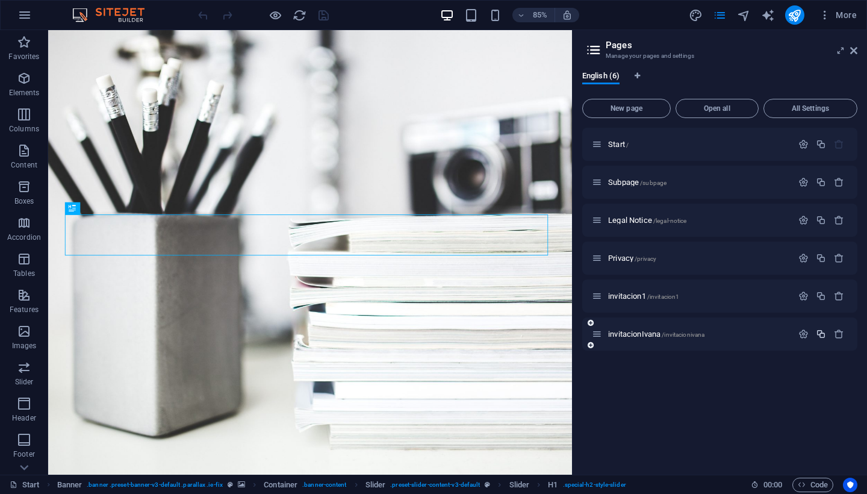
click at [823, 338] on icon "button" at bounding box center [821, 334] width 10 height 10
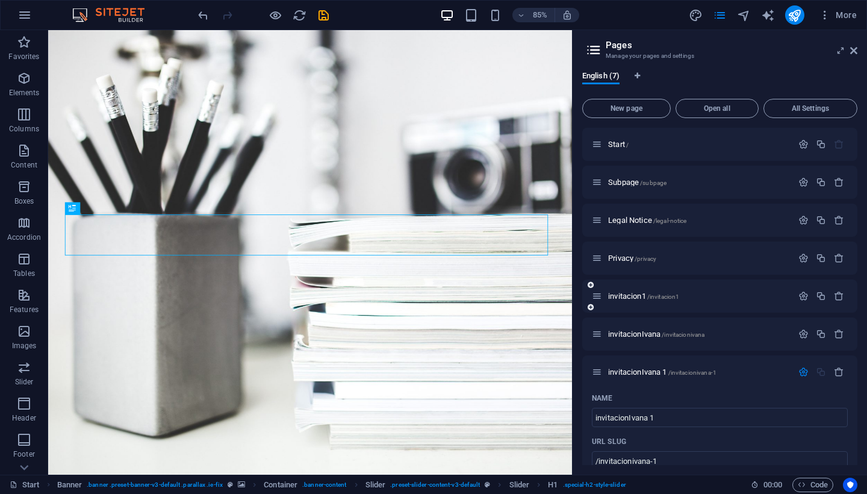
drag, startPoint x: 854, startPoint y: 269, endPoint x: 854, endPoint y: 296, distance: 27.1
click at [854, 296] on div "Start / Subpage /subpage Legal Notice /legal-notice Privacy /privacy invitacion…" at bounding box center [719, 491] width 275 height 726
drag, startPoint x: 854, startPoint y: 274, endPoint x: 853, endPoint y: 302, distance: 28.3
click at [853, 302] on div "Start / Subpage /subpage Legal Notice /legal-notice Privacy /privacy invitacion…" at bounding box center [719, 491] width 275 height 726
drag, startPoint x: 857, startPoint y: 267, endPoint x: 857, endPoint y: 291, distance: 24.7
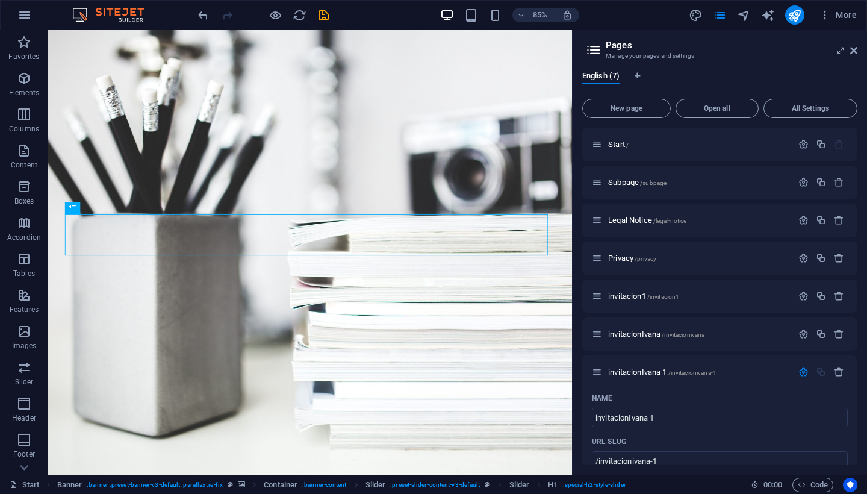
click at [857, 294] on div "English (7) New page Open all All Settings Start / Subpage /subpage Legal Notic…" at bounding box center [720, 267] width 294 height 413
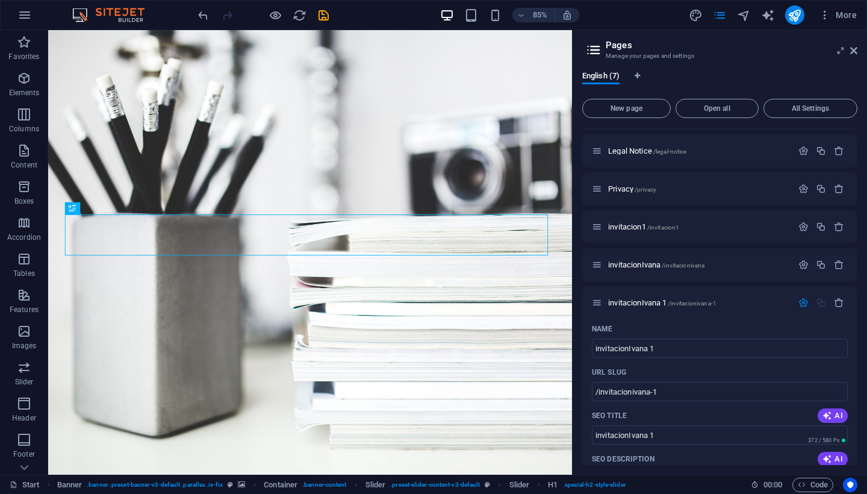
scroll to position [89, 0]
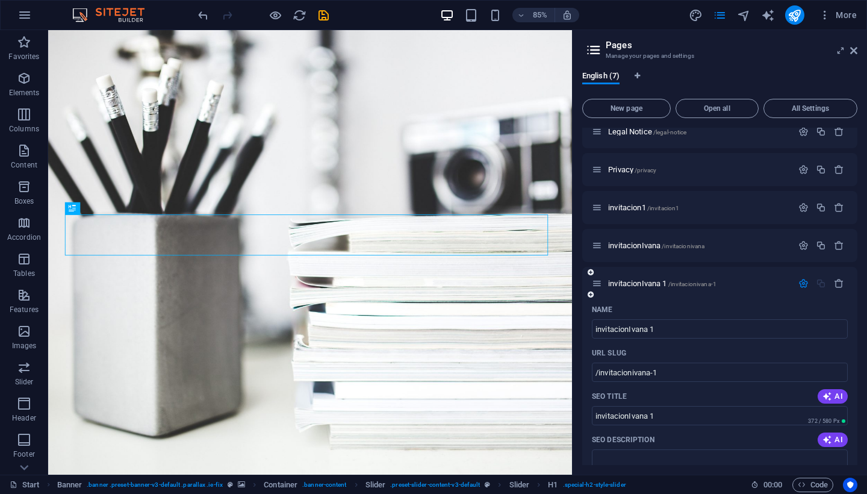
drag, startPoint x: 682, startPoint y: 374, endPoint x: 587, endPoint y: 374, distance: 95.1
drag, startPoint x: 659, startPoint y: 375, endPoint x: 597, endPoint y: 372, distance: 61.5
click at [597, 372] on input "/invitacionivana-1" at bounding box center [720, 372] width 256 height 19
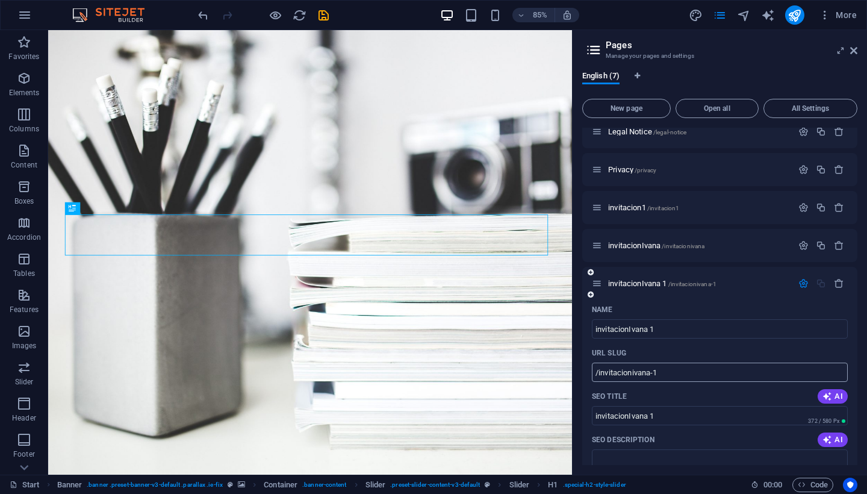
click at [597, 372] on input "/invitacionivana-1" at bounding box center [720, 372] width 256 height 19
drag, startPoint x: 858, startPoint y: 272, endPoint x: 855, endPoint y: 370, distance: 98.8
click at [855, 370] on div "English (7) New page Open all All Settings Start / Subpage /subpage Legal Notic…" at bounding box center [720, 267] width 294 height 413
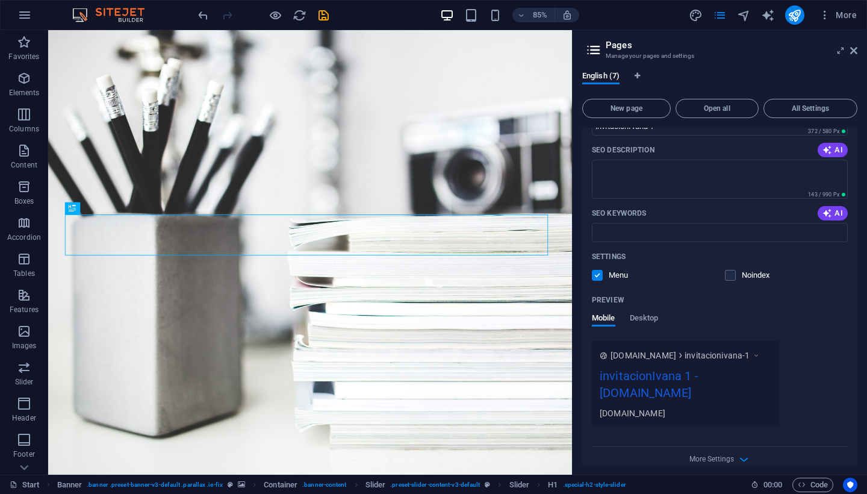
scroll to position [393, 0]
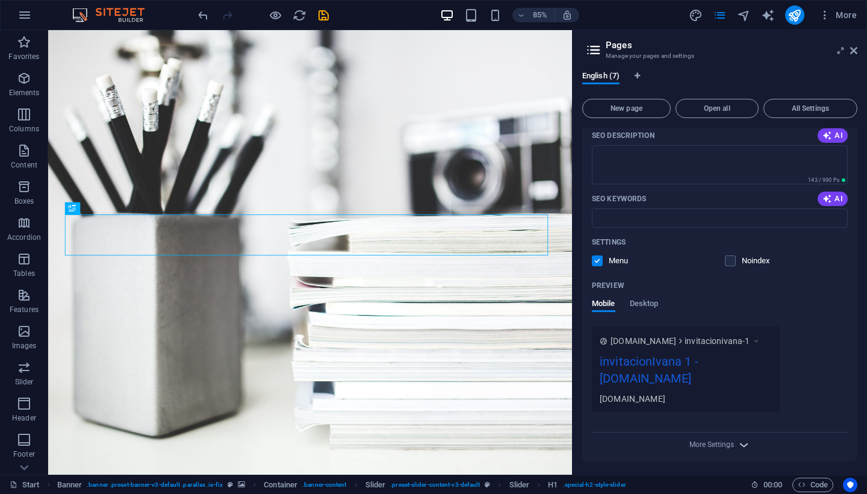
click at [738, 447] on icon "button" at bounding box center [744, 445] width 14 height 14
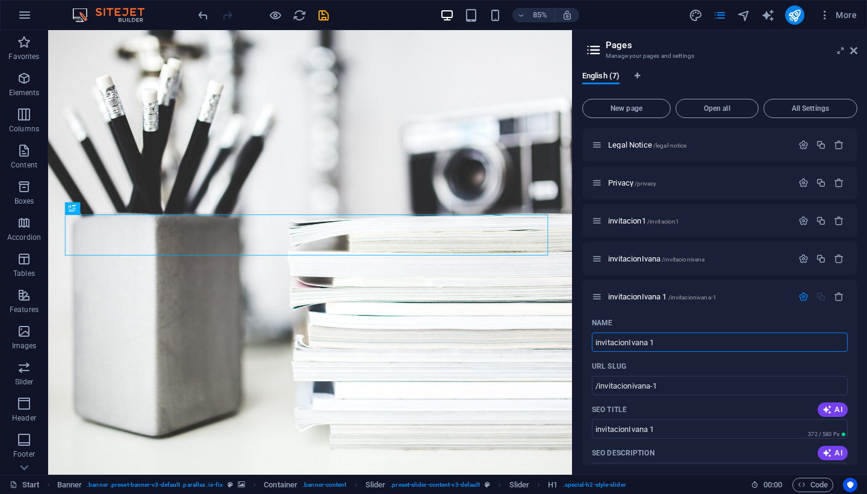
scroll to position [77, 0]
click at [719, 258] on p "invitacionIvana /invitacionivana" at bounding box center [698, 257] width 181 height 8
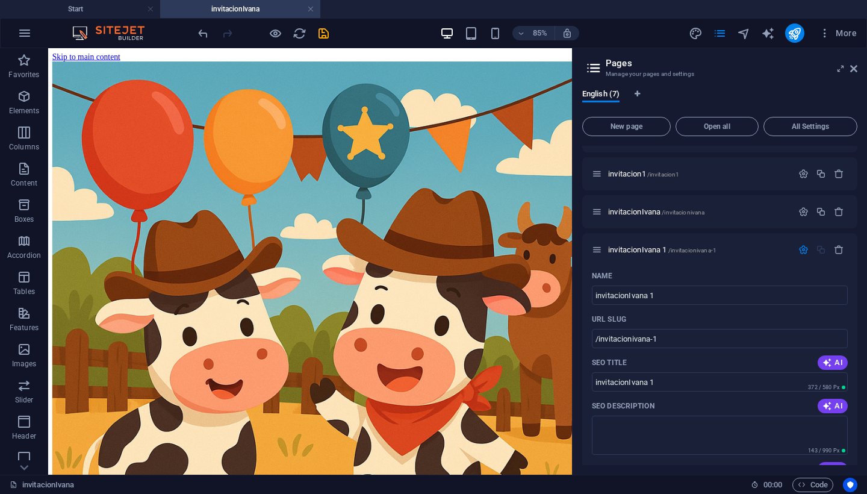
scroll to position [106, 0]
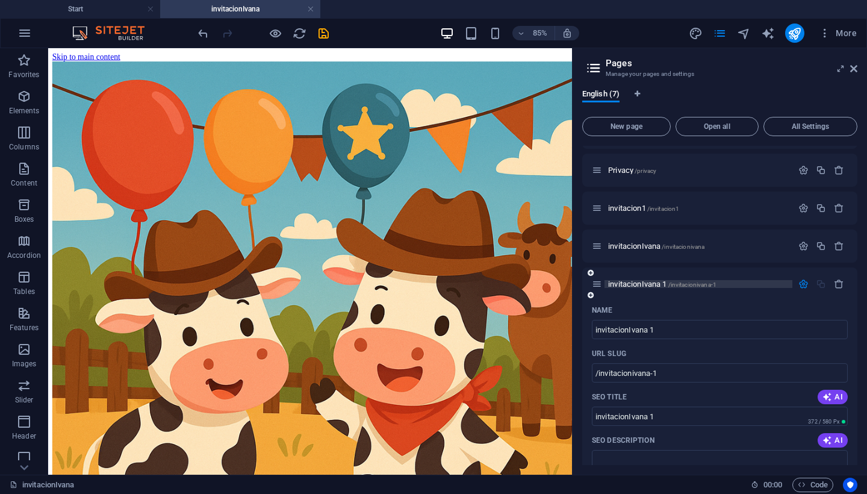
click at [643, 284] on span "invitacionIvana 1 /invitacionivana-1" at bounding box center [662, 283] width 108 height 9
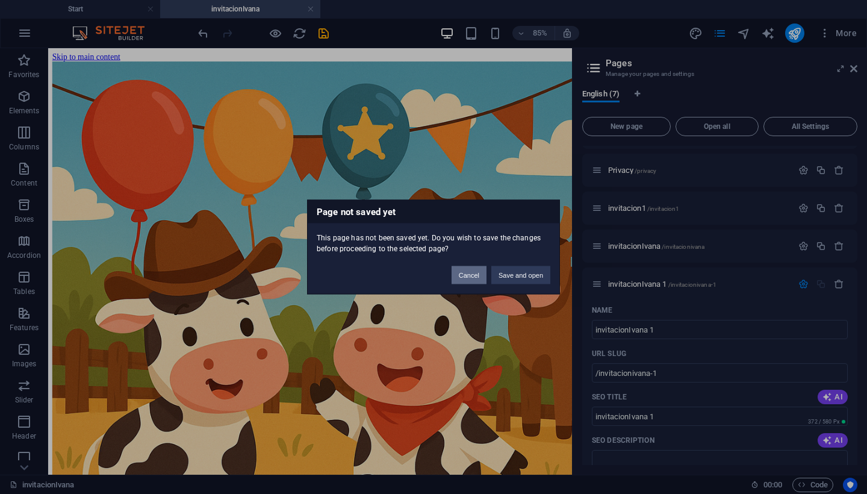
click at [467, 276] on button "Cancel" at bounding box center [469, 275] width 35 height 18
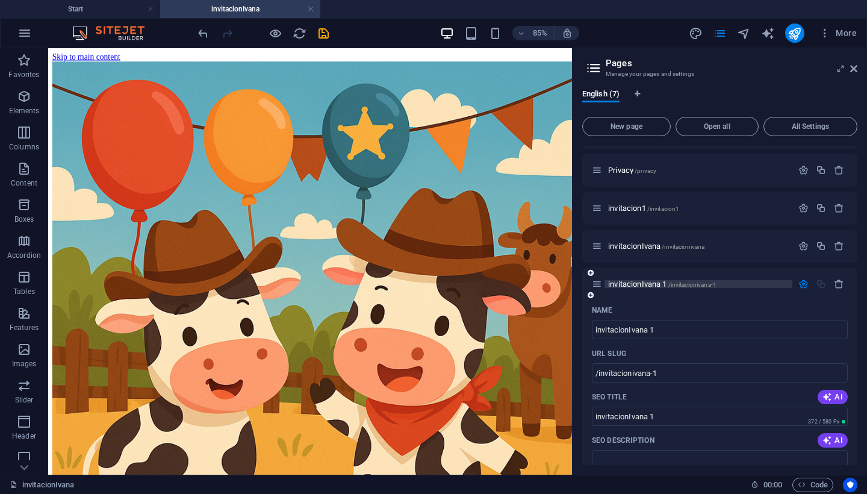
click at [736, 286] on p "invitacionIvana 1 /invitacionivana-1" at bounding box center [698, 284] width 181 height 8
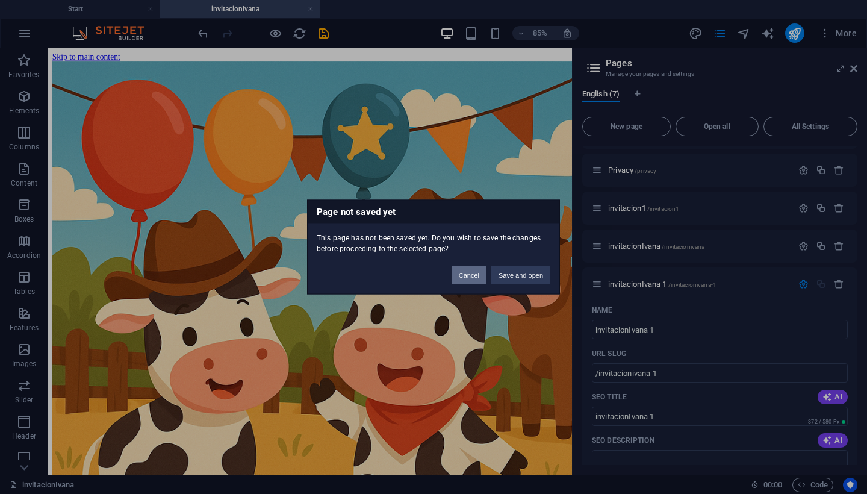
click at [475, 276] on button "Cancel" at bounding box center [469, 275] width 35 height 18
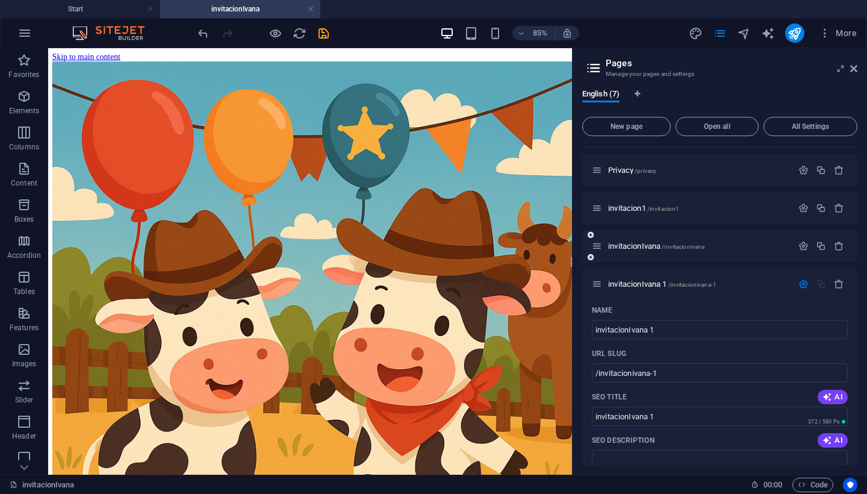
click at [720, 252] on div "invitacionIvana /invitacionivana" at bounding box center [692, 246] width 201 height 14
click at [695, 248] on span "/invitacionivana" at bounding box center [683, 246] width 43 height 7
click at [647, 282] on span "invitacionIvana 1 /invitacionivana-1" at bounding box center [662, 283] width 108 height 9
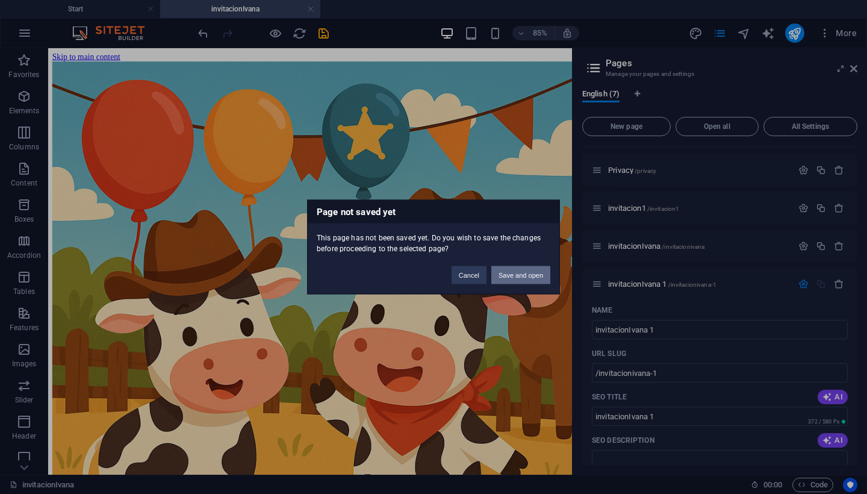
click at [523, 277] on button "Save and open" at bounding box center [520, 275] width 59 height 18
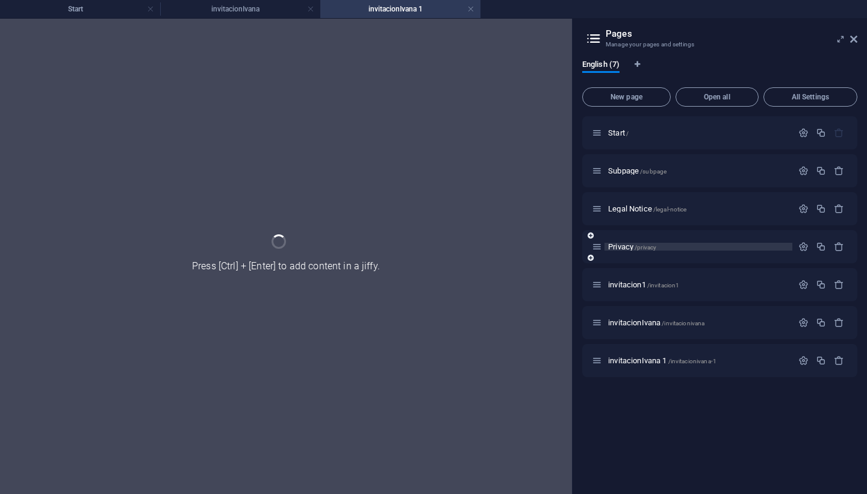
scroll to position [0, 0]
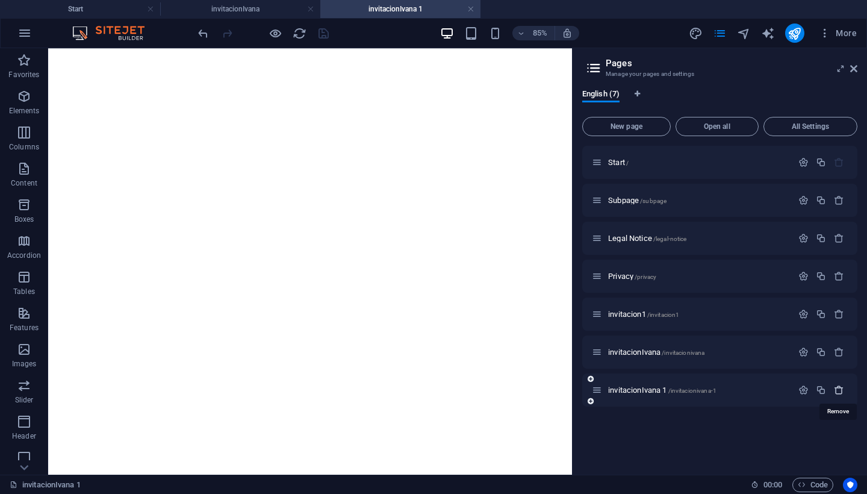
click at [838, 390] on icon "button" at bounding box center [839, 390] width 10 height 10
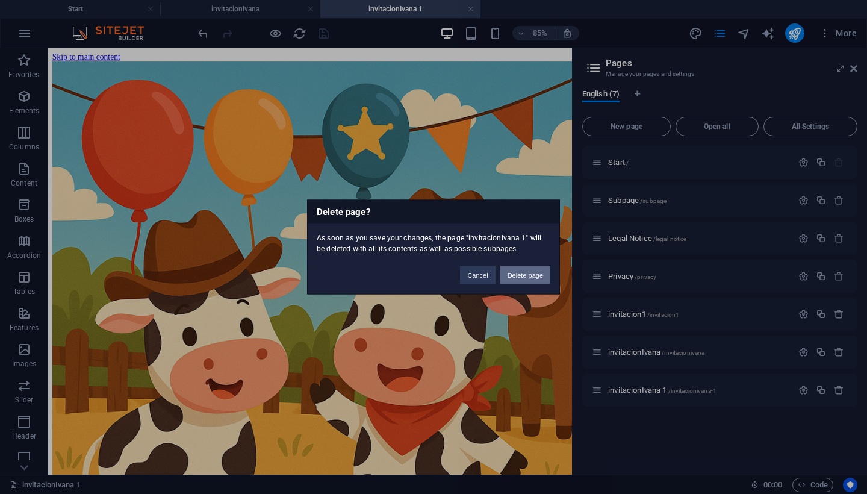
click at [517, 275] on button "Delete page" at bounding box center [525, 275] width 50 height 18
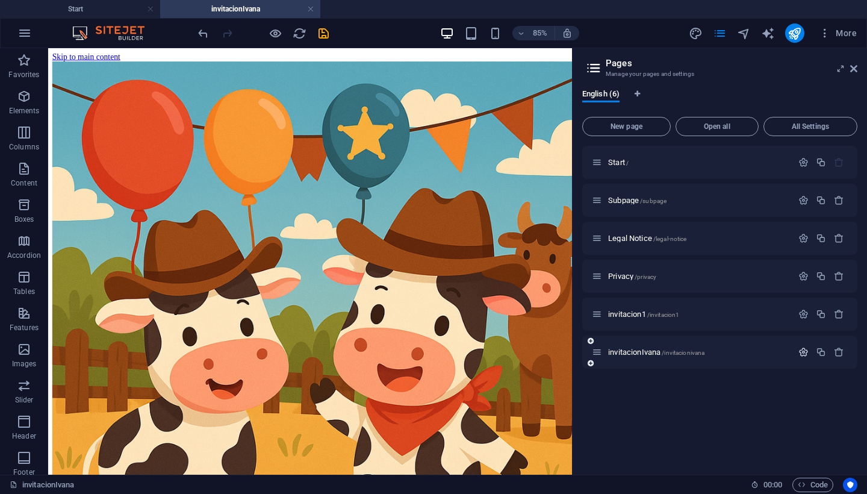
click at [804, 354] on icon "button" at bounding box center [803, 352] width 10 height 10
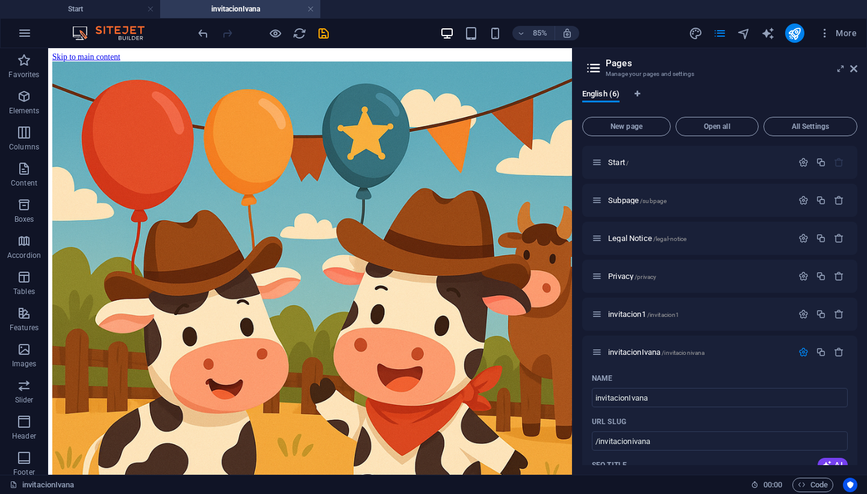
drag, startPoint x: 857, startPoint y: 263, endPoint x: 856, endPoint y: 329, distance: 66.2
click at [856, 329] on div "English (6) New page Open all All Settings Start / Subpage /subpage Legal Notic…" at bounding box center [720, 276] width 294 height 395
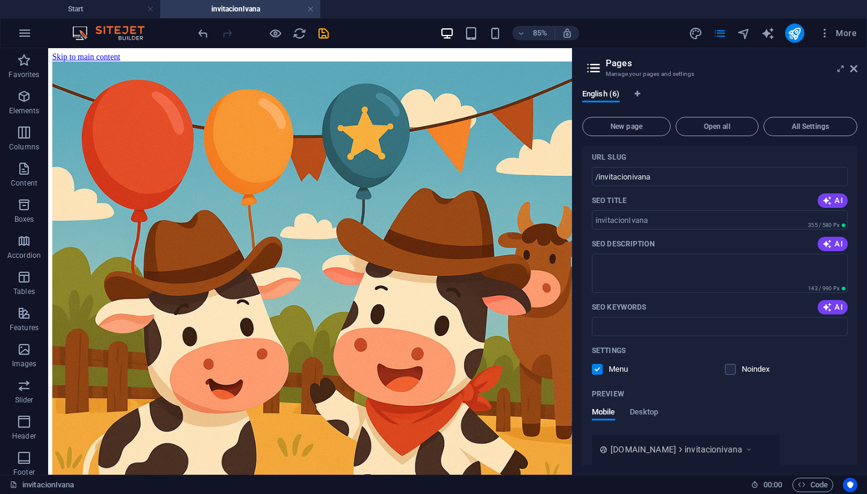
scroll to position [373, 0]
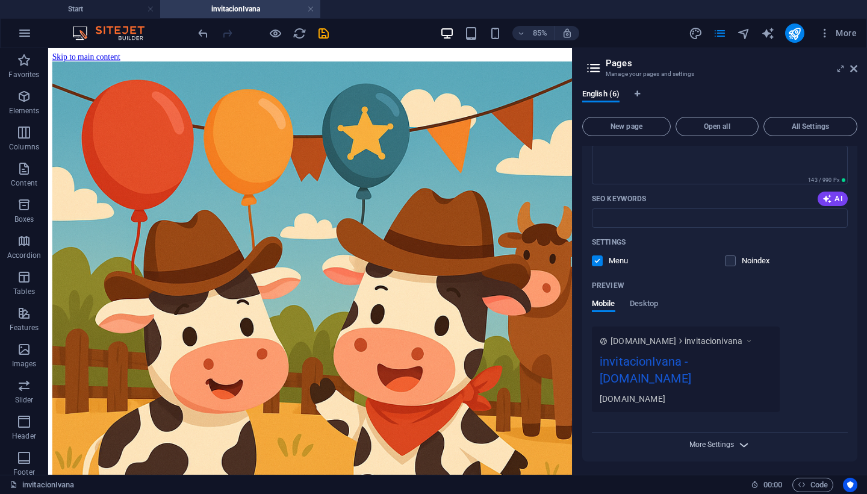
click at [726, 442] on span "More Settings" at bounding box center [711, 444] width 45 height 8
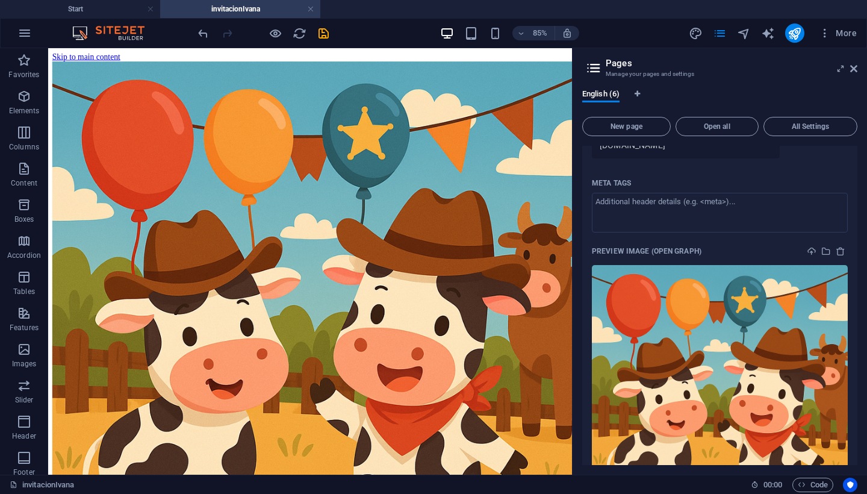
scroll to position [623, 0]
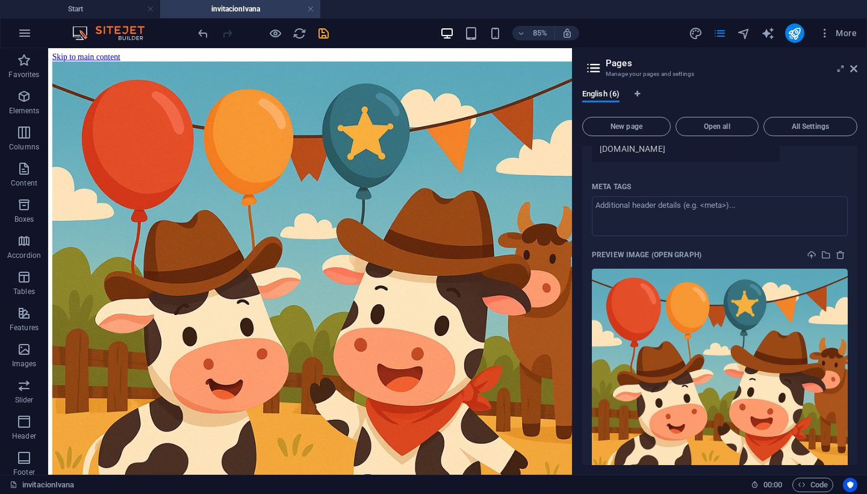
drag, startPoint x: 854, startPoint y: 399, endPoint x: 854, endPoint y: 459, distance: 60.2
click at [854, 459] on div "Name invitacionIvana ​ URL SLUG /invitacionivana ​ SEO Title AI ​ 355 / 580 Px …" at bounding box center [719, 155] width 275 height 818
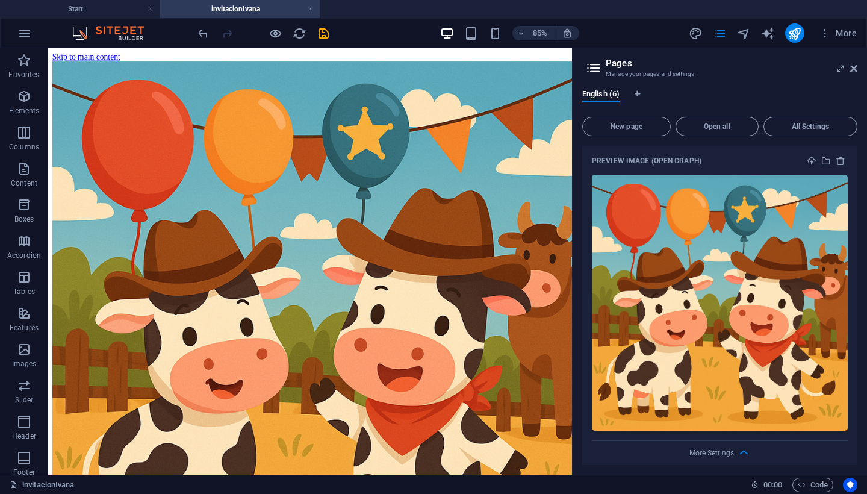
scroll to position [721, 0]
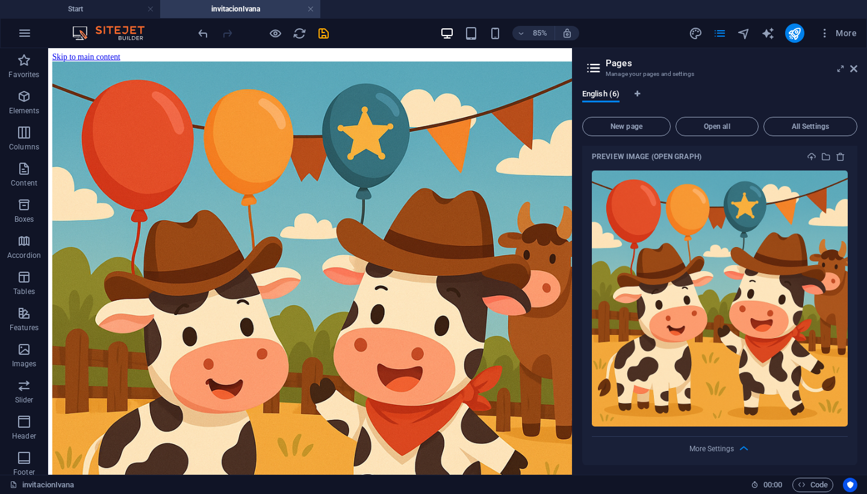
click at [733, 447] on div "More Settings" at bounding box center [720, 446] width 256 height 19
click at [741, 443] on icon "button" at bounding box center [744, 448] width 14 height 14
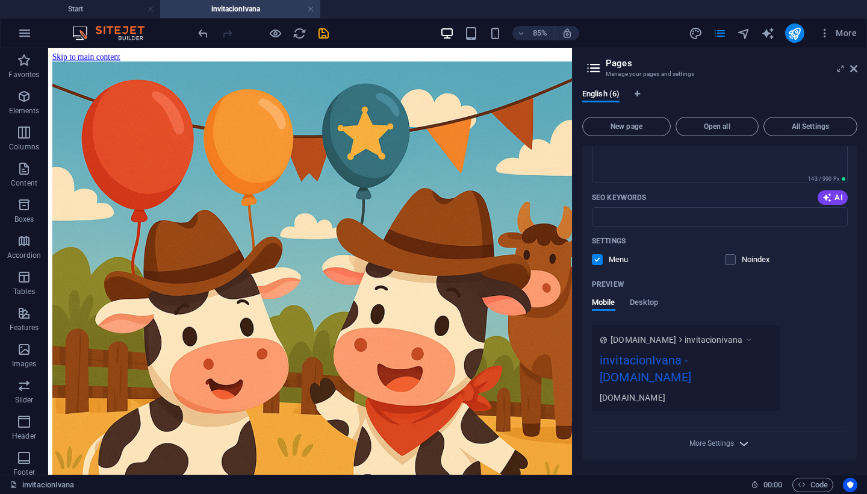
scroll to position [373, 0]
click at [737, 444] on icon "button" at bounding box center [744, 445] width 14 height 14
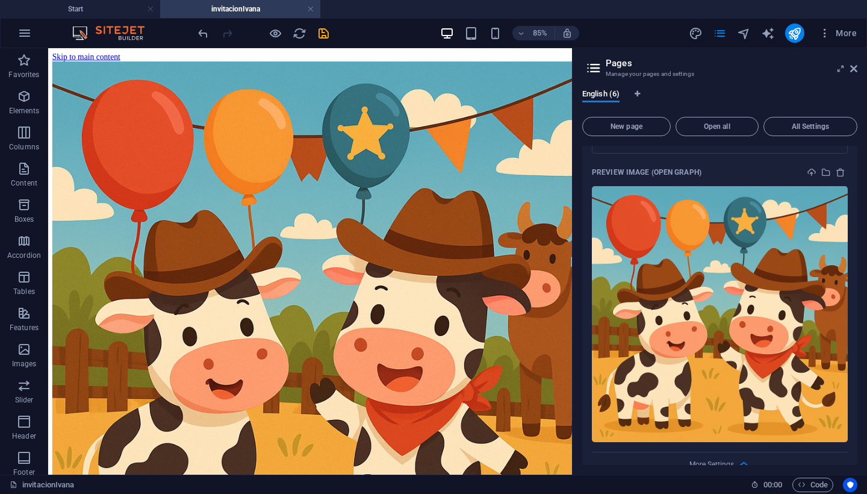
scroll to position [701, 0]
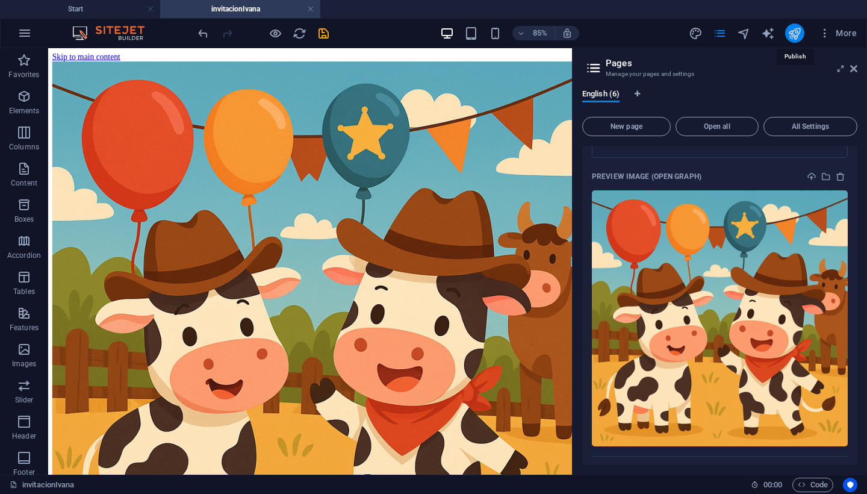
click at [793, 37] on icon "publish" at bounding box center [795, 33] width 14 height 14
checkbox input "false"
